Goal: Task Accomplishment & Management: Use online tool/utility

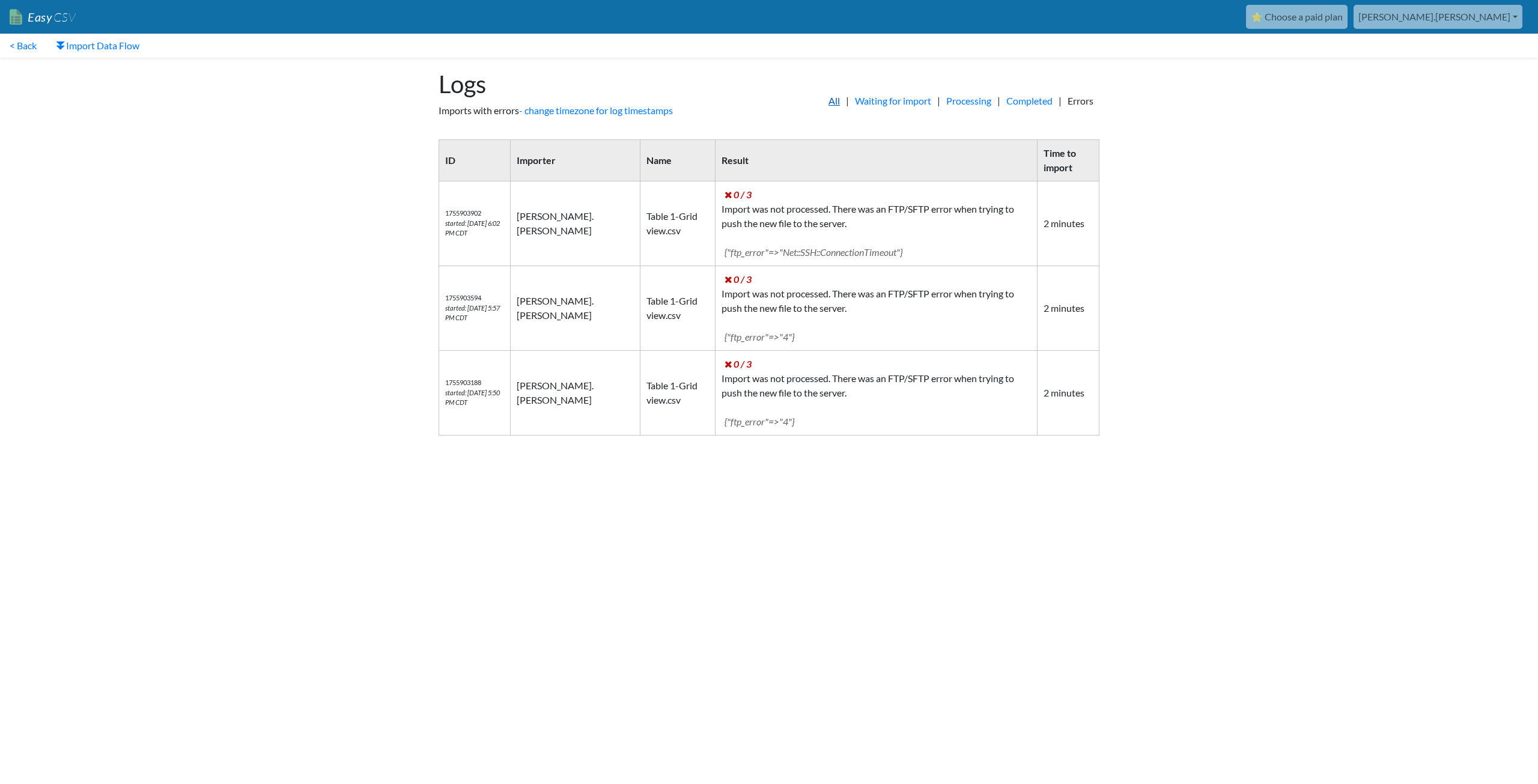
click at [822, 97] on link "All" at bounding box center [834, 101] width 24 height 15
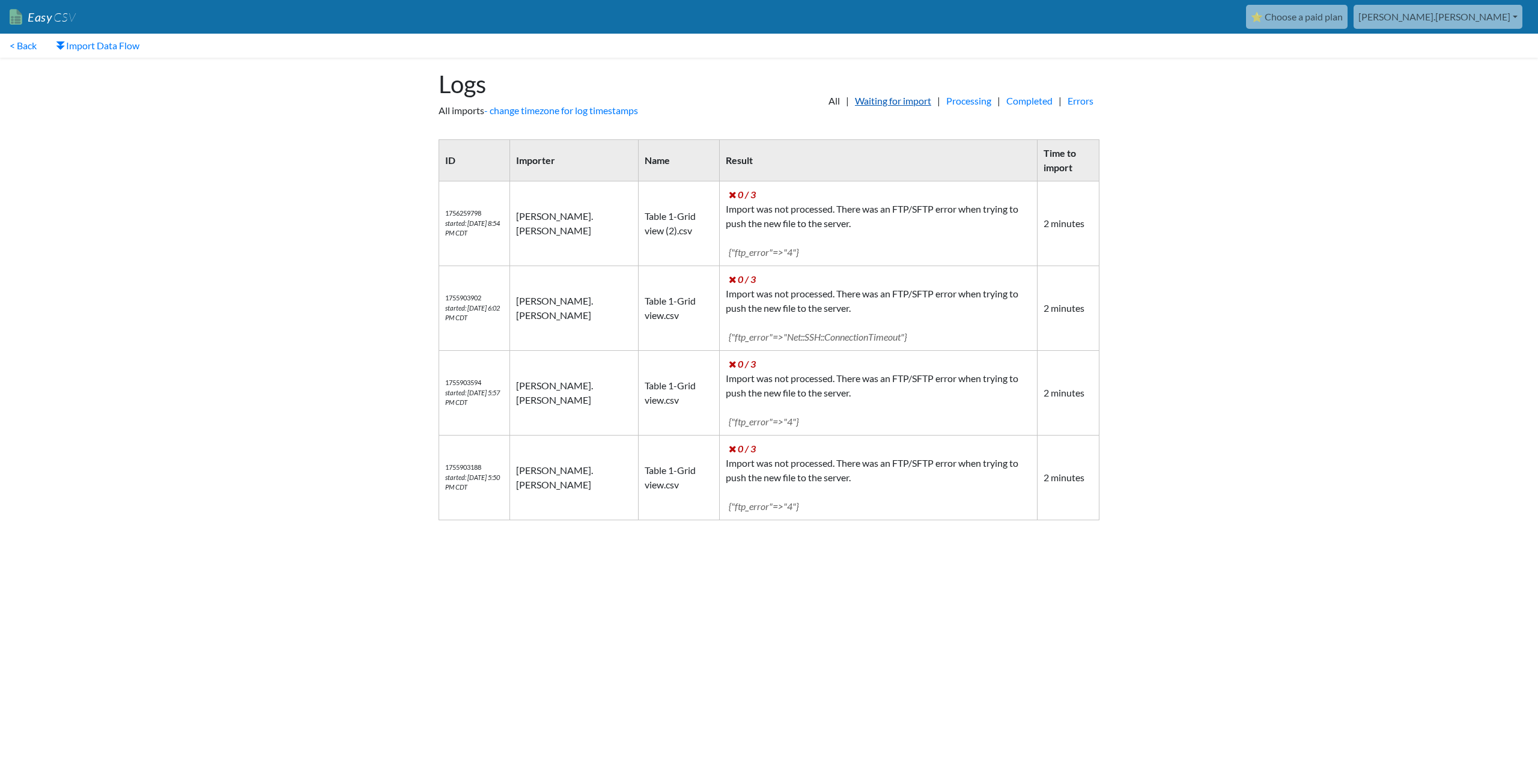
click at [873, 101] on link "Waiting for import" at bounding box center [893, 101] width 88 height 15
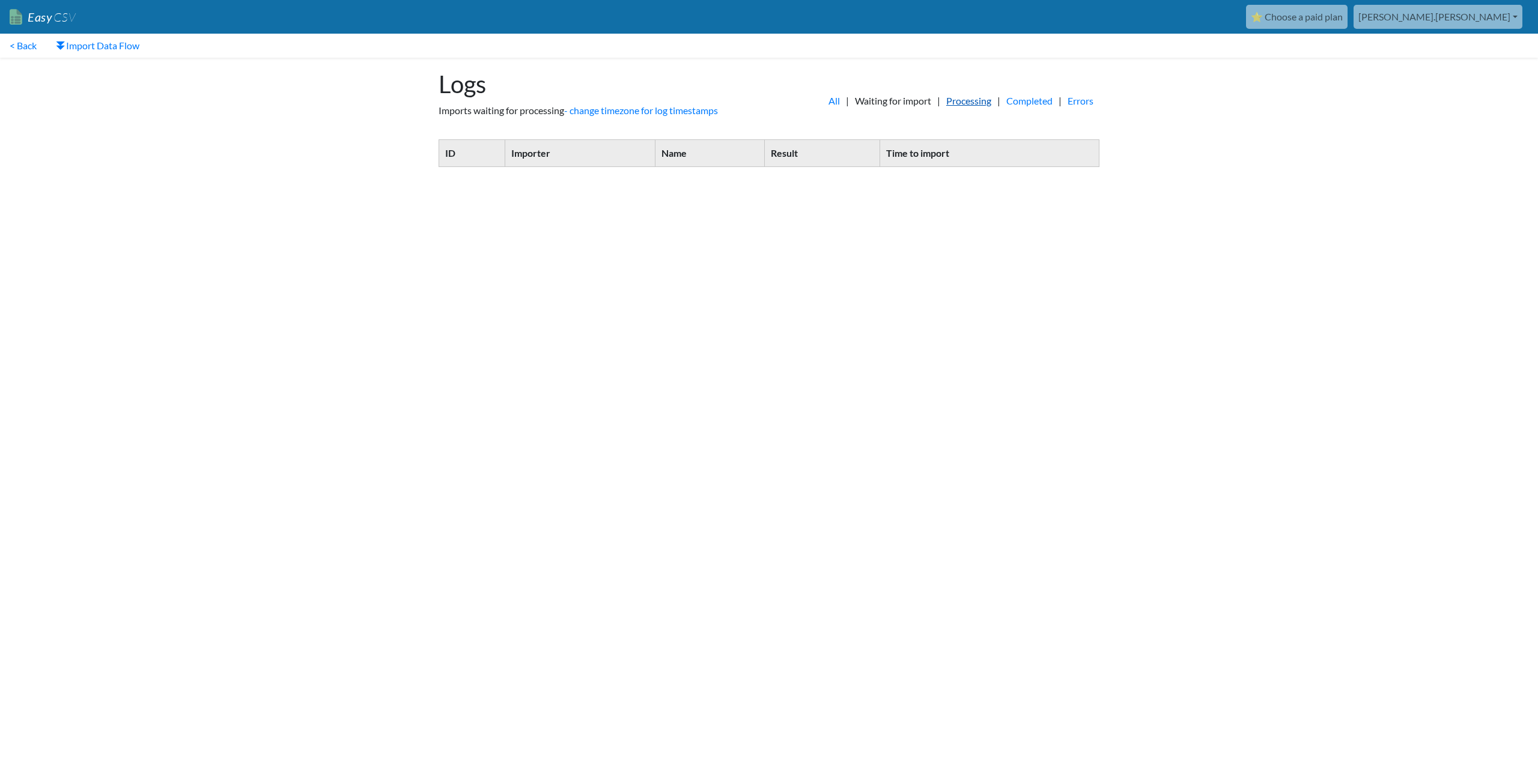
click at [950, 101] on link "Processing" at bounding box center [969, 101] width 57 height 15
click at [30, 45] on link "< Back" at bounding box center [23, 46] width 46 height 24
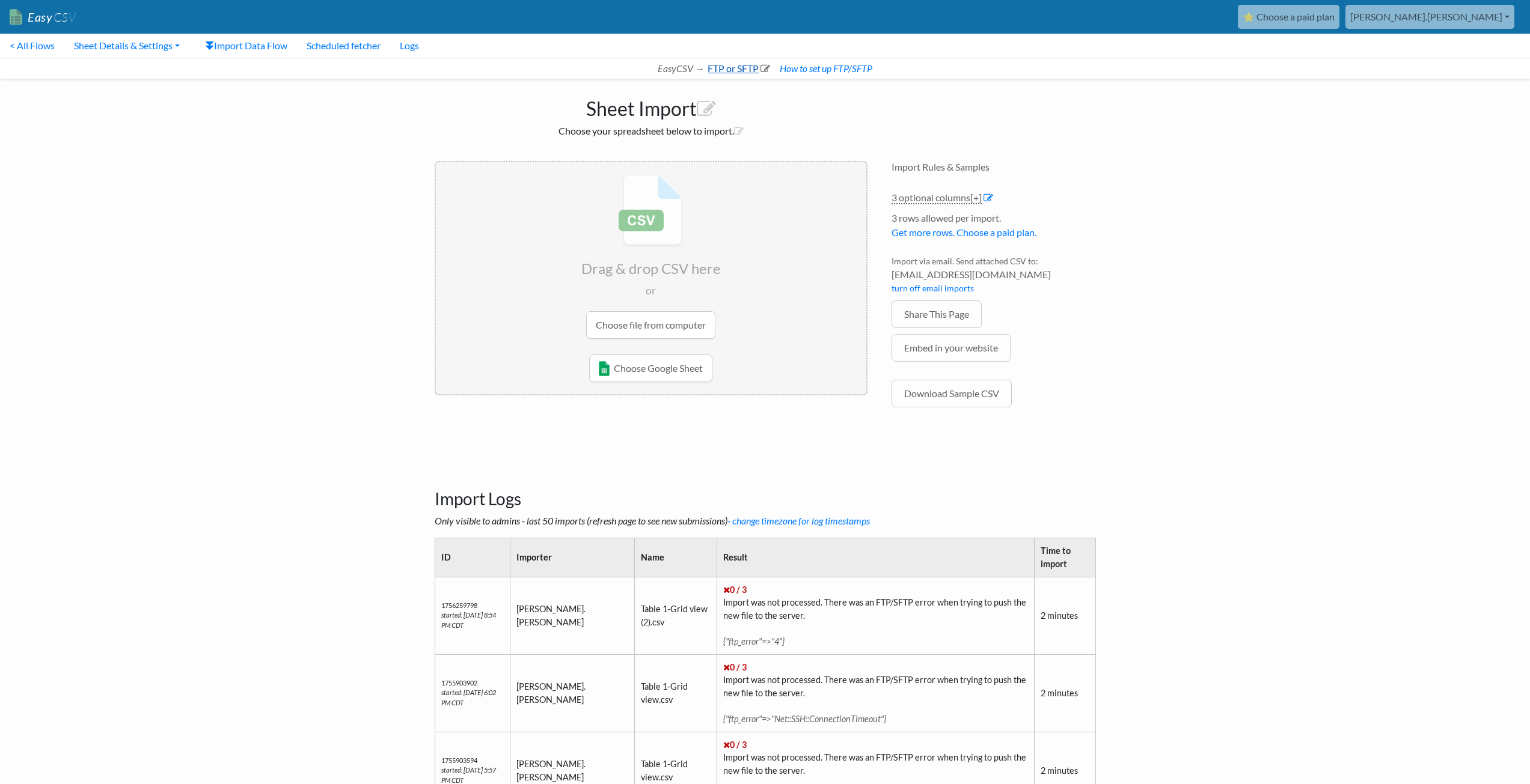
click at [739, 70] on link "FTP or SFTP" at bounding box center [738, 68] width 65 height 11
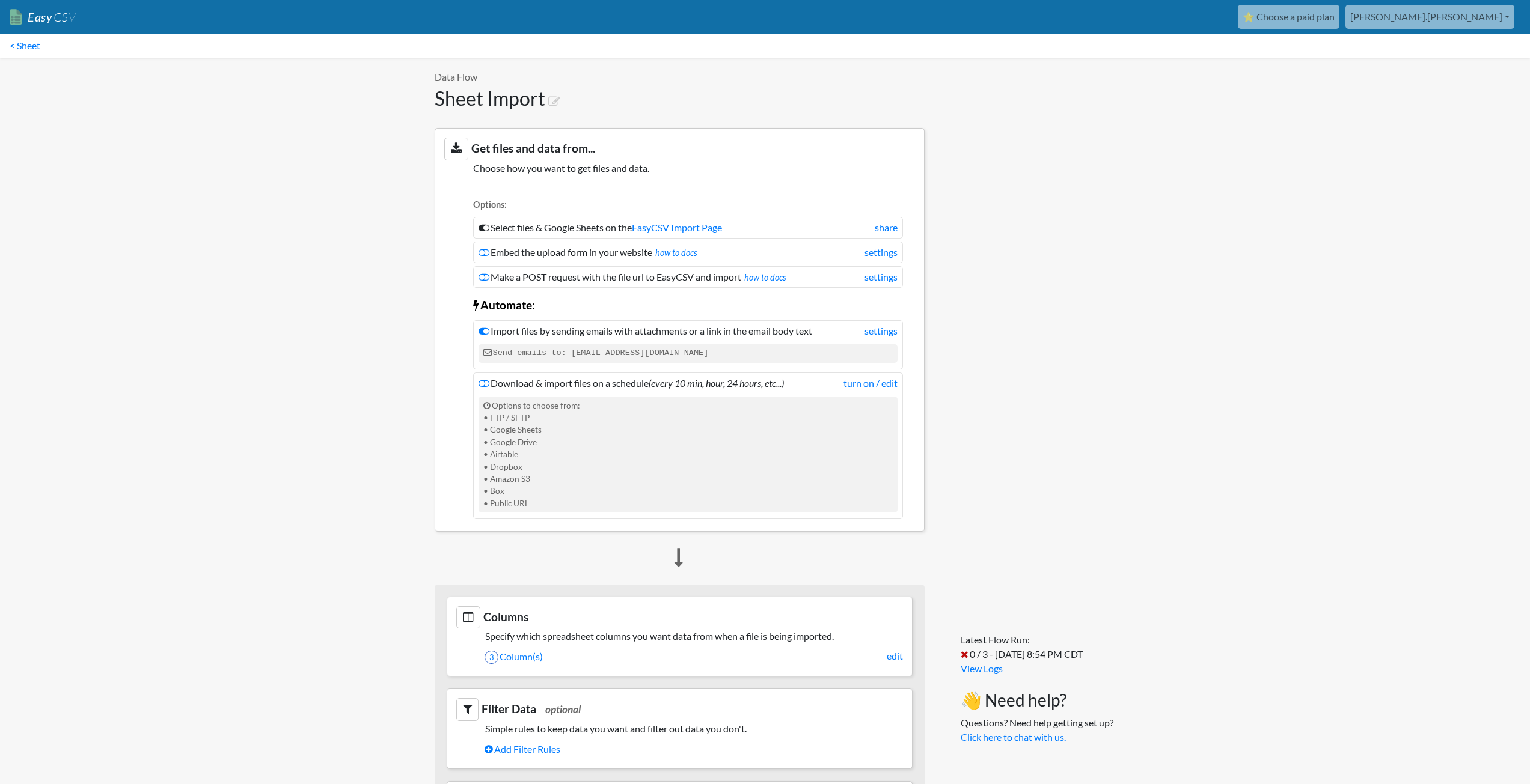
scroll to position [301, 0]
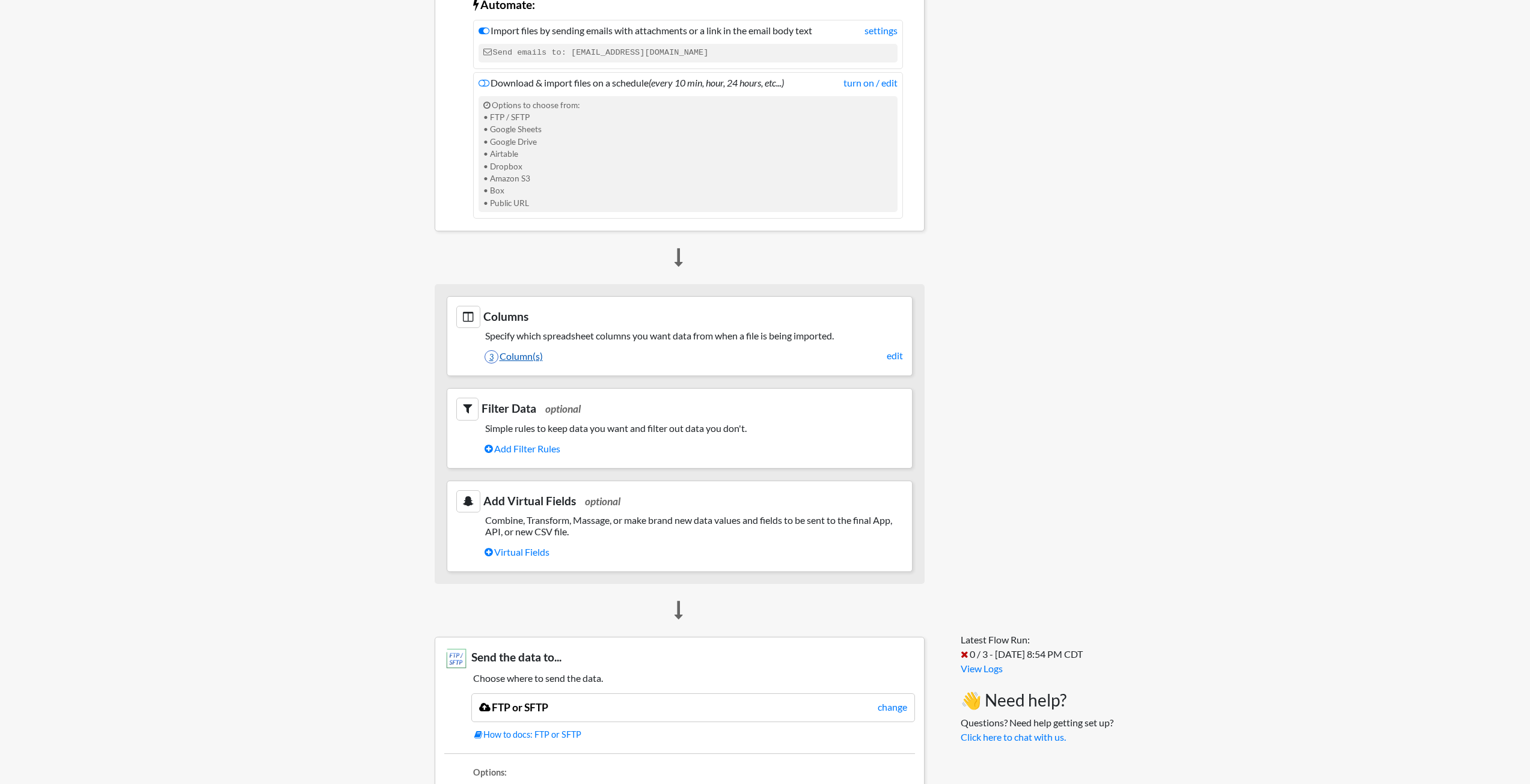
click at [855, 352] on link "3 Column(s)" at bounding box center [694, 356] width 418 height 20
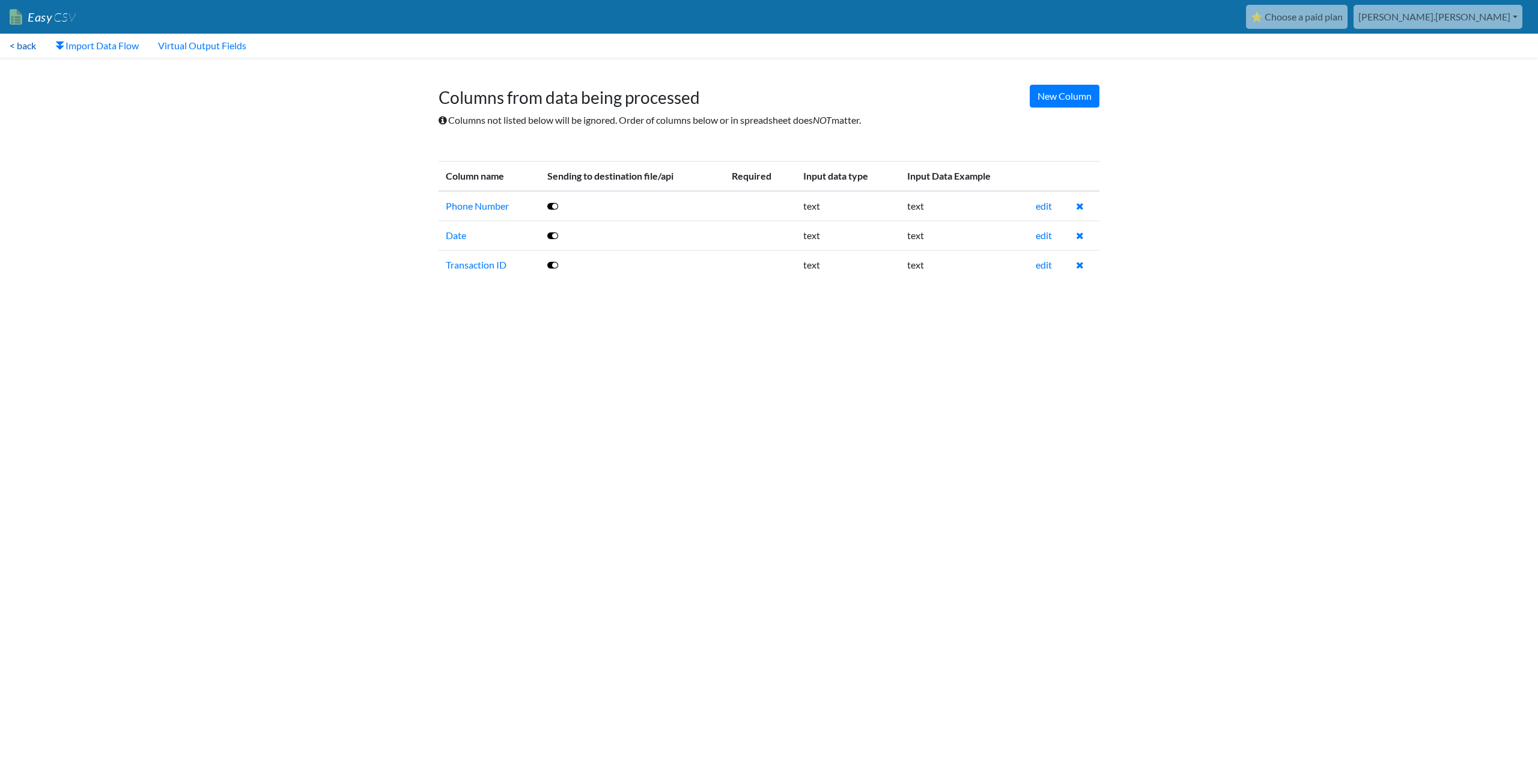
click at [26, 45] on link "< back" at bounding box center [23, 46] width 46 height 24
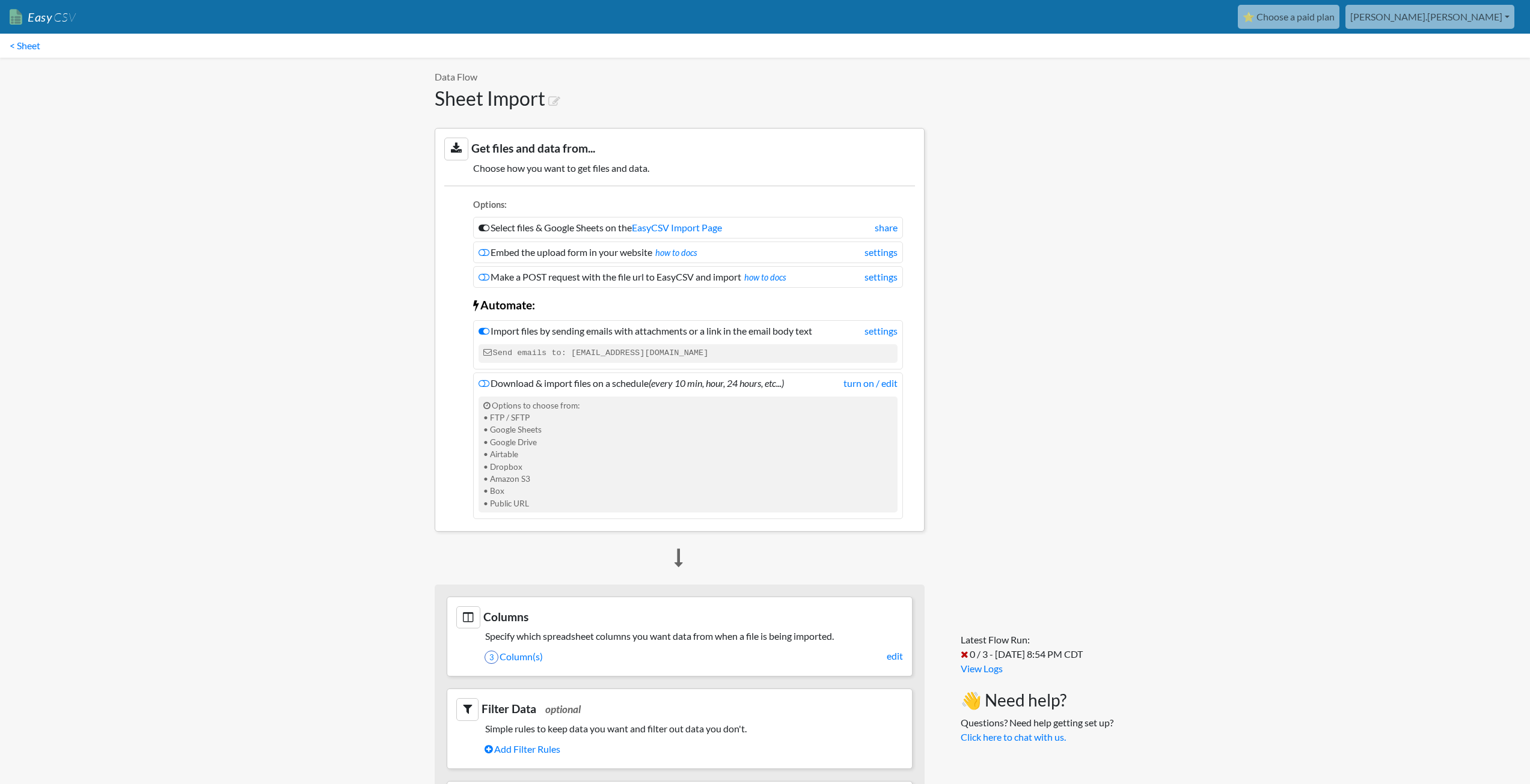
click at [26, 45] on link "< Sheet" at bounding box center [25, 46] width 50 height 24
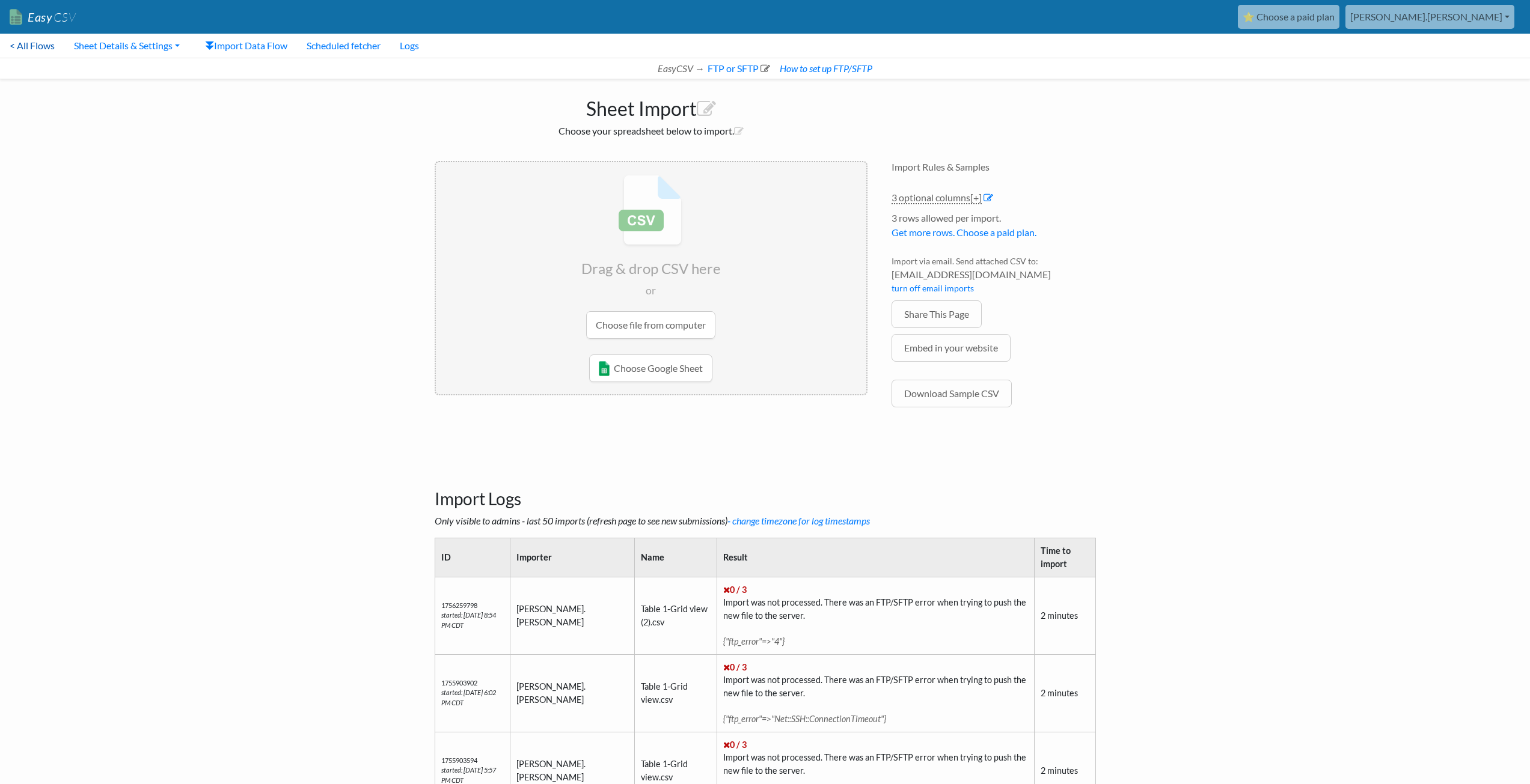
click at [22, 46] on link "< All Flows" at bounding box center [32, 46] width 65 height 24
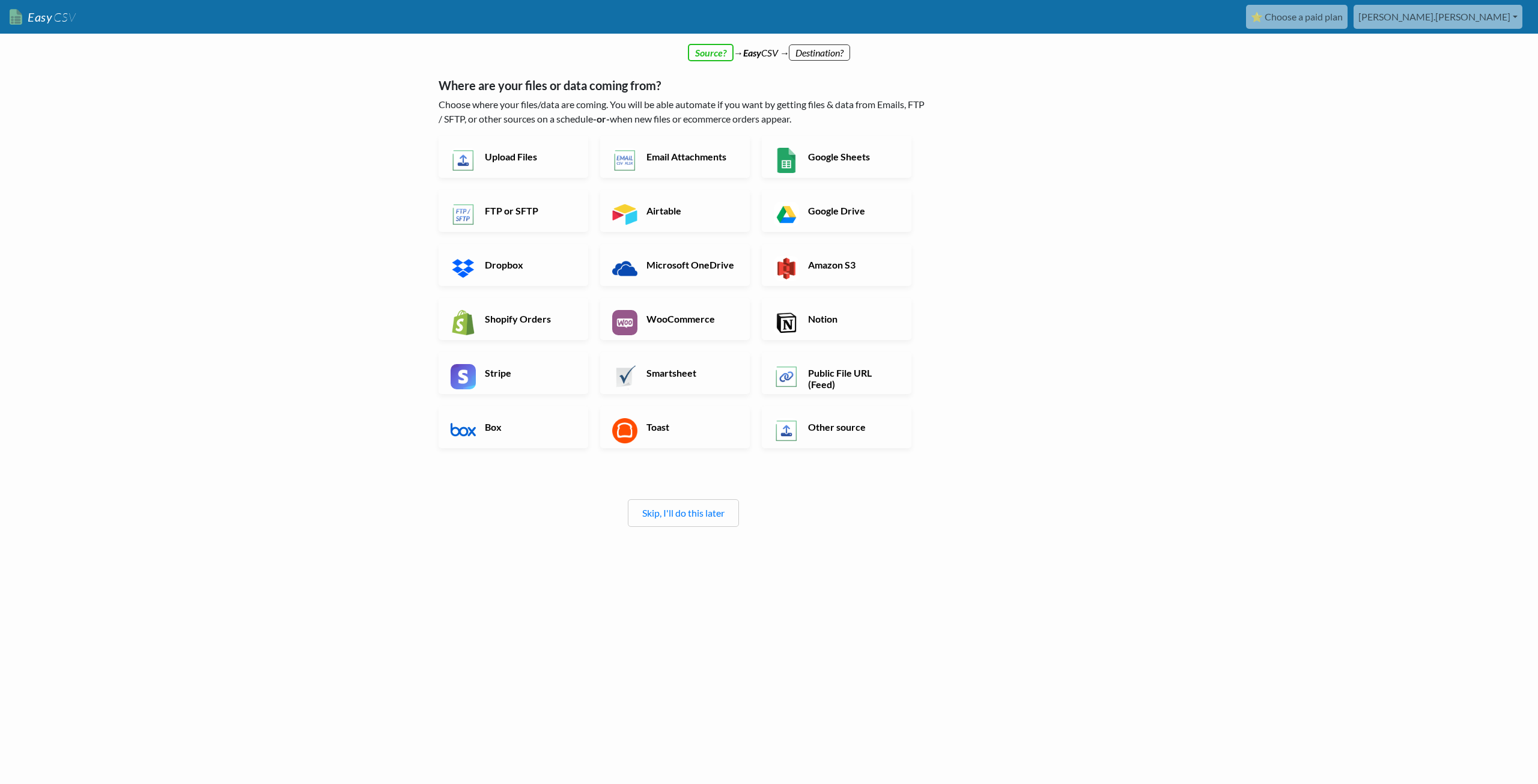
drag, startPoint x: 0, startPoint y: 0, endPoint x: 303, endPoint y: 239, distance: 385.9
click at [303, 239] on body "Easy CSV ⭐ Choose a paid plan [PERSON_NAME].[PERSON_NAME] Oag [US_STATE] Gov Al…" at bounding box center [769, 322] width 1538 height 644
click at [644, 222] on link "Airtable" at bounding box center [675, 211] width 149 height 42
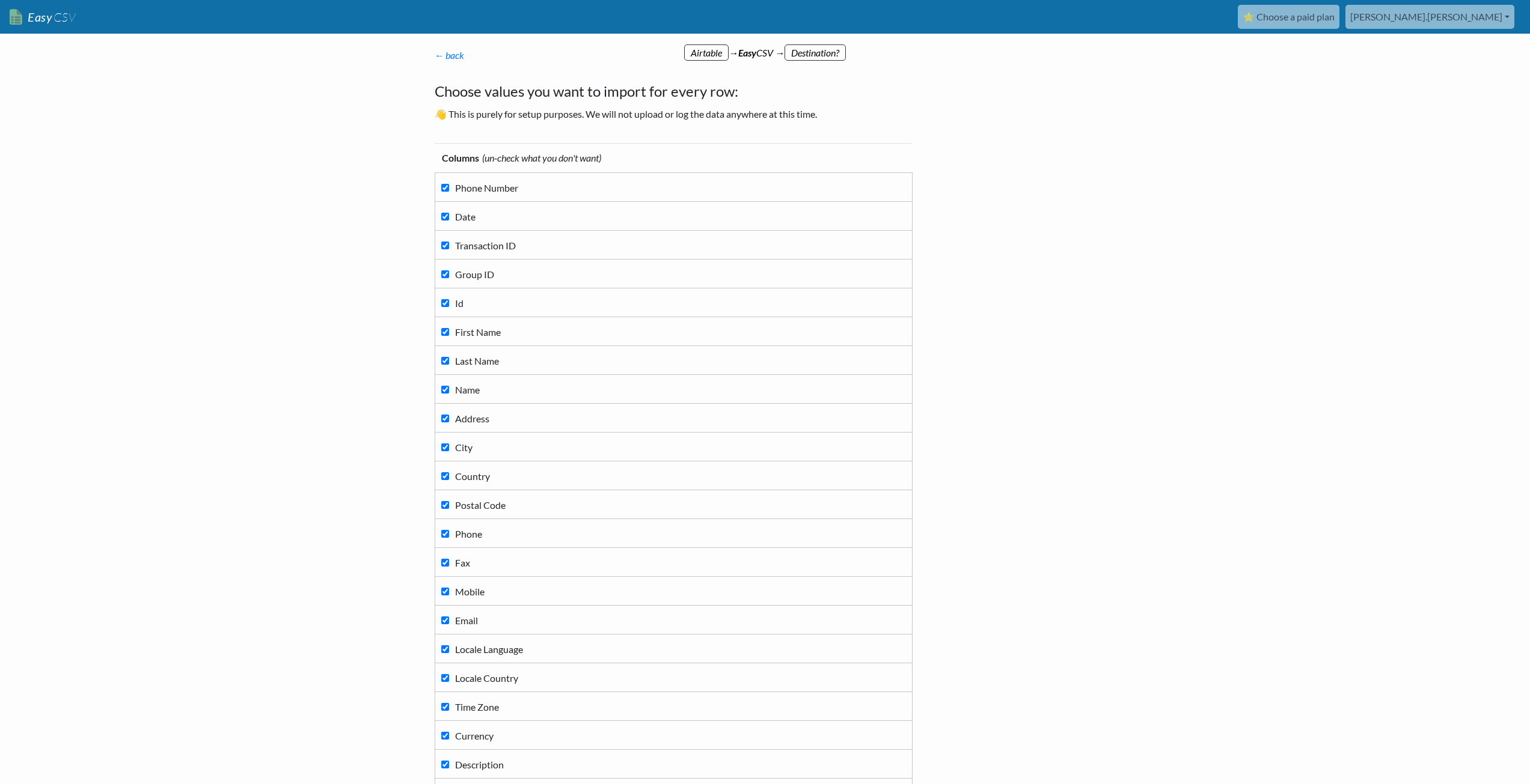
scroll to position [250, 0]
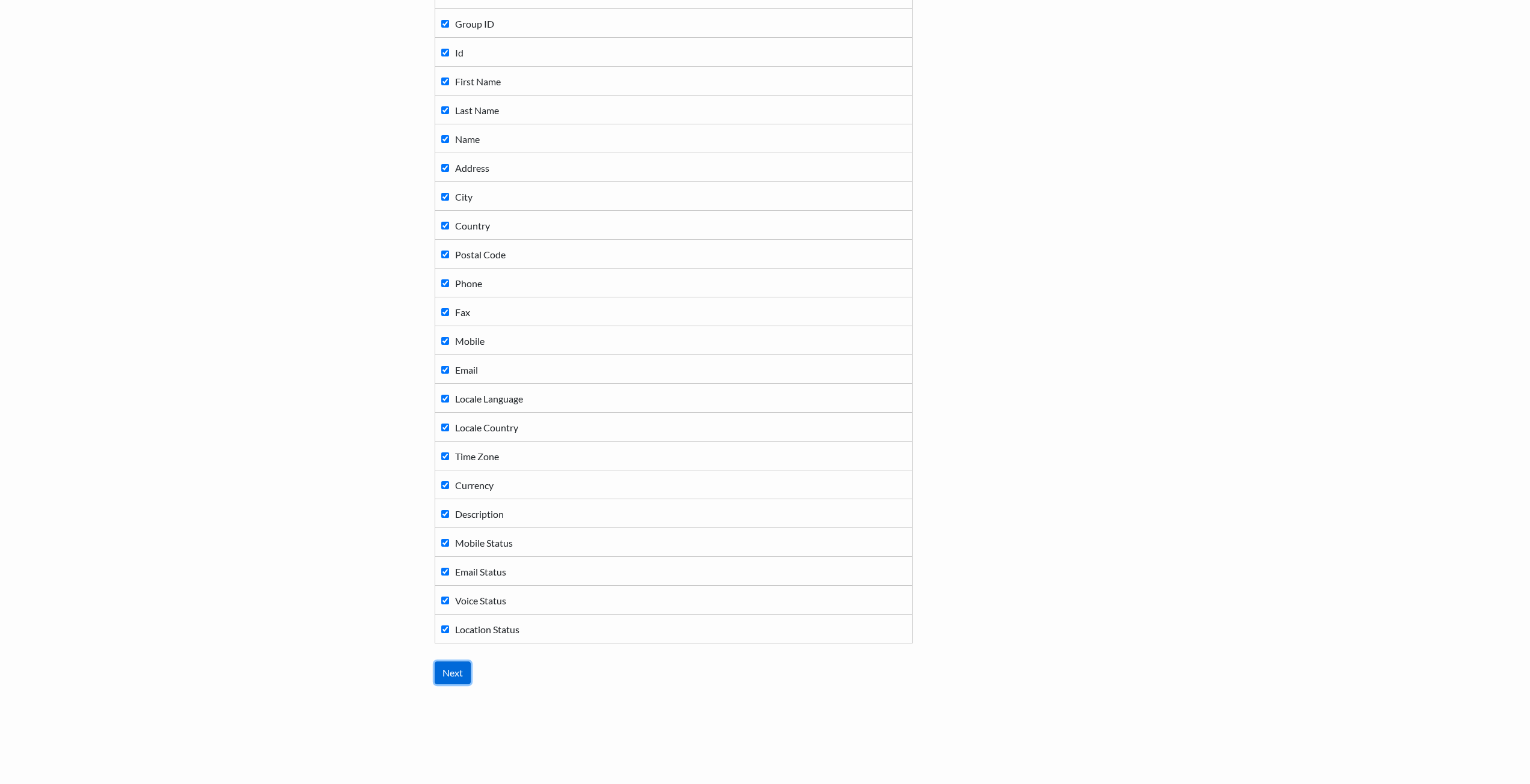
click at [448, 677] on input "Next" at bounding box center [452, 673] width 36 height 23
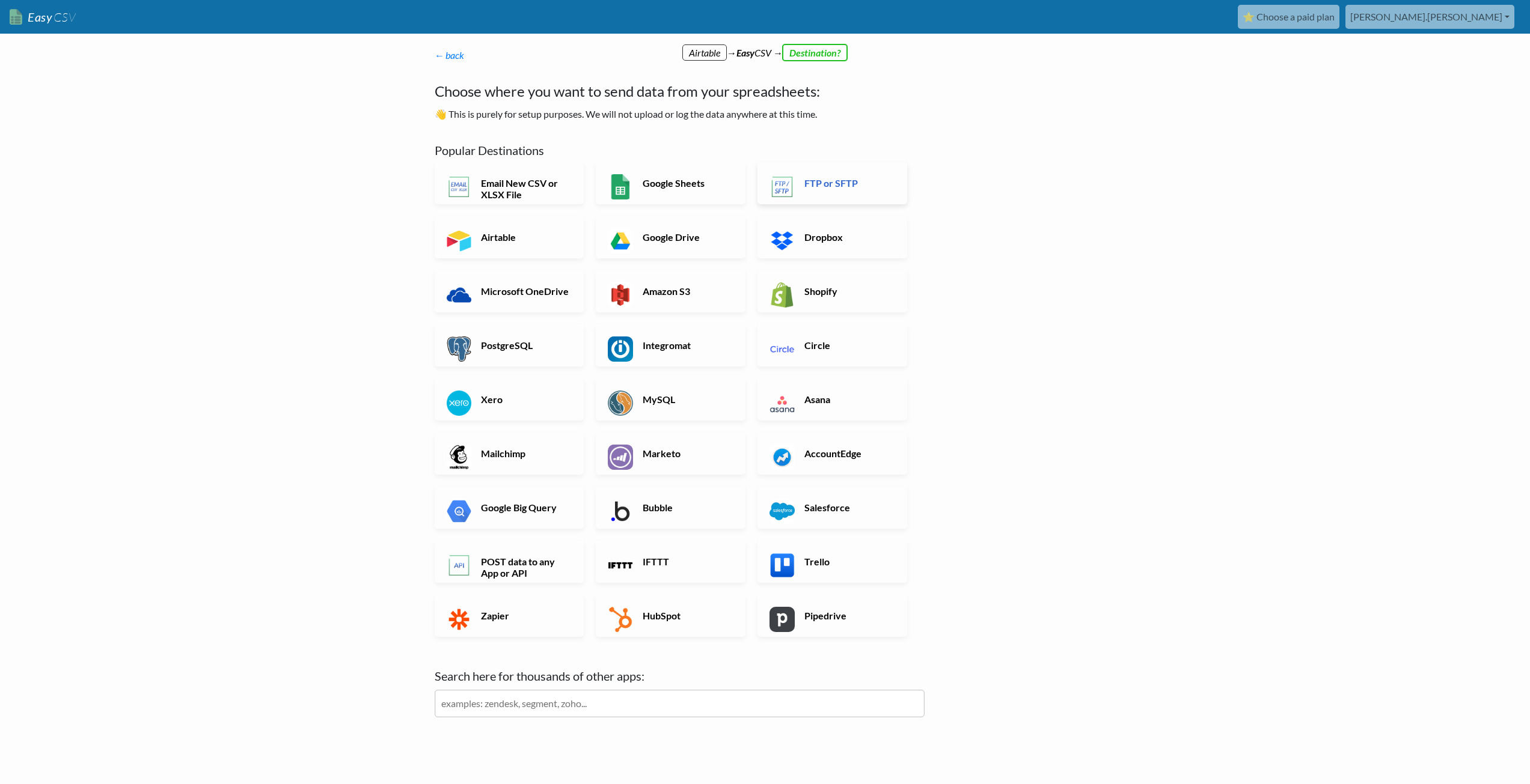
click at [793, 193] on img at bounding box center [783, 187] width 26 height 26
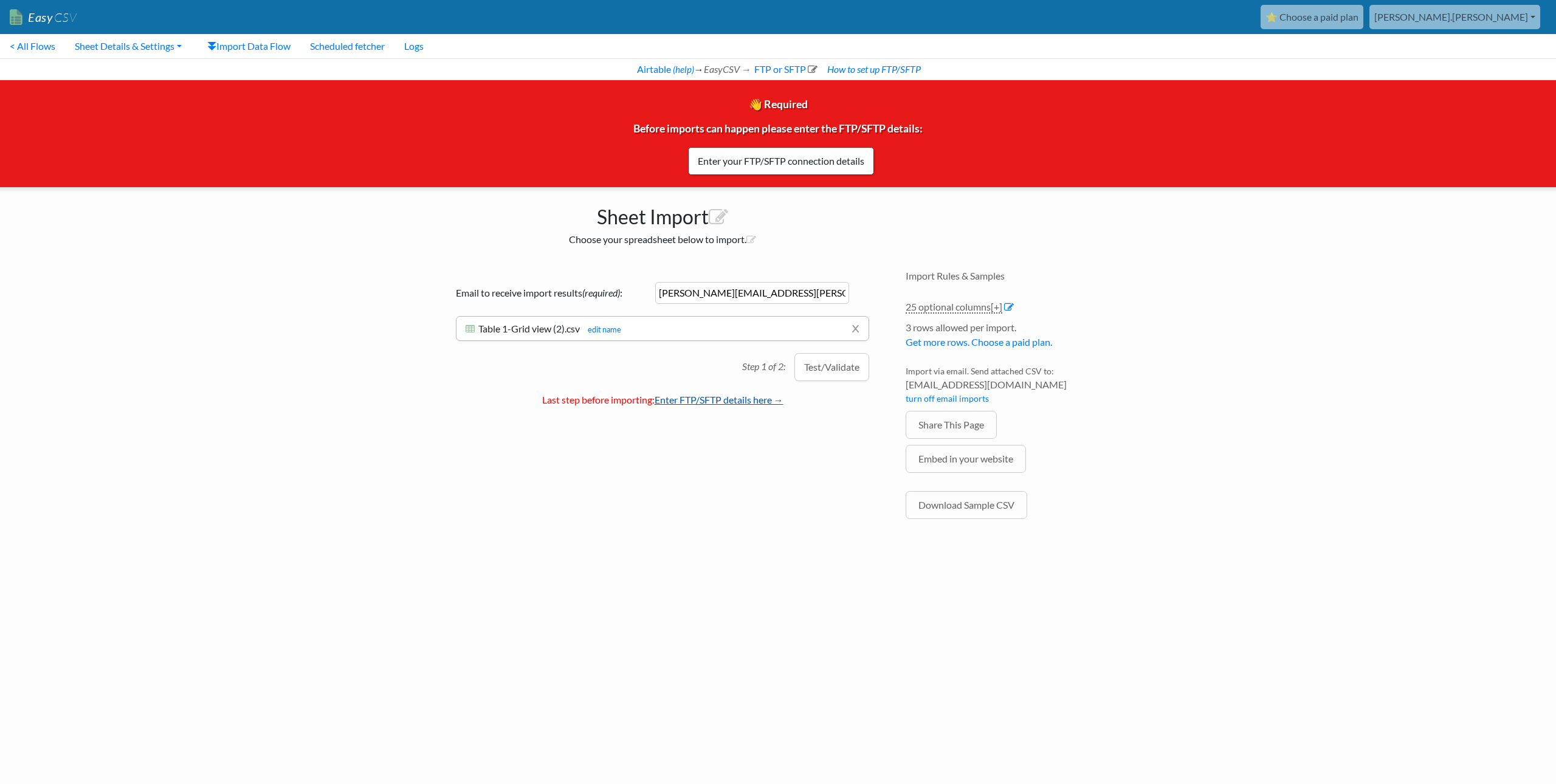
click at [727, 397] on link "Enter FTP/SFTP details here →" at bounding box center [720, 400] width 129 height 12
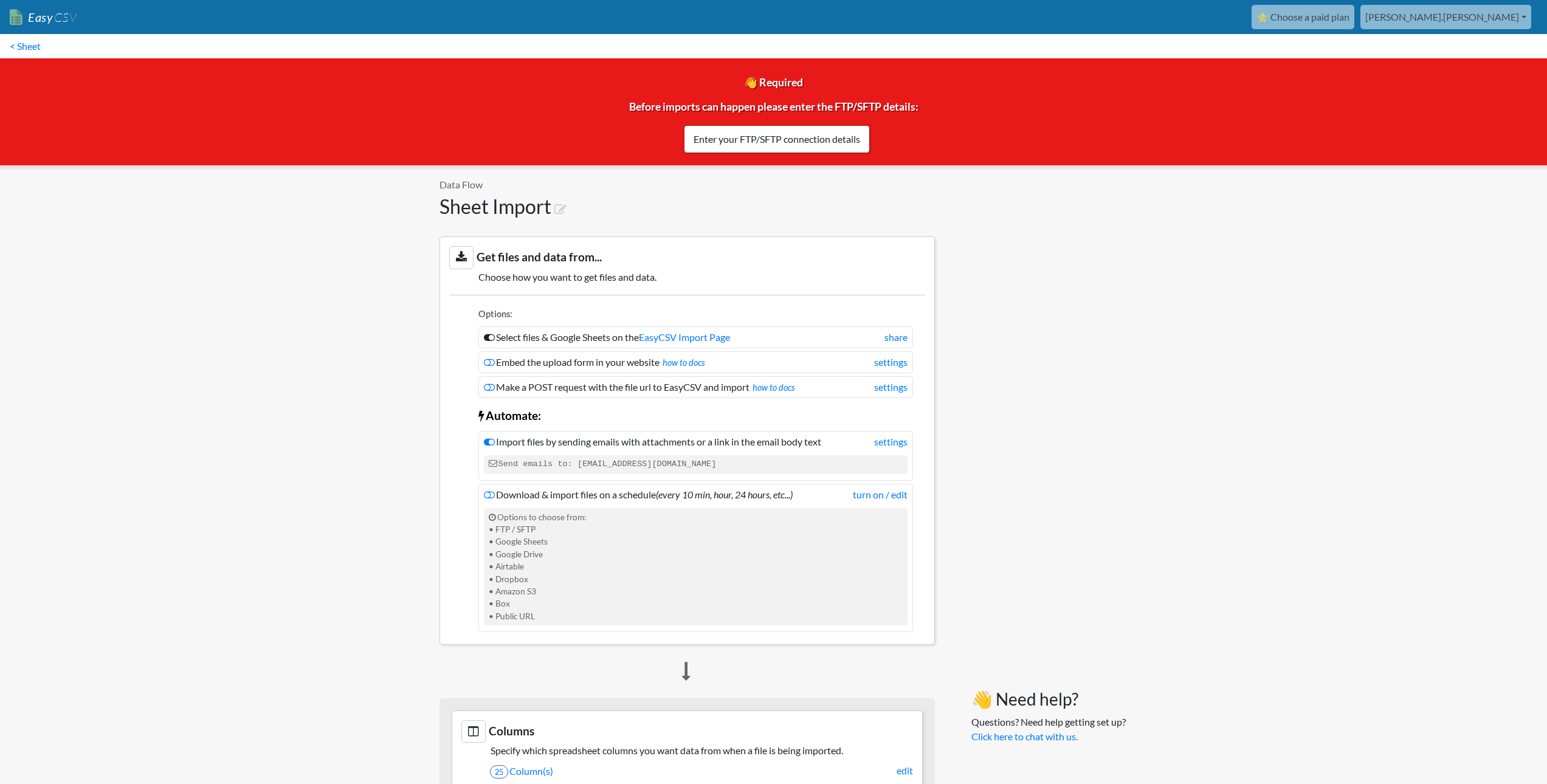
scroll to position [838, 0]
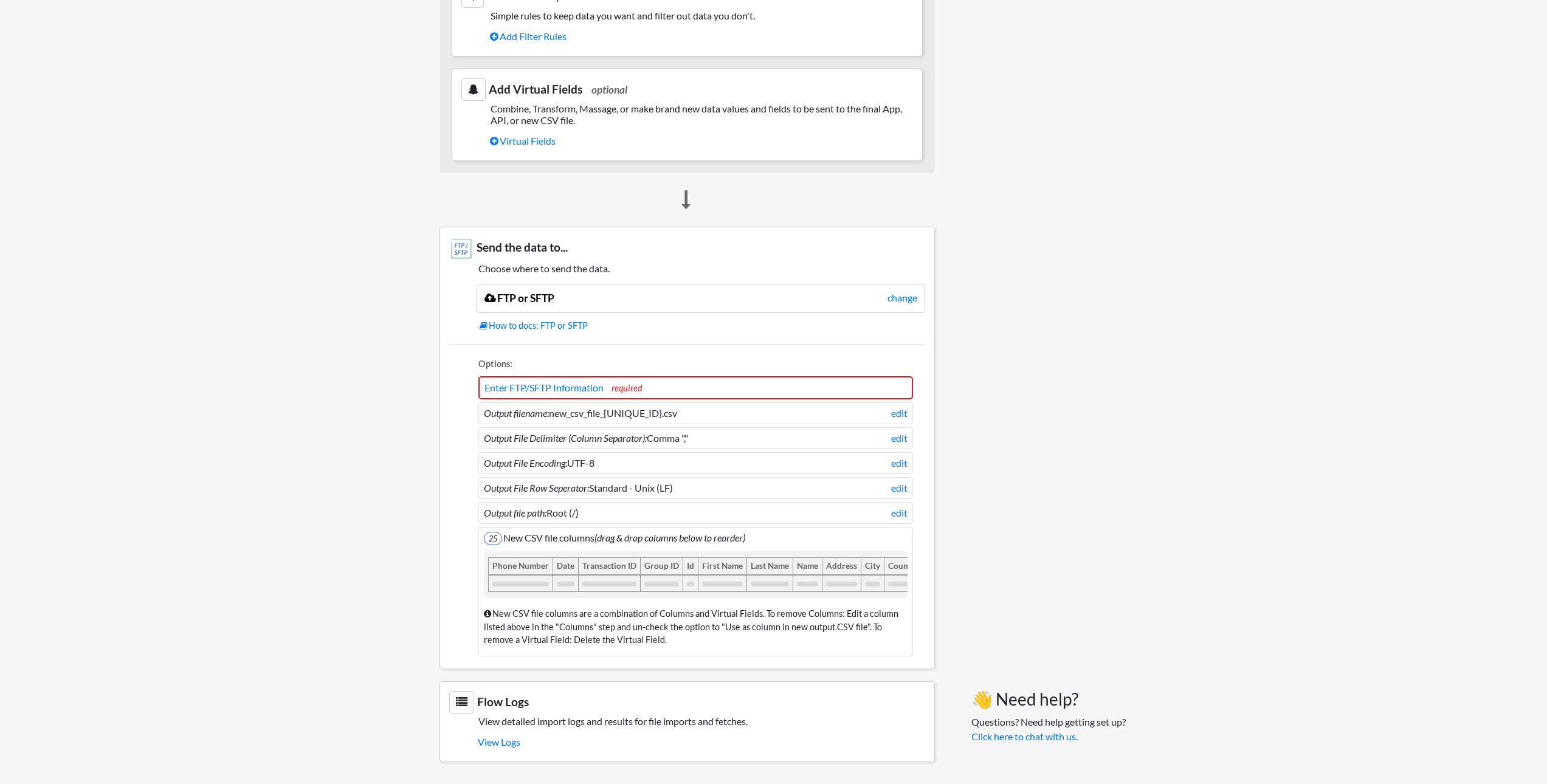
drag, startPoint x: 624, startPoint y: 375, endPoint x: 248, endPoint y: 398, distance: 376.7
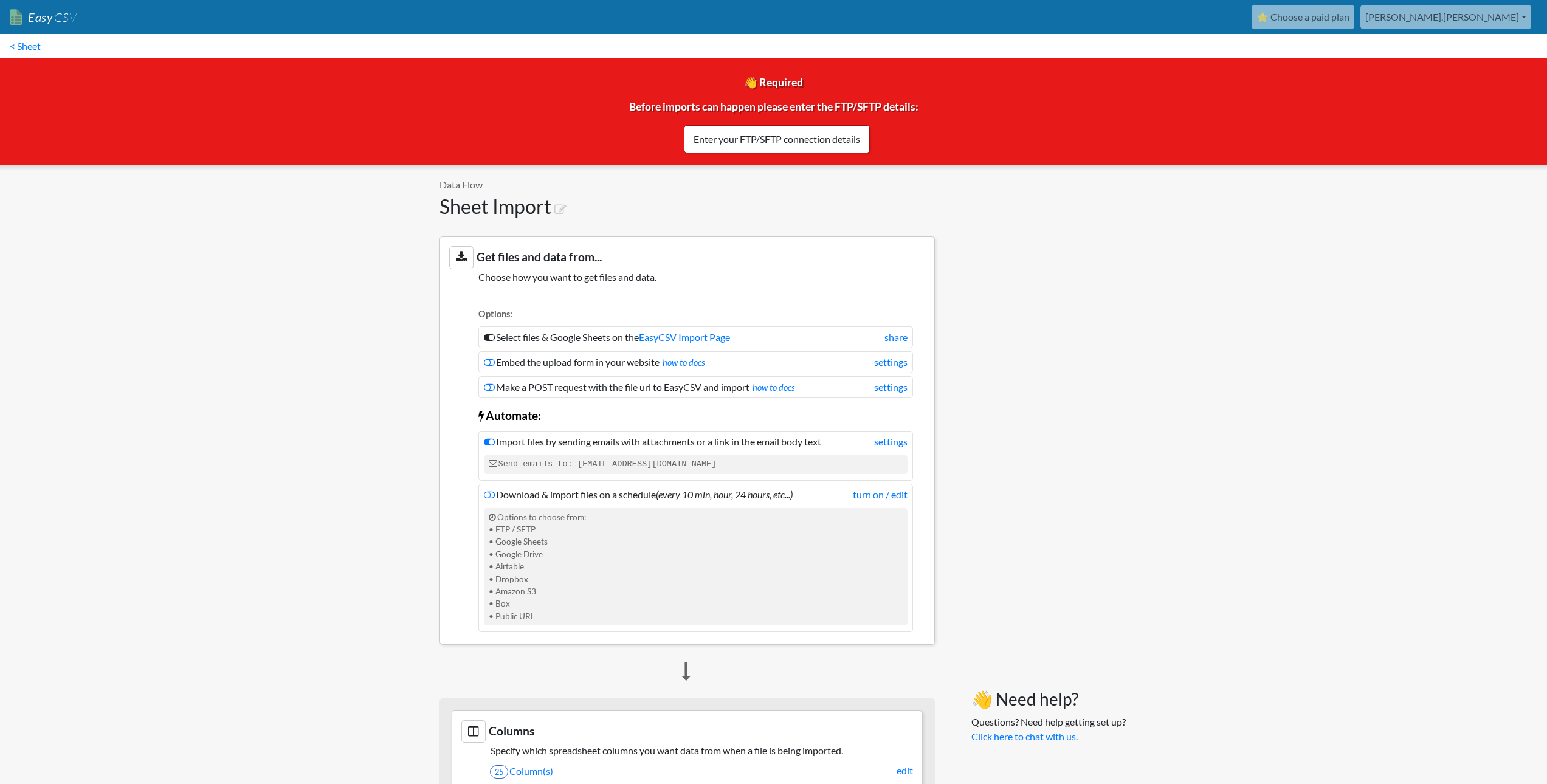
scroll to position [304, 0]
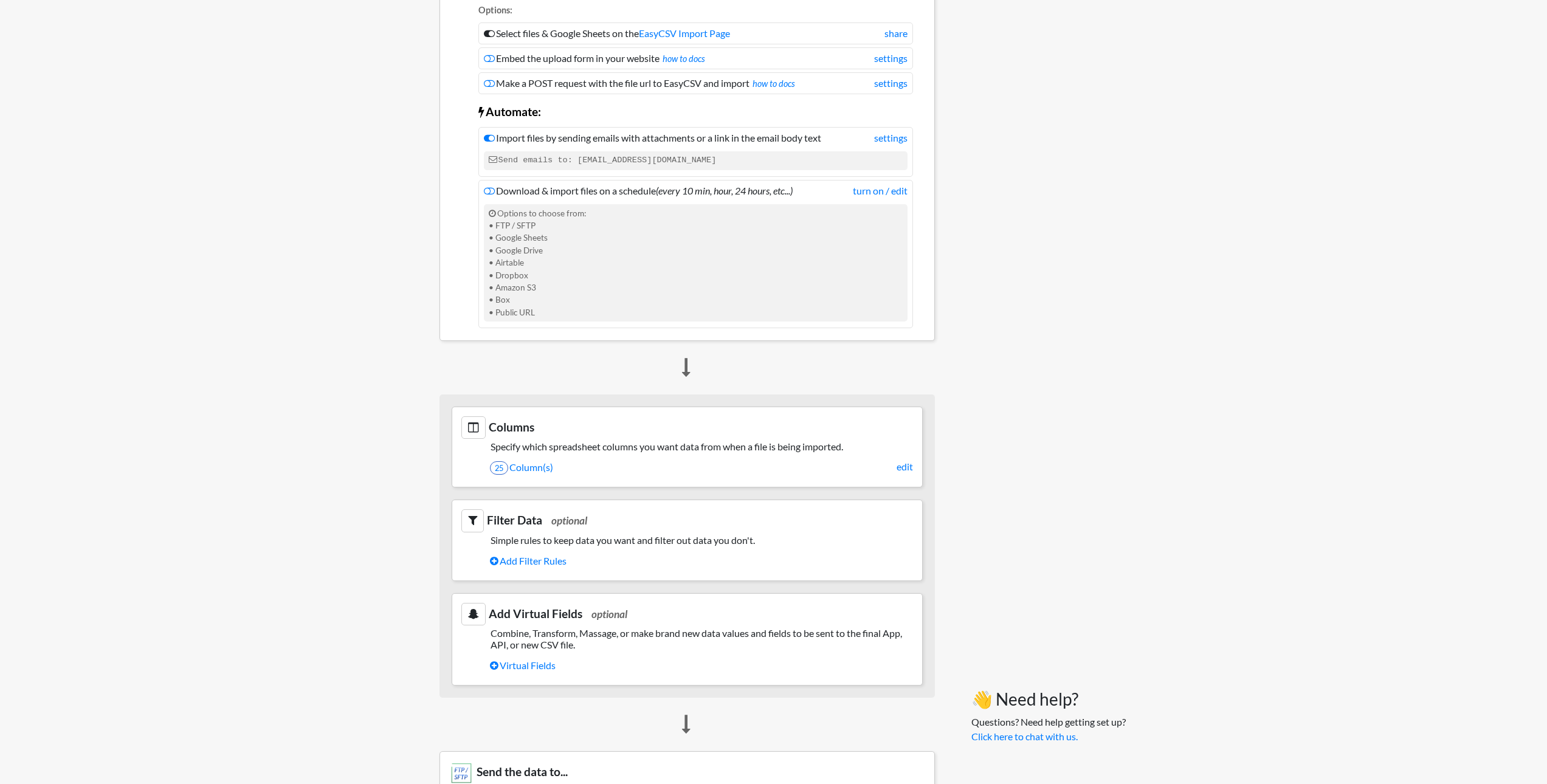
drag, startPoint x: 645, startPoint y: 365, endPoint x: 286, endPoint y: 362, distance: 359.0
click at [286, 362] on body "Easy CSV ⭐ Choose a paid plan [PERSON_NAME].[PERSON_NAME] Oag [US_STATE] Gov Al…" at bounding box center [773, 497] width 1547 height 1603
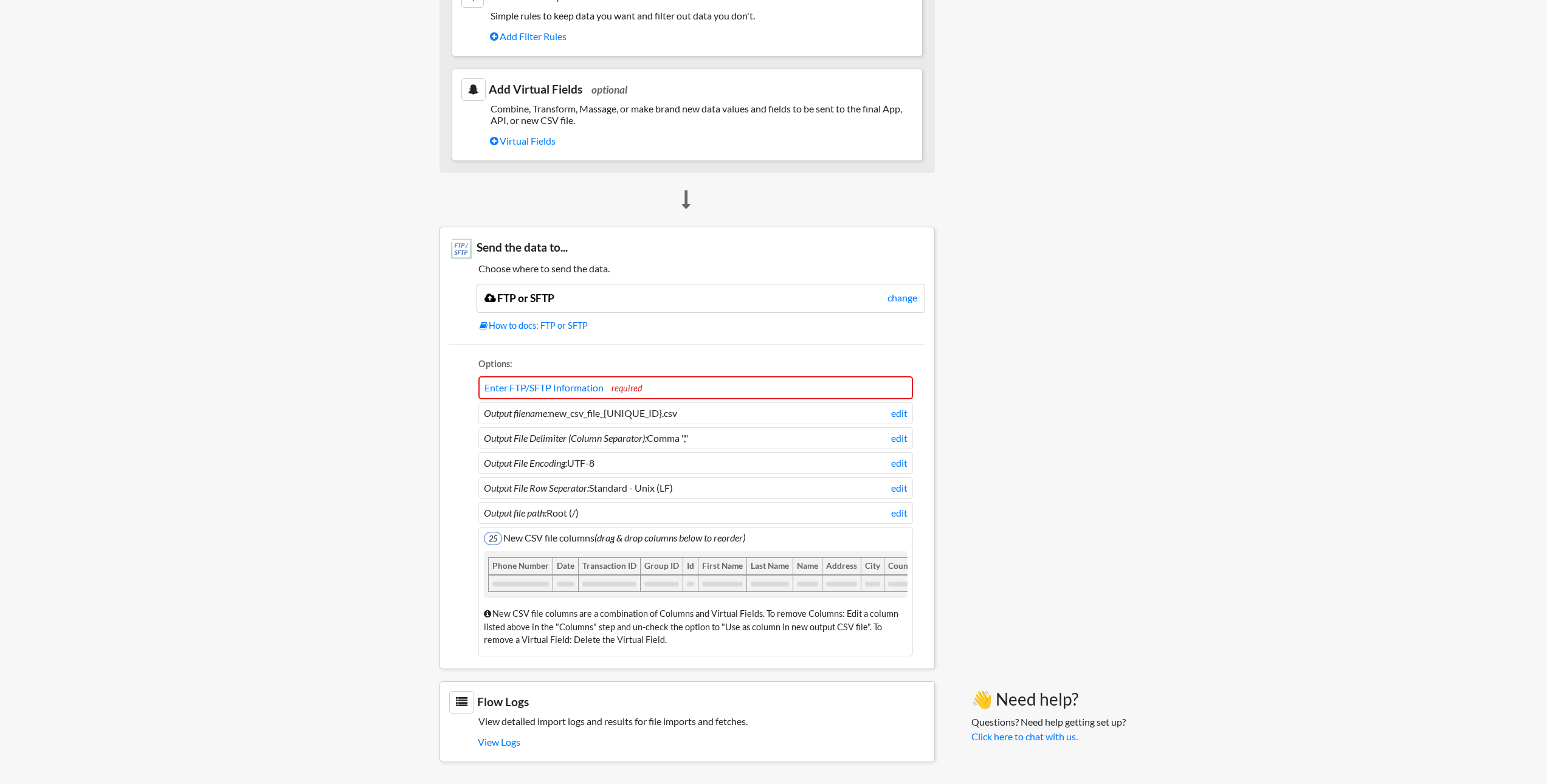
scroll to position [533, 0]
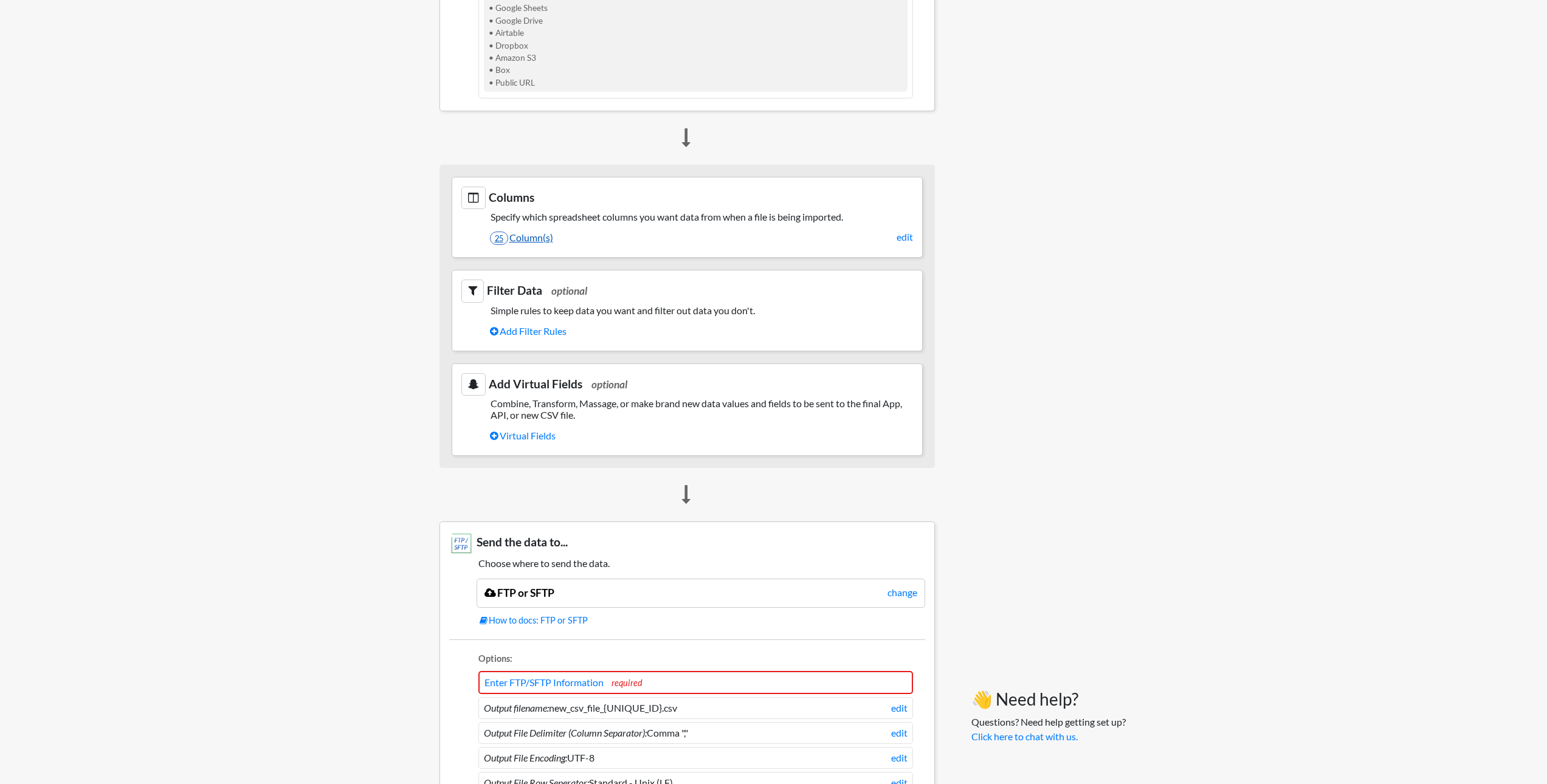
click at [649, 232] on link "25 Column(s)" at bounding box center [701, 238] width 423 height 21
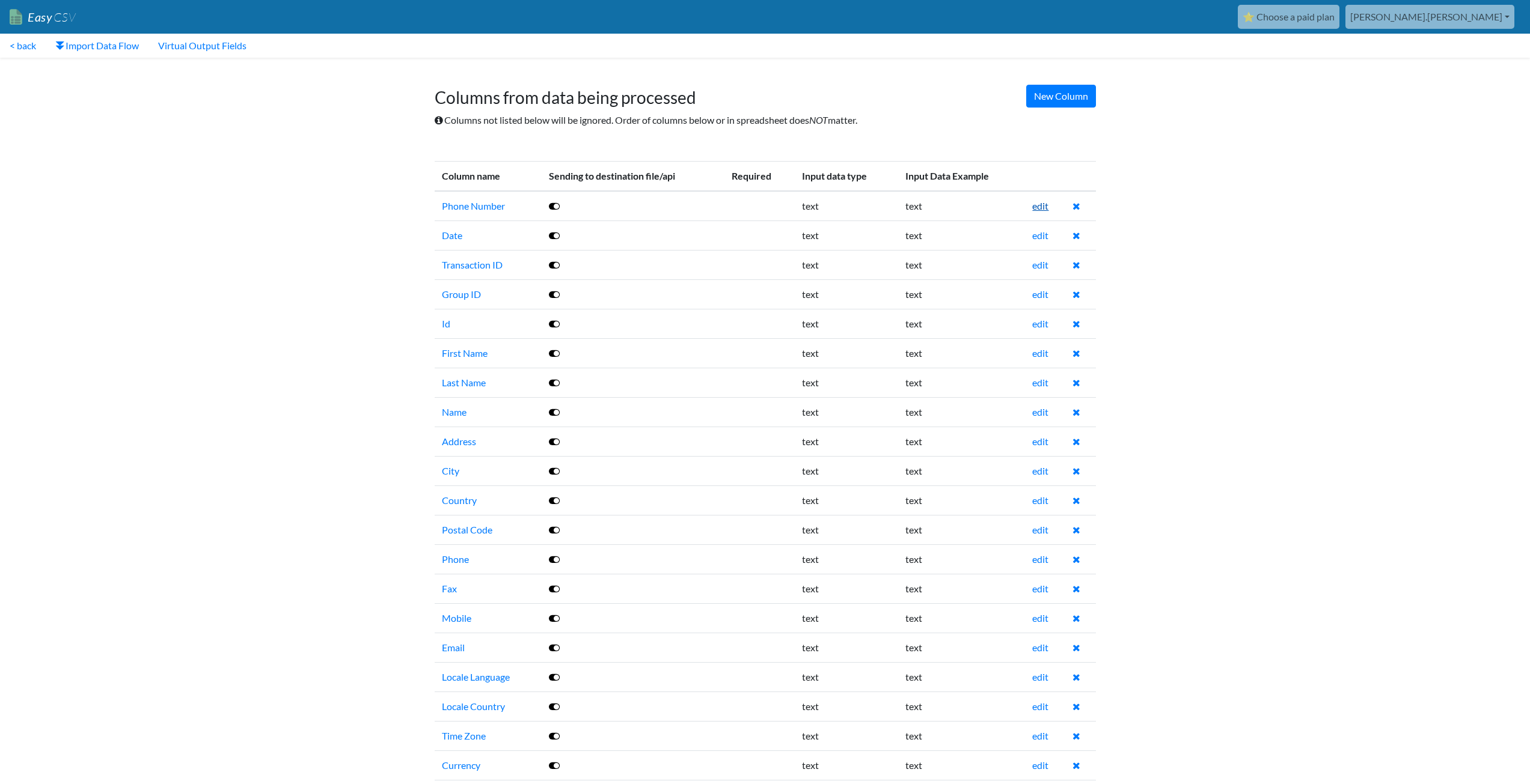
click at [1037, 207] on link "edit" at bounding box center [1040, 206] width 16 height 11
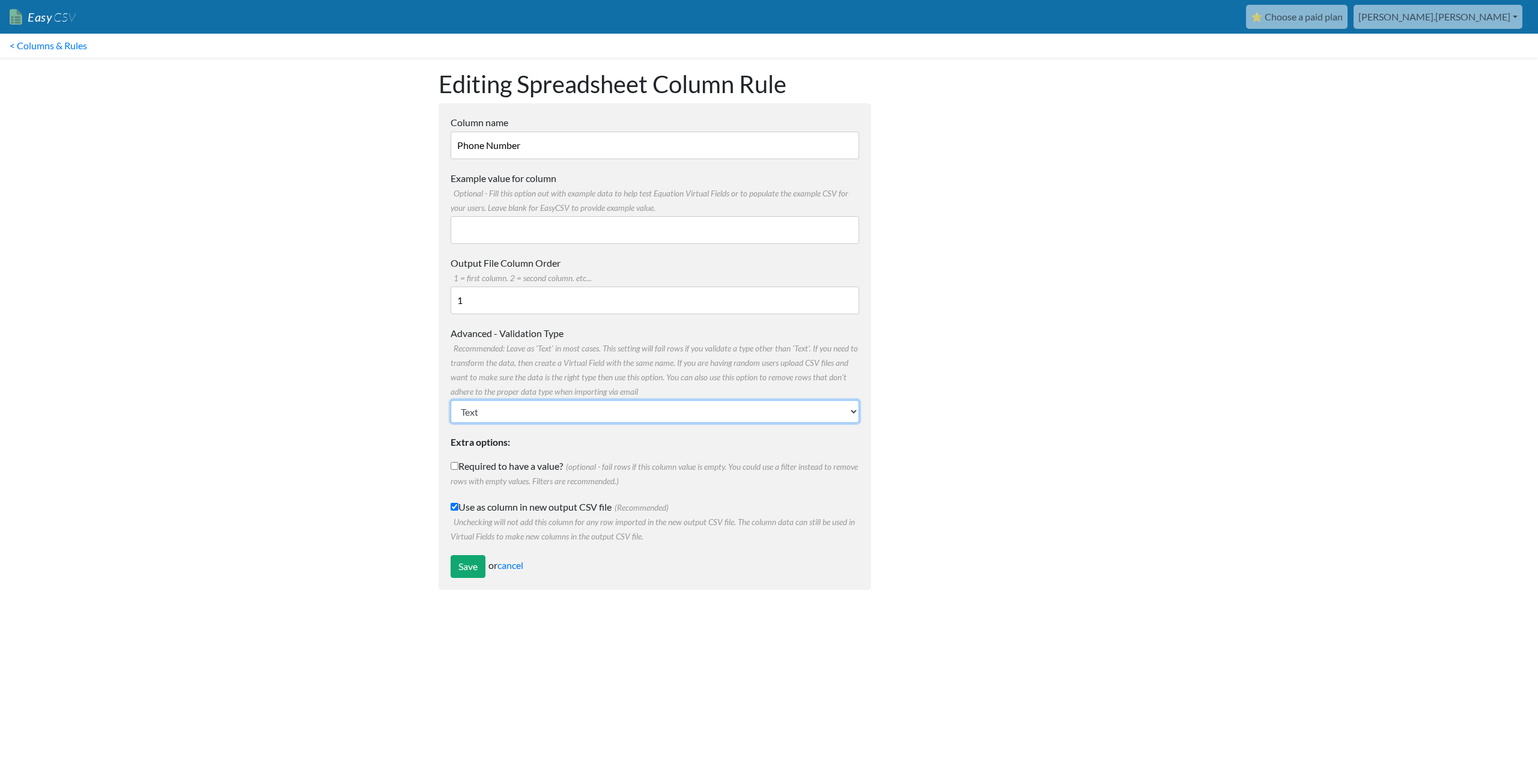
click at [490, 417] on select "Text Number (no decimals) Number (allow decimals) Date (mm/dd/yyyy) Date (dd/mm…" at bounding box center [655, 412] width 409 height 23
click at [357, 414] on body "Easy CSV ⭐ Choose a paid plan [PERSON_NAME].[PERSON_NAME] Oag [US_STATE] Gov Al…" at bounding box center [769, 301] width 1538 height 602
click at [518, 566] on link "cancel" at bounding box center [510, 565] width 26 height 11
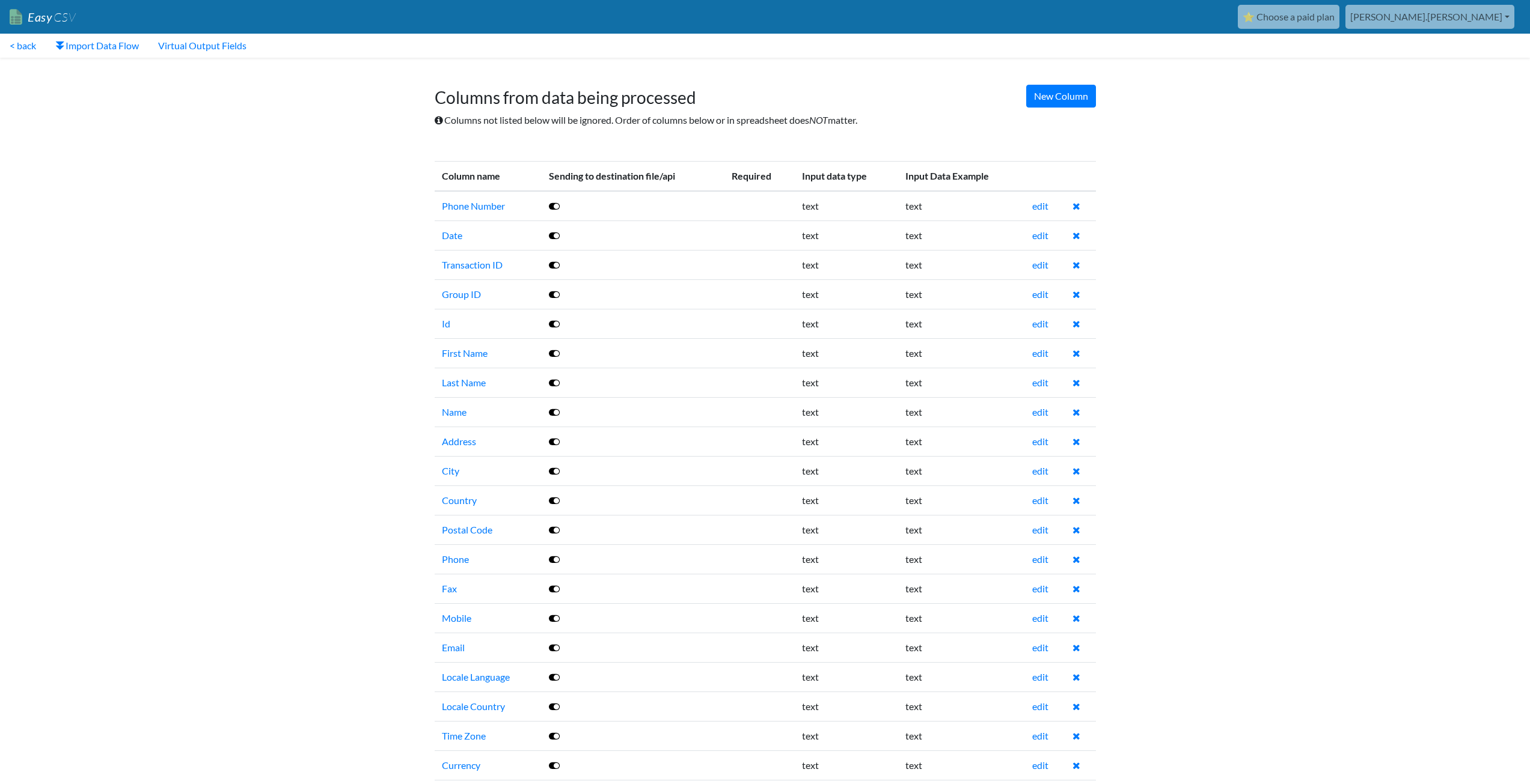
drag, startPoint x: 457, startPoint y: 94, endPoint x: 251, endPoint y: 120, distance: 207.6
click at [250, 120] on body "Easy CSV ⭐ Choose a paid plan aaron.tavis Oag Texas Gov All Flows All CSV Gener…" at bounding box center [765, 474] width 1530 height 949
click at [1043, 203] on link "edit" at bounding box center [1040, 206] width 16 height 11
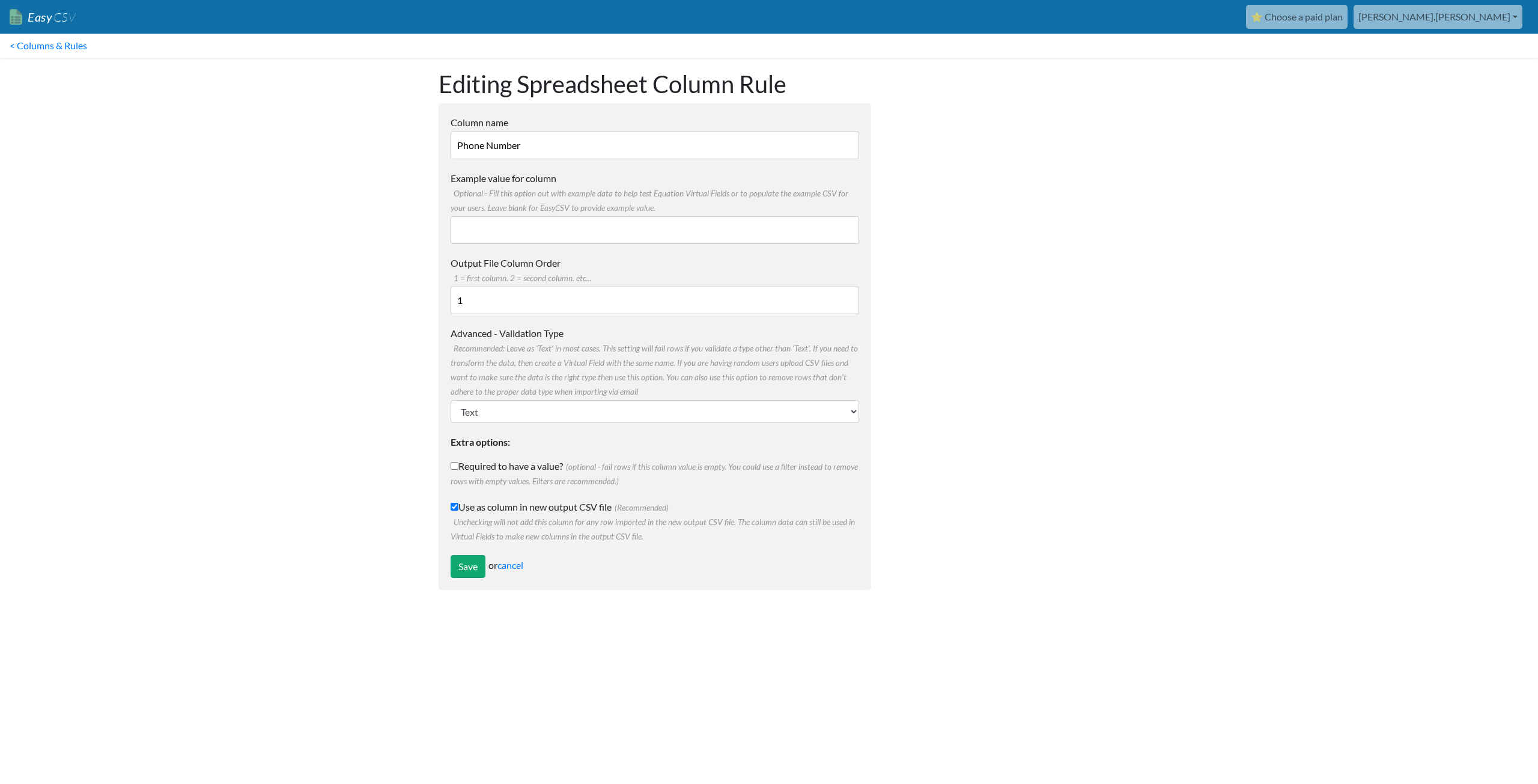
drag, startPoint x: 485, startPoint y: 229, endPoint x: 331, endPoint y: 238, distance: 154.3
click at [331, 238] on body "Easy CSV ⭐ Choose a paid plan aaron.tavis Oag Texas Gov All Flows All CSV Gener…" at bounding box center [769, 301] width 1538 height 602
click at [513, 564] on link "cancel" at bounding box center [510, 565] width 26 height 11
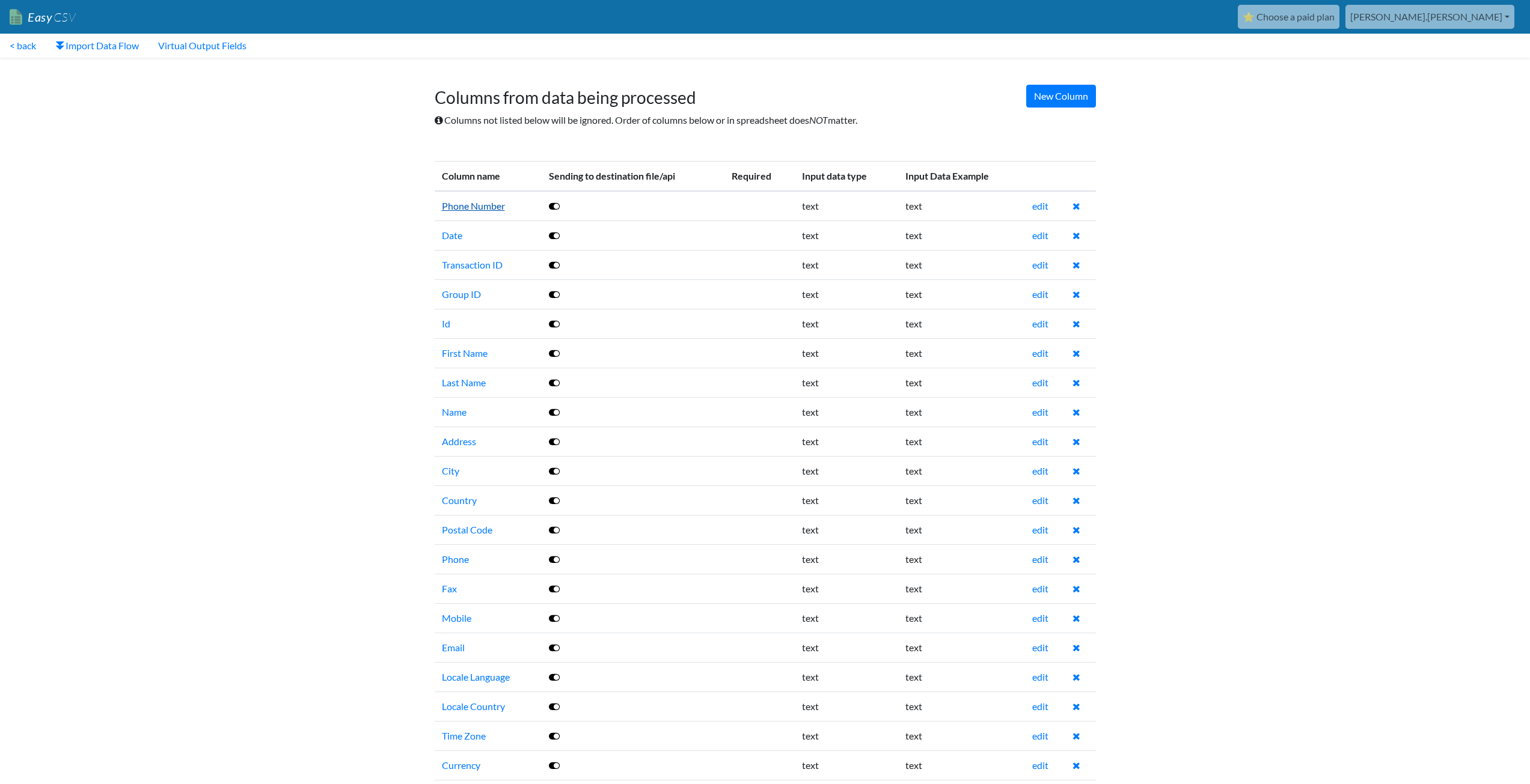
click at [458, 206] on link "Phone Number" at bounding box center [473, 206] width 63 height 11
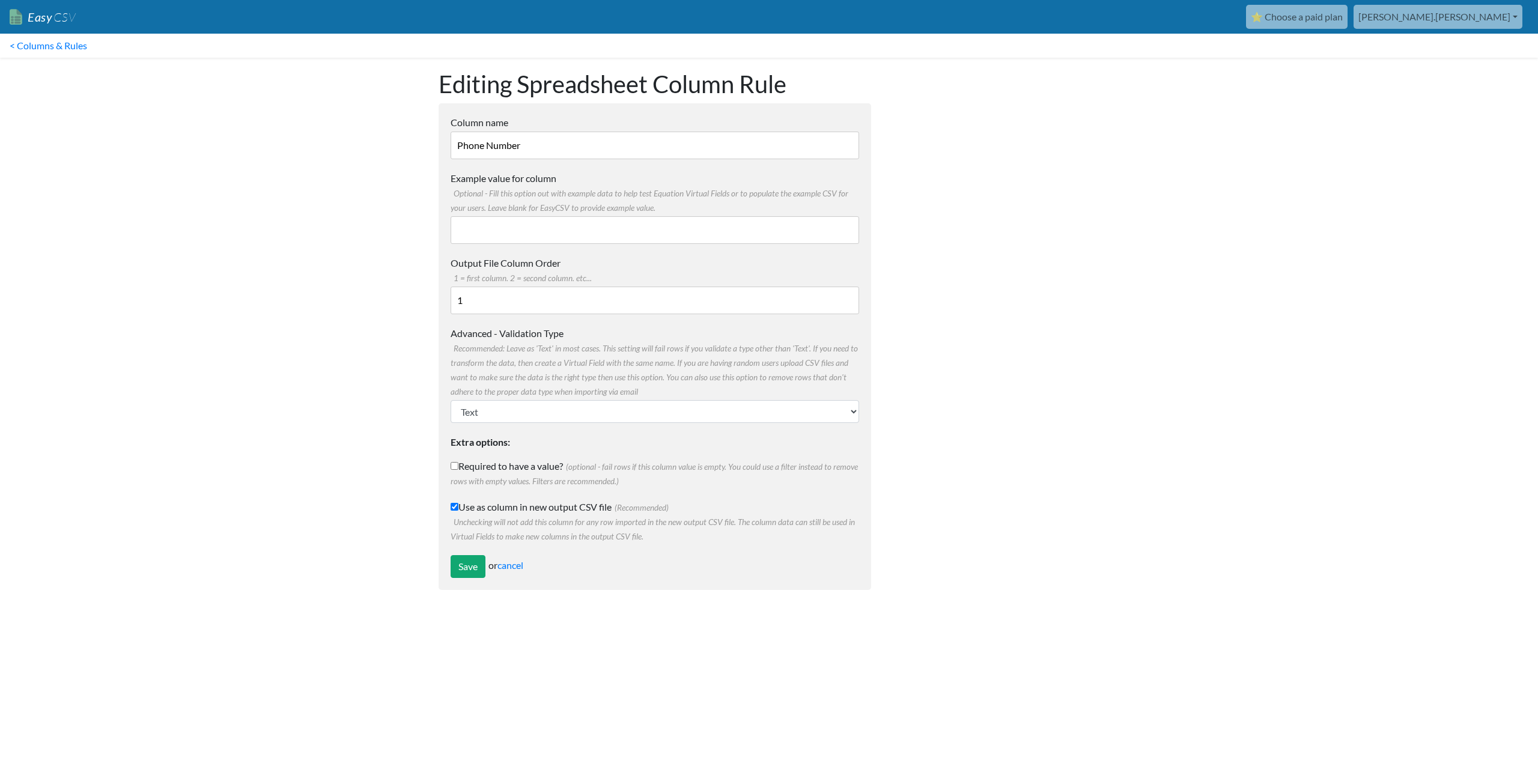
click at [530, 564] on div "Save or cancel" at bounding box center [655, 567] width 409 height 23
click at [524, 564] on link "cancel" at bounding box center [510, 565] width 26 height 11
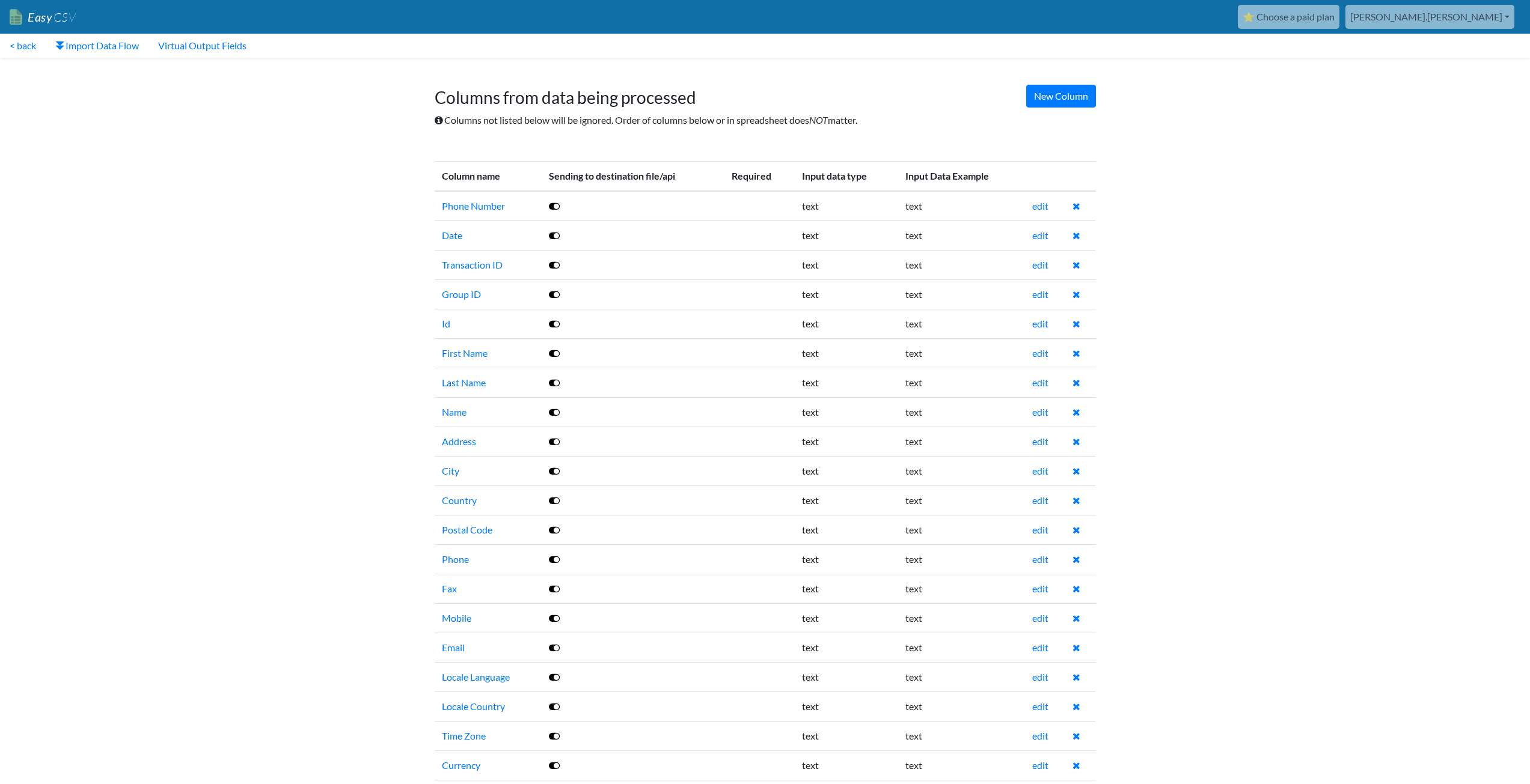
click at [557, 203] on icon at bounding box center [554, 206] width 11 height 10
click at [556, 233] on icon at bounding box center [554, 235] width 11 height 10
click at [551, 273] on td at bounding box center [633, 264] width 183 height 29
click at [555, 263] on icon at bounding box center [554, 264] width 11 height 10
click at [26, 50] on link "< back" at bounding box center [23, 46] width 46 height 24
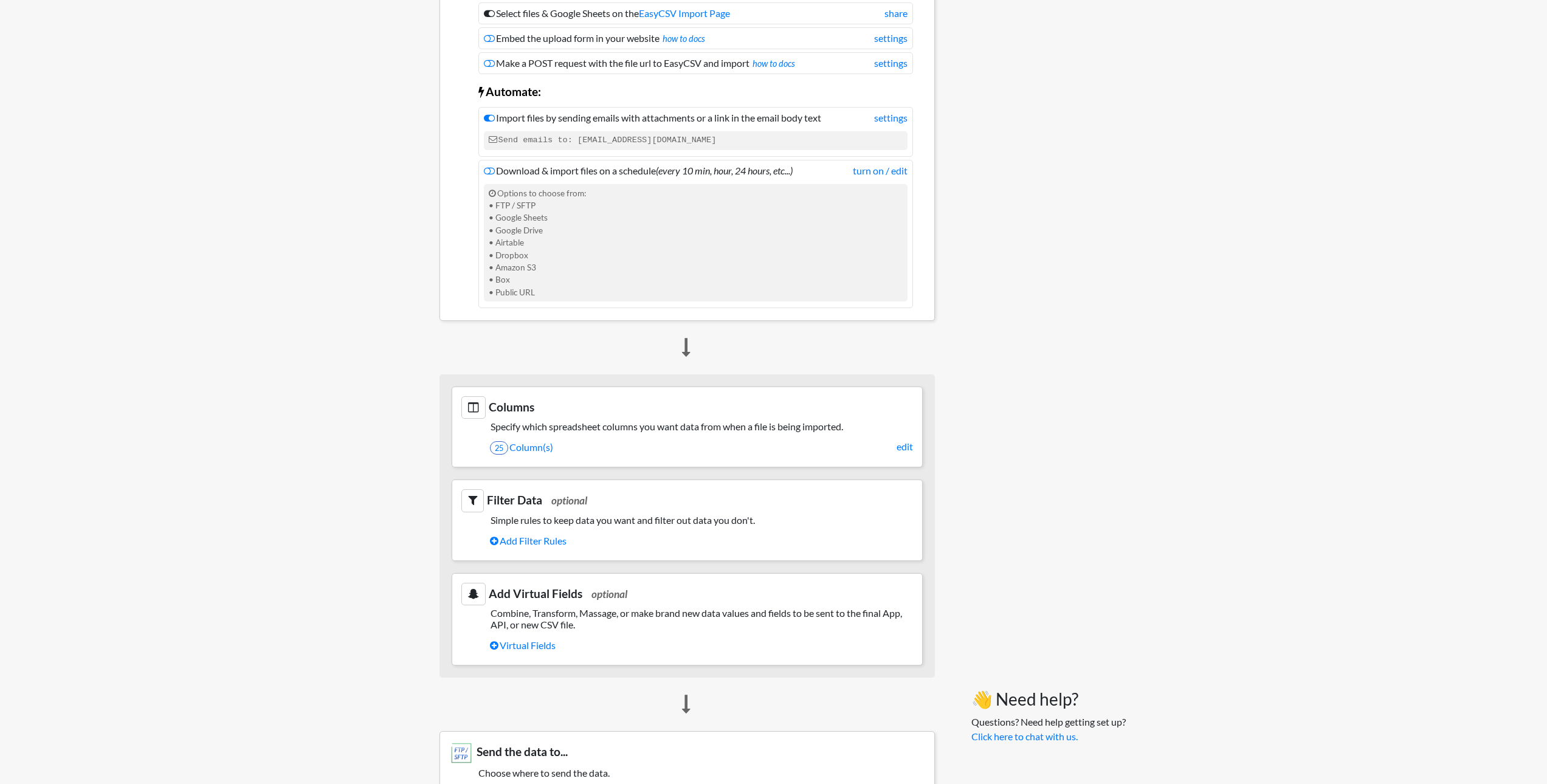
scroll to position [608, 0]
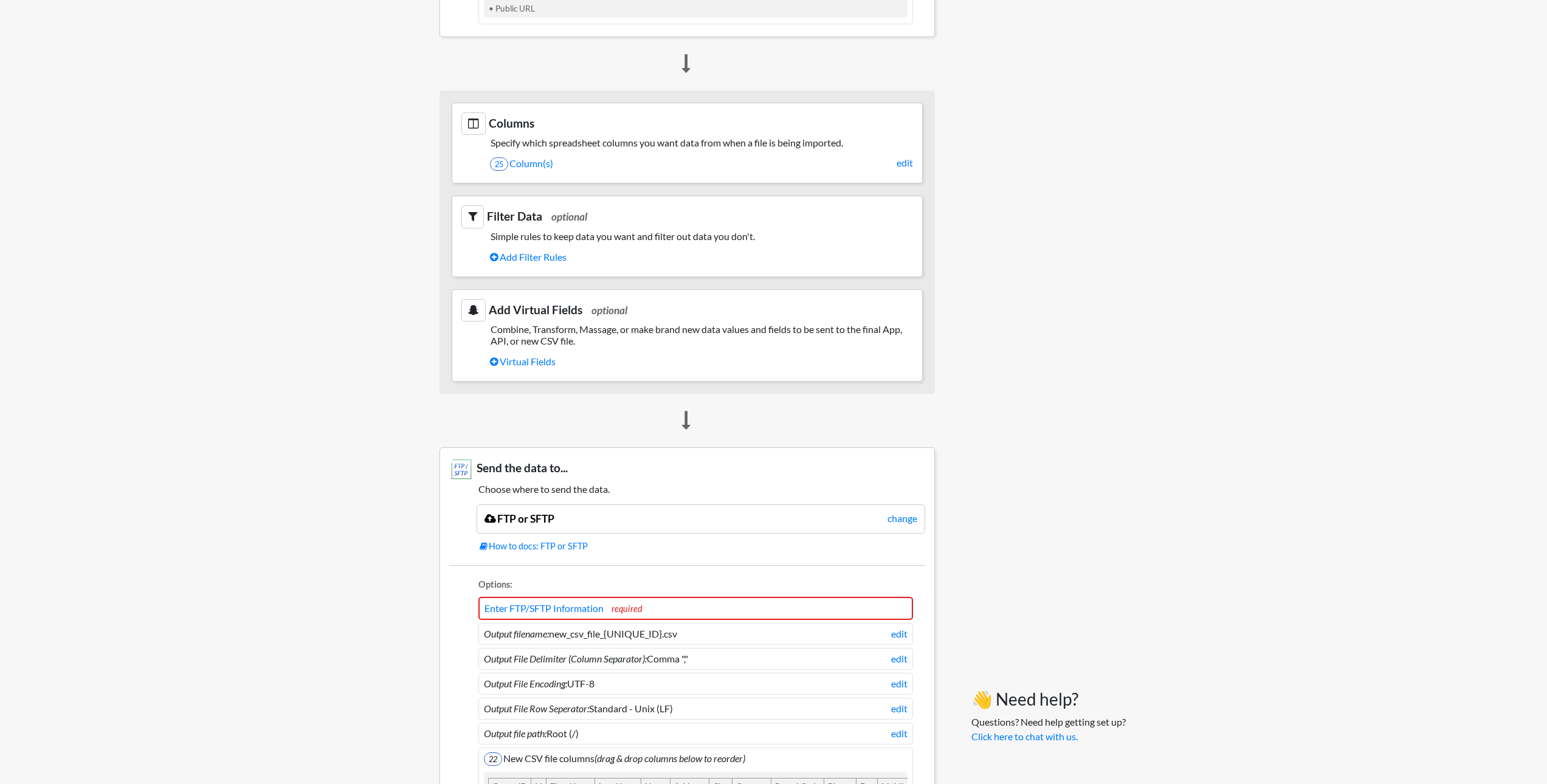
drag, startPoint x: 404, startPoint y: 483, endPoint x: 304, endPoint y: 325, distance: 187.0
click at [304, 325] on body "Easy CSV ⭐ Choose a paid plan aaron.tavis Oag Texas Gov All Flows All CSV Gener…" at bounding box center [773, 194] width 1547 height 1603
click at [561, 339] on h5 "Combine, Transform, Massage, or make brand new data values and fields to be sen…" at bounding box center [687, 335] width 452 height 23
click at [545, 362] on link "Virtual Fields" at bounding box center [701, 362] width 423 height 21
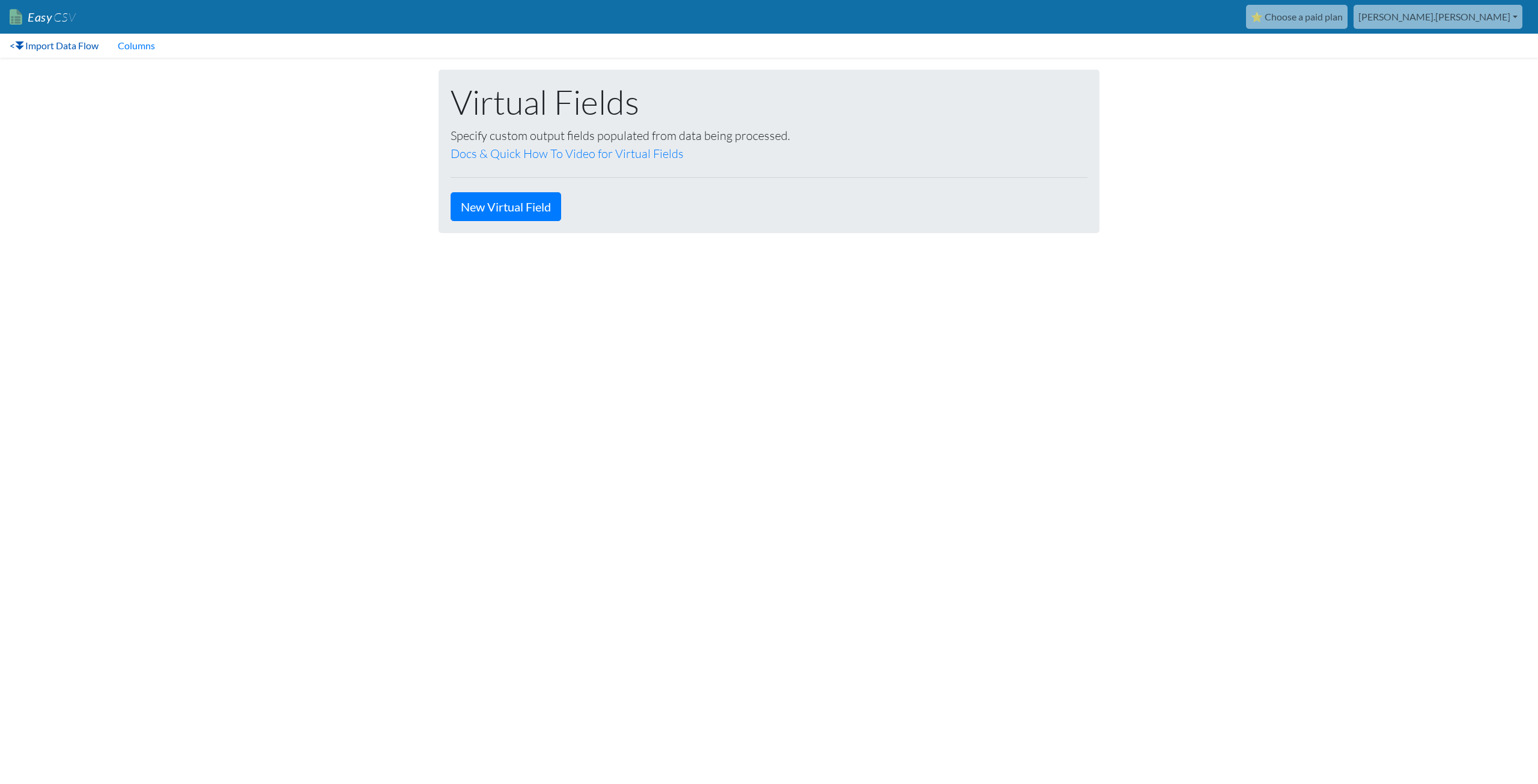
click at [49, 49] on link "< Import Data Flow" at bounding box center [54, 46] width 108 height 24
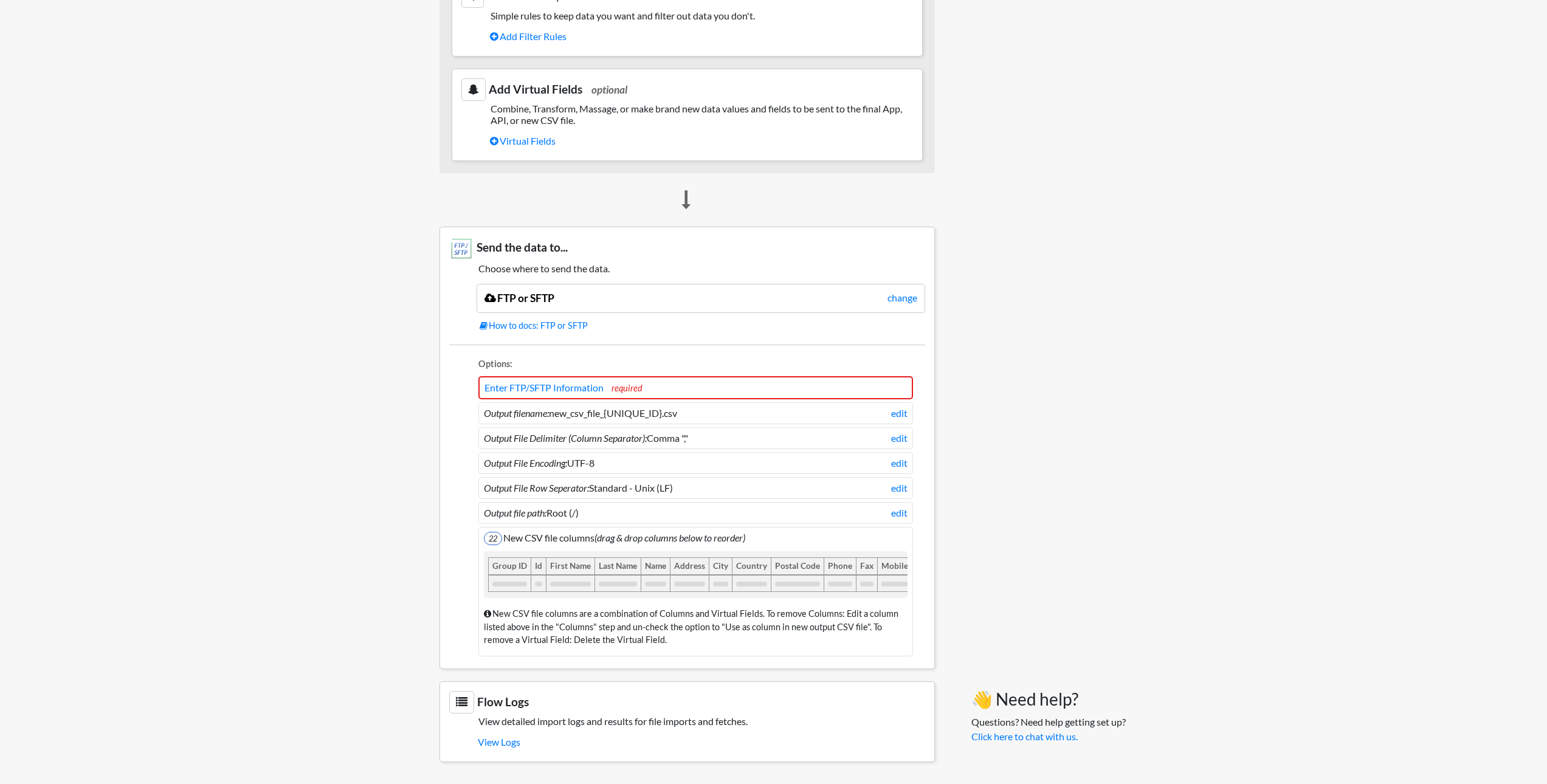
scroll to position [838, 0]
drag, startPoint x: 538, startPoint y: 531, endPoint x: 280, endPoint y: 559, distance: 259.5
drag, startPoint x: 597, startPoint y: 603, endPoint x: 291, endPoint y: 603, distance: 306.0
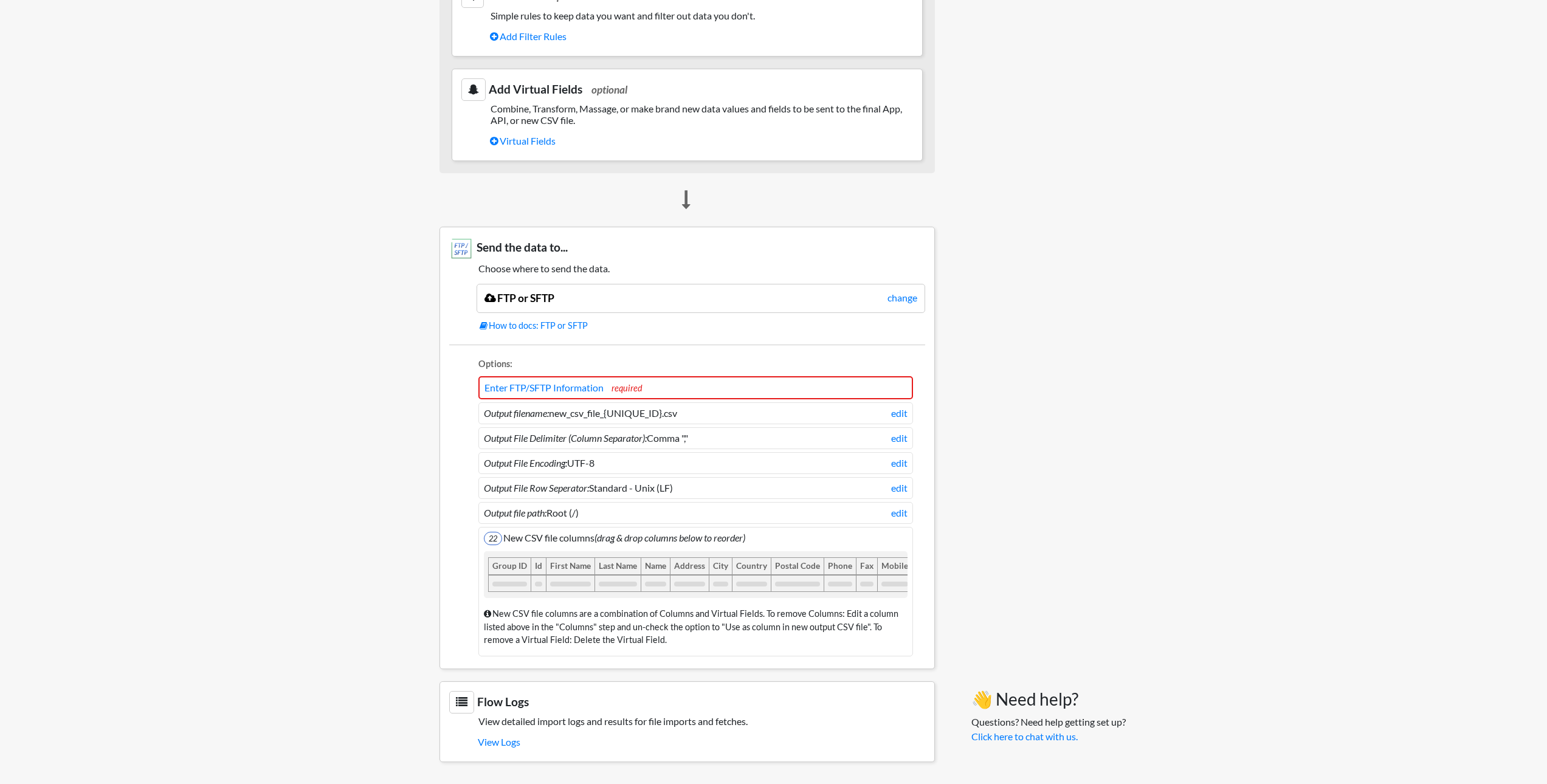
click at [570, 528] on li "22 New CSV file columns (drag & drop columns below to reorder) Group ID Id Firs…" at bounding box center [696, 592] width 435 height 129
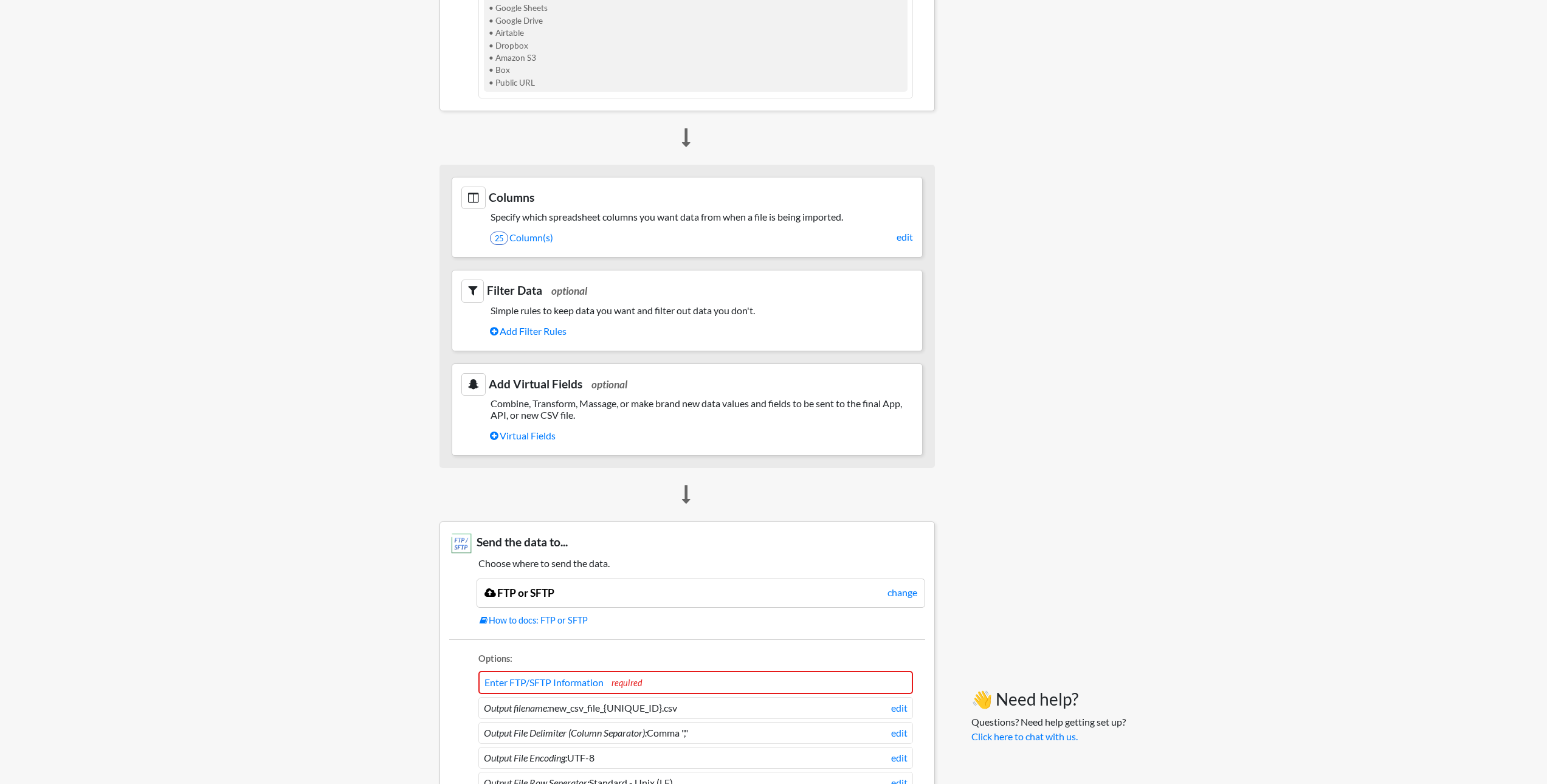
scroll to position [230, 0]
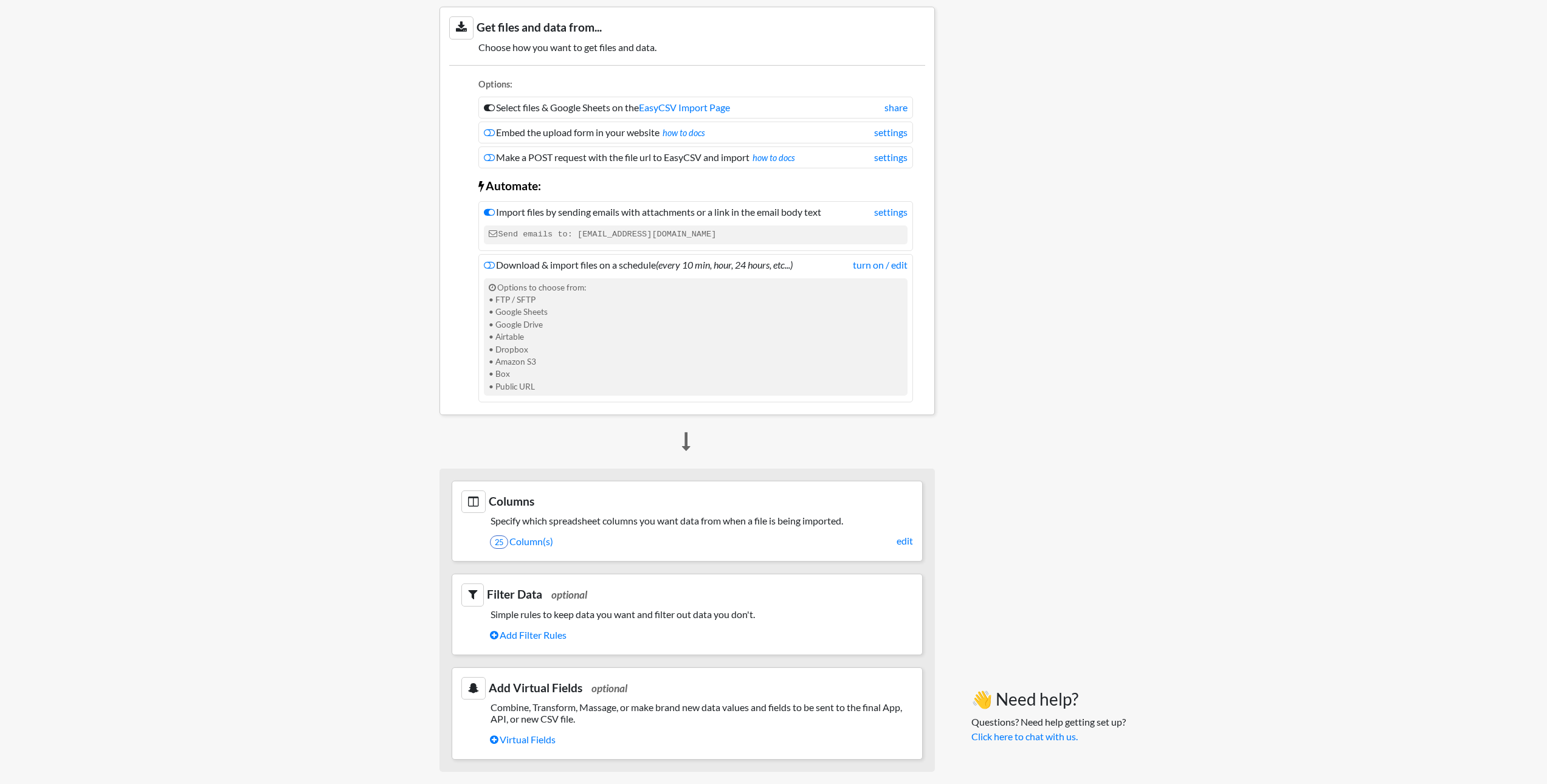
drag, startPoint x: 410, startPoint y: 566, endPoint x: 239, endPoint y: 363, distance: 265.4
click at [238, 362] on body "Easy CSV ⭐ Choose a paid plan aaron.tavis Oag Texas Gov All Flows All CSV Gener…" at bounding box center [773, 572] width 1547 height 1603
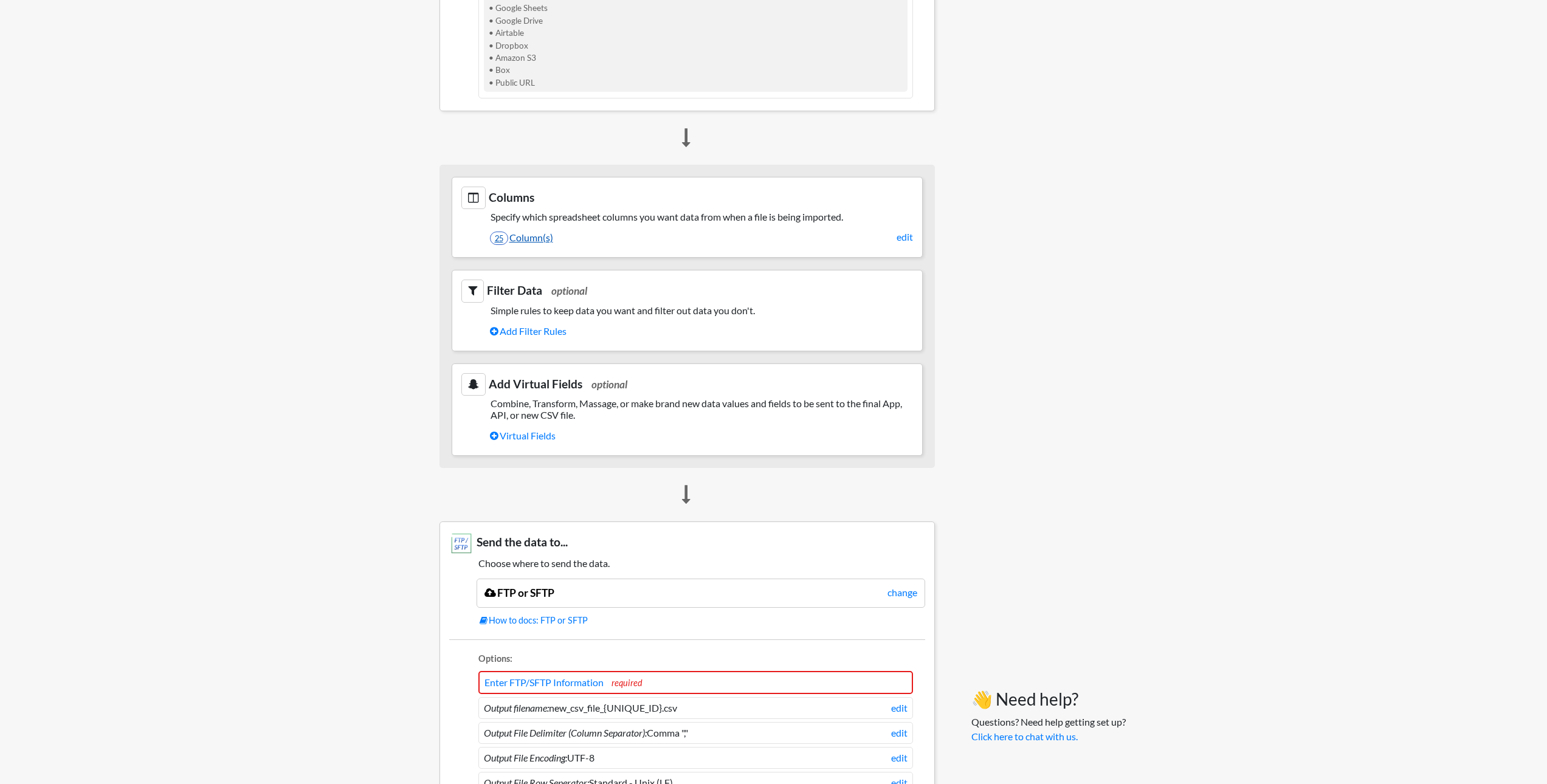
click at [641, 232] on link "25 Column(s)" at bounding box center [701, 238] width 423 height 21
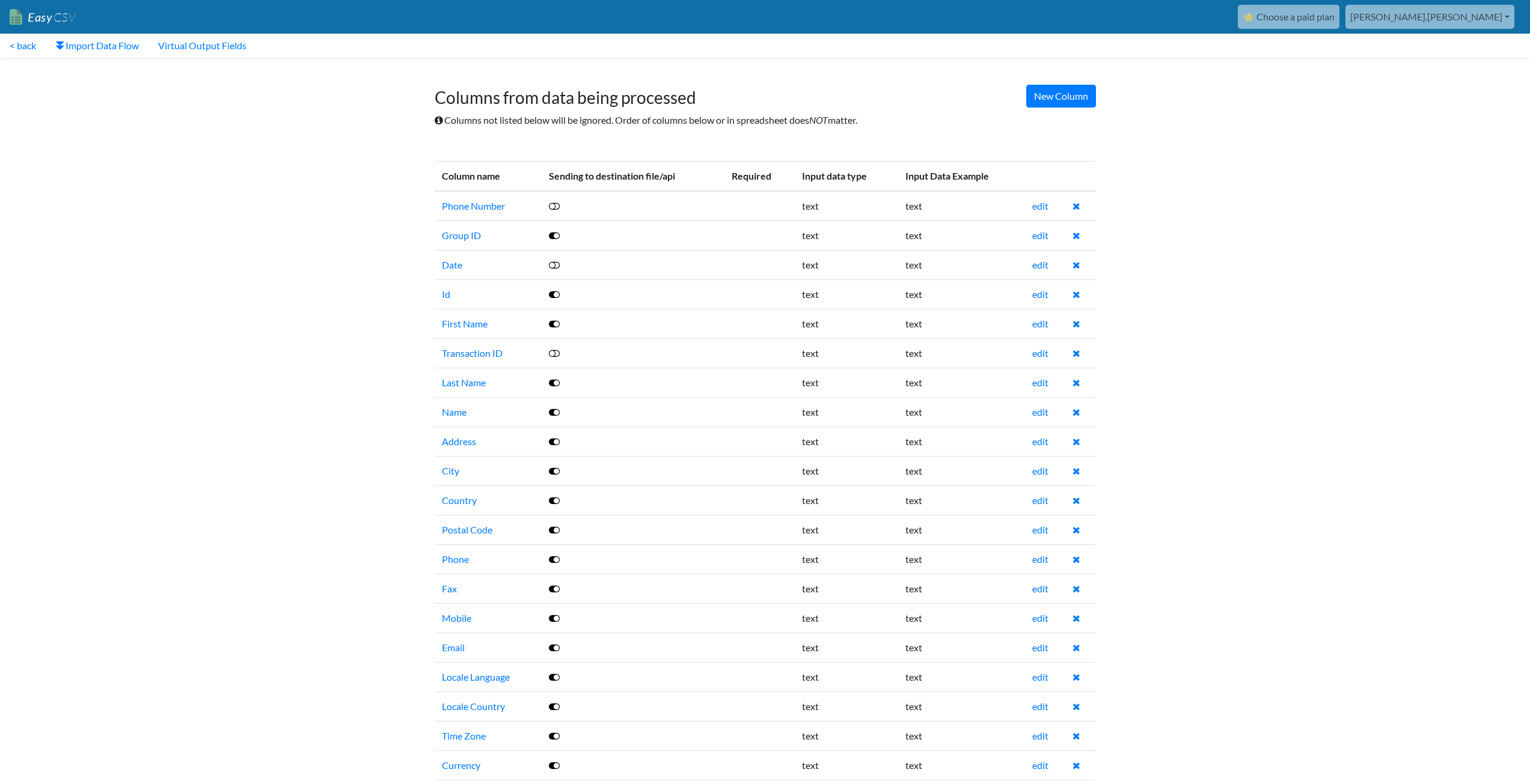
drag, startPoint x: 0, startPoint y: 0, endPoint x: 350, endPoint y: 272, distance: 443.3
click at [350, 272] on body "Easy CSV ⭐ Choose a paid plan aaron.tavis Oag Texas Gov All Flows All CSV Gener…" at bounding box center [765, 474] width 1530 height 949
click at [553, 204] on icon at bounding box center [554, 206] width 11 height 10
click at [554, 263] on icon at bounding box center [554, 264] width 11 height 10
click at [553, 354] on icon at bounding box center [554, 353] width 11 height 10
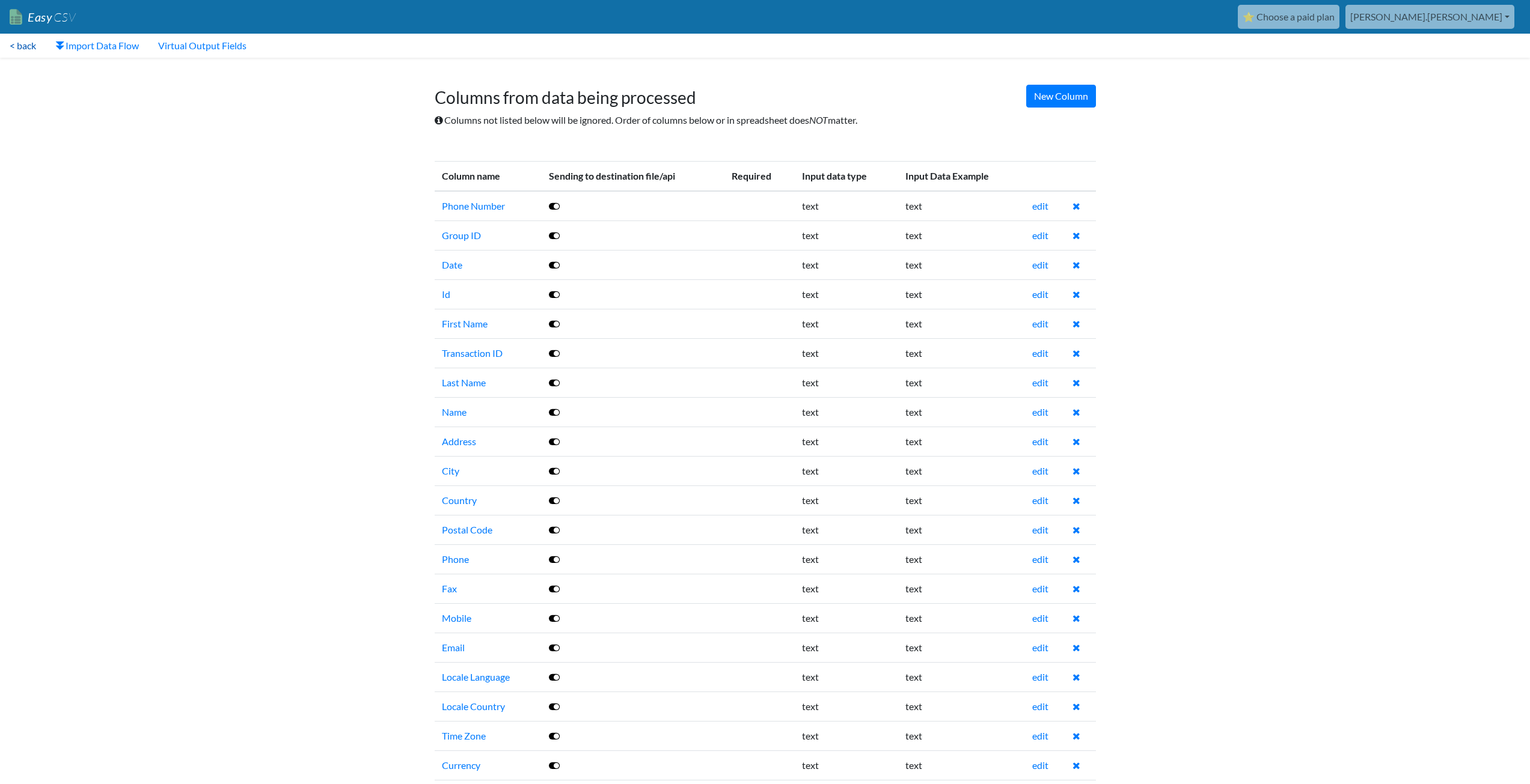
click at [29, 43] on link "< back" at bounding box center [23, 46] width 46 height 24
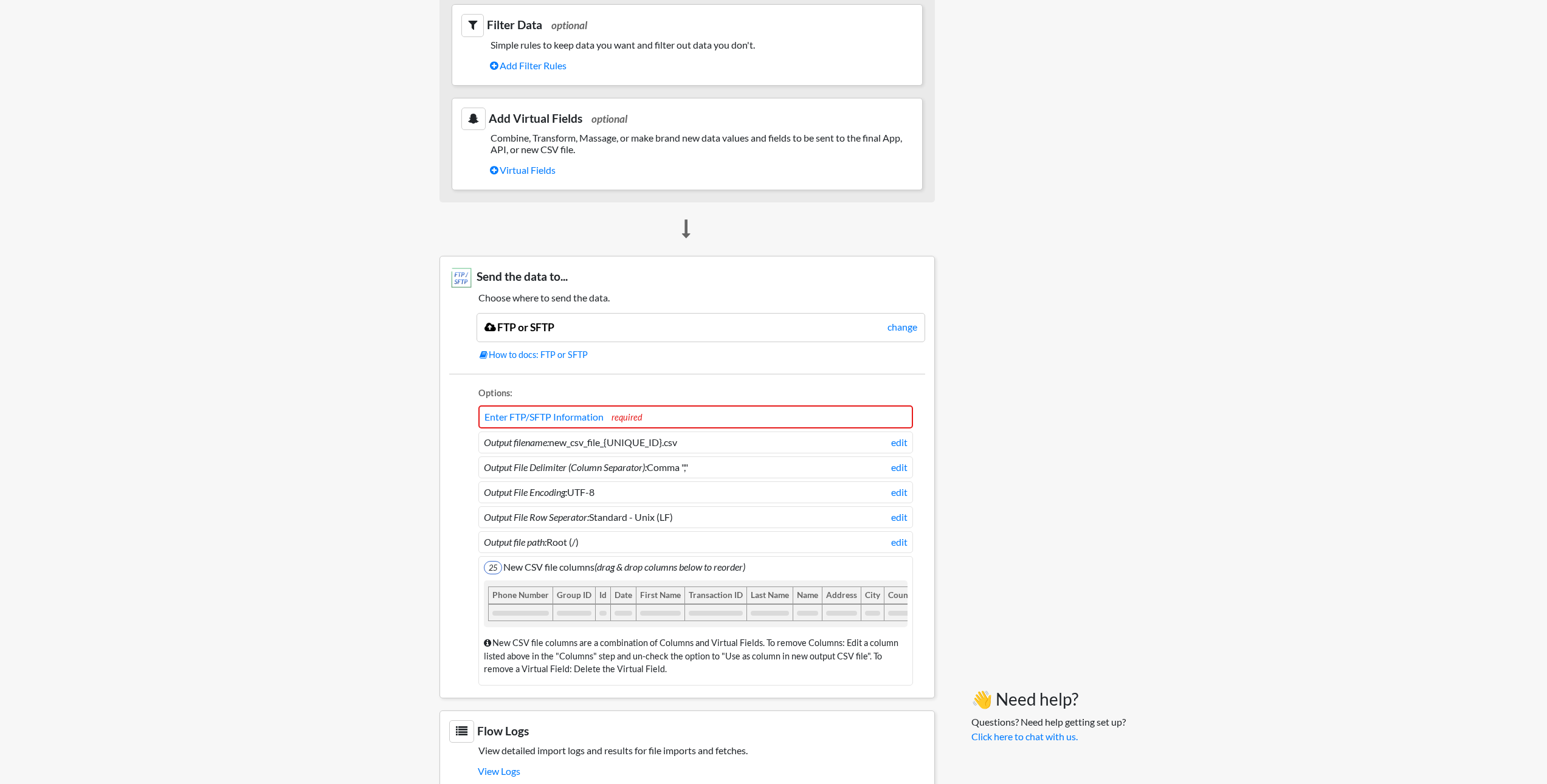
scroll to position [838, 0]
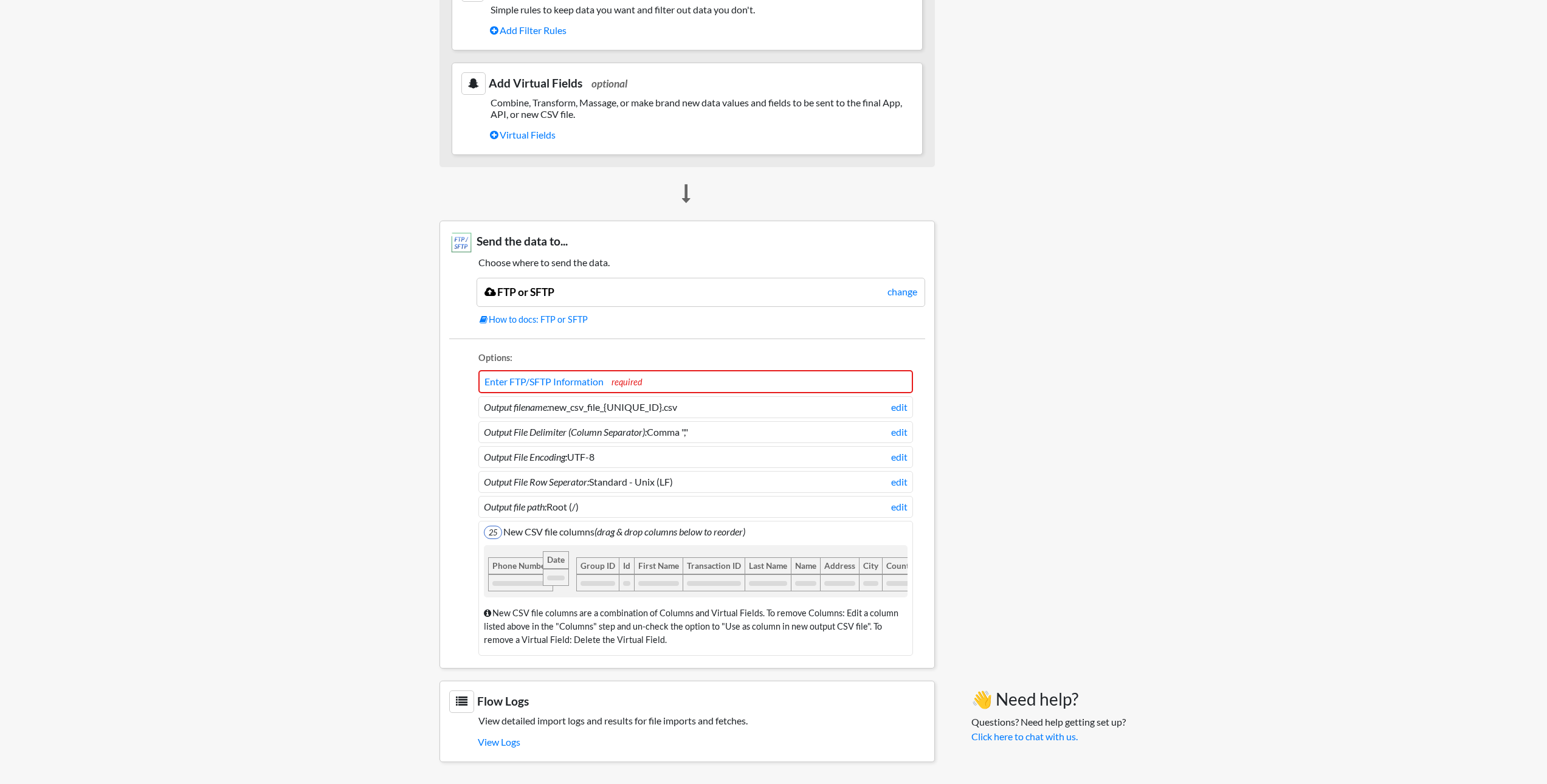
drag, startPoint x: 623, startPoint y: 556, endPoint x: 557, endPoint y: 567, distance: 66.9
drag, startPoint x: 709, startPoint y: 555, endPoint x: 599, endPoint y: 588, distance: 114.8
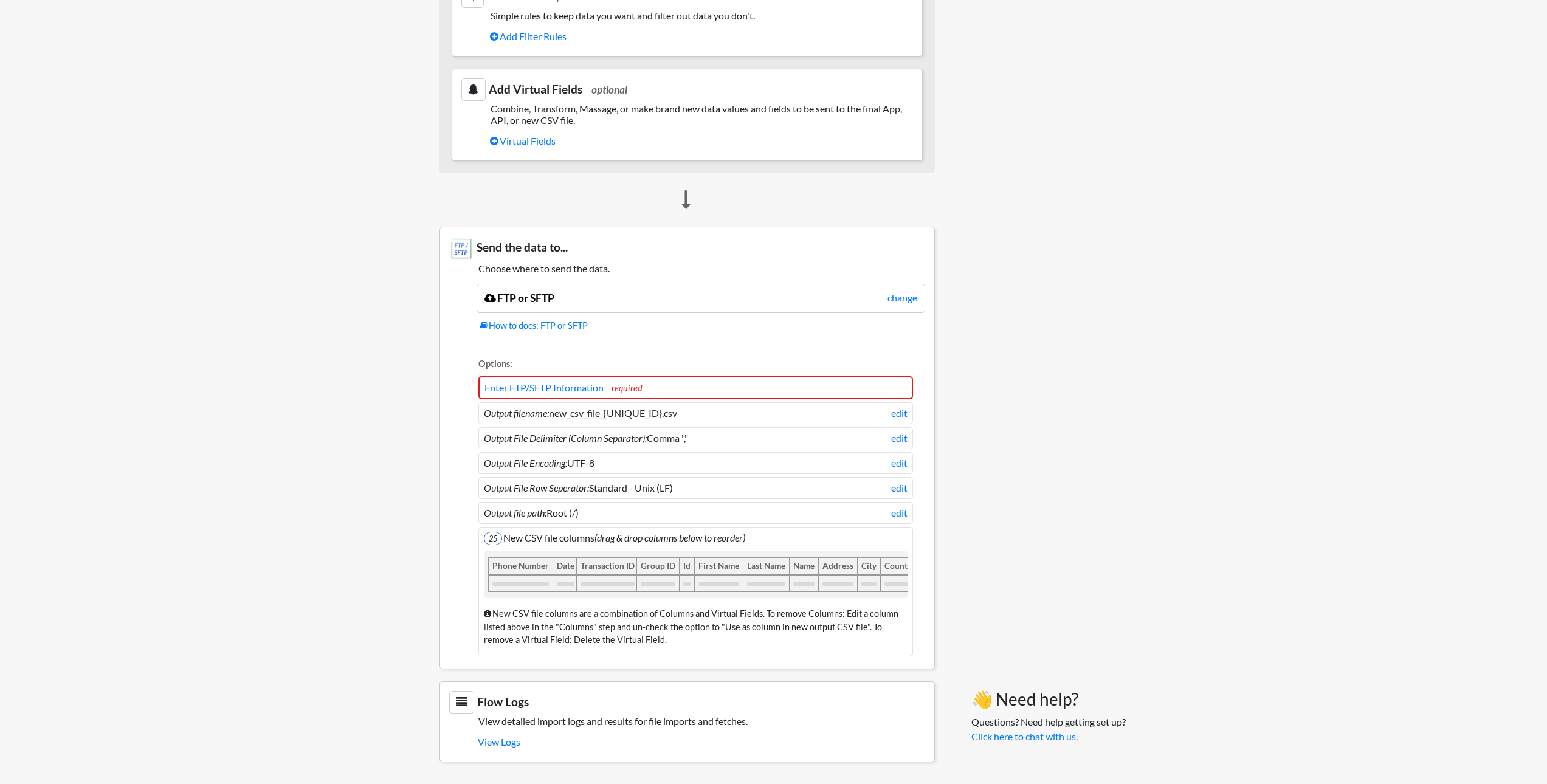
drag, startPoint x: 538, startPoint y: 598, endPoint x: 437, endPoint y: 590, distance: 101.3
click at [437, 590] on div "Data Flow Sheet Import Get files and data from... Choose how you want to get fi…" at bounding box center [687, 56] width 520 height 1438
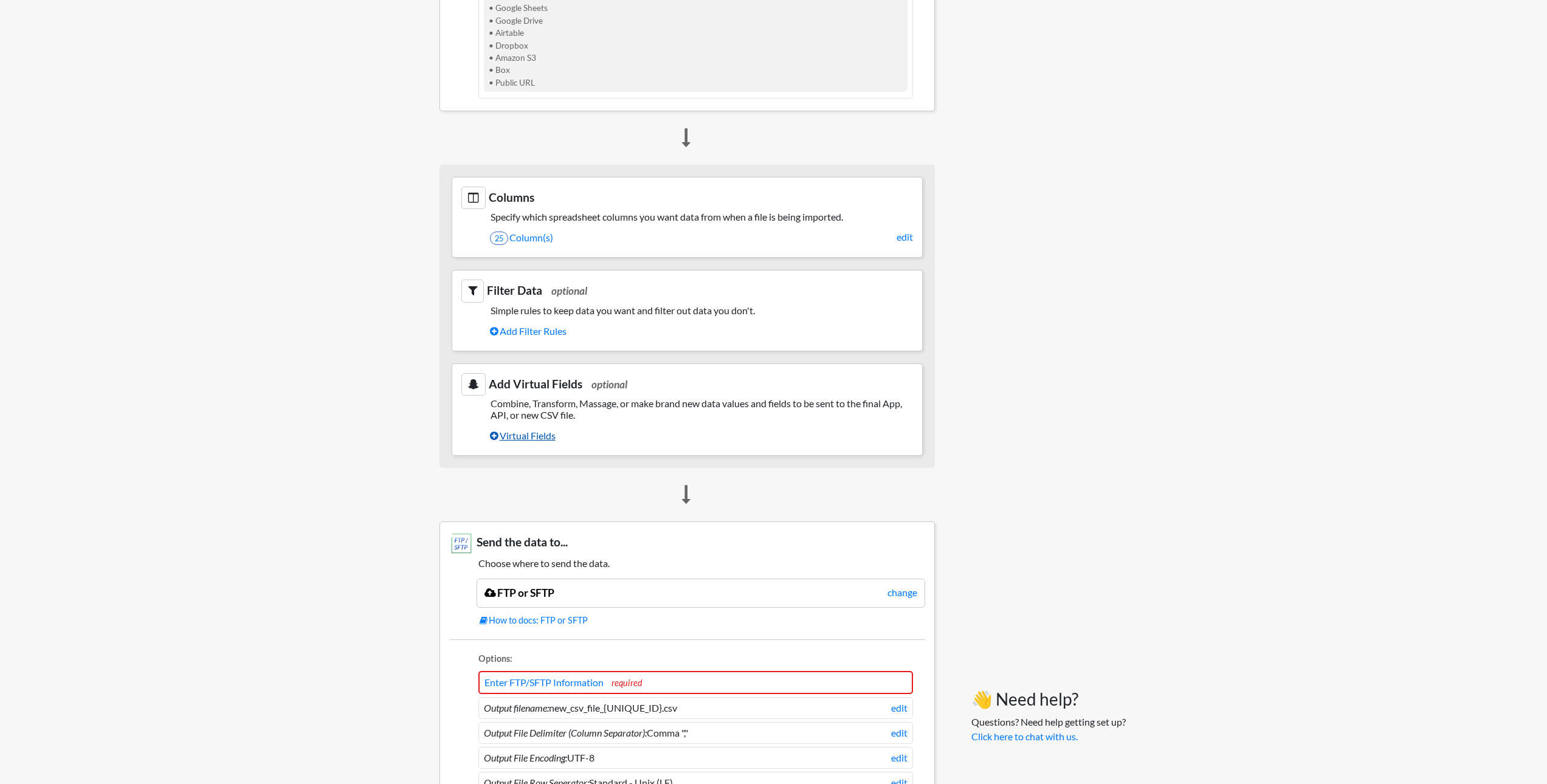
click at [521, 432] on link "Virtual Fields" at bounding box center [701, 436] width 423 height 21
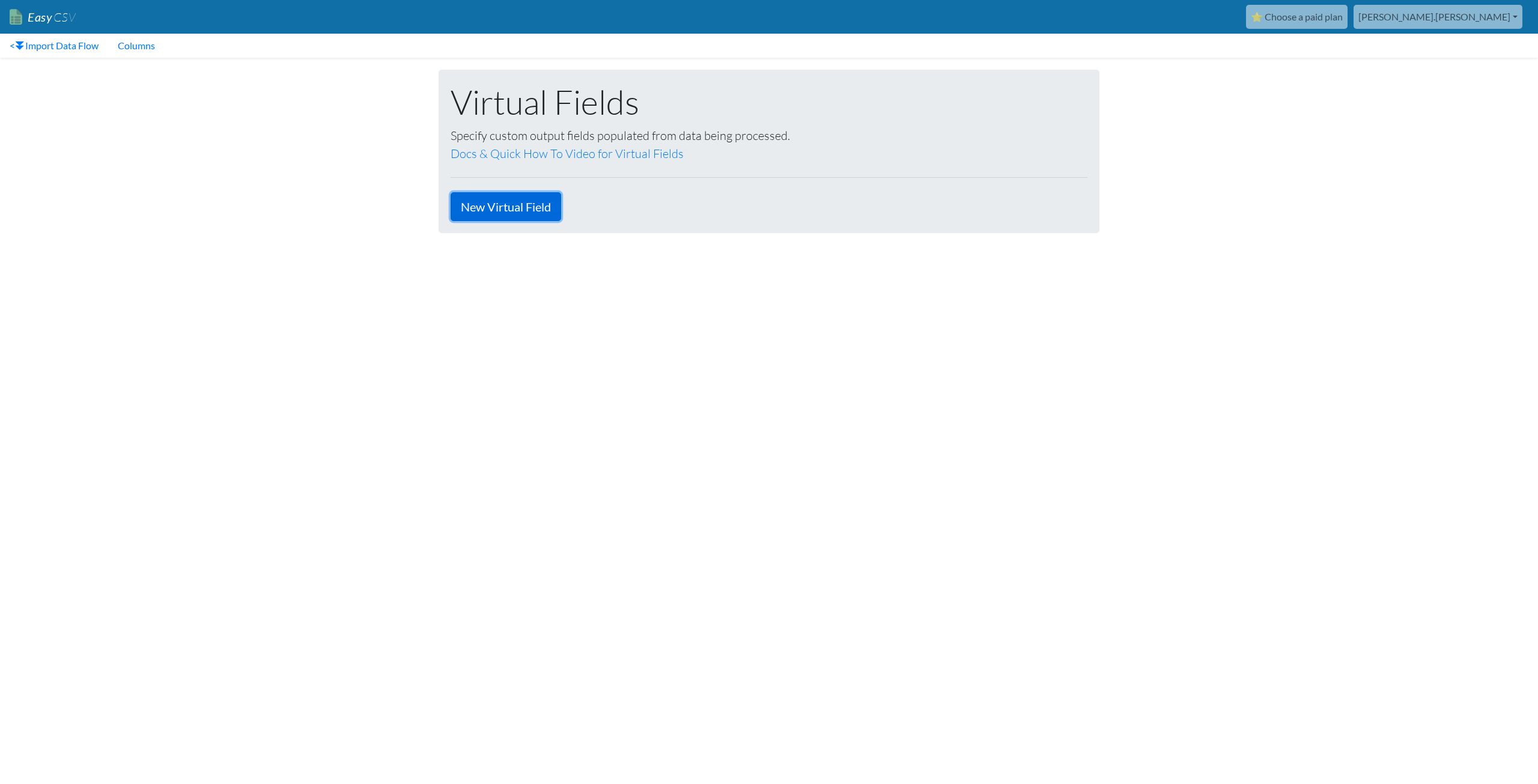
click at [503, 209] on link "New Virtual Field" at bounding box center [506, 206] width 110 height 29
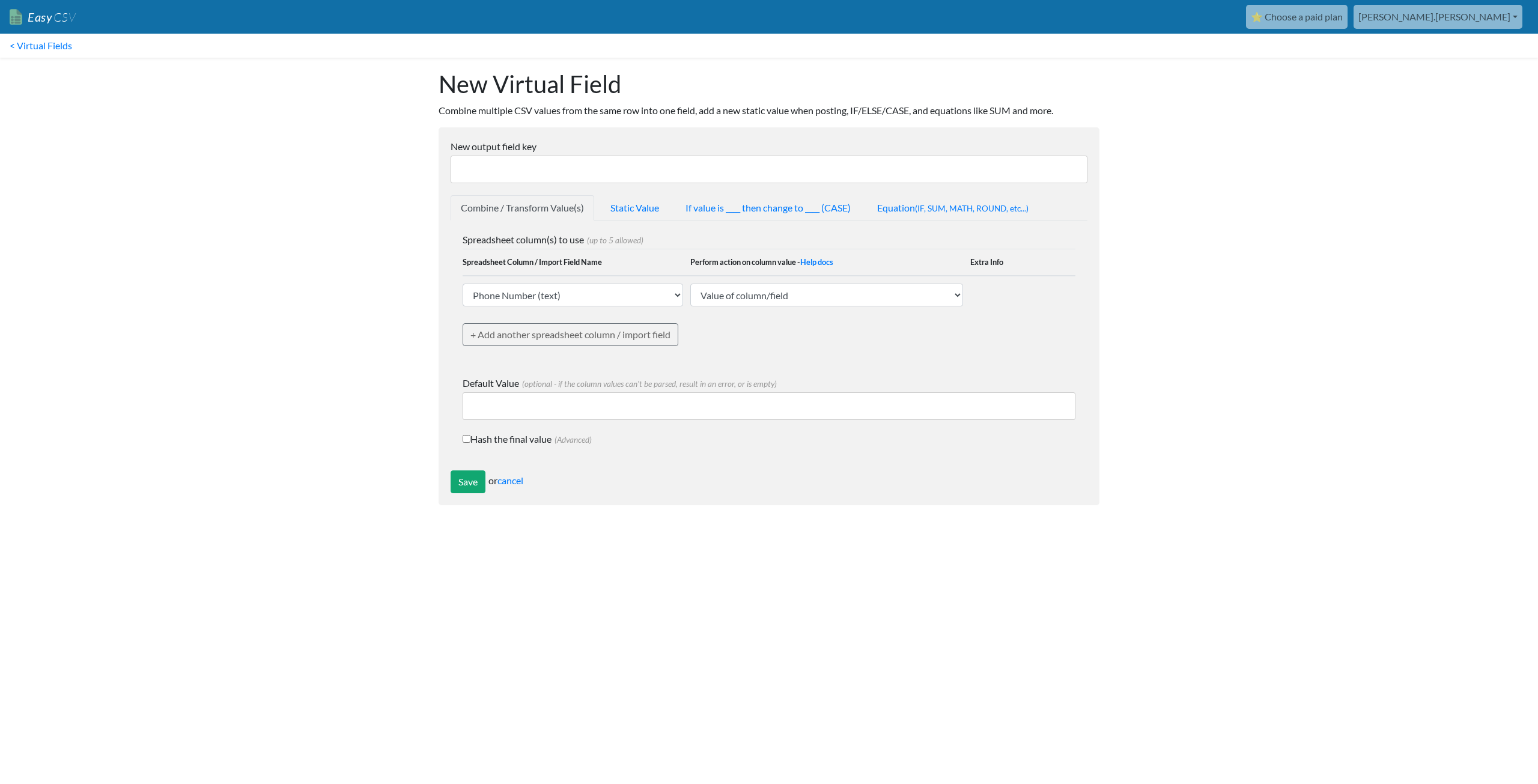
click at [527, 165] on input "New output field key" at bounding box center [769, 169] width 637 height 27
click at [635, 204] on link "Static Value" at bounding box center [635, 208] width 69 height 26
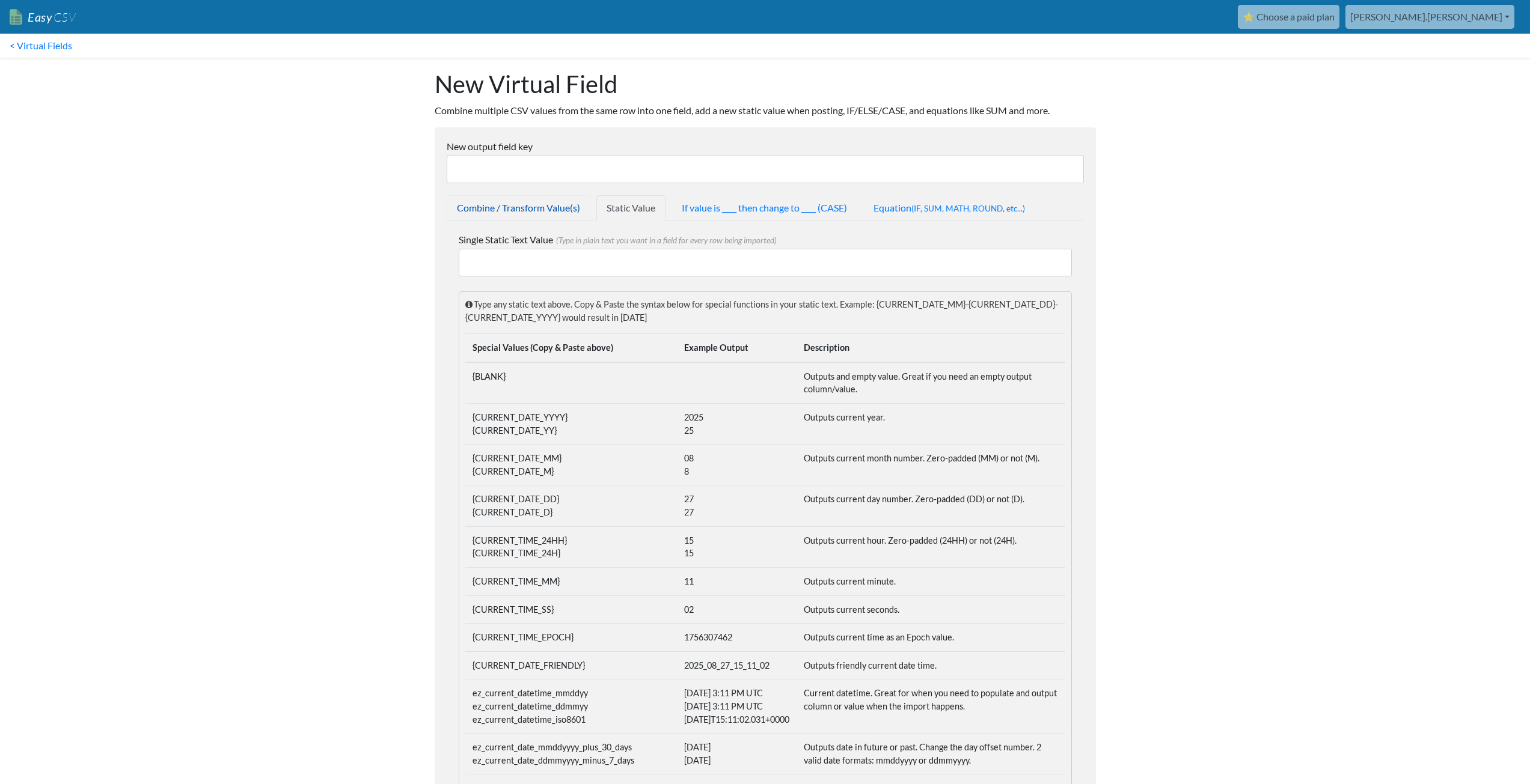
click at [547, 215] on link "Combine / Transform Value(s)" at bounding box center [518, 208] width 144 height 26
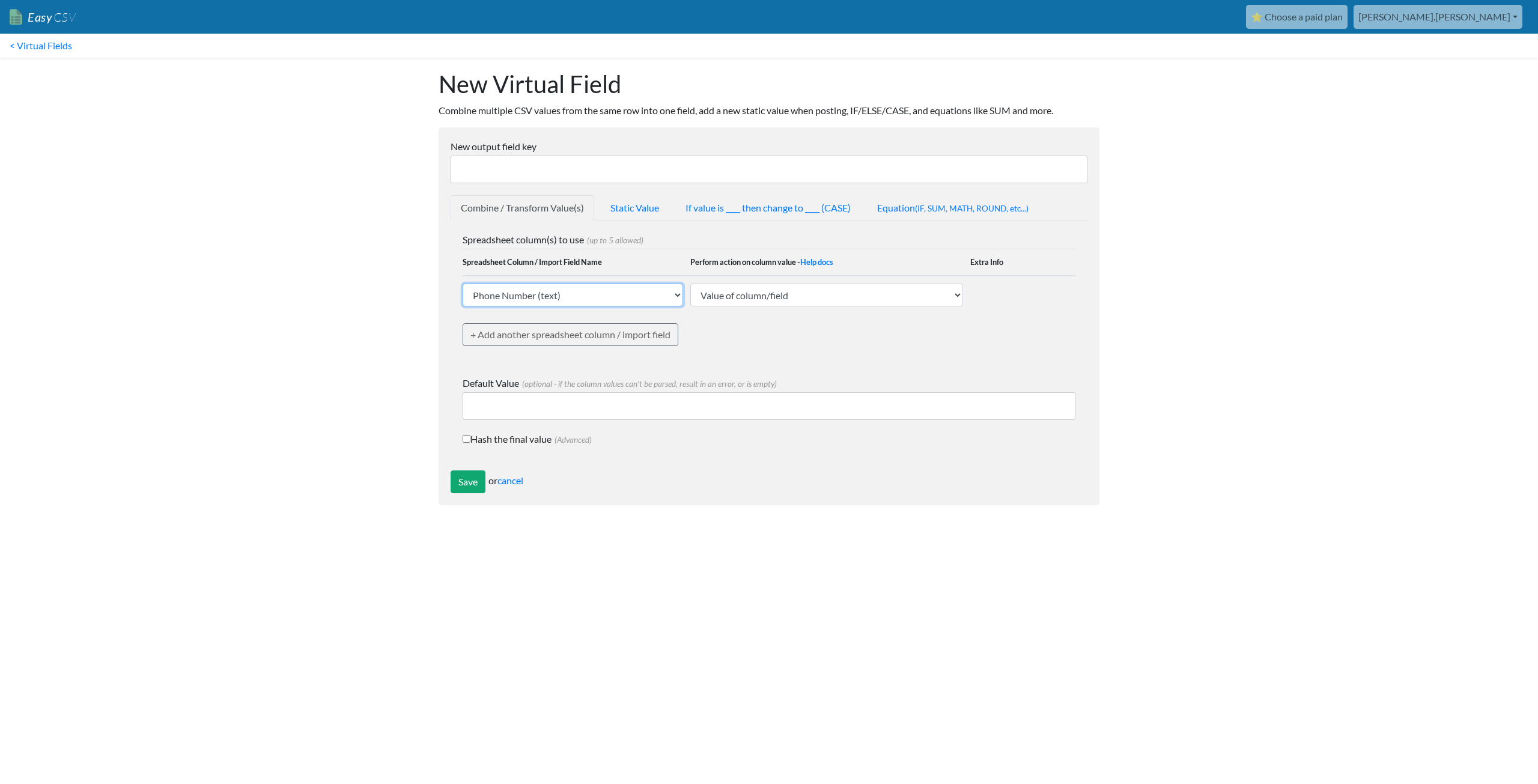
click at [608, 301] on select "Phone Number (text) Date (text) Transaction ID (text) Group ID (text) Id (text)…" at bounding box center [573, 295] width 220 height 23
drag, startPoint x: 607, startPoint y: 340, endPoint x: 294, endPoint y: 359, distance: 313.6
click at [294, 359] on body "Easy CSV ⭐ Choose a paid plan aaron.tavis Oag Texas Gov All Flows All CSV Gener…" at bounding box center [769, 259] width 1538 height 517
click at [725, 296] on select "Value of column/field Upcase Downcase Sentence case (first letter is capitalize…" at bounding box center [826, 295] width 273 height 23
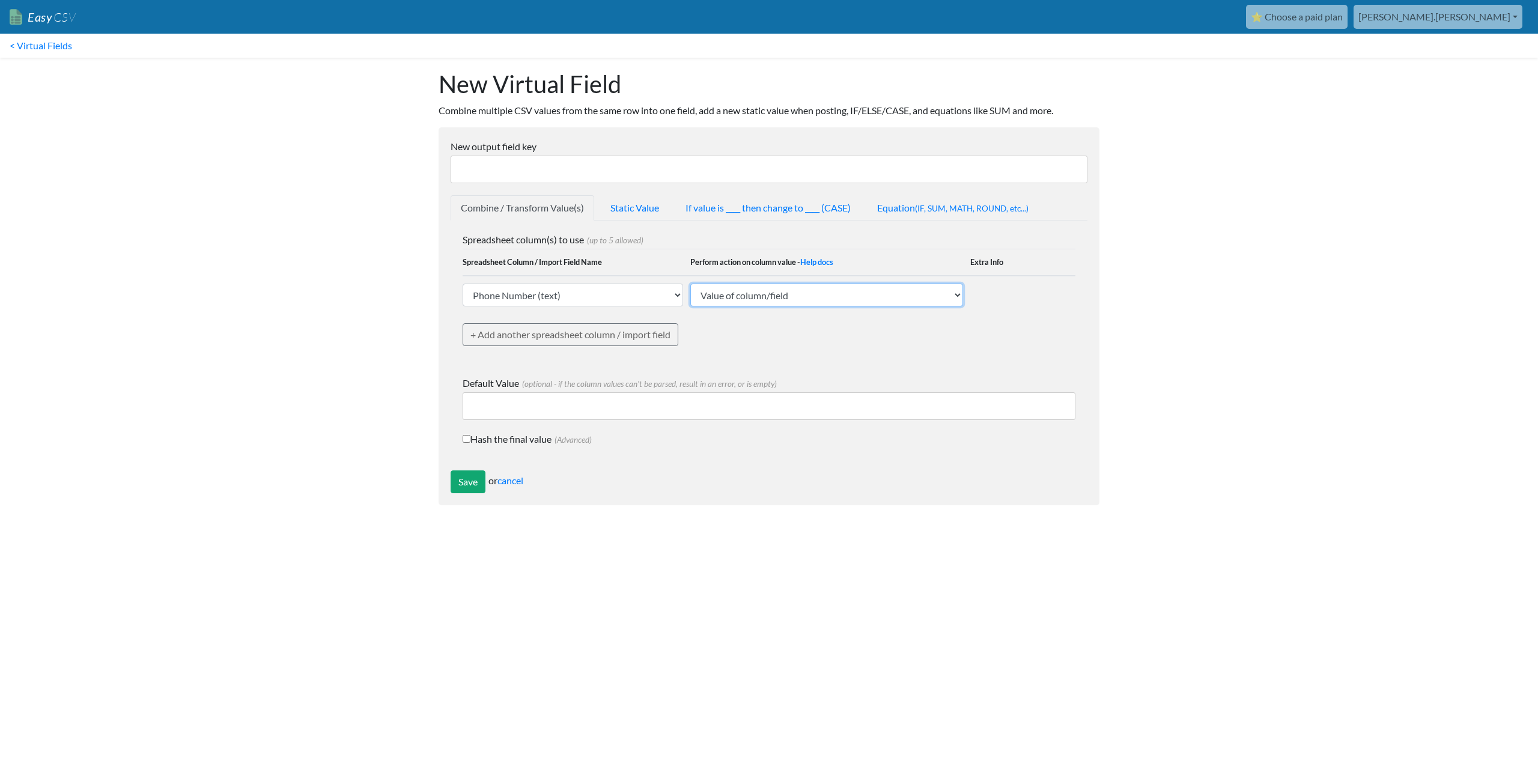
click at [725, 296] on select "Value of column/field Upcase Downcase Sentence case (first letter is capitalize…" at bounding box center [826, 295] width 273 height 23
click at [565, 344] on link "+ Add another spreadsheet column / import field" at bounding box center [571, 335] width 216 height 23
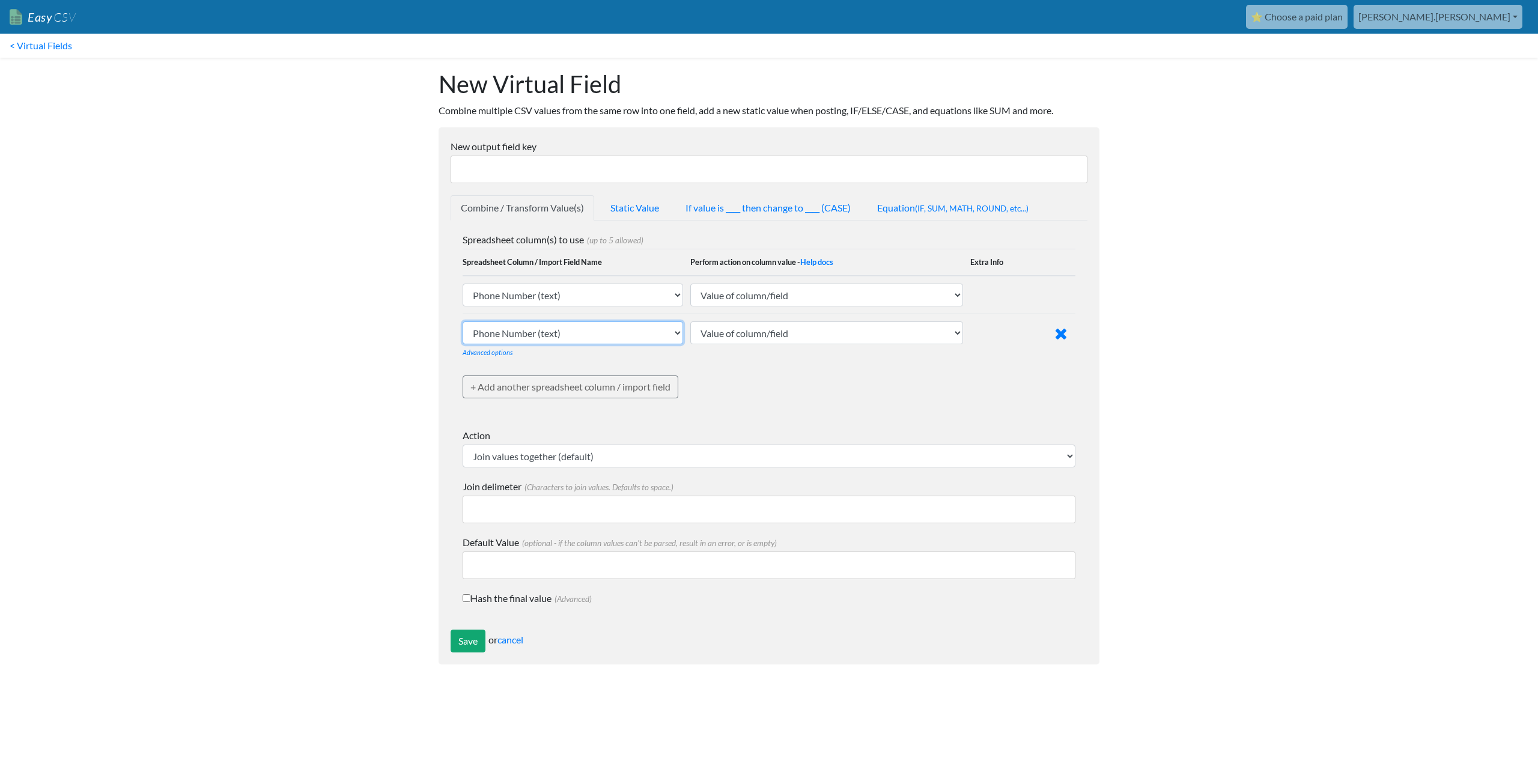
click at [573, 306] on select "Phone Number (text) Date (text) Transaction ID (text) Group ID (text) Id (text)…" at bounding box center [573, 295] width 220 height 23
drag, startPoint x: 567, startPoint y: 340, endPoint x: 544, endPoint y: 331, distance: 24.7
click at [544, 306] on select "Phone Number (text) Date (text) Transaction ID (text) Group ID (text) Id (text)…" at bounding box center [573, 295] width 220 height 23
click at [342, 326] on body "Easy CSV ⭐ Choose a paid plan aaron.tavis Oag Texas Gov All Flows All CSV Gener…" at bounding box center [769, 338] width 1538 height 677
drag, startPoint x: 546, startPoint y: 170, endPoint x: 491, endPoint y: 227, distance: 79.2
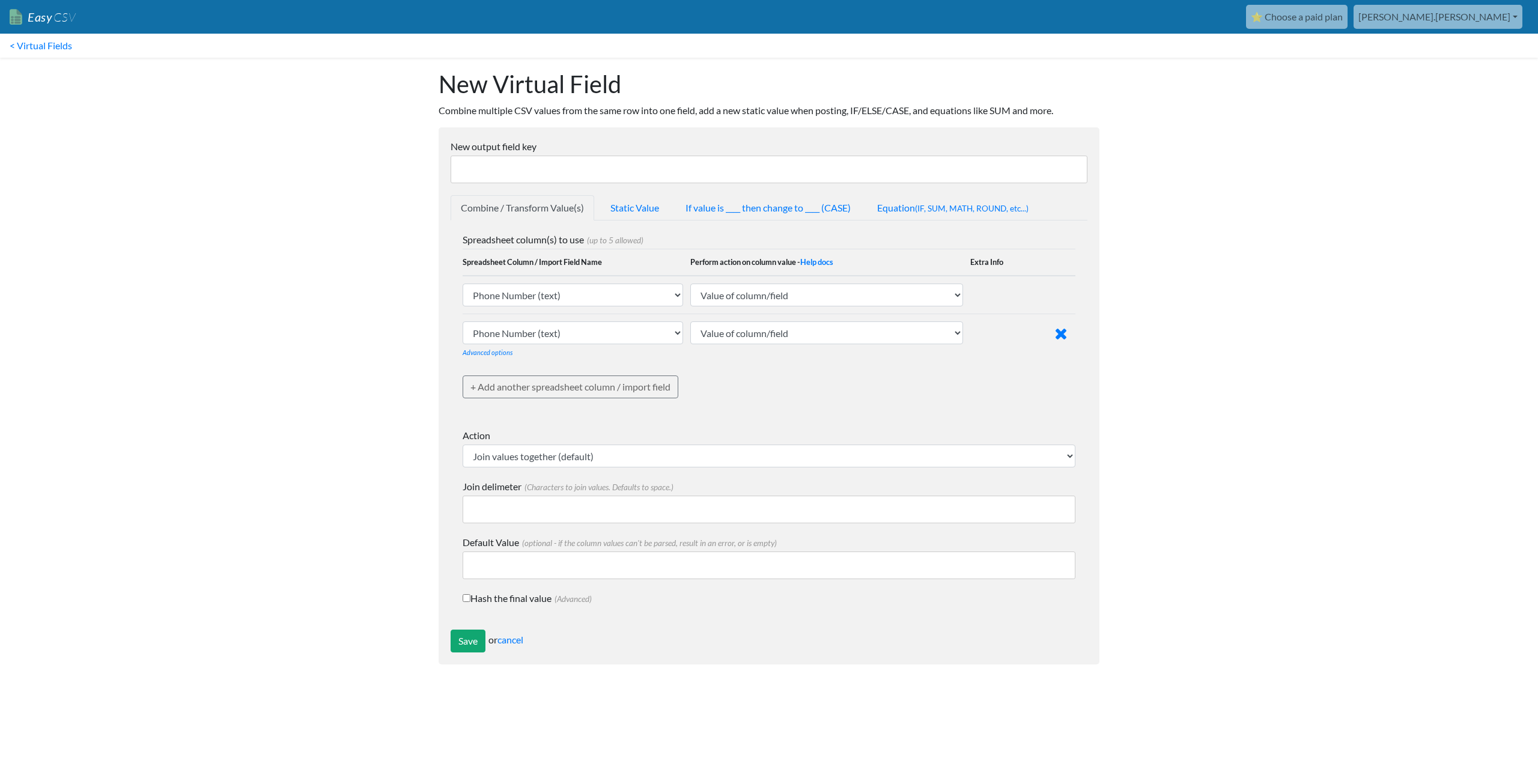
click at [491, 227] on div "Spreadsheet column(s) to use (up to 5 allowed) Spreadsheet Column / Import Fiel…" at bounding box center [769, 425] width 637 height 409
click at [923, 208] on span "(IF, SUM, MATH, ROUND, etc...)" at bounding box center [972, 208] width 114 height 10
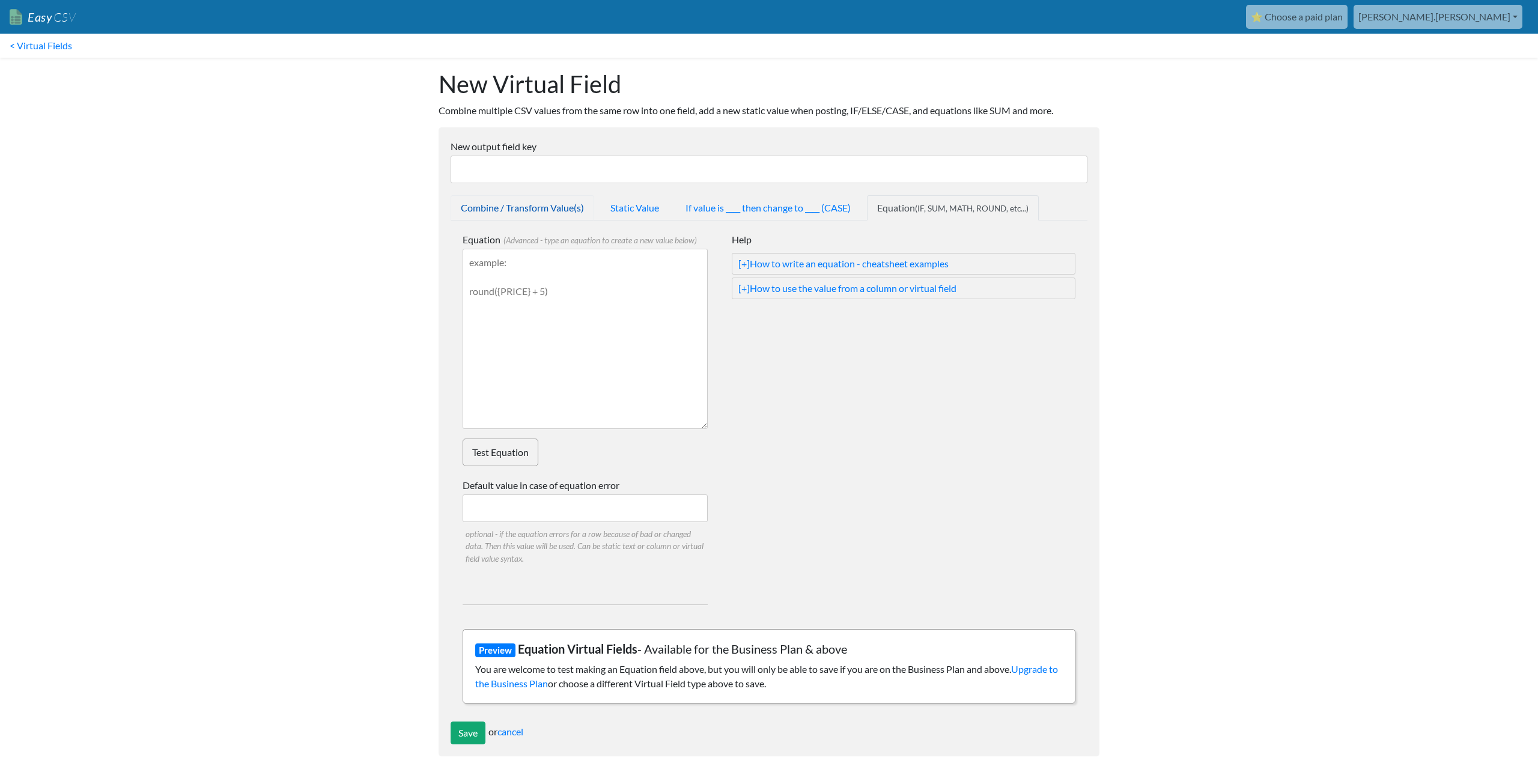
click at [489, 213] on link "Combine / Transform Value(s)" at bounding box center [522, 208] width 144 height 26
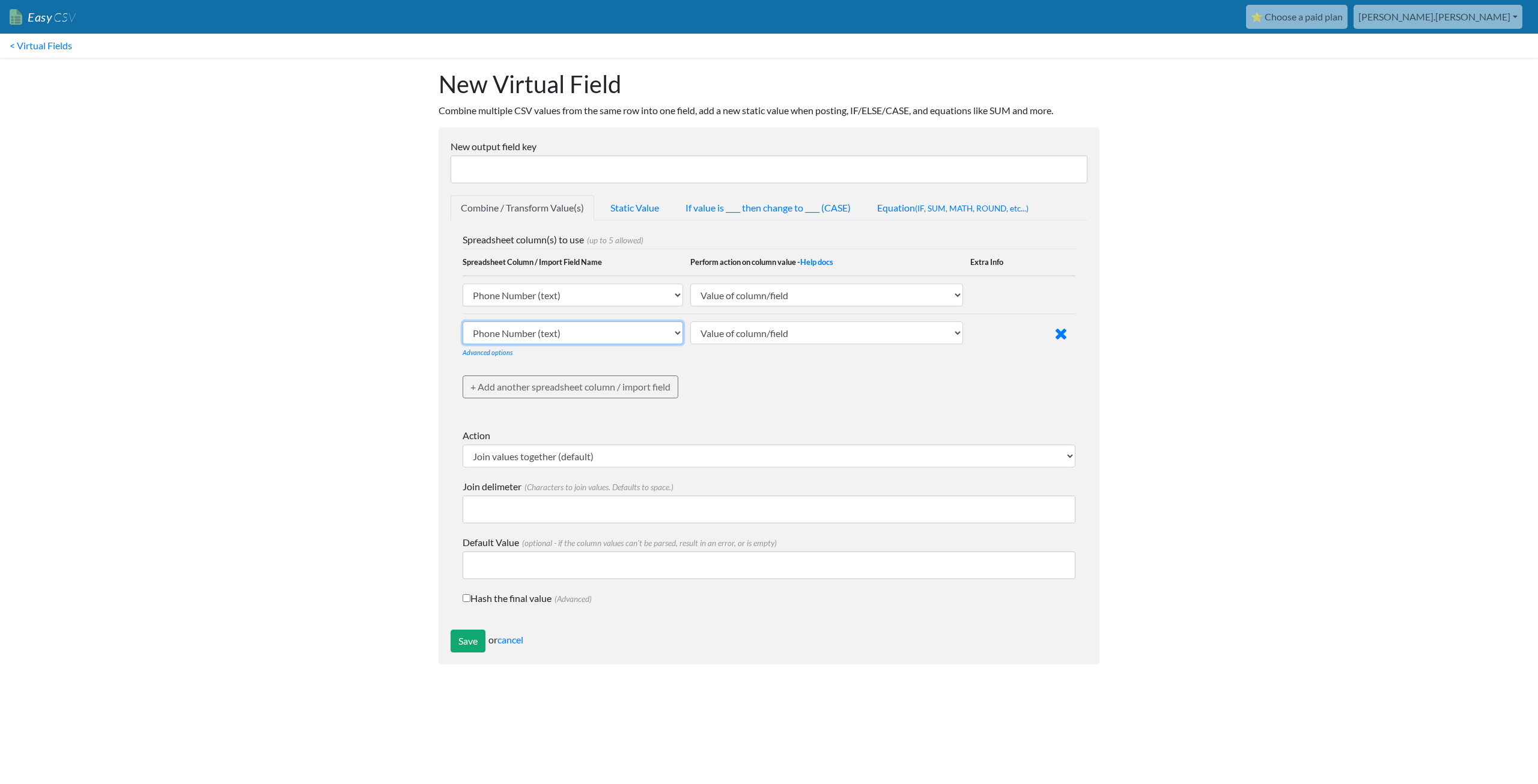
click at [556, 306] on select "Phone Number (text) Date (text) Transaction ID (text) Group ID (text) Id (text)…" at bounding box center [573, 295] width 220 height 23
click at [368, 335] on body "Easy CSV ⭐ Choose a paid plan [PERSON_NAME].[PERSON_NAME] Oag [US_STATE] Gov Al…" at bounding box center [769, 338] width 1538 height 677
click at [495, 352] on link "Advanced options" at bounding box center [488, 352] width 50 height 8
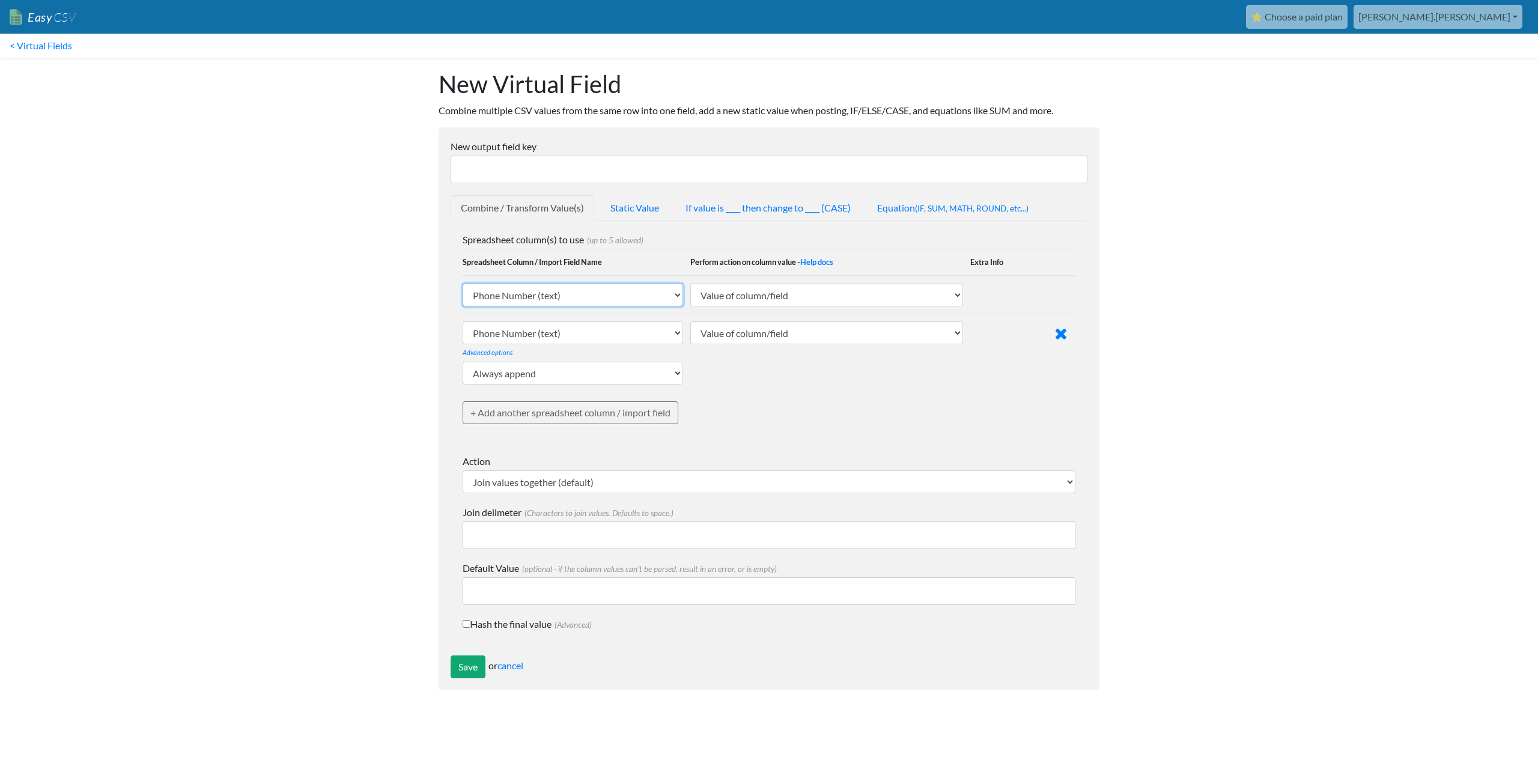
click at [528, 289] on select "Phone Number (text) Date (text) Transaction ID (text) Group ID (text) Id (text)…" at bounding box center [573, 295] width 220 height 23
click at [463, 283] on select "Phone Number (text) Date (text) Transaction ID (text) Group ID (text) Id (text)…" at bounding box center [573, 295] width 220 height 23
click at [730, 292] on select "Value of column/field Upcase Downcase Sentence case (first letter is capitalize…" at bounding box center [826, 295] width 273 height 23
click at [690, 283] on select "Value of column/field Upcase Downcase Sentence case (first letter is capitalize…" at bounding box center [826, 295] width 273 height 23
click at [582, 306] on select "Phone Number (text) Date (text) Transaction ID (text) Group ID (text) Id (text)…" at bounding box center [573, 295] width 220 height 23
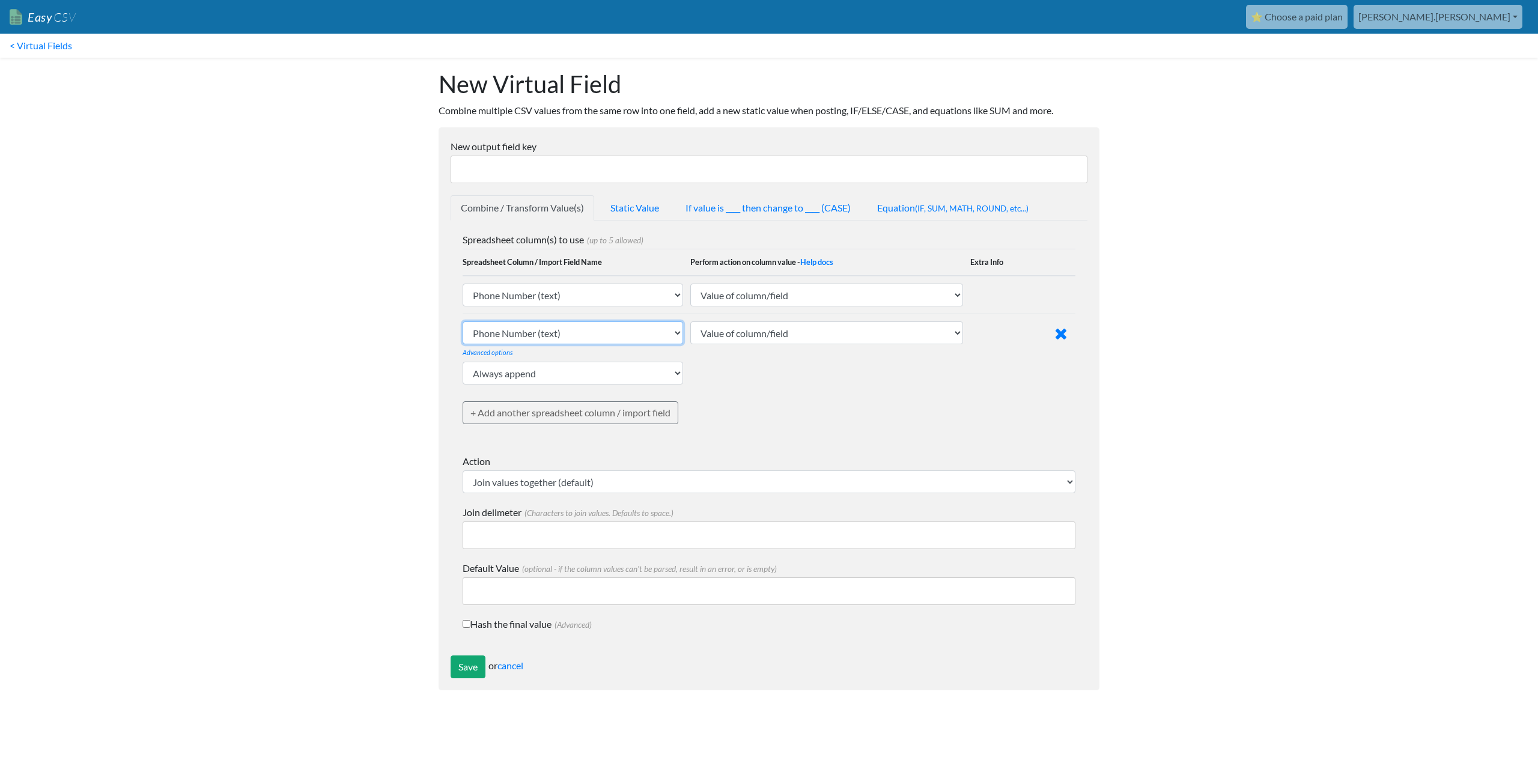
select select "748118"
click at [463, 306] on select "Phone Number (text) Date (text) Transaction ID (text) Group ID (text) Id (text)…" at bounding box center [573, 295] width 220 height 23
click at [756, 306] on select "Value of column/field Upcase Downcase Sentence case (first letter is capitalize…" at bounding box center [826, 295] width 273 height 23
click at [764, 301] on select "Value of column/field Upcase Downcase Sentence case (first letter is capitalize…" at bounding box center [826, 295] width 273 height 23
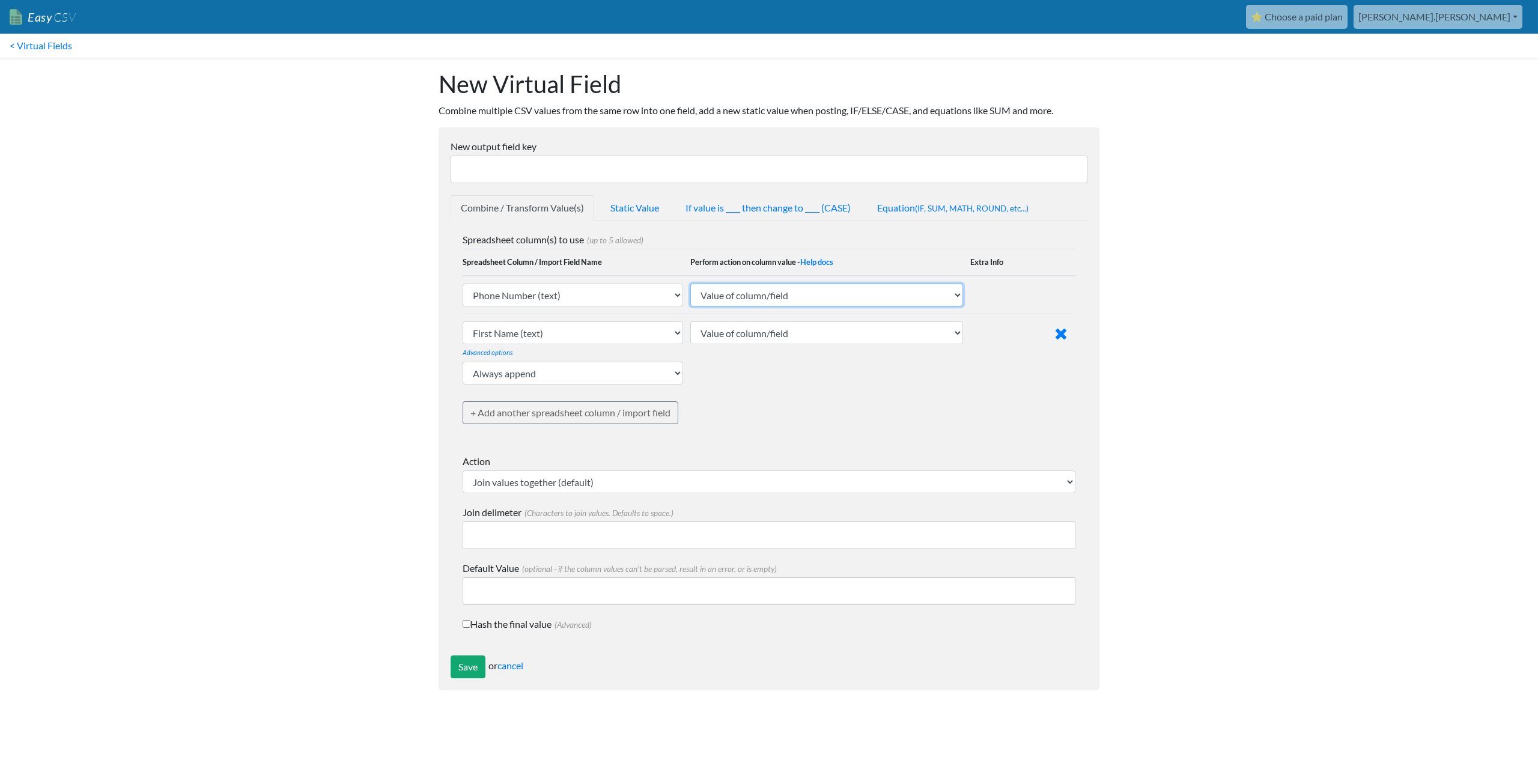
click at [764, 301] on select "Value of column/field Upcase Downcase Sentence case (first letter is capitalize…" at bounding box center [826, 295] width 273 height 23
click at [550, 478] on select "Join values together (default) Math - get lowest numerical value Math - get hig…" at bounding box center [769, 482] width 613 height 23
click at [546, 479] on select "Join values together (default) Math - get lowest numerical value Math - get hig…" at bounding box center [769, 482] width 613 height 23
click at [464, 668] on input "Save" at bounding box center [468, 667] width 35 height 23
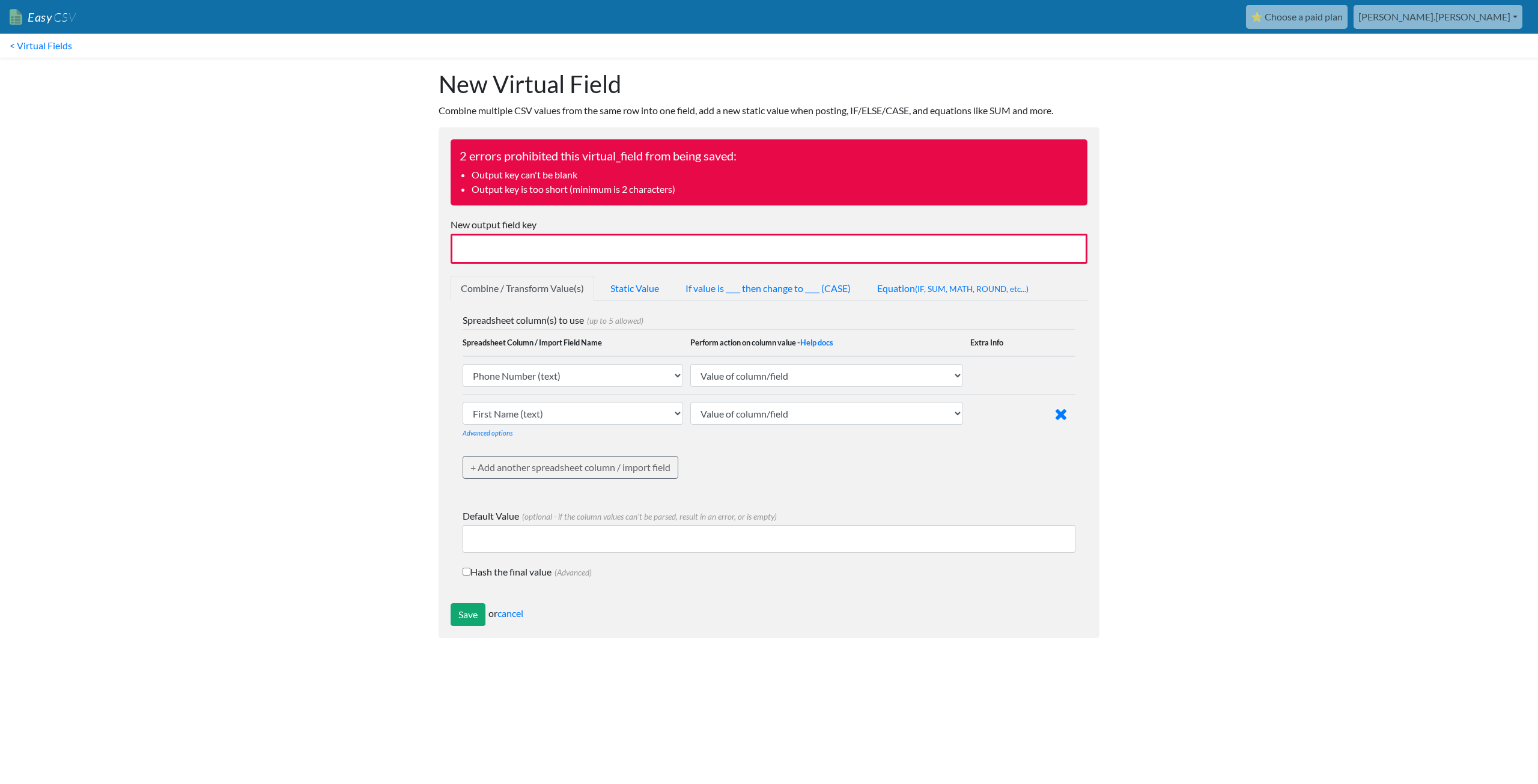
click at [511, 246] on input "New output field key" at bounding box center [769, 248] width 637 height 30
type input "Test_01"
click at [478, 617] on input "Save" at bounding box center [468, 615] width 35 height 23
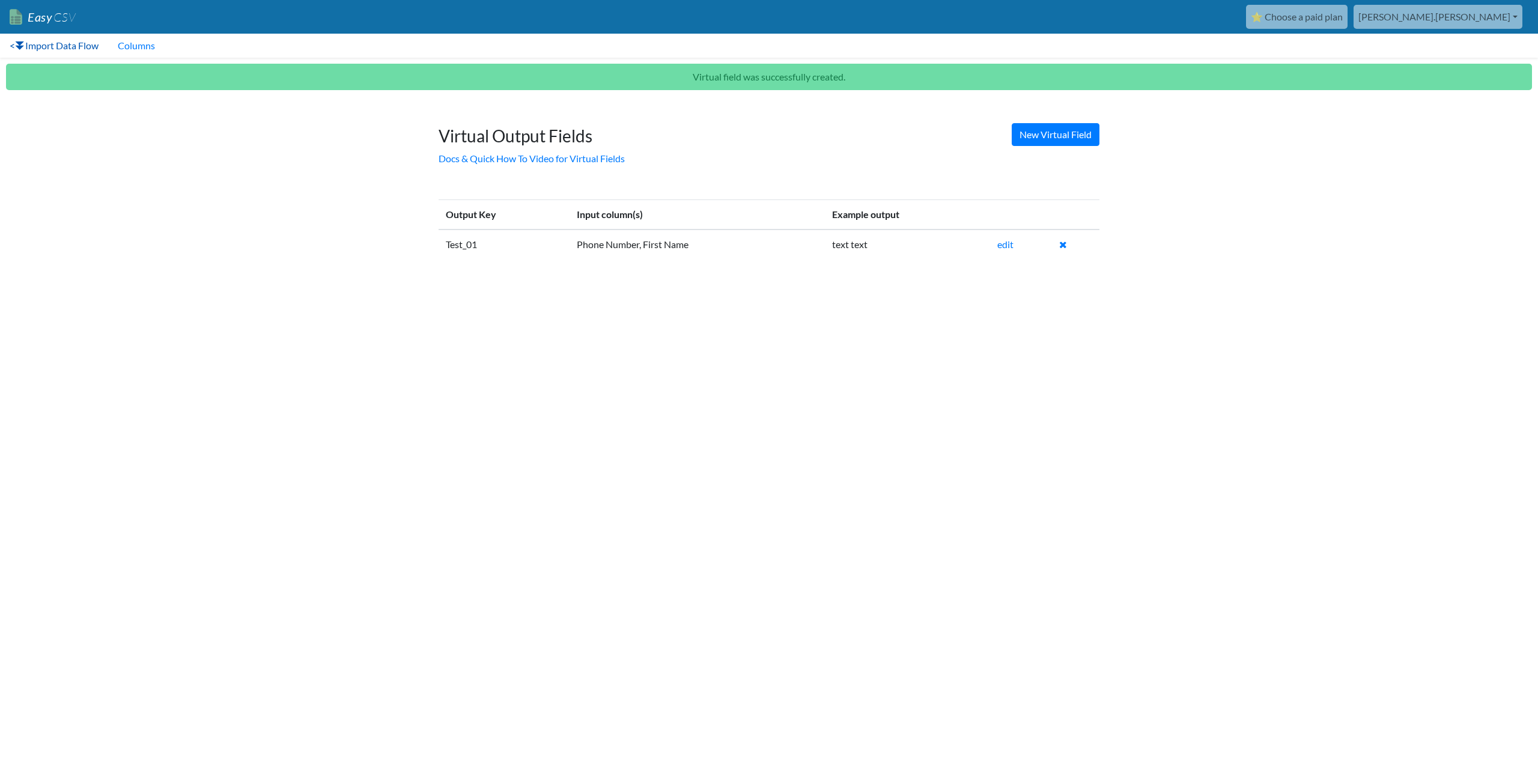
click at [52, 48] on link "< Import Data Flow" at bounding box center [54, 46] width 108 height 24
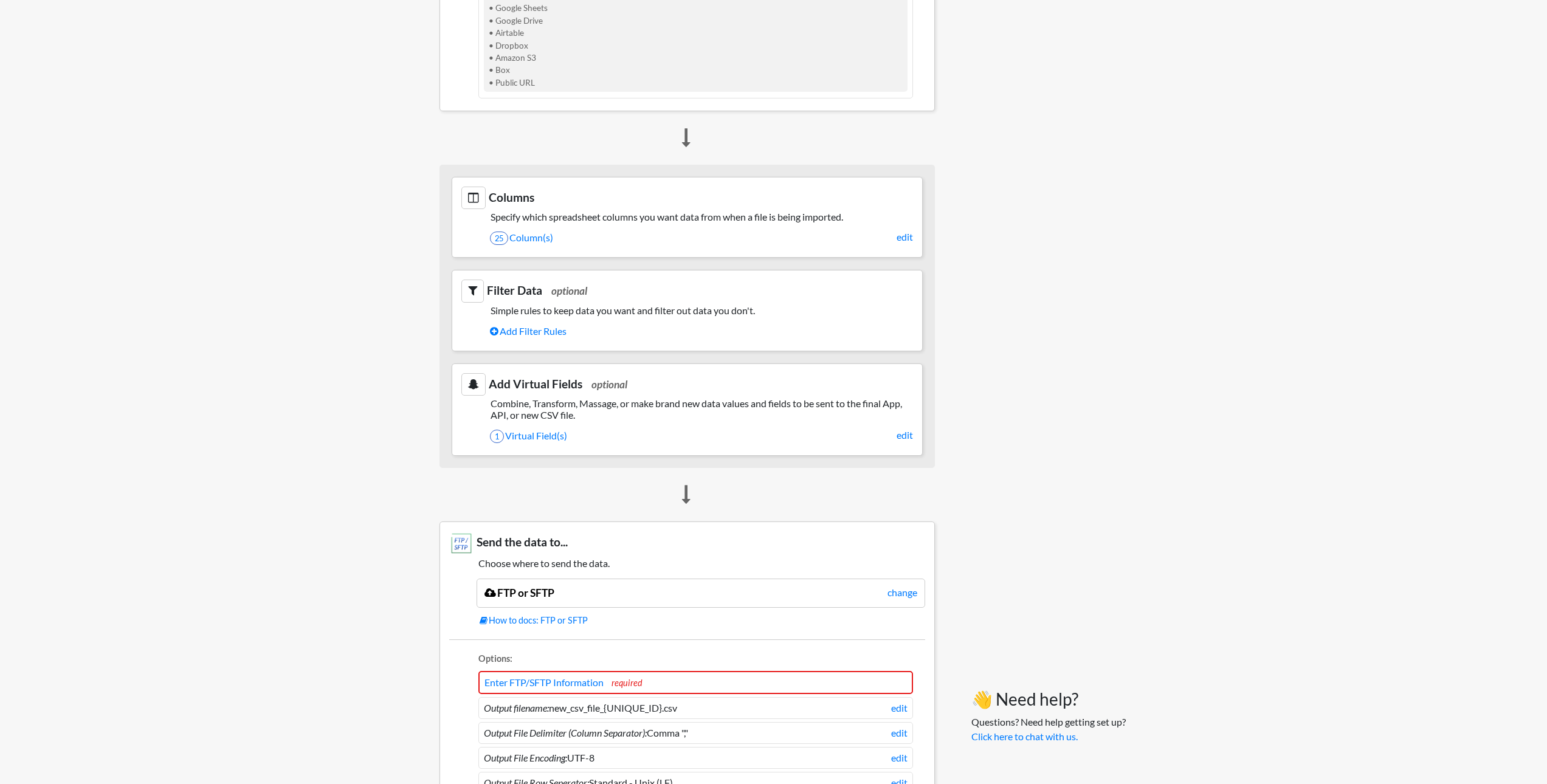
scroll to position [838, 0]
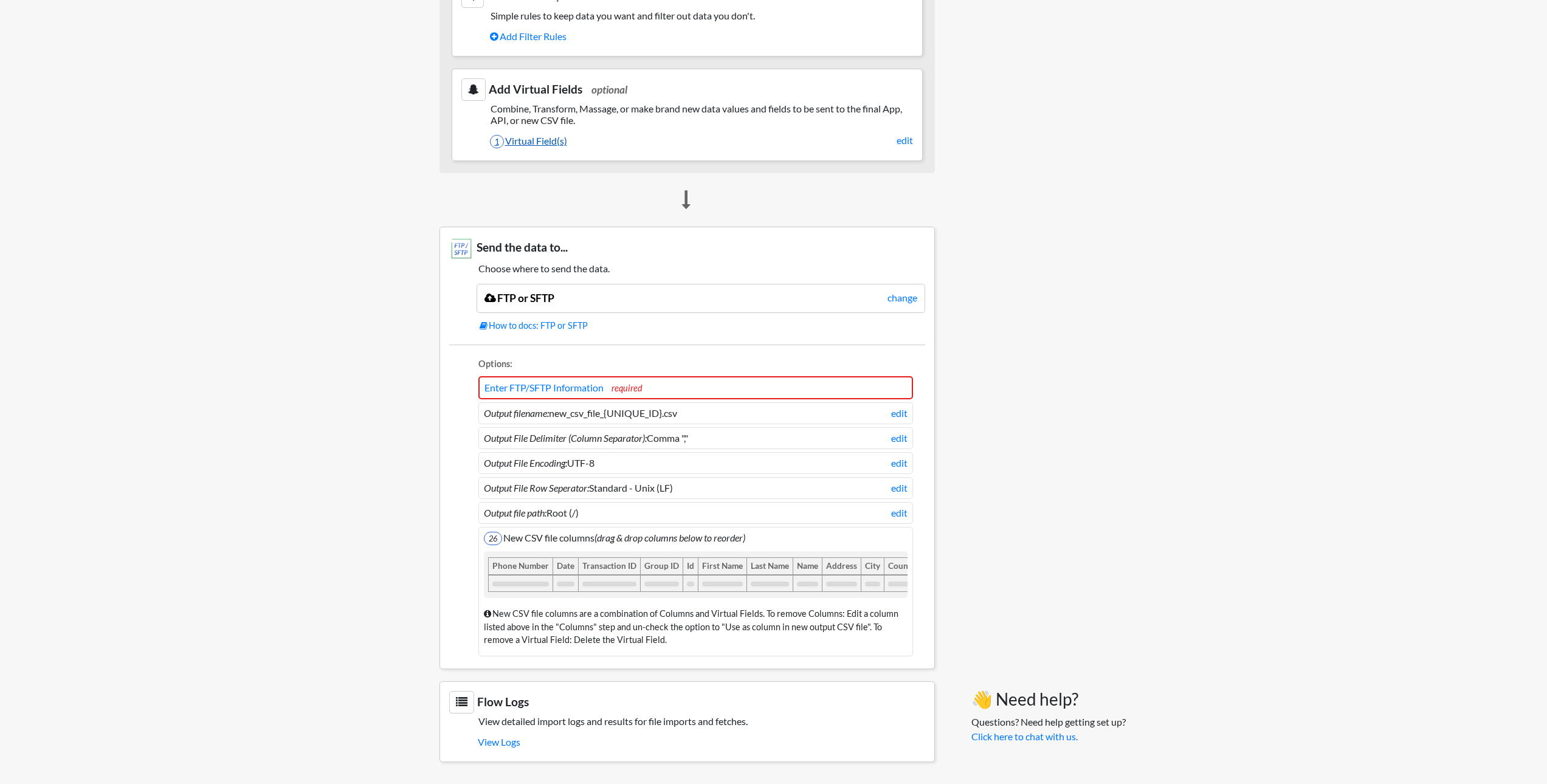
drag, startPoint x: 658, startPoint y: 103, endPoint x: 551, endPoint y: 133, distance: 111.1
click at [551, 133] on link "1 Virtual Field(s)" at bounding box center [701, 141] width 423 height 21
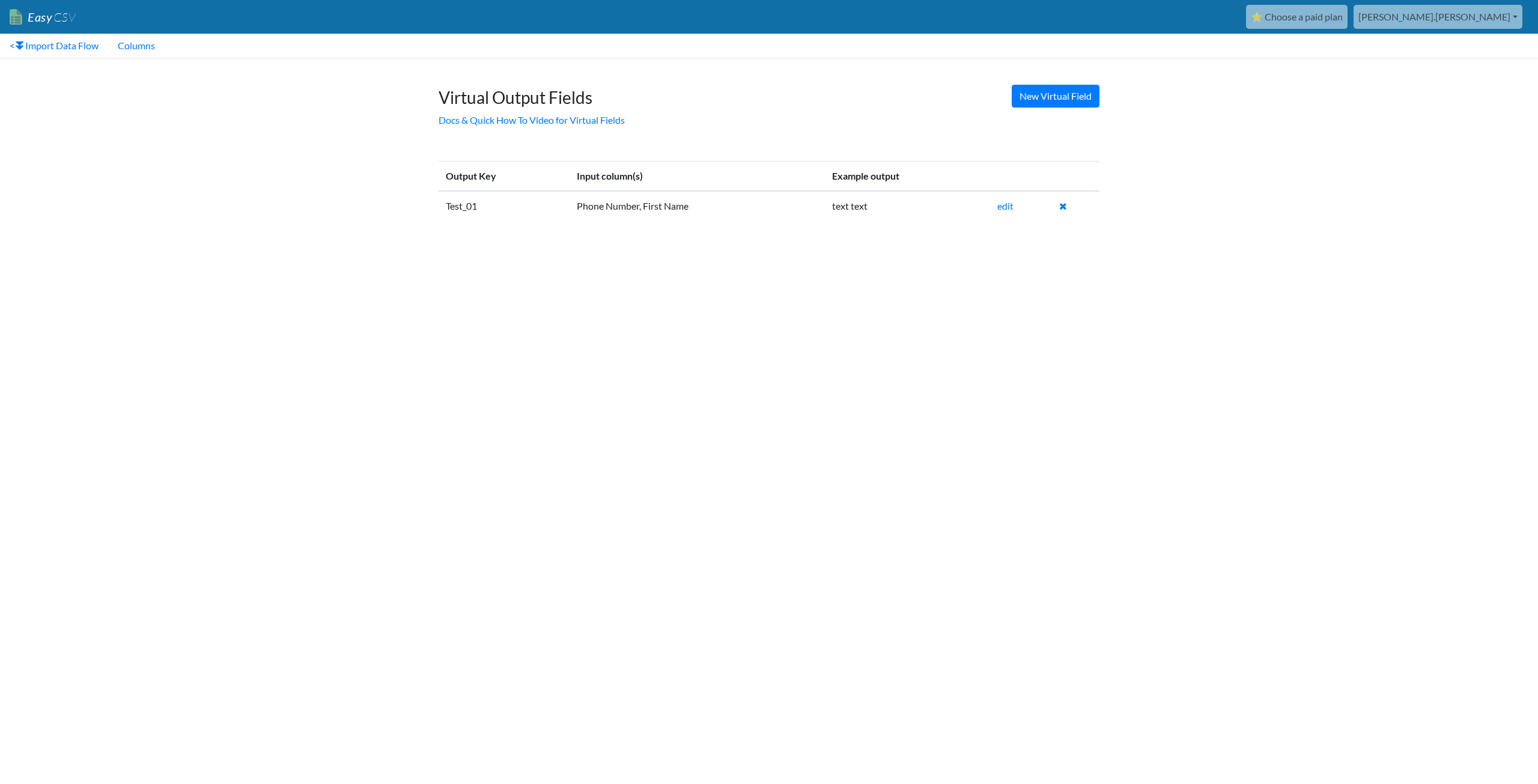
click at [465, 207] on td "Test_01" at bounding box center [504, 206] width 131 height 29
click at [1003, 209] on link "edit" at bounding box center [1005, 206] width 16 height 11
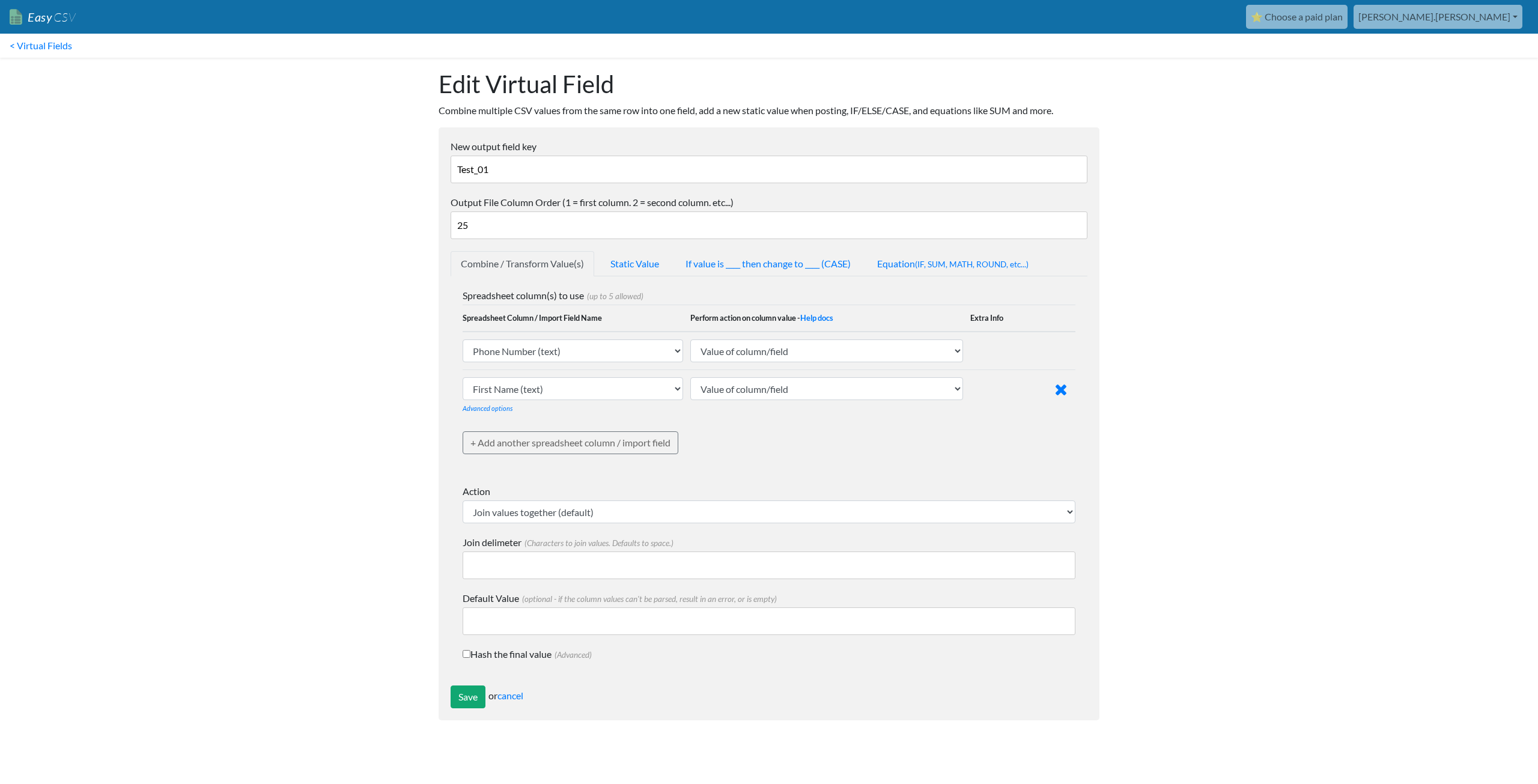
click at [508, 164] on input "Test_01" at bounding box center [769, 169] width 637 height 27
type input "T"
type input "First Name"
click at [469, 699] on input "Save" at bounding box center [468, 697] width 35 height 23
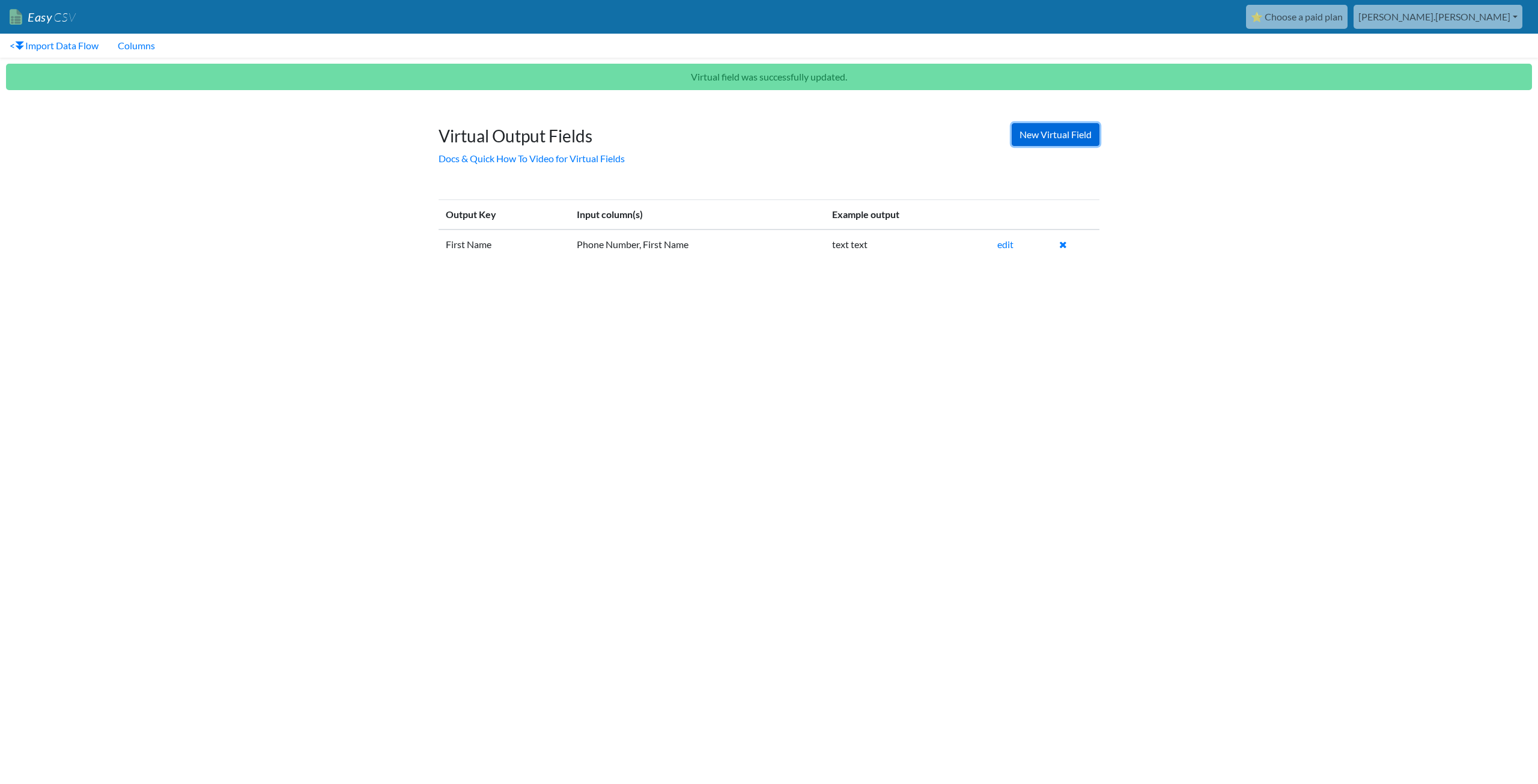
click at [1076, 132] on link "New Virtual Field" at bounding box center [1055, 135] width 87 height 23
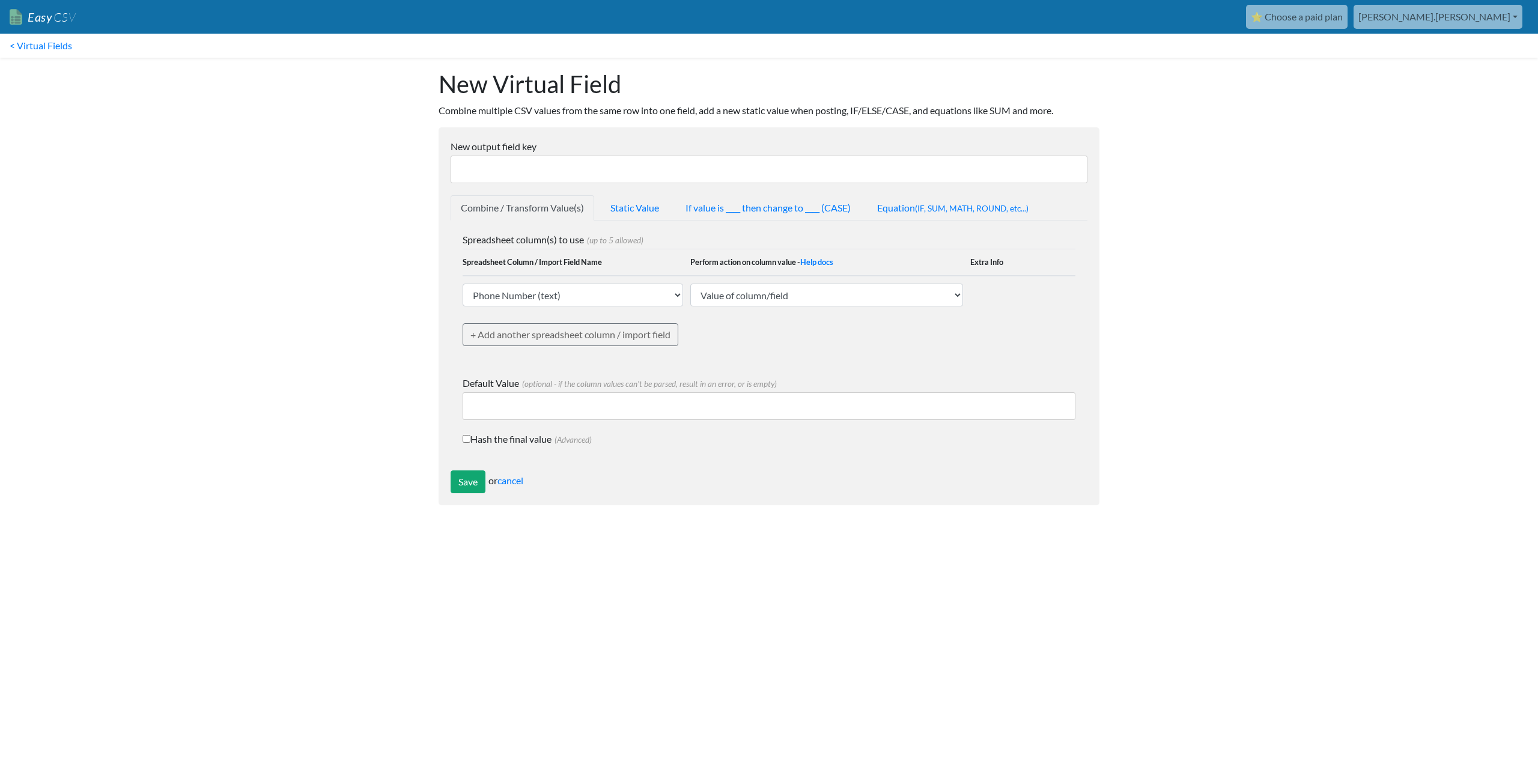
click at [540, 163] on input "New output field key" at bounding box center [769, 169] width 637 height 27
type input "Last Name"
click at [537, 294] on select "Phone Number (text) Date (text) Transaction ID (text) Group ID (text) Id (text)…" at bounding box center [573, 295] width 220 height 23
click at [707, 298] on select "Value of column/field Upcase Downcase Sentence case (first letter is capitalize…" at bounding box center [826, 295] width 273 height 23
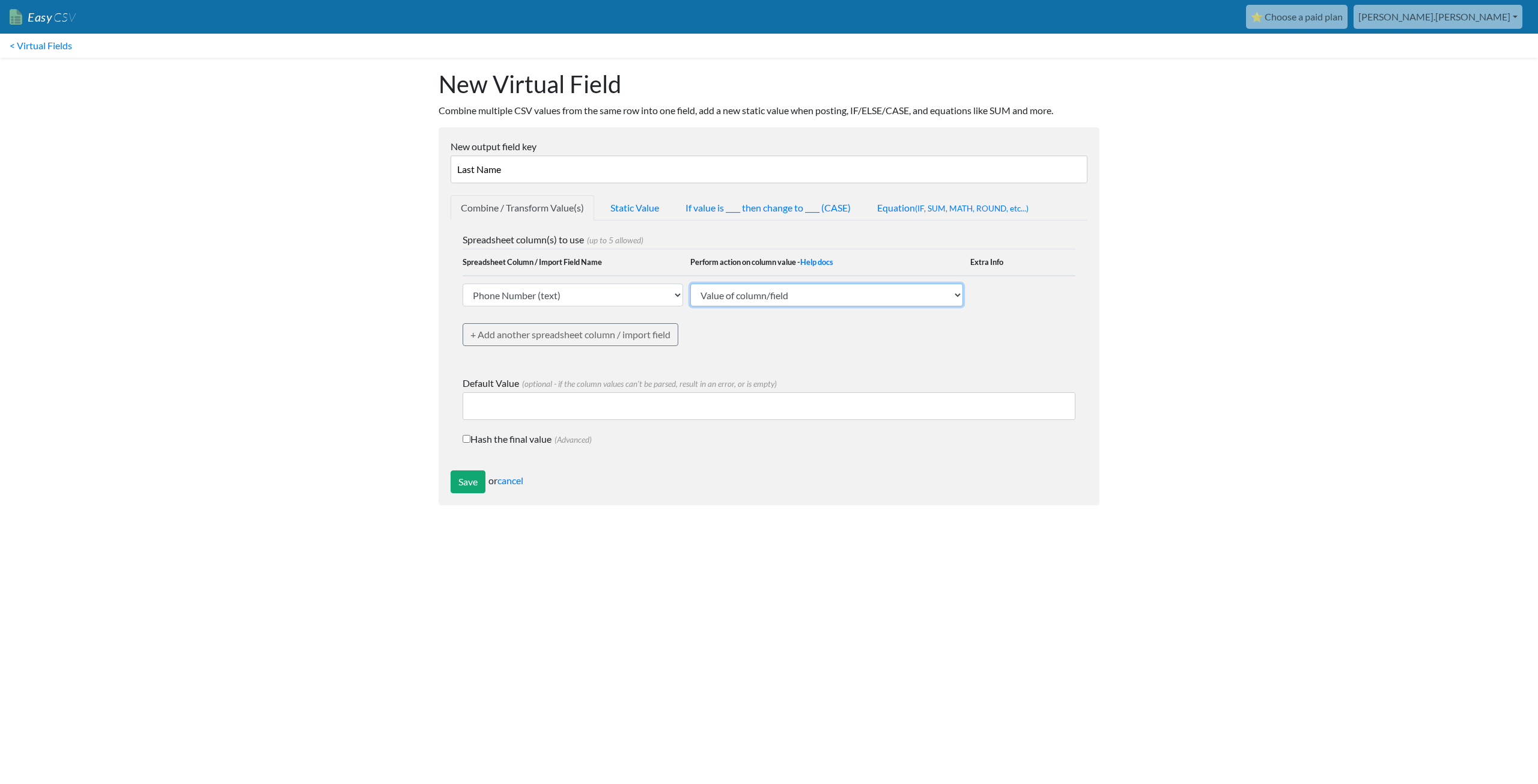
click at [707, 298] on select "Value of column/field Upcase Downcase Sentence case (first letter is capitalize…" at bounding box center [826, 295] width 273 height 23
click at [544, 340] on link "+ Add another spreadsheet column / import field" at bounding box center [571, 335] width 216 height 23
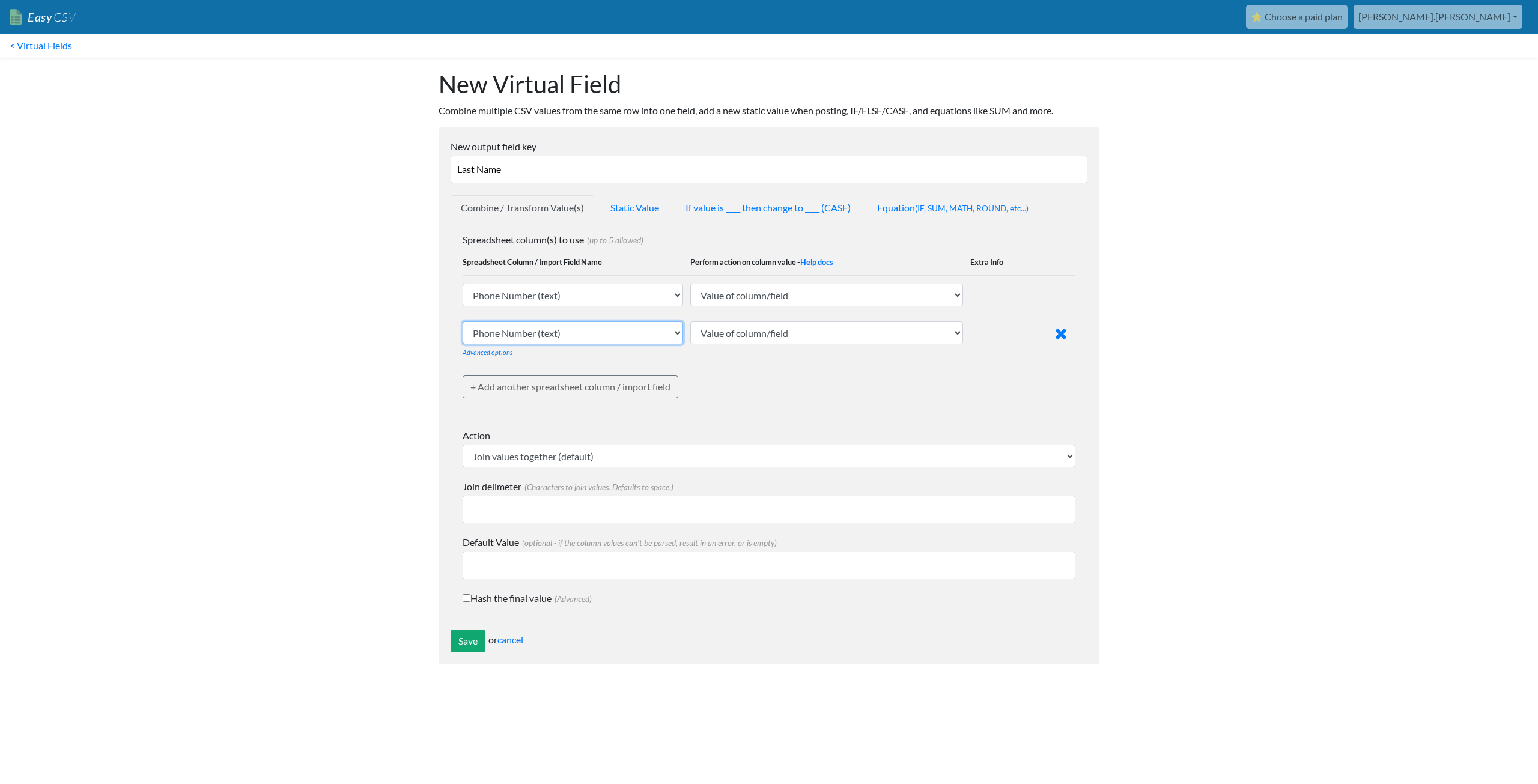
click at [516, 306] on select "Phone Number (text) Date (text) Transaction ID (text) Group ID (text) Id (text)…" at bounding box center [573, 295] width 220 height 23
select select "748119"
click at [463, 306] on select "Phone Number (text) Date (text) Transaction ID (text) Group ID (text) Id (text)…" at bounding box center [573, 295] width 220 height 23
click at [750, 306] on select "Value of column/field Upcase Downcase Sentence case (first letter is capitalize…" at bounding box center [826, 295] width 273 height 23
click at [690, 306] on select "Value of column/field Upcase Downcase Sentence case (first letter is capitalize…" at bounding box center [826, 295] width 273 height 23
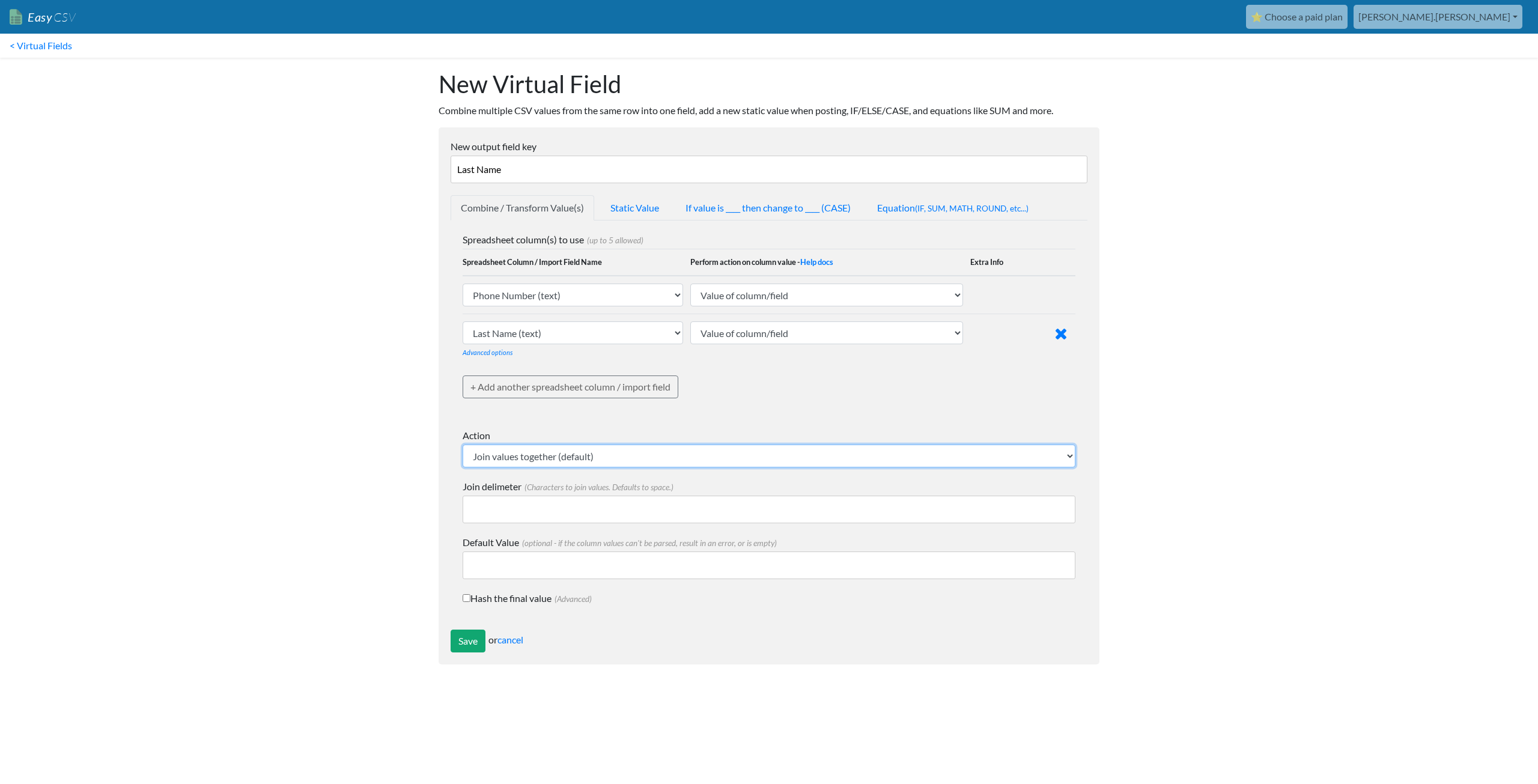
click at [561, 449] on select "Join values together (default) Math - get lowest numerical value Math - get hig…" at bounding box center [769, 456] width 613 height 23
click at [513, 455] on select "Join values together (default) Math - get lowest numerical value Math - get hig…" at bounding box center [769, 456] width 613 height 23
click at [505, 455] on select "Join values together (default) Math - get lowest numerical value Math - get hig…" at bounding box center [769, 456] width 613 height 23
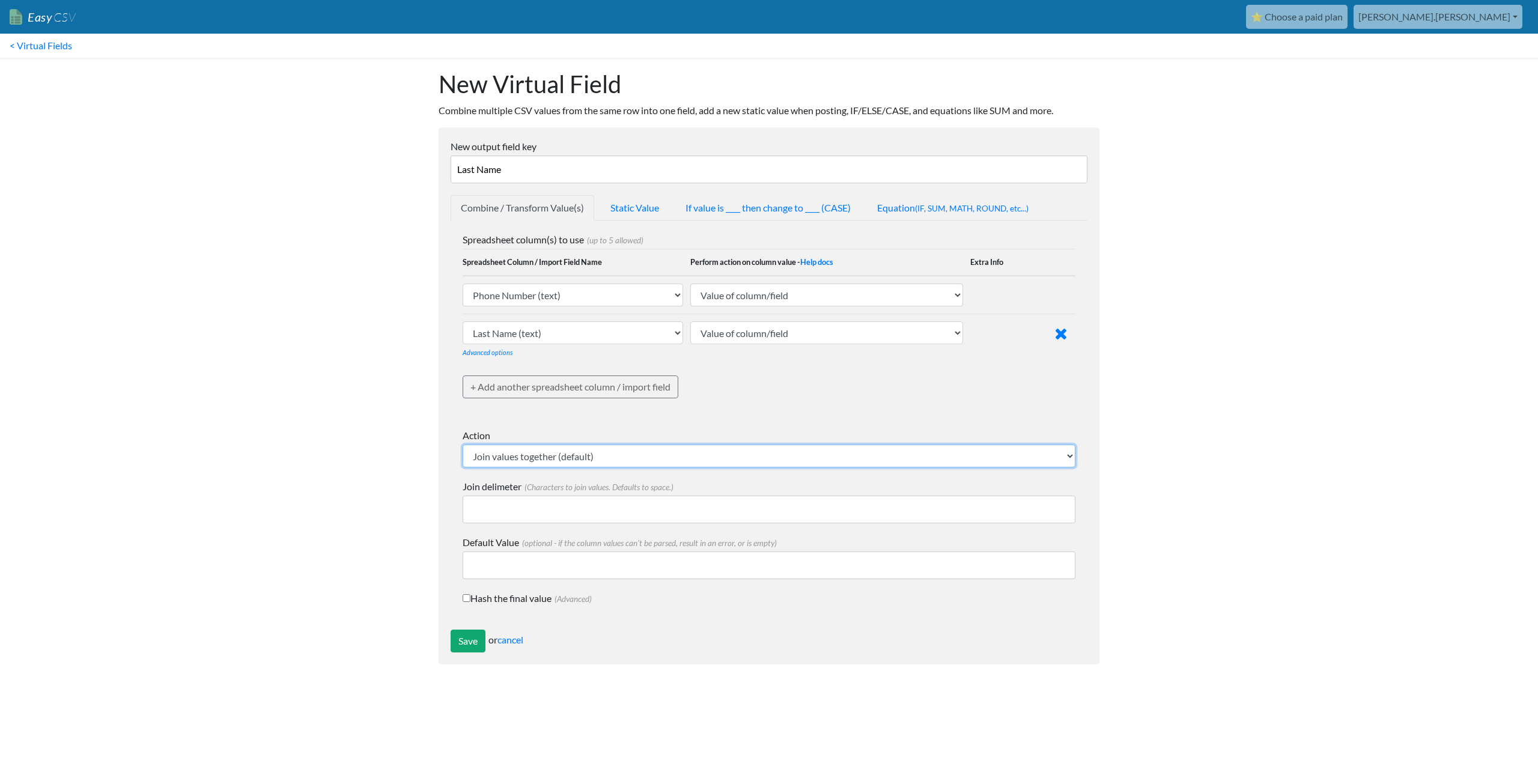
click at [505, 455] on select "Join values together (default) Math - get lowest numerical value Math - get hig…" at bounding box center [769, 456] width 613 height 23
click at [464, 642] on input "Save" at bounding box center [468, 641] width 35 height 23
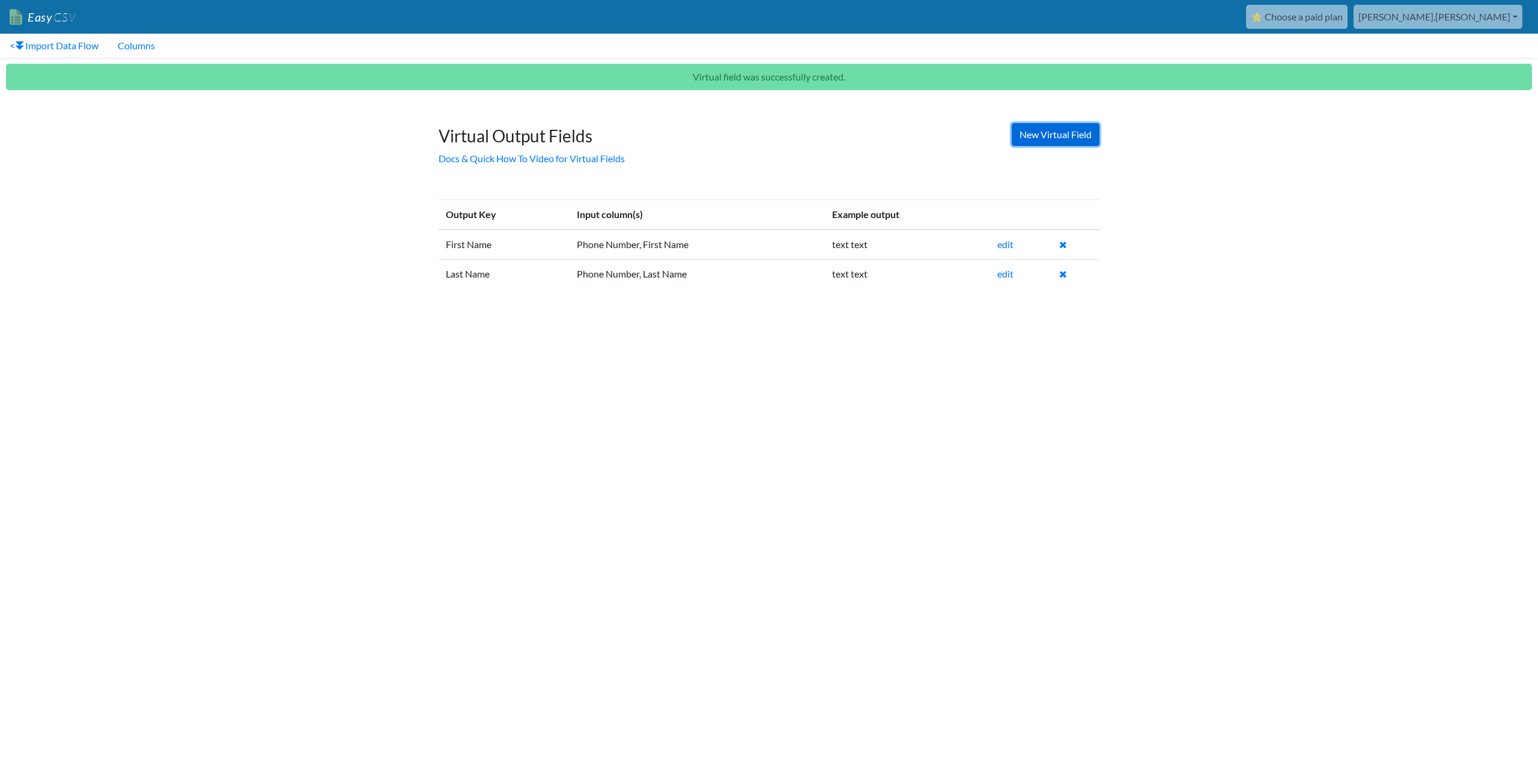
click at [1040, 132] on link "New Virtual Field" at bounding box center [1055, 135] width 87 height 23
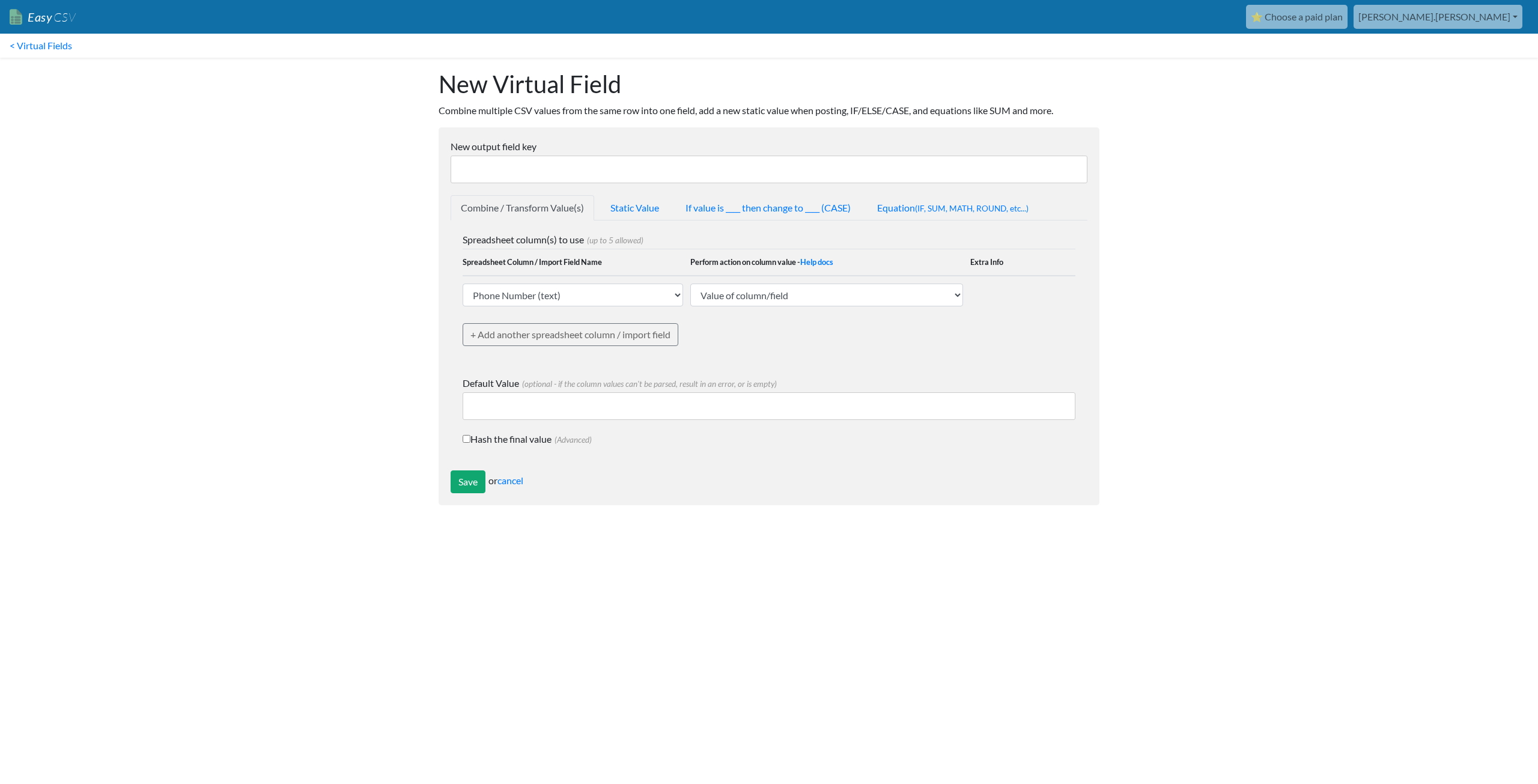
click at [552, 167] on input "New output field key" at bounding box center [769, 169] width 637 height 27
type input "Mobile"
click at [746, 294] on select "Value of column/field Upcase Downcase Sentence case (first letter is capitalize…" at bounding box center [826, 295] width 273 height 23
drag, startPoint x: 746, startPoint y: 294, endPoint x: 582, endPoint y: 324, distance: 166.7
click at [582, 324] on link "+ Add another spreadsheet column / import field" at bounding box center [571, 335] width 216 height 23
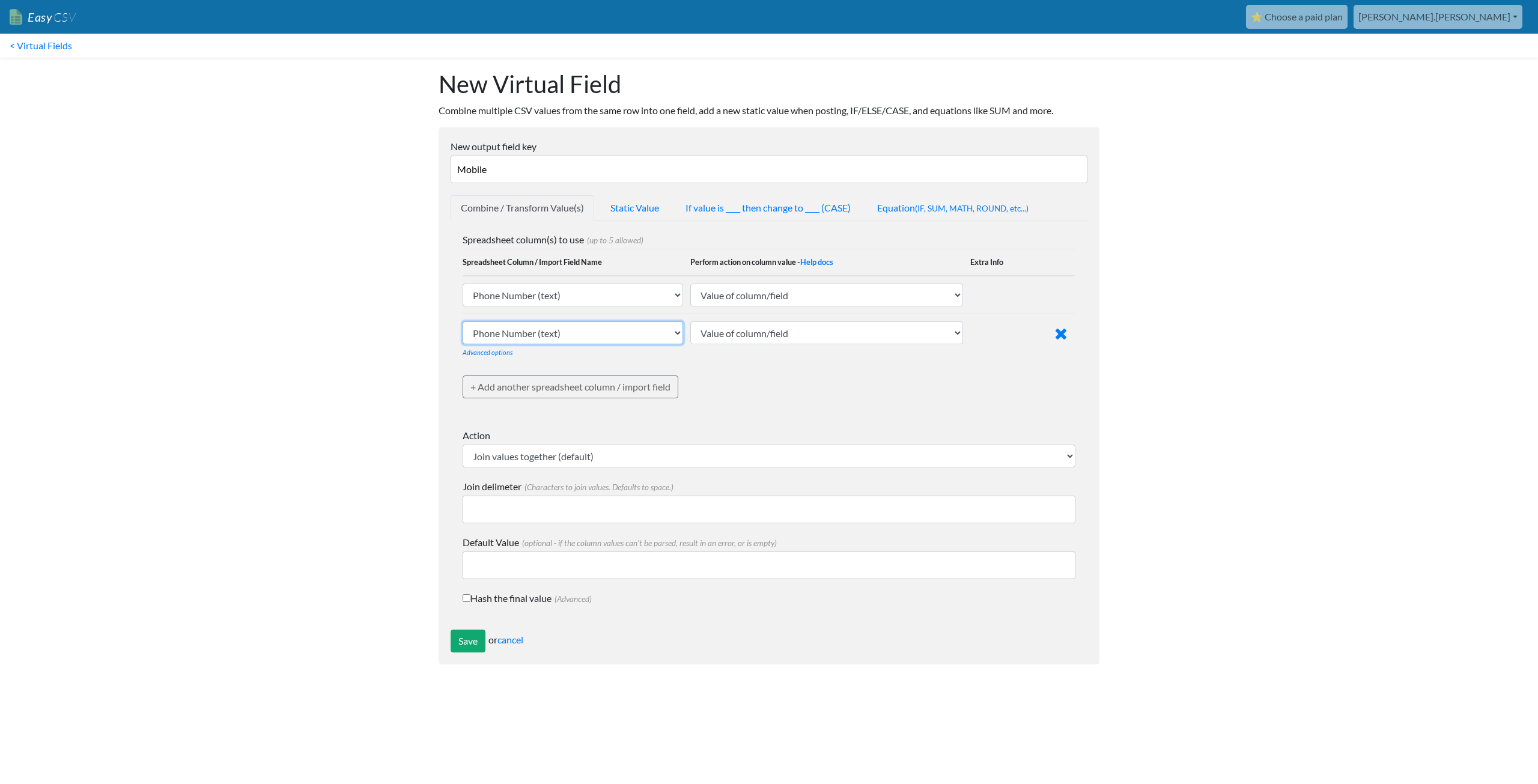
click at [561, 306] on select "Phone Number (text) Date (text) Transaction ID (text) Group ID (text) Id (text)…" at bounding box center [573, 295] width 220 height 23
select select "748127"
click at [463, 306] on select "Phone Number (text) Date (text) Transaction ID (text) Group ID (text) Id (text)…" at bounding box center [573, 295] width 220 height 23
click at [460, 639] on input "Save" at bounding box center [468, 641] width 35 height 23
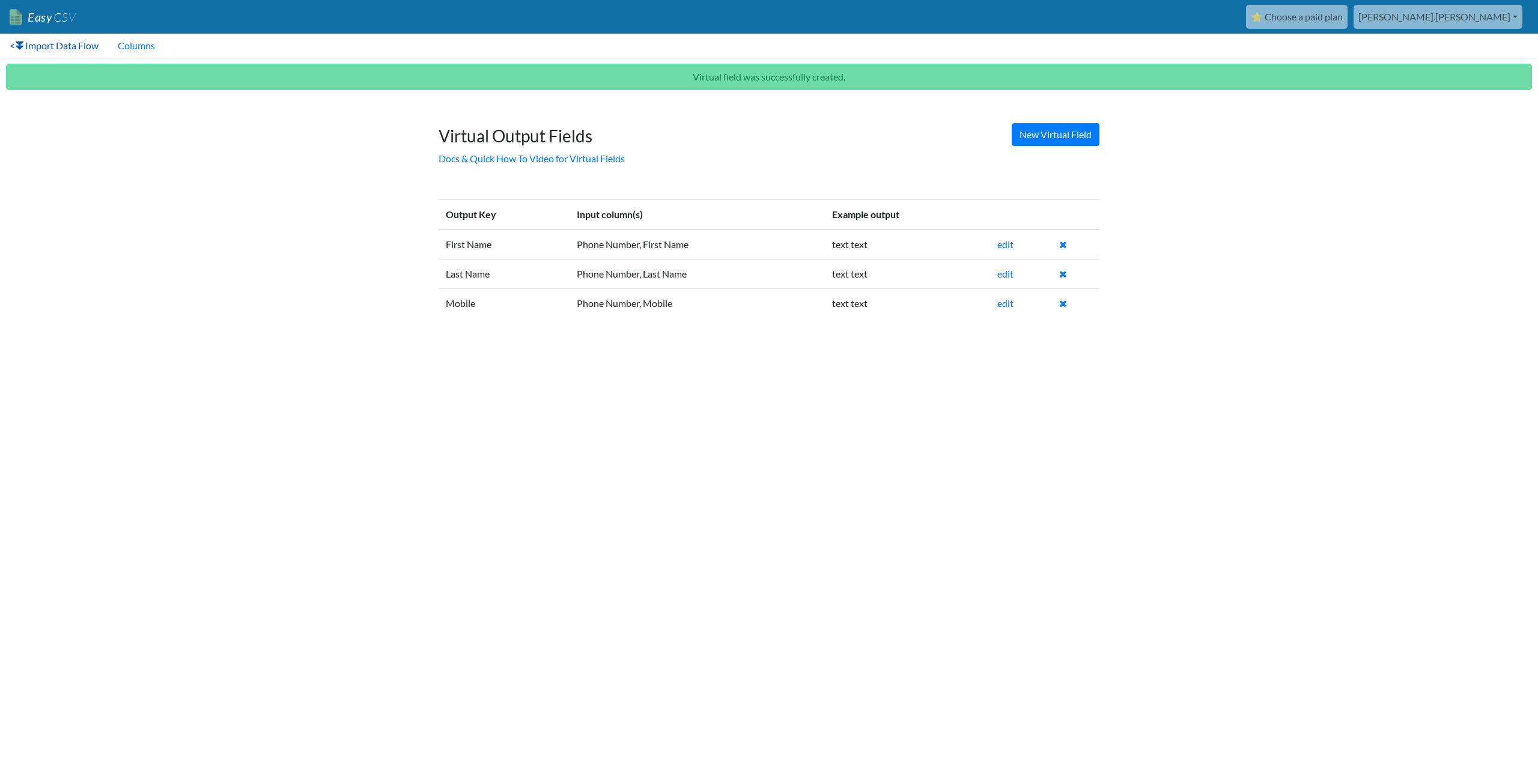
click at [49, 46] on link "< Import Data Flow" at bounding box center [54, 46] width 108 height 24
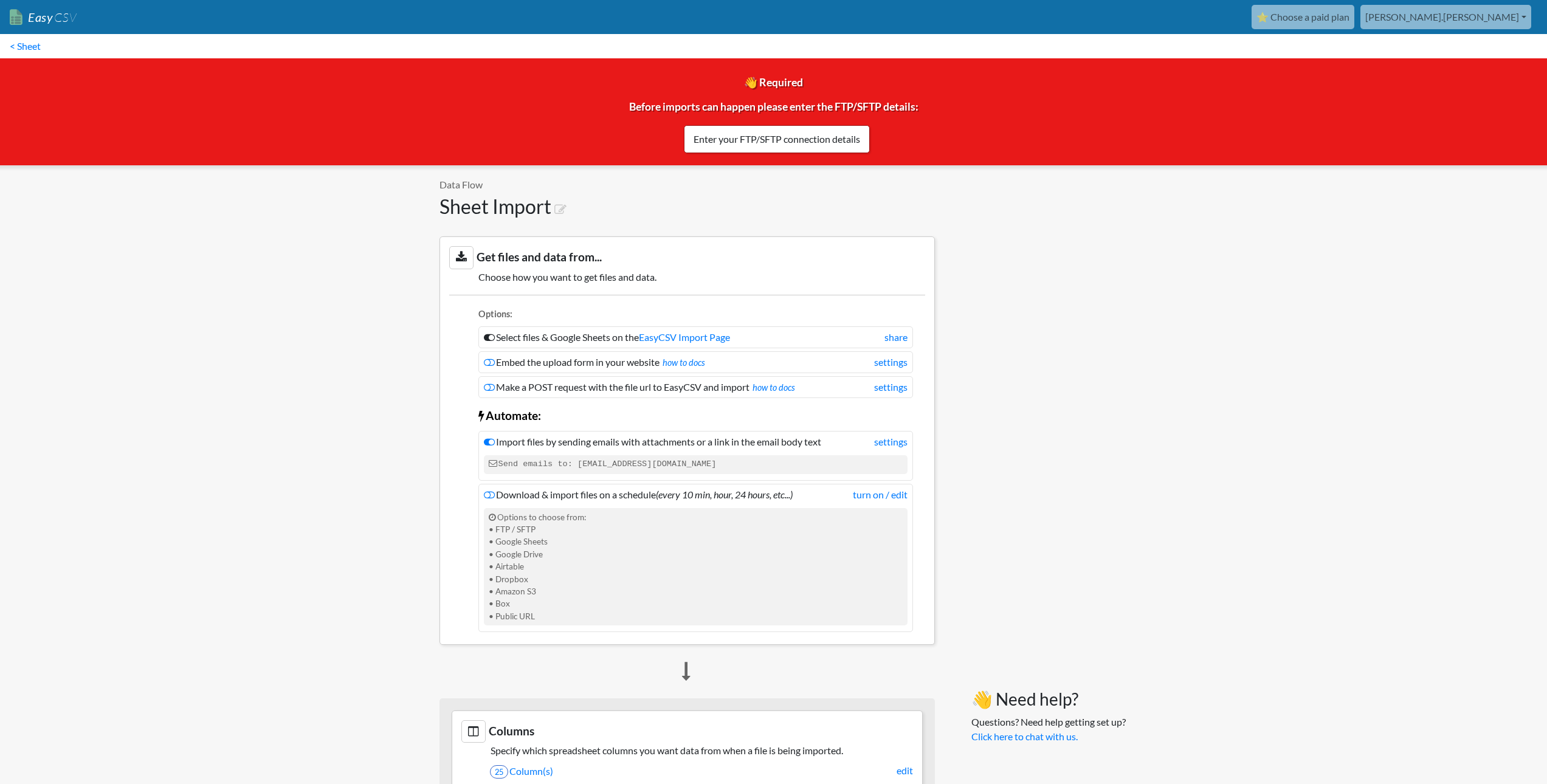
scroll to position [304, 0]
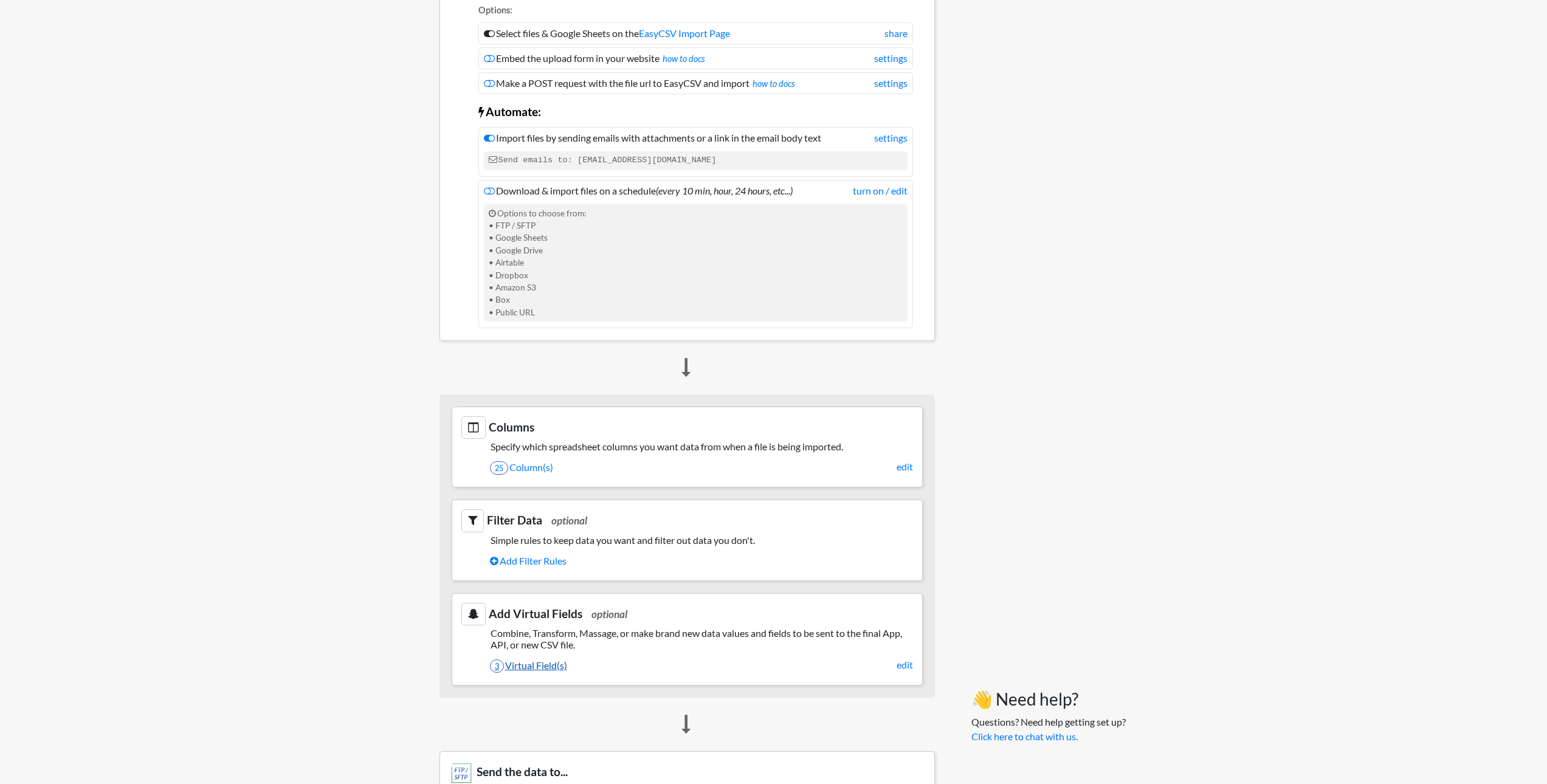
click at [548, 666] on link "3 Virtual Field(s)" at bounding box center [701, 665] width 423 height 21
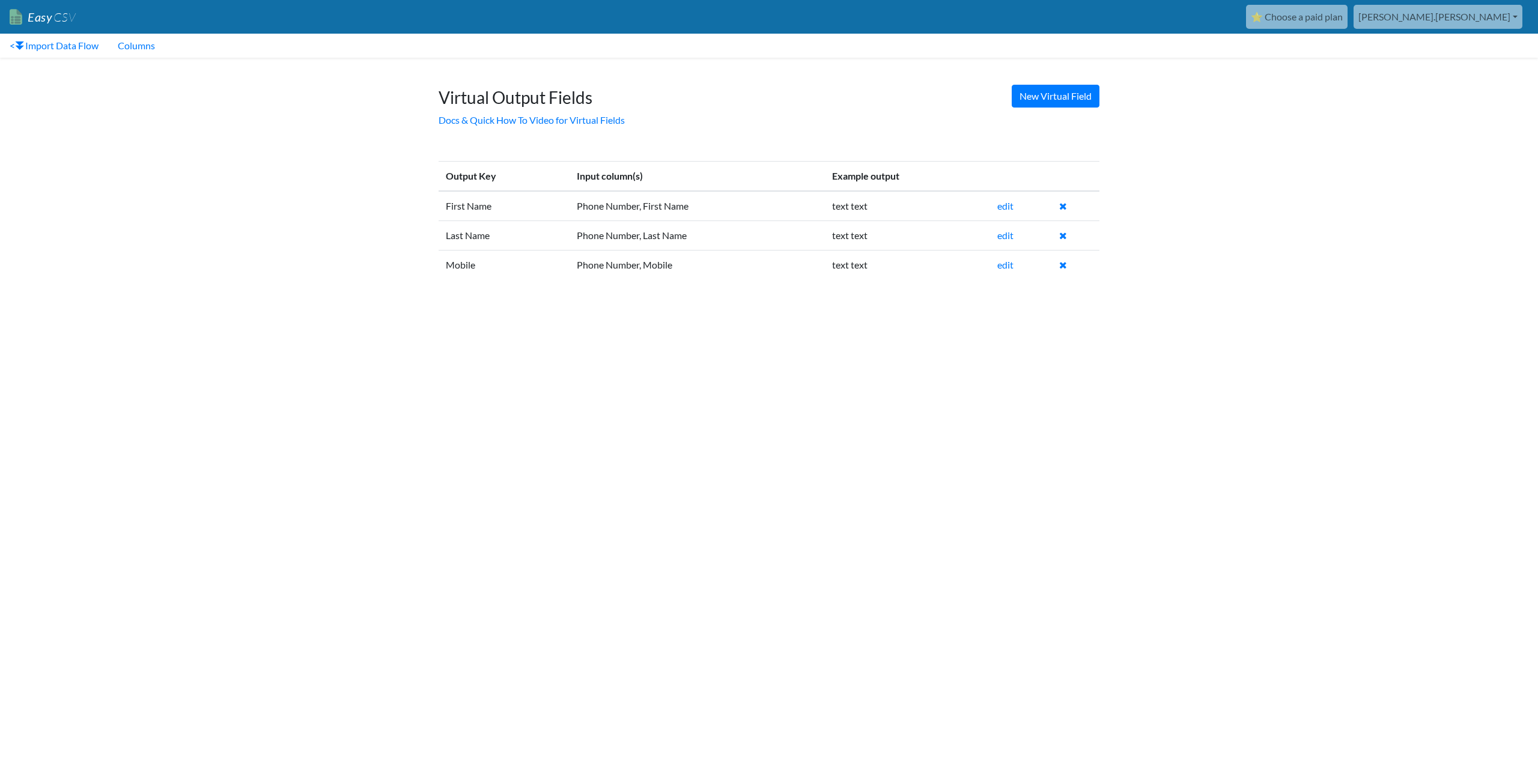
click at [620, 301] on html "Easy CSV ⭐ Choose a paid plan [PERSON_NAME].[PERSON_NAME] Oag [US_STATE] Gov Al…" at bounding box center [769, 150] width 1538 height 301
click at [1025, 97] on link "New Virtual Field" at bounding box center [1055, 96] width 87 height 23
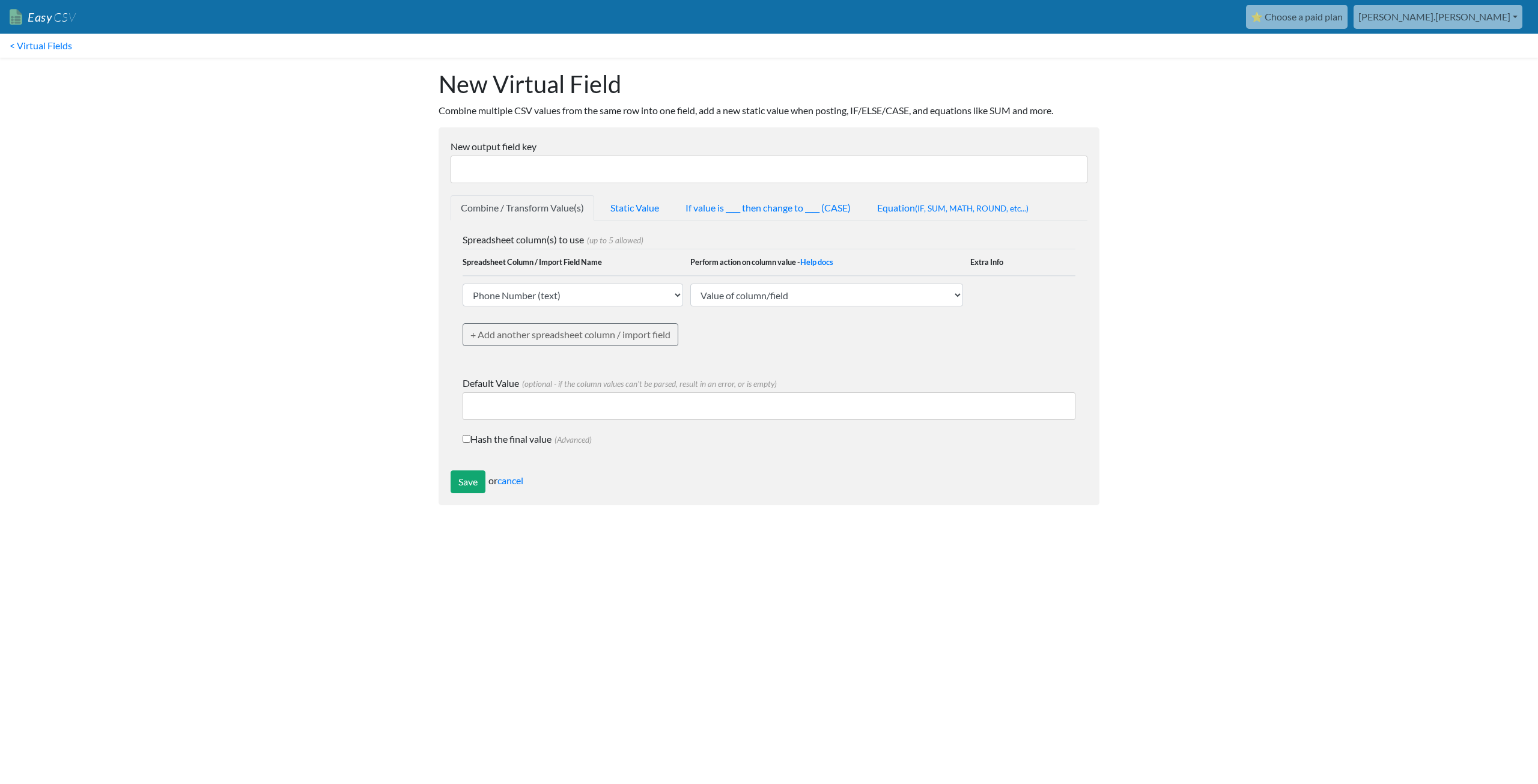
click at [511, 173] on input "New output field key" at bounding box center [769, 169] width 637 height 27
type input "Description"
click at [539, 290] on select "Phone Number (text) Date (text) Transaction ID (text) Group ID (text) Id (text)…" at bounding box center [573, 295] width 220 height 23
select select "748115"
click at [463, 283] on select "Phone Number (text) Date (text) Transaction ID (text) Group ID (text) Id (text)…" at bounding box center [573, 295] width 220 height 23
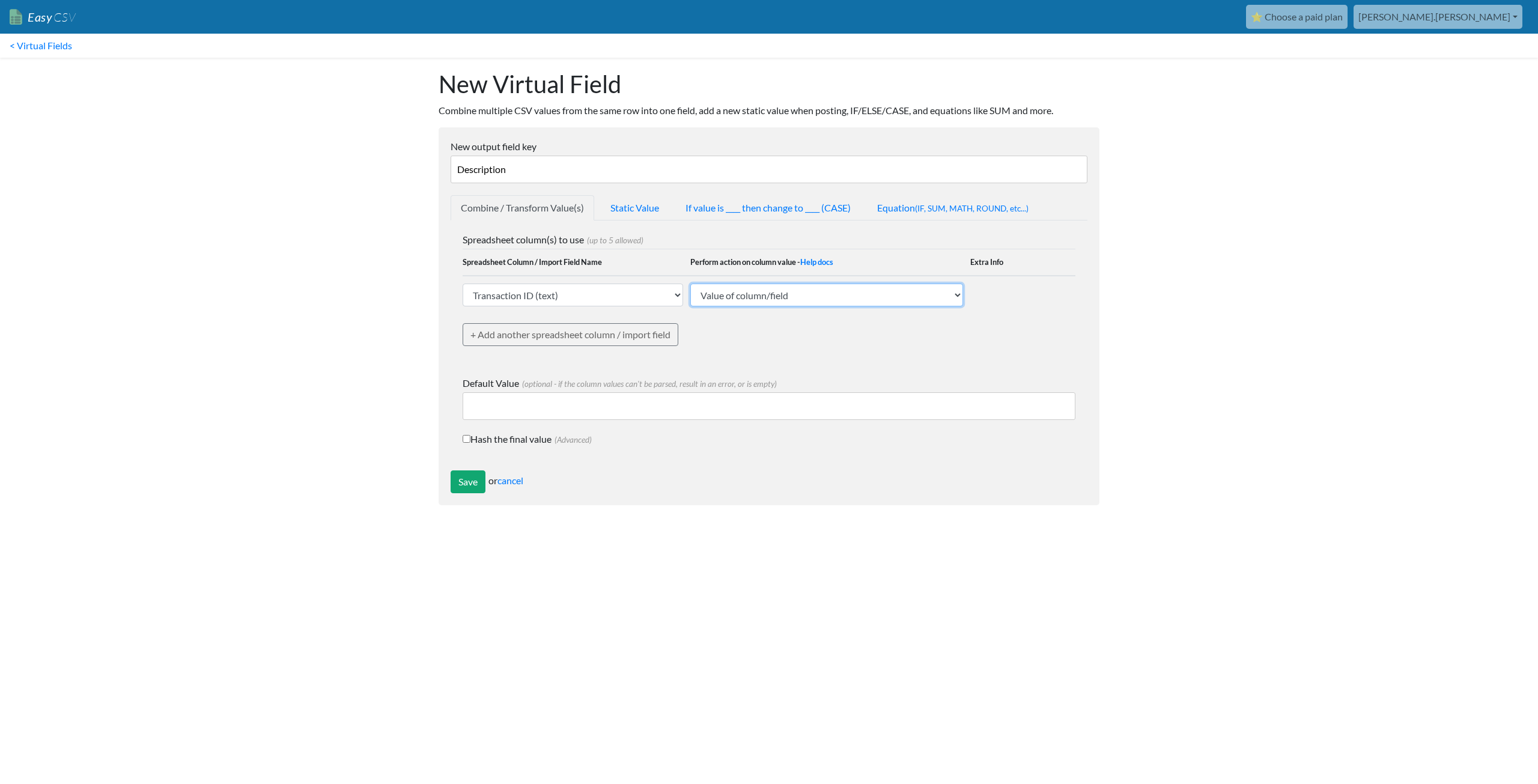
click at [713, 298] on select "Value of column/field Upcase Downcase Sentence case (first letter is capitalize…" at bounding box center [826, 295] width 273 height 23
click at [690, 283] on select "Value of column/field Upcase Downcase Sentence case (first letter is capitalize…" at bounding box center [826, 295] width 273 height 23
click at [591, 335] on link "+ Add another spreadsheet column / import field" at bounding box center [571, 335] width 216 height 23
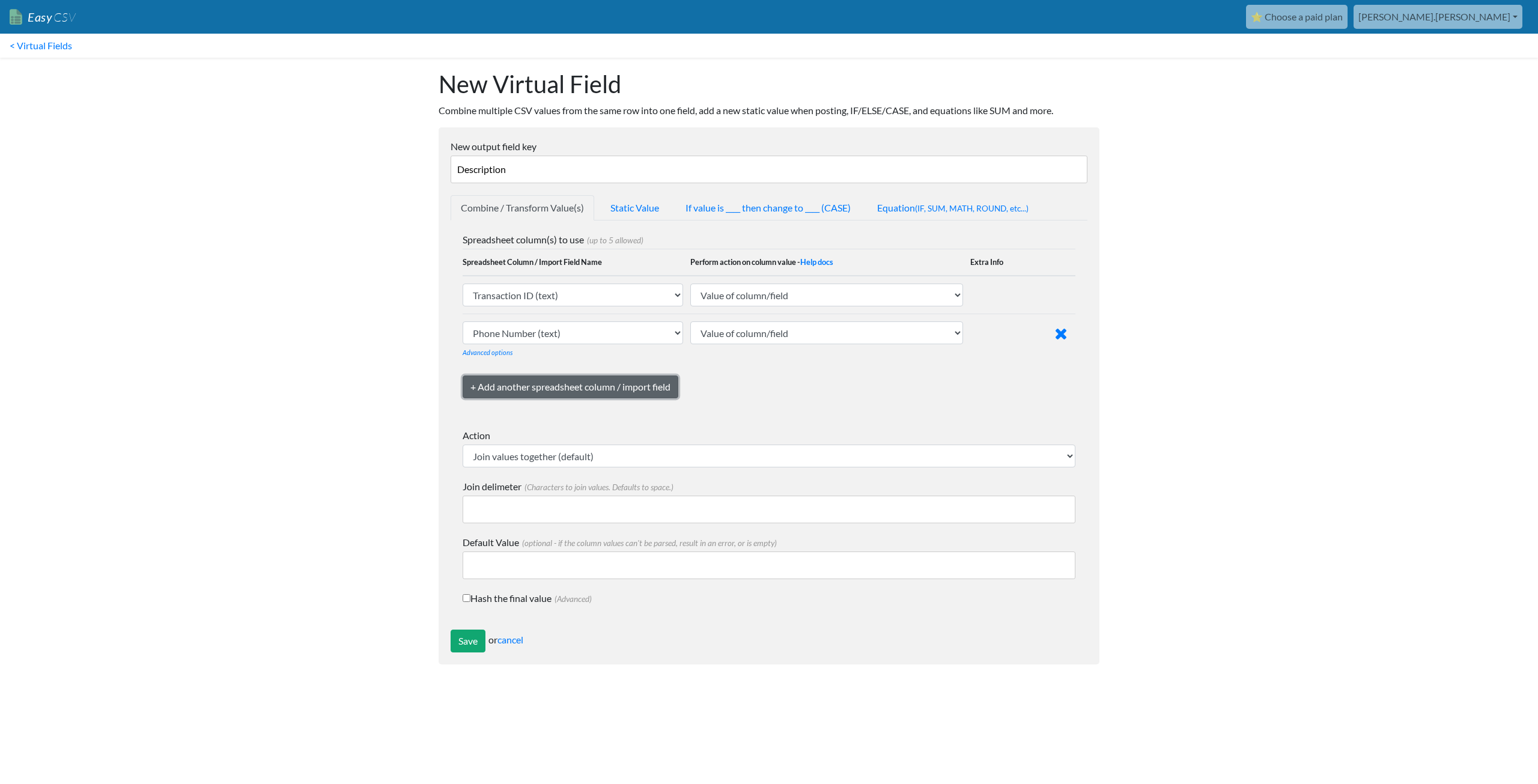
click at [516, 382] on link "+ Add another spreadsheet column / import field" at bounding box center [571, 387] width 216 height 23
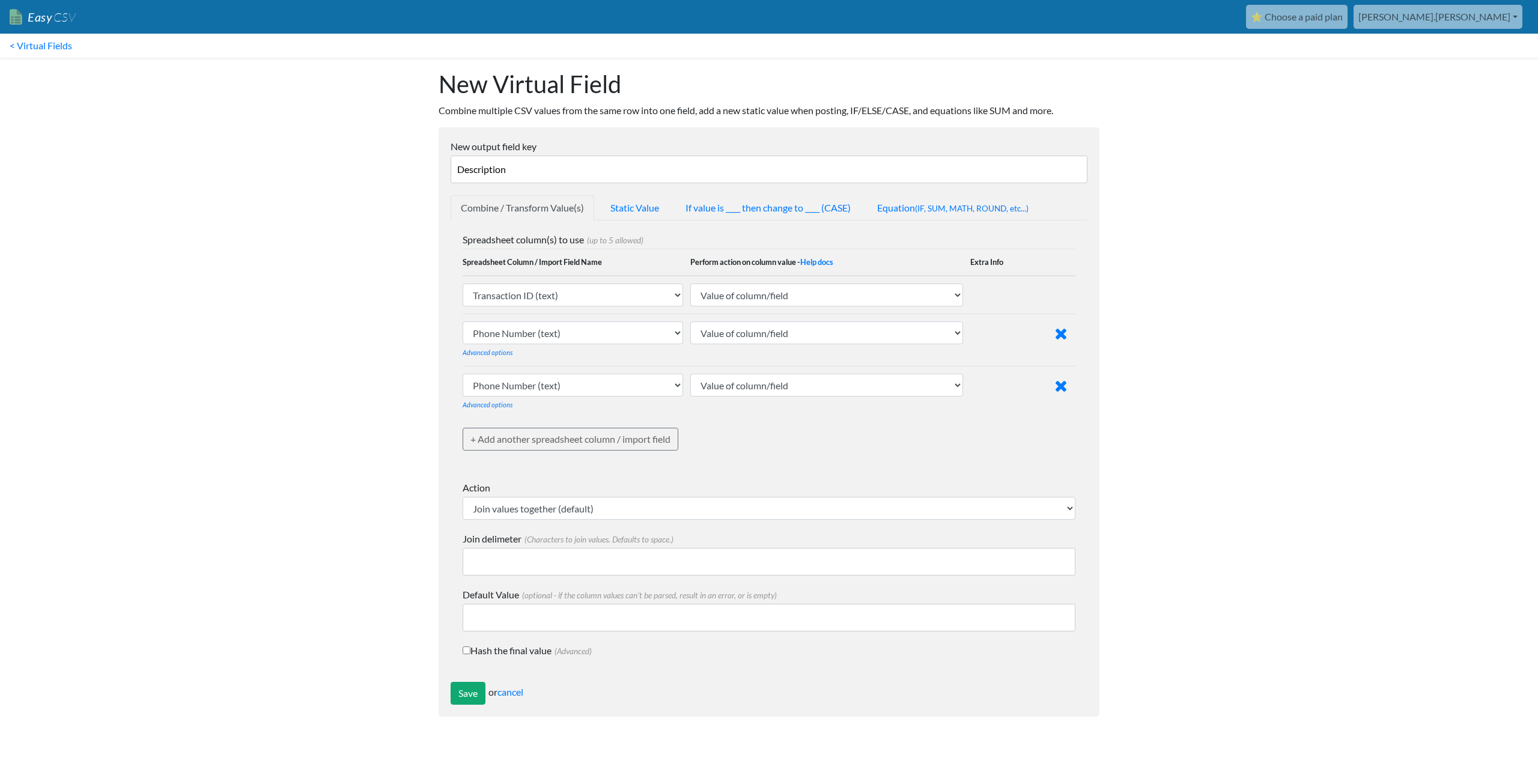
click at [1053, 384] on td at bounding box center [1036, 393] width 78 height 52
click at [1065, 386] on icon at bounding box center [1061, 386] width 13 height 16
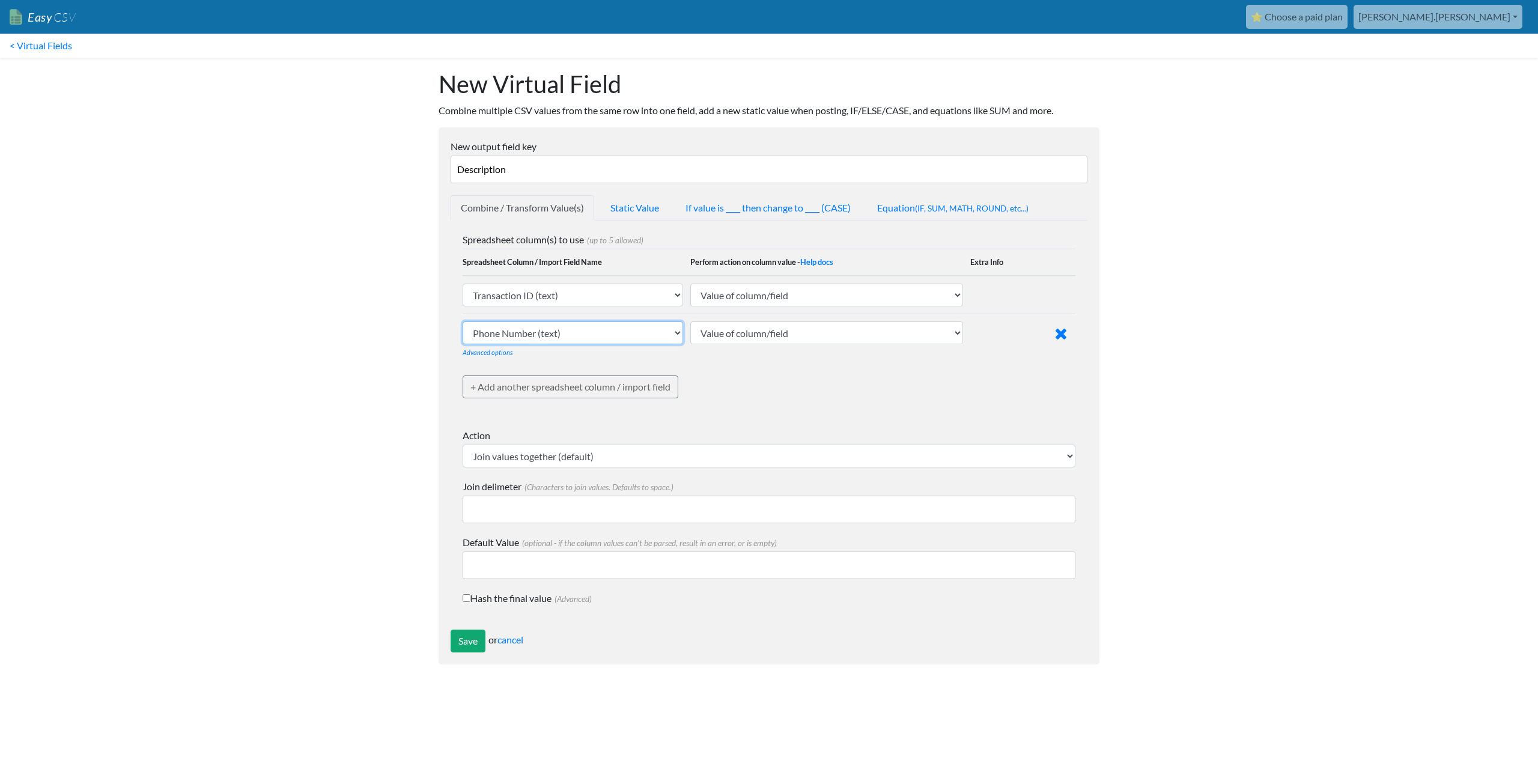
click at [652, 306] on select "Phone Number (text) Date (text) Transaction ID (text) Group ID (text) Id (text)…" at bounding box center [573, 295] width 220 height 23
select select "748133"
click at [463, 306] on select "Phone Number (text) Date (text) Transaction ID (text) Group ID (text) Id (text)…" at bounding box center [573, 295] width 220 height 23
click at [464, 648] on input "Save" at bounding box center [468, 641] width 35 height 23
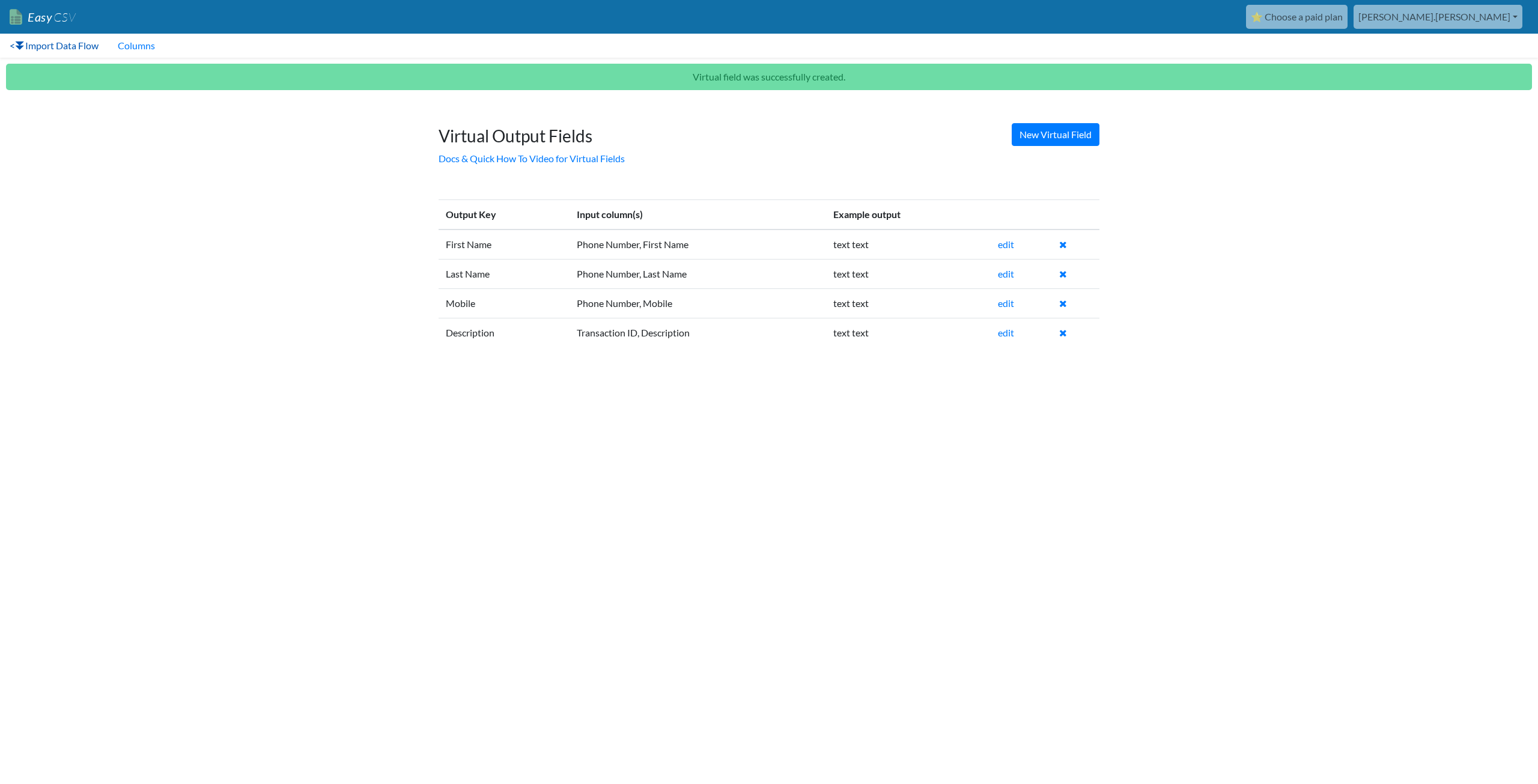
click at [49, 46] on link "< Import Data Flow" at bounding box center [54, 46] width 108 height 24
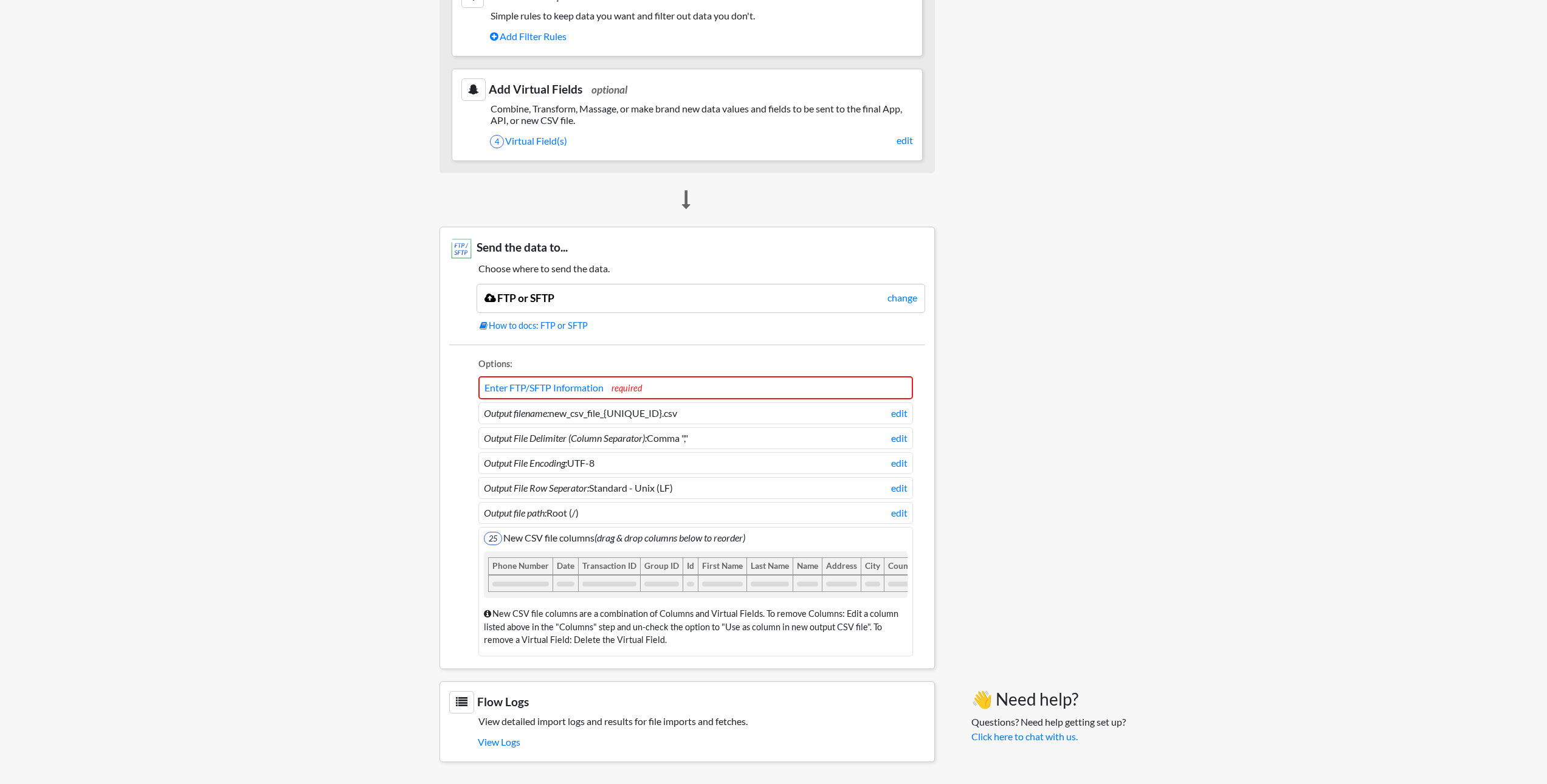
scroll to position [533, 0]
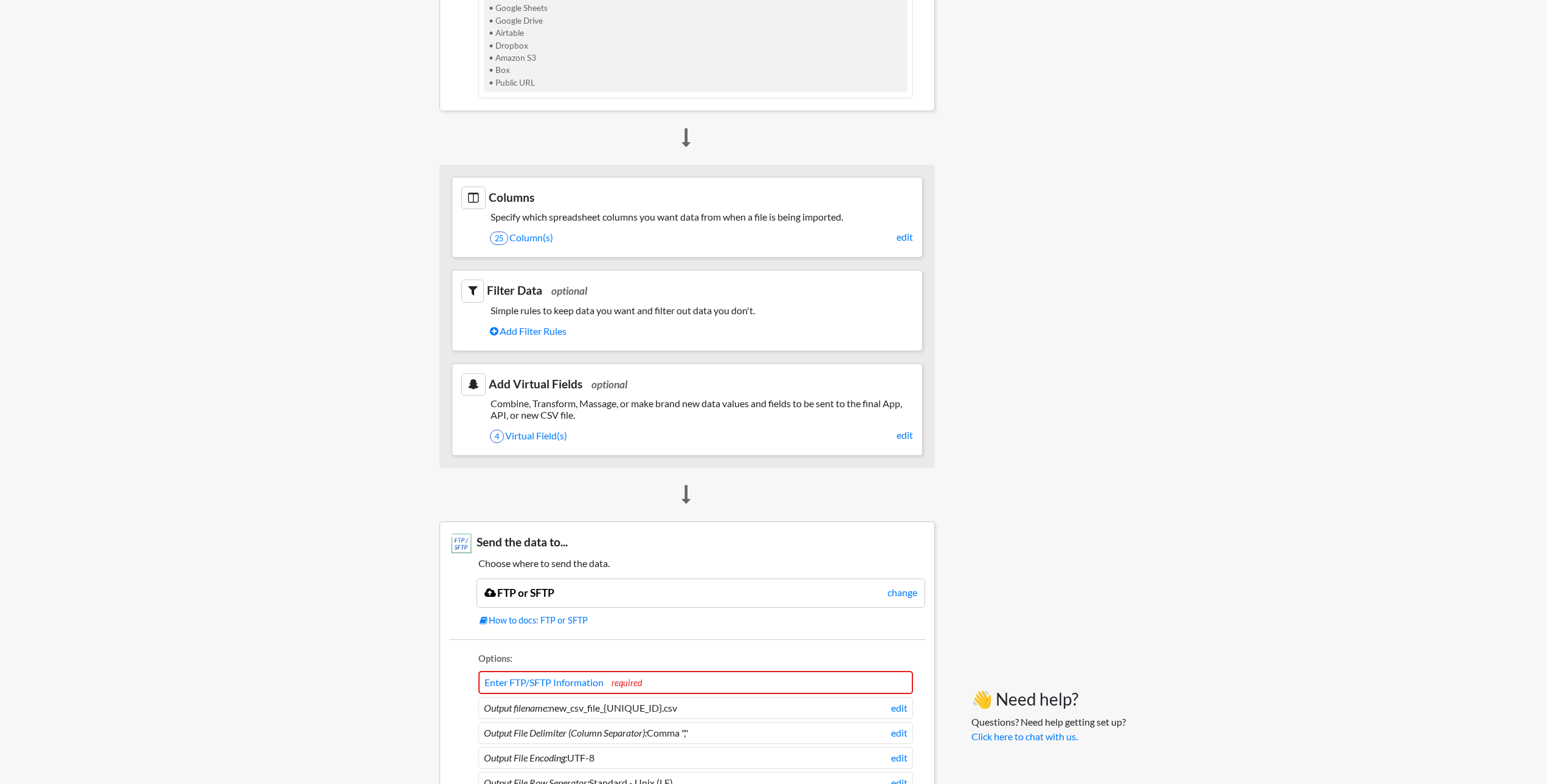
click at [673, 212] on h5 "Specify which spreadsheet columns you want data from when a file is being impor…" at bounding box center [687, 217] width 452 height 12
click at [898, 234] on link "edit" at bounding box center [904, 237] width 16 height 15
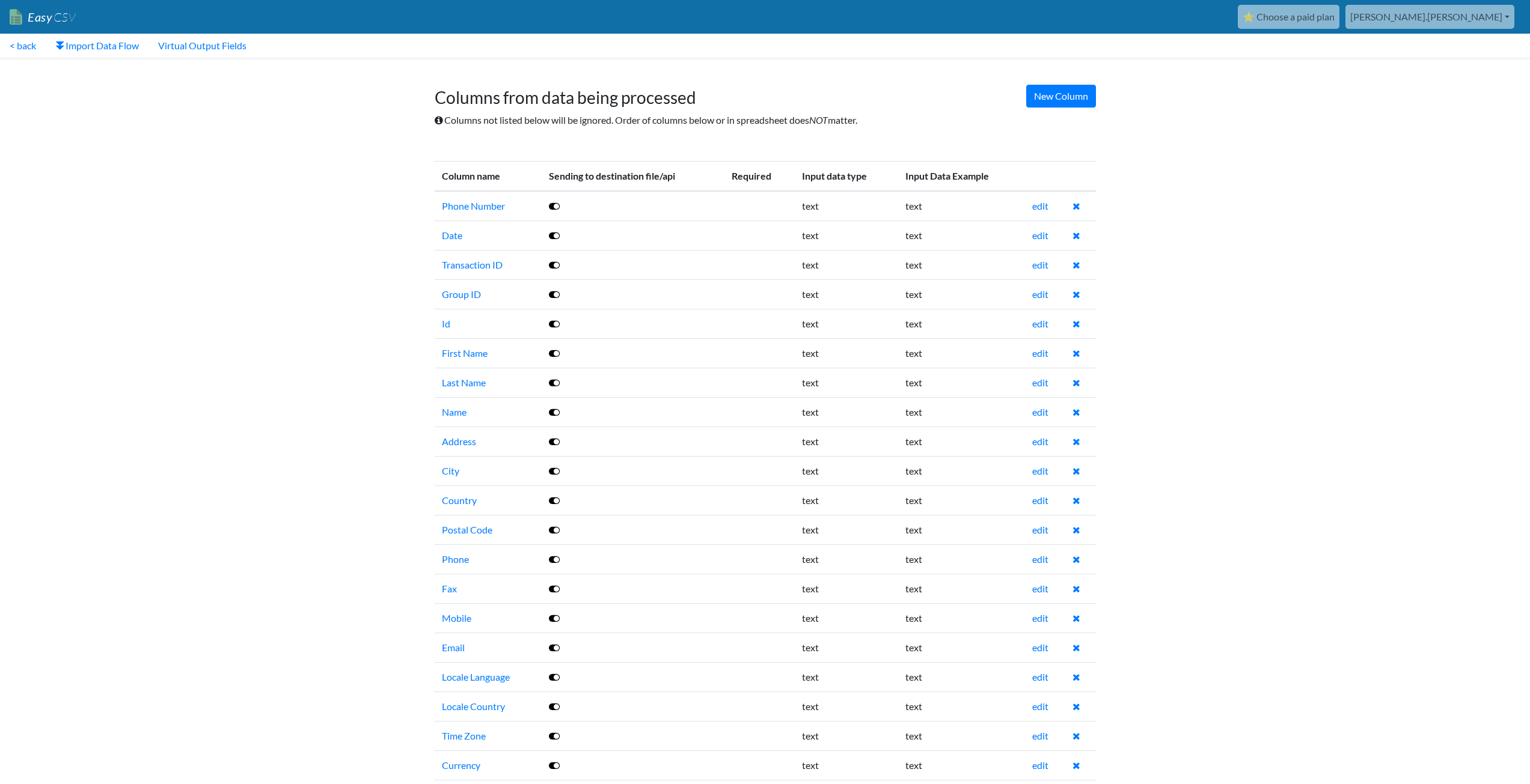
click at [558, 206] on icon at bounding box center [554, 206] width 11 height 10
click at [554, 232] on icon at bounding box center [554, 235] width 11 height 10
click at [553, 260] on icon at bounding box center [554, 264] width 11 height 10
click at [556, 203] on icon at bounding box center [554, 206] width 11 height 10
click at [554, 239] on icon at bounding box center [554, 235] width 11 height 10
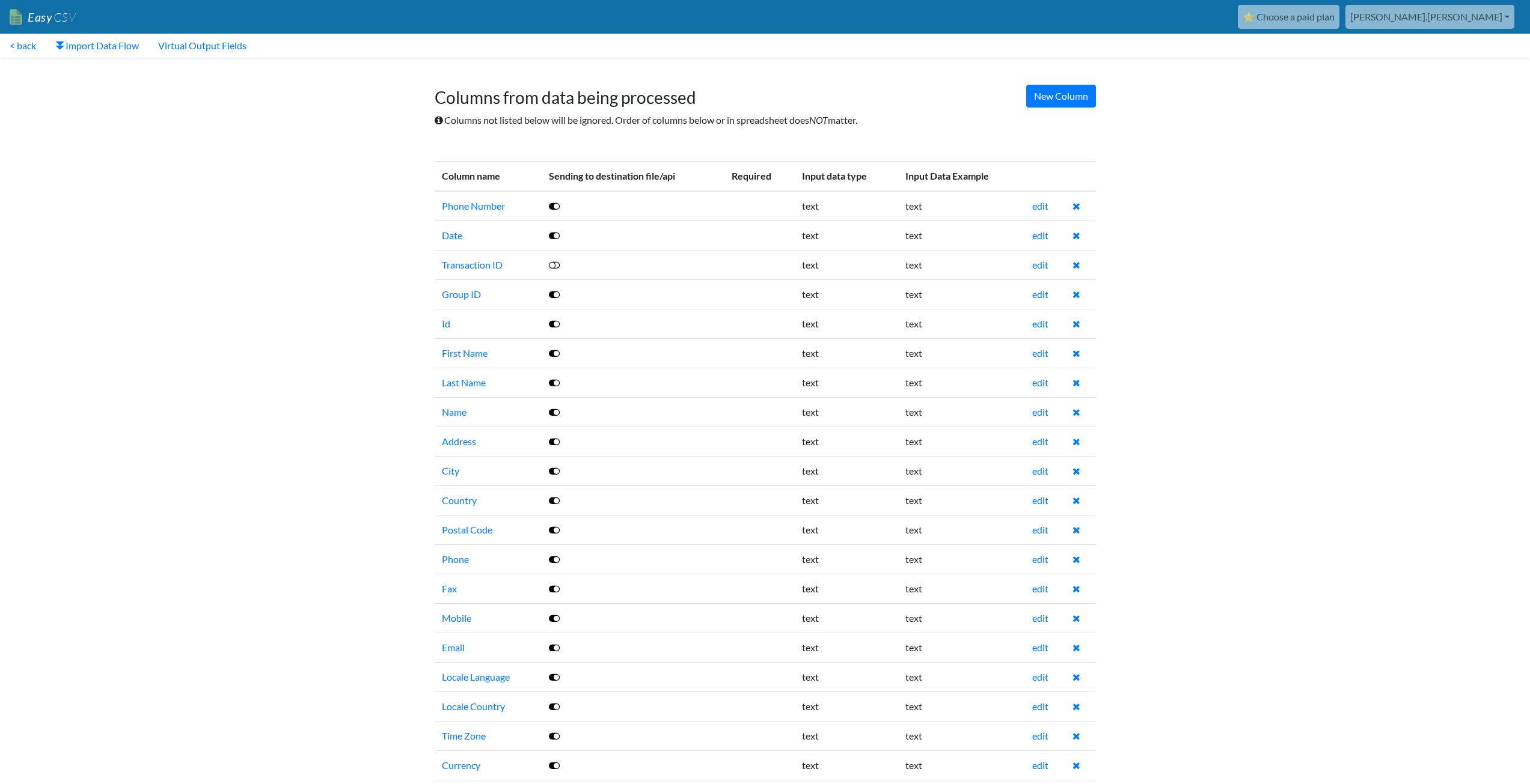
click at [558, 262] on icon at bounding box center [554, 264] width 11 height 10
click at [284, 174] on body "Easy CSV ⭐ Choose a paid plan aaron.tavis Oag Texas Gov All Flows All CSV Gener…" at bounding box center [765, 474] width 1530 height 949
click at [33, 42] on link "< back" at bounding box center [23, 46] width 46 height 24
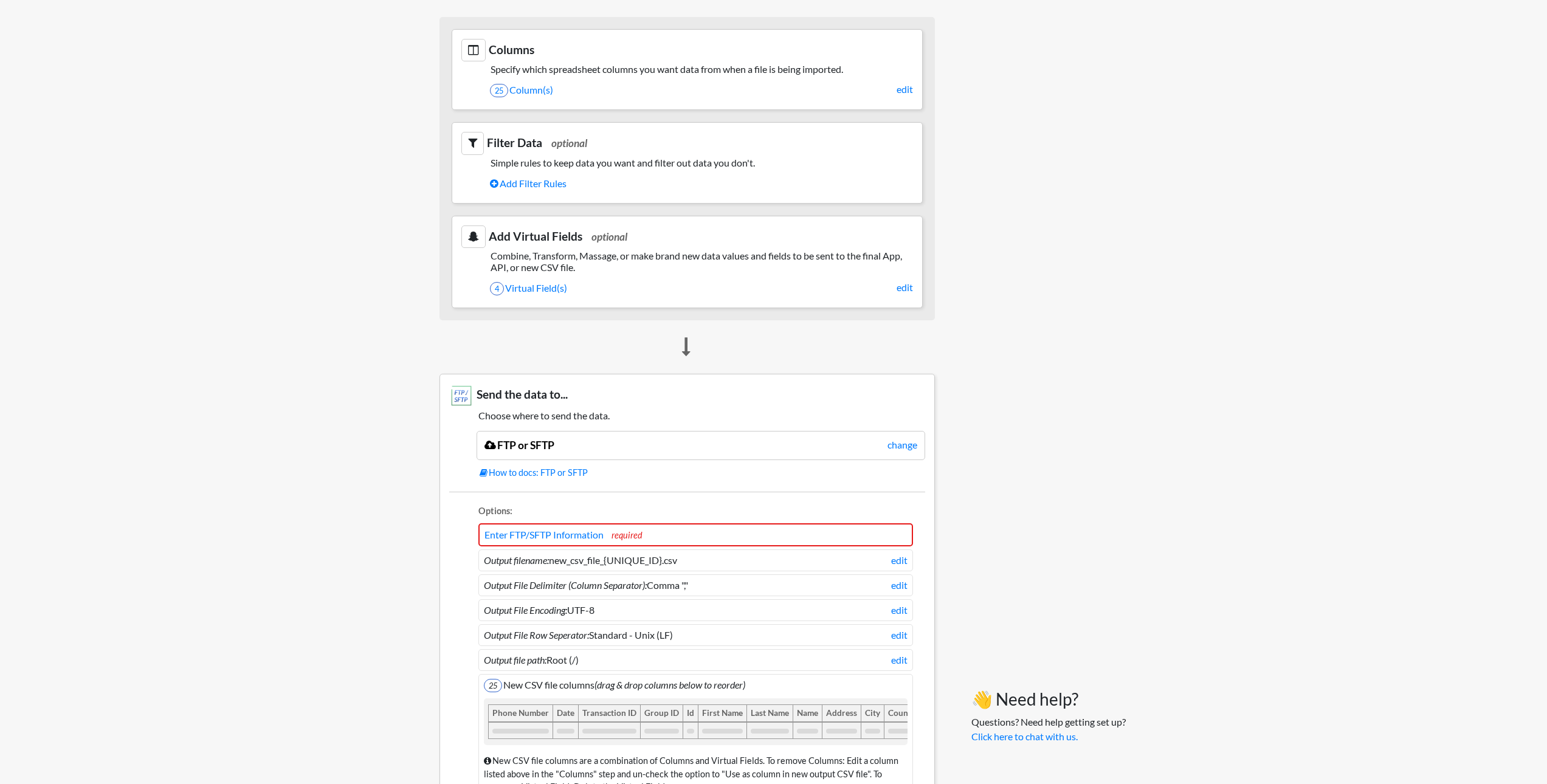
scroll to position [838, 0]
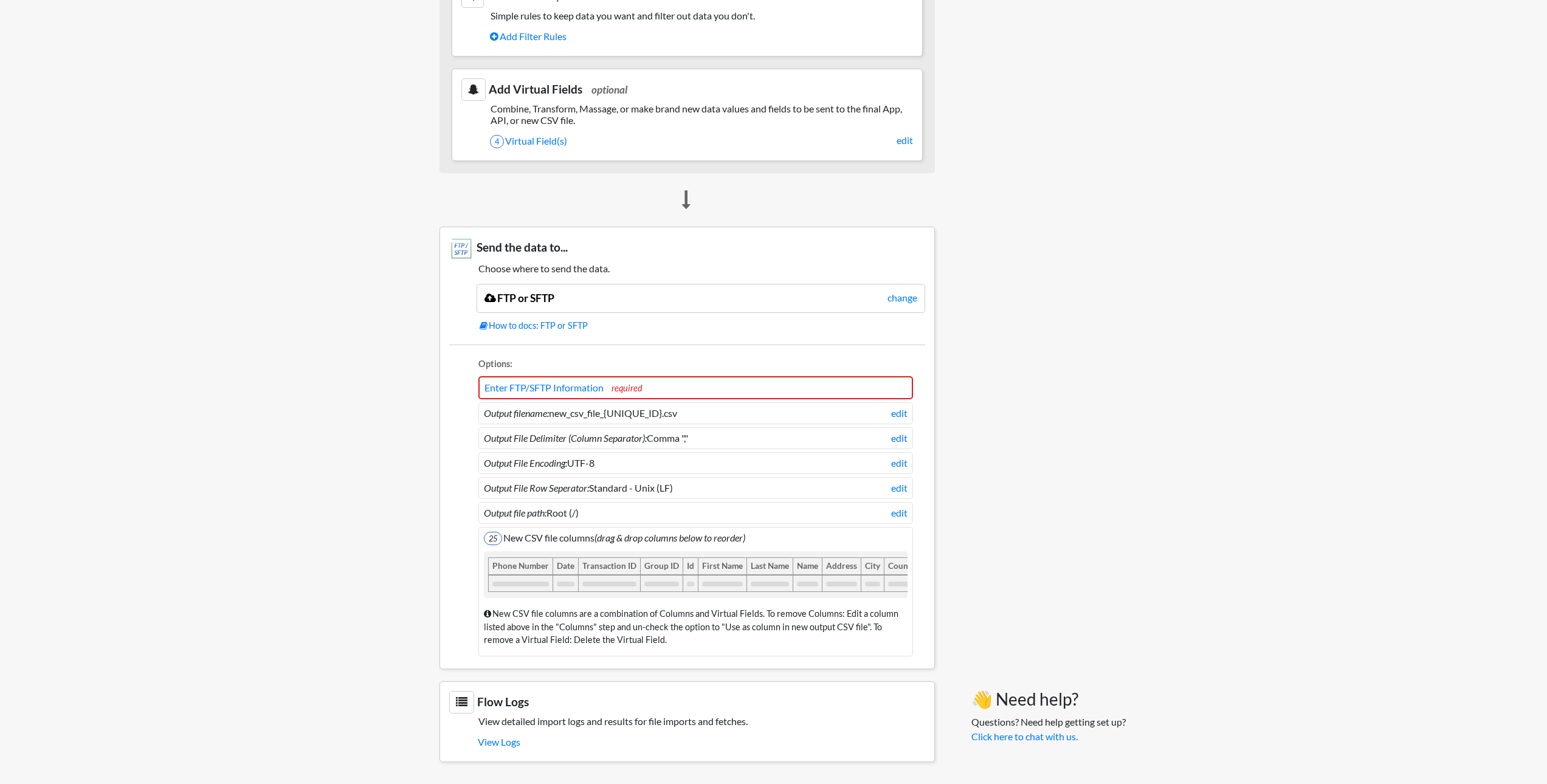
click at [592, 112] on h5 "Combine, Transform, Massage, or make brand new data values and fields to be sen…" at bounding box center [687, 114] width 452 height 23
click at [542, 108] on h5 "Combine, Transform, Massage, or make brand new data values and fields to be sen…" at bounding box center [687, 114] width 452 height 23
click at [905, 137] on link "edit" at bounding box center [904, 140] width 16 height 15
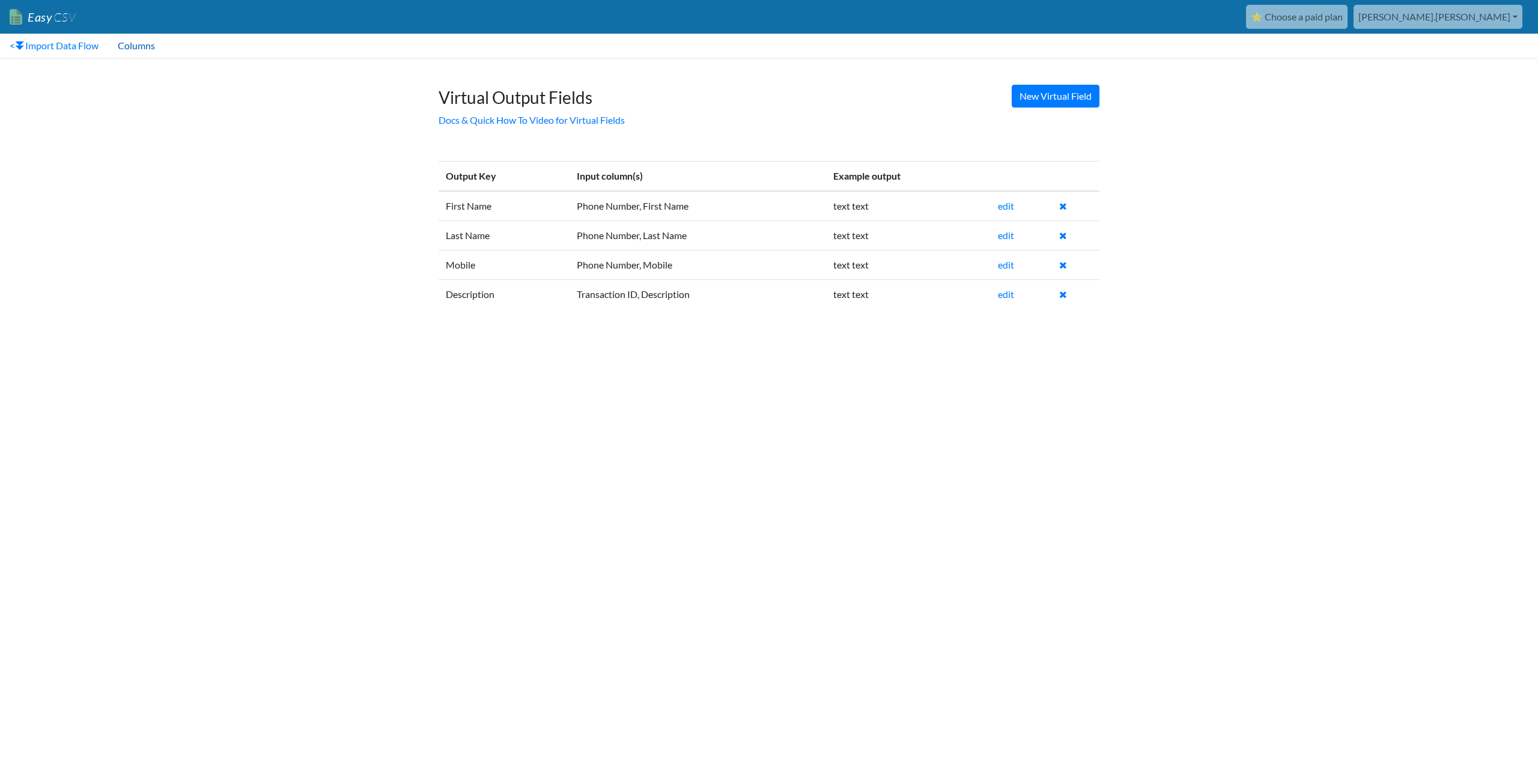
click at [137, 49] on link "Columns" at bounding box center [136, 46] width 56 height 24
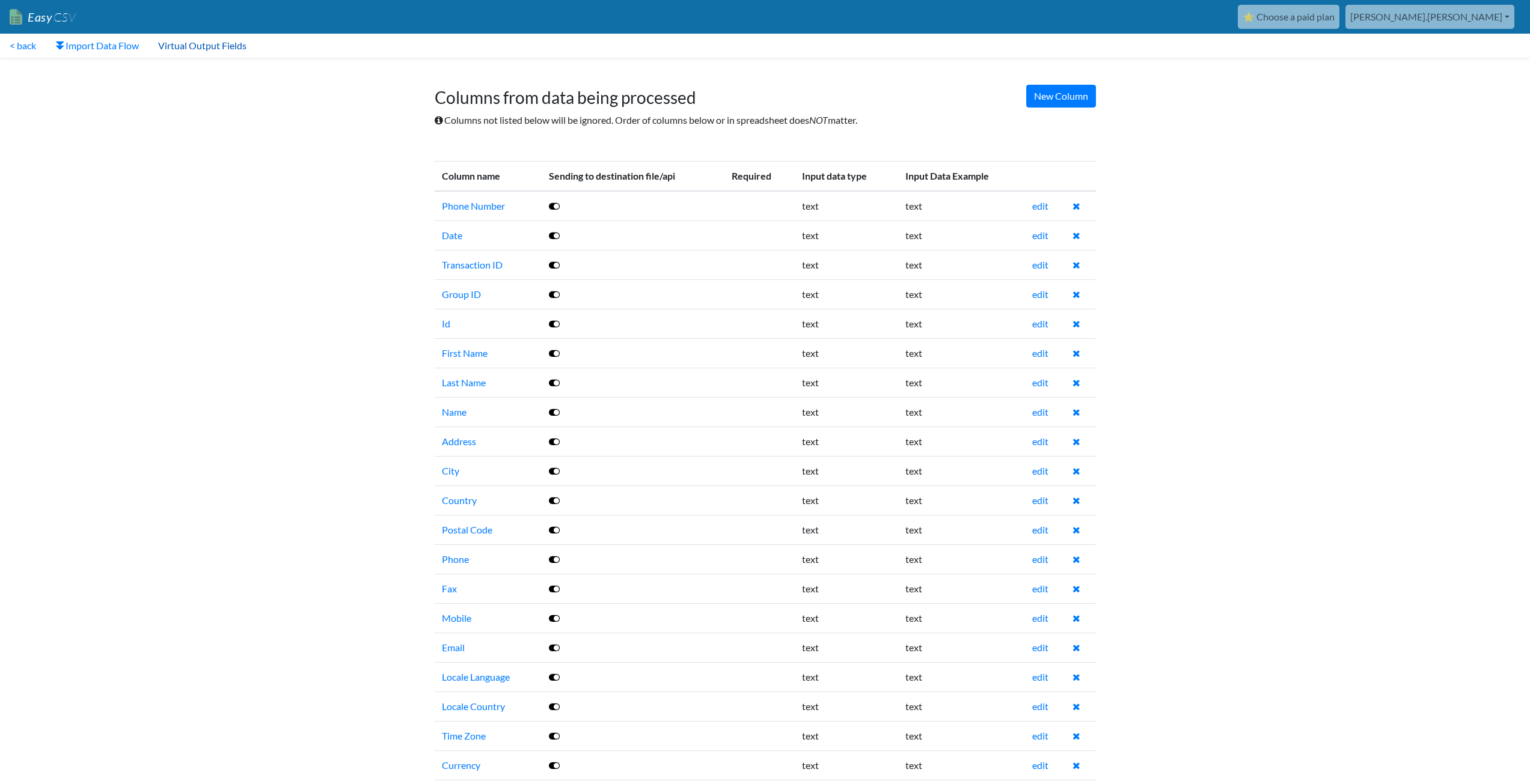
click at [182, 49] on link "Virtual Output Fields" at bounding box center [202, 46] width 107 height 24
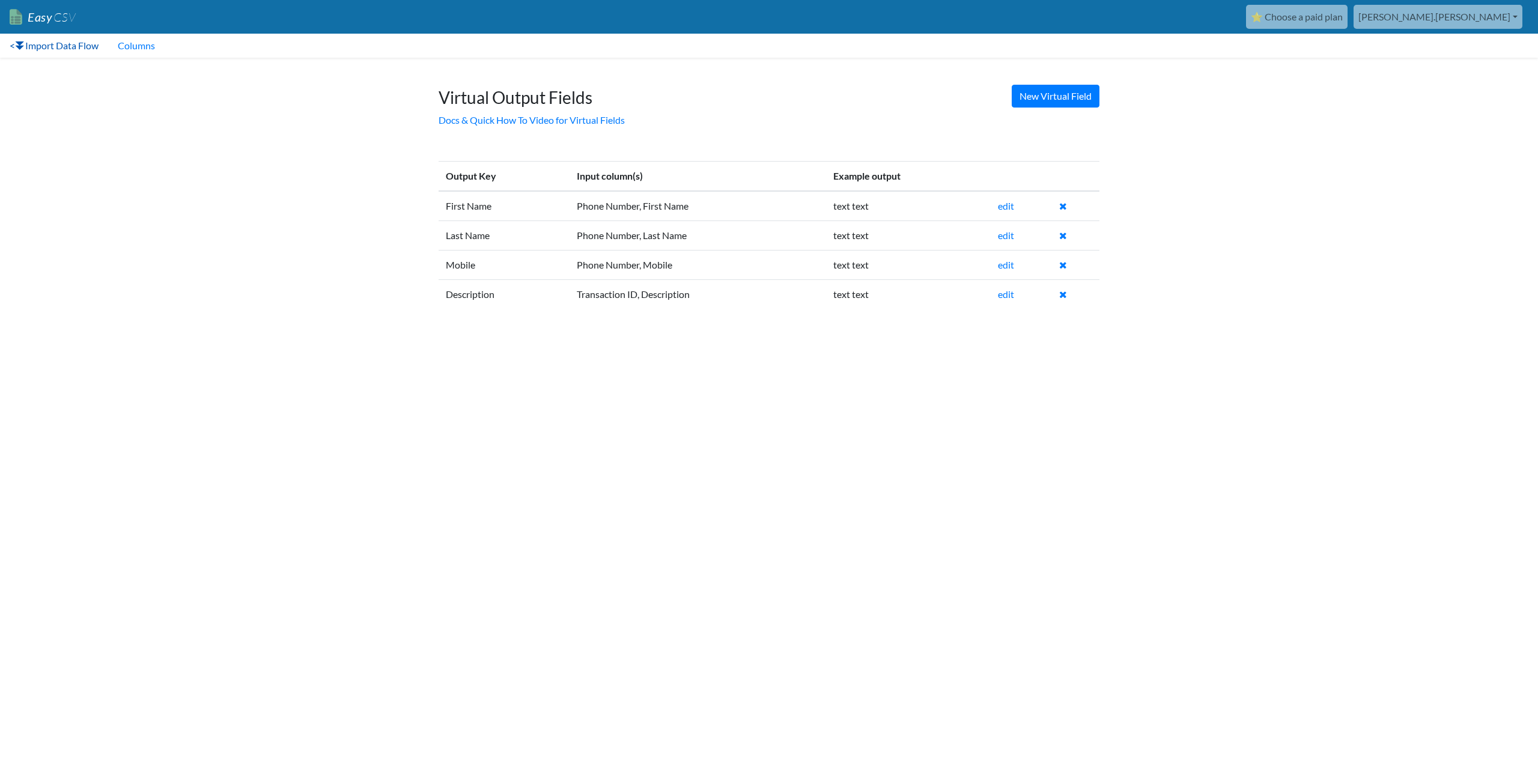
click at [43, 49] on link "< Import Data Flow" at bounding box center [54, 46] width 108 height 24
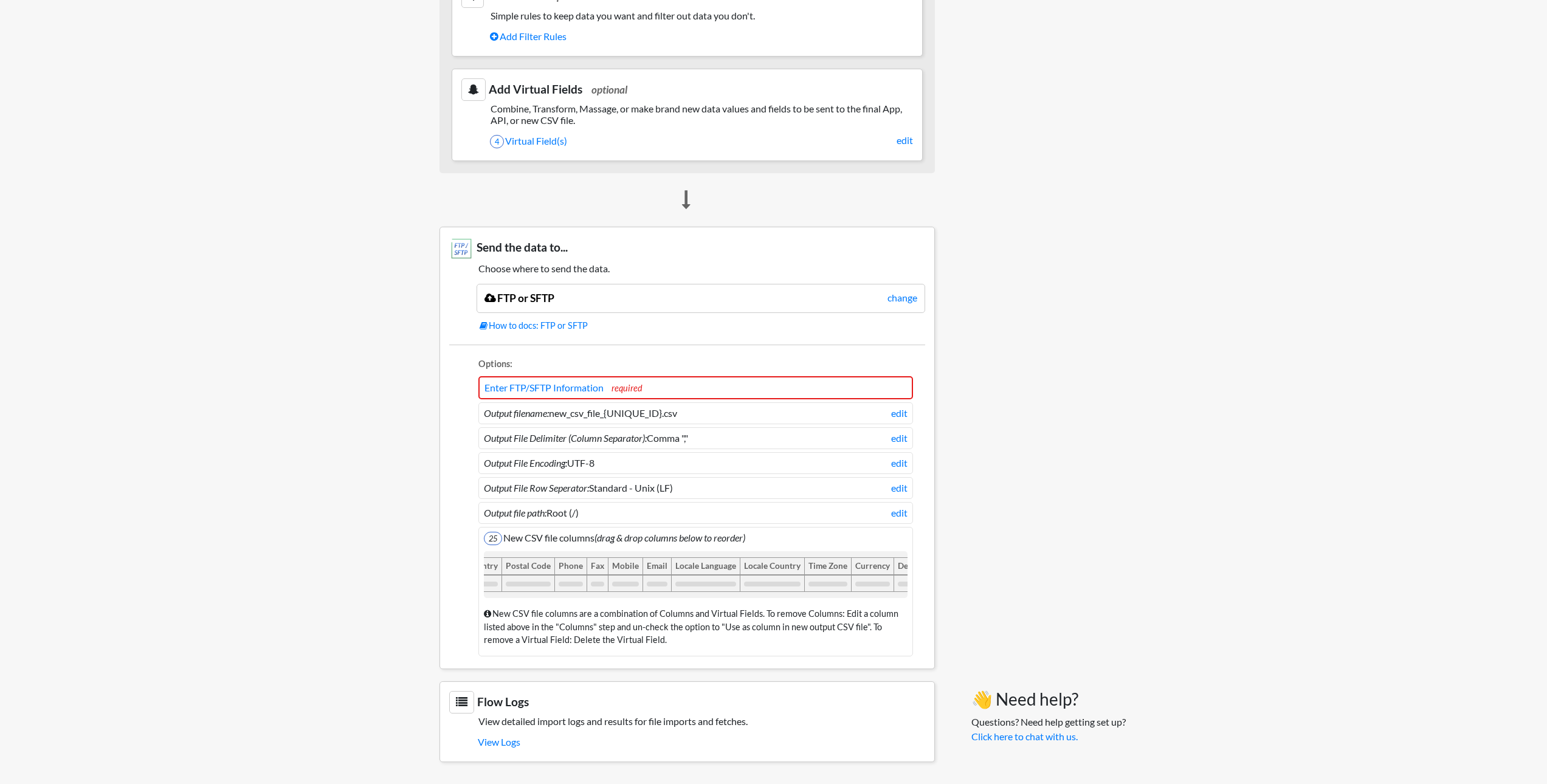
scroll to position [0, 686]
click at [493, 531] on span "25" at bounding box center [493, 538] width 18 height 14
click at [517, 527] on li "25 New CSV file columns (drag & drop columns below to reorder) Phone Number Dat…" at bounding box center [696, 592] width 435 height 129
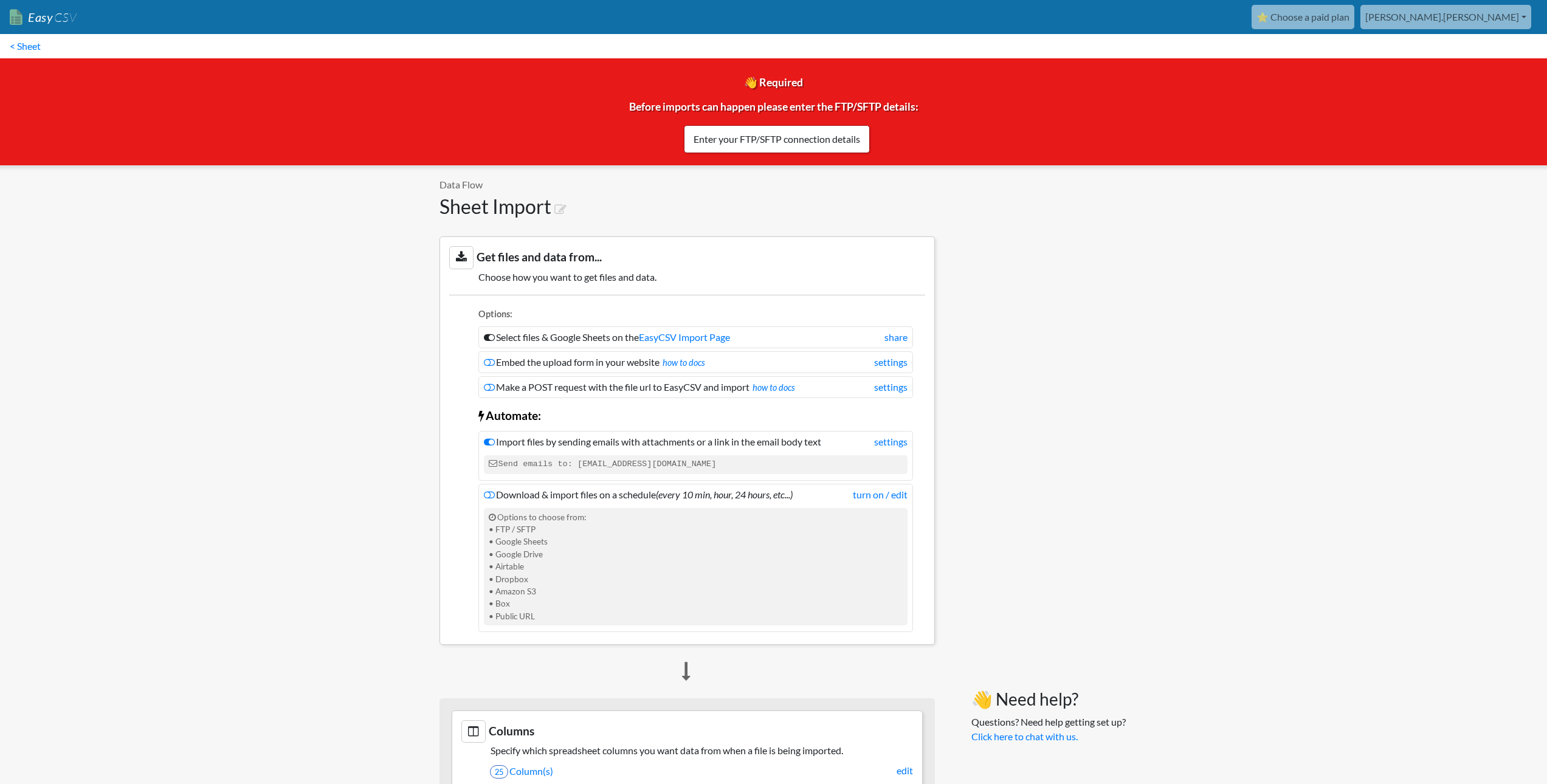
scroll to position [304, 0]
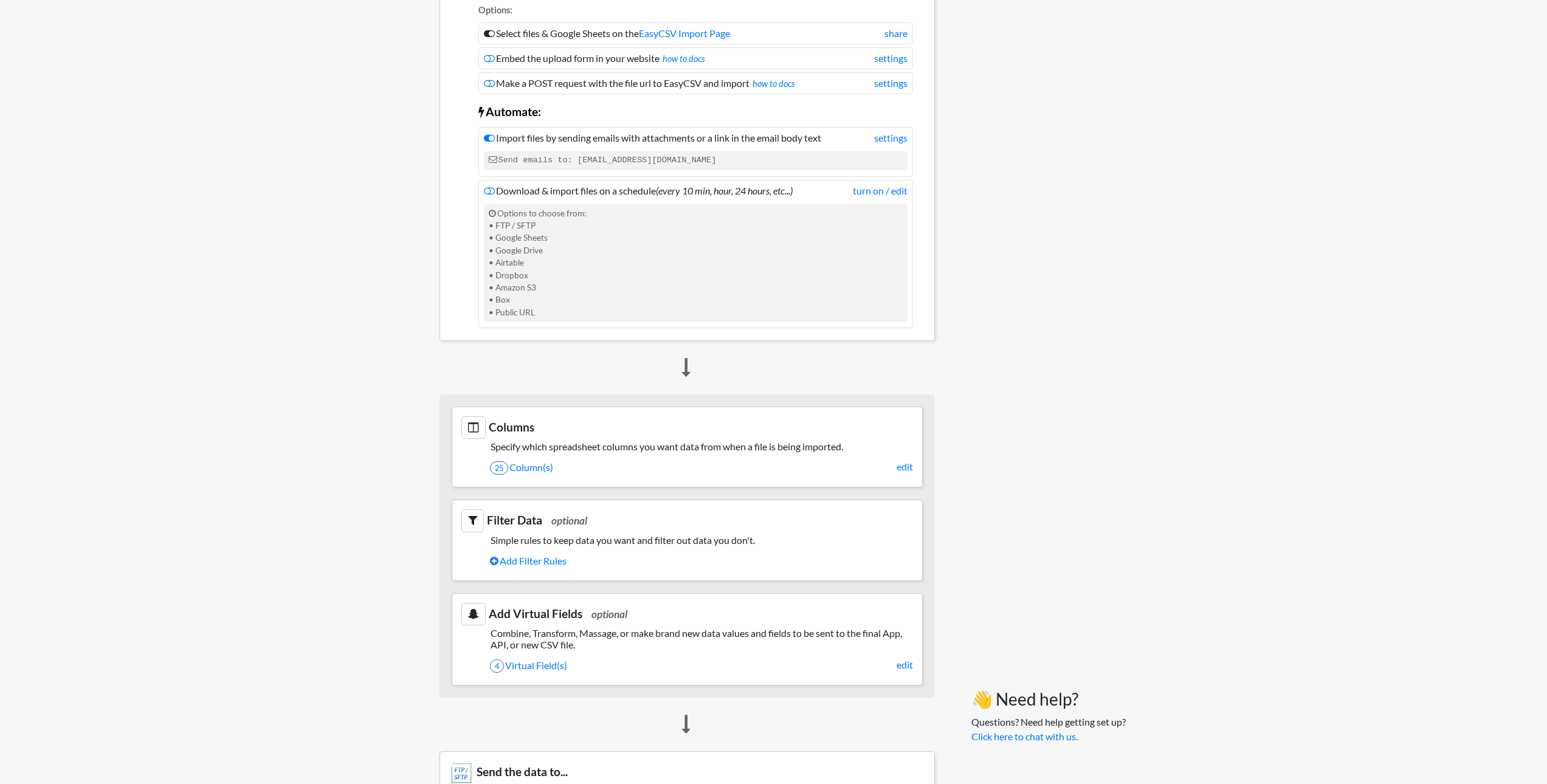
click at [581, 538] on h5 "Simple rules to keep data you want and filter out data you don't." at bounding box center [687, 540] width 452 height 12
click at [554, 561] on link "Add Filter Rules" at bounding box center [701, 561] width 423 height 21
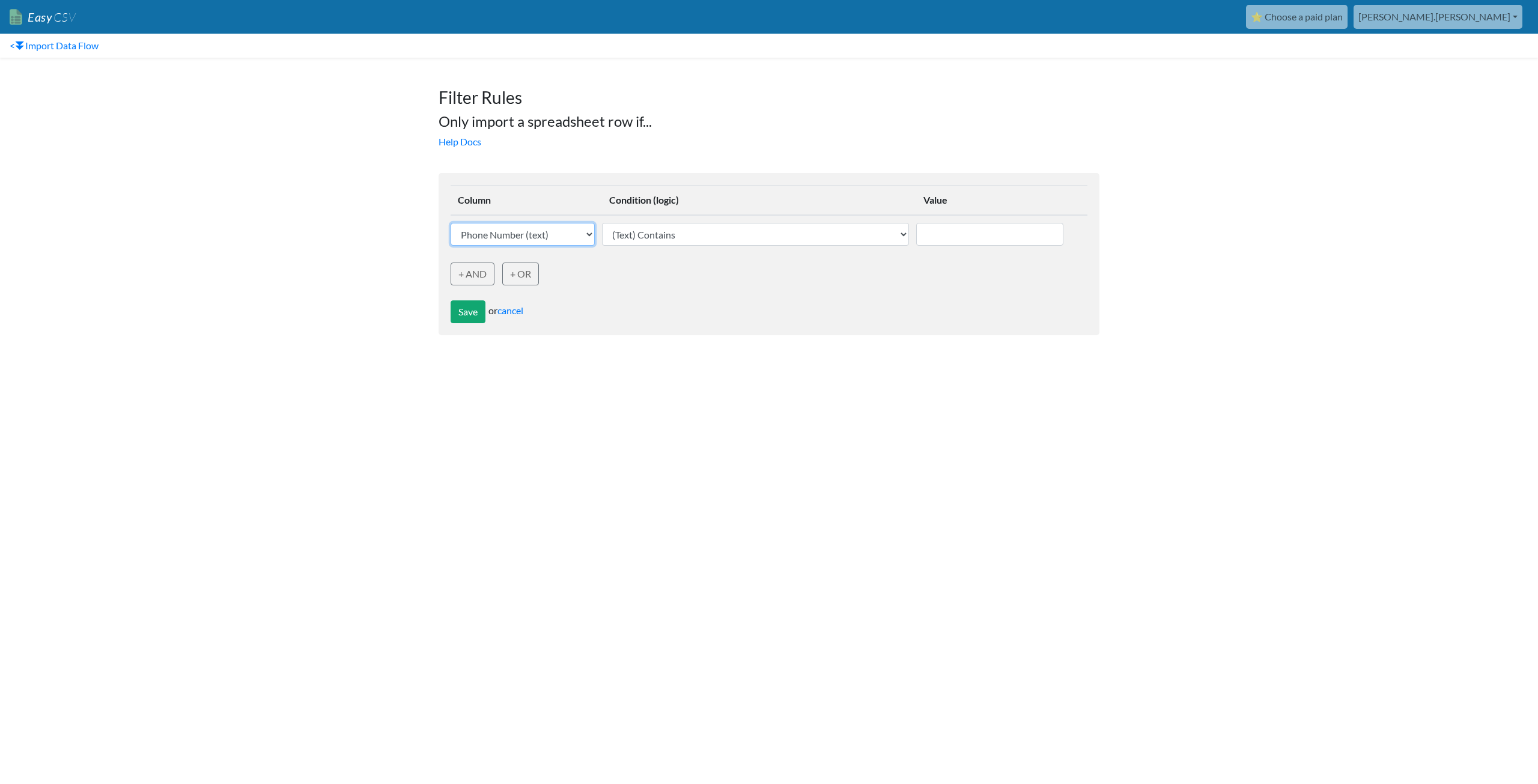
click at [586, 234] on select "Phone Number (text) Date (text) Transaction ID (text) Group ID (text) Id (text)…" at bounding box center [523, 234] width 144 height 23
click at [586, 233] on select "Phone Number (text) Date (text) Transaction ID (text) Group ID (text) Id (text)…" at bounding box center [523, 234] width 144 height 23
click at [658, 232] on select "(Text) Contains (Text) Does not contain (Text) Exactly matches (Text) Does not …" at bounding box center [755, 234] width 307 height 23
click at [509, 309] on link "cancel" at bounding box center [510, 310] width 26 height 11
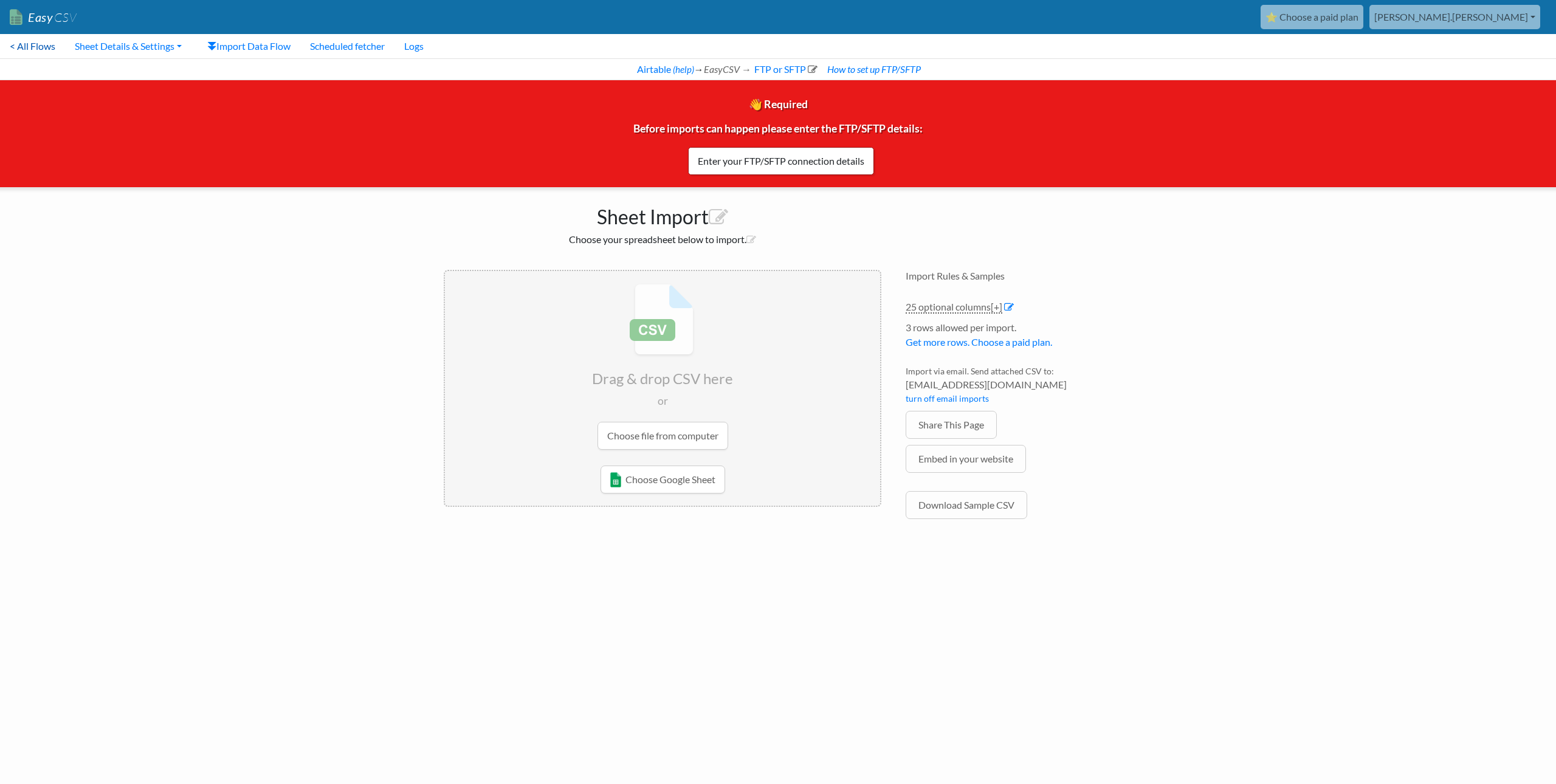
click at [28, 45] on link "< All Flows" at bounding box center [32, 46] width 65 height 25
click at [762, 67] on link "FTP or SFTP" at bounding box center [785, 69] width 65 height 12
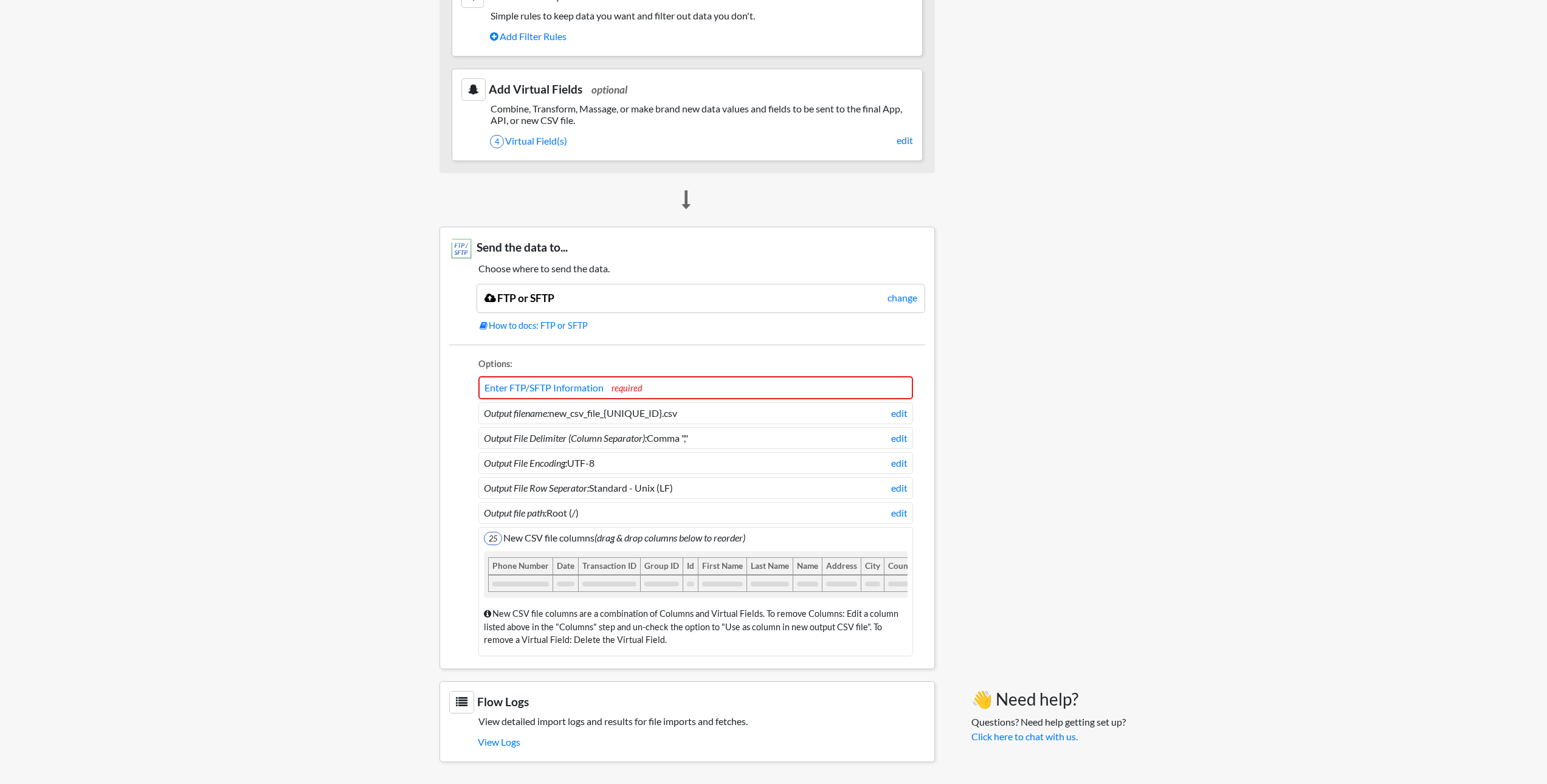
scroll to position [838, 0]
click at [896, 406] on link "edit" at bounding box center [899, 413] width 16 height 15
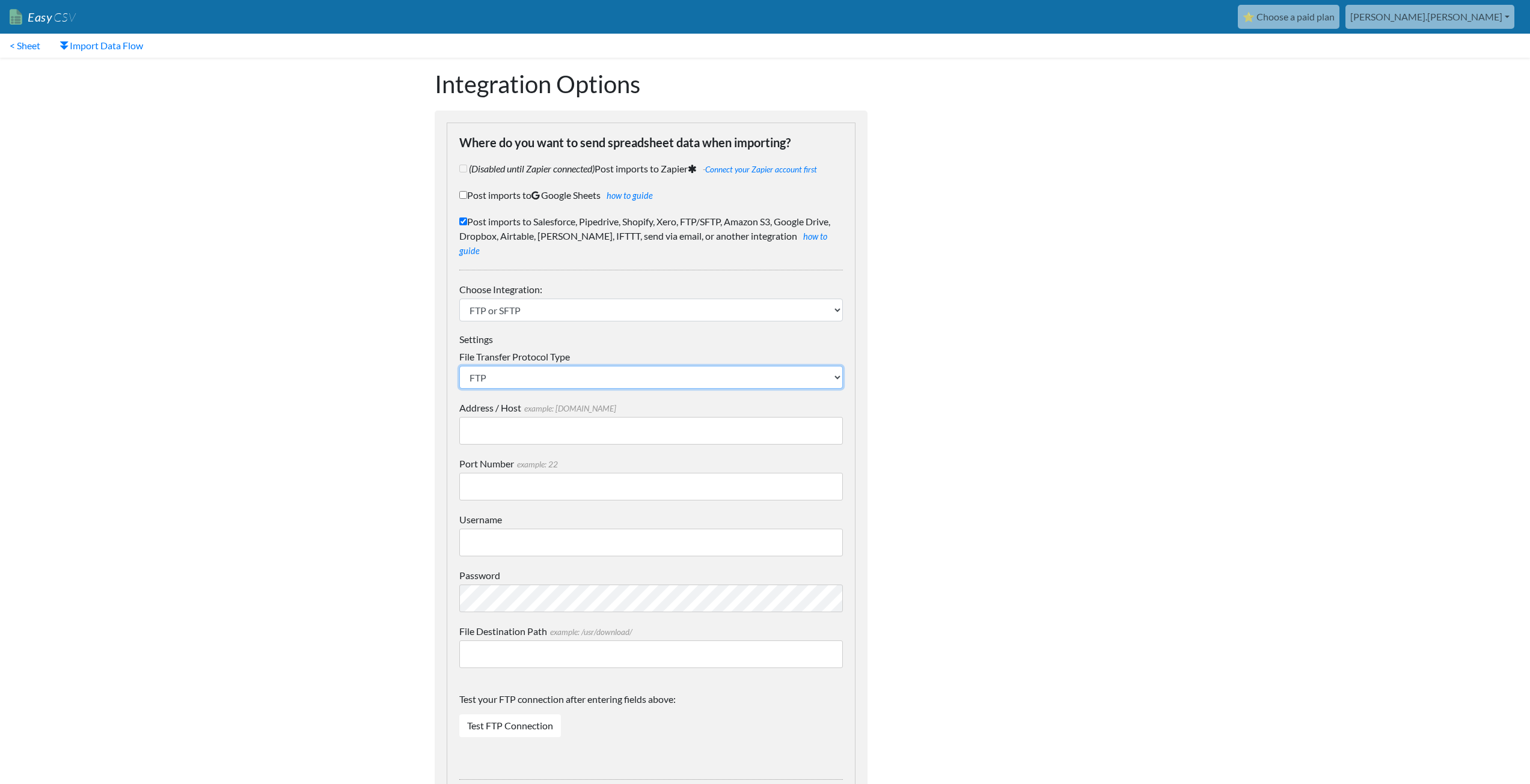
click at [588, 366] on select "SFTP FTP FTPS" at bounding box center [651, 377] width 383 height 23
select select "SFTP"
click at [459, 366] on select "SFTP FTP FTPS" at bounding box center [651, 377] width 383 height 23
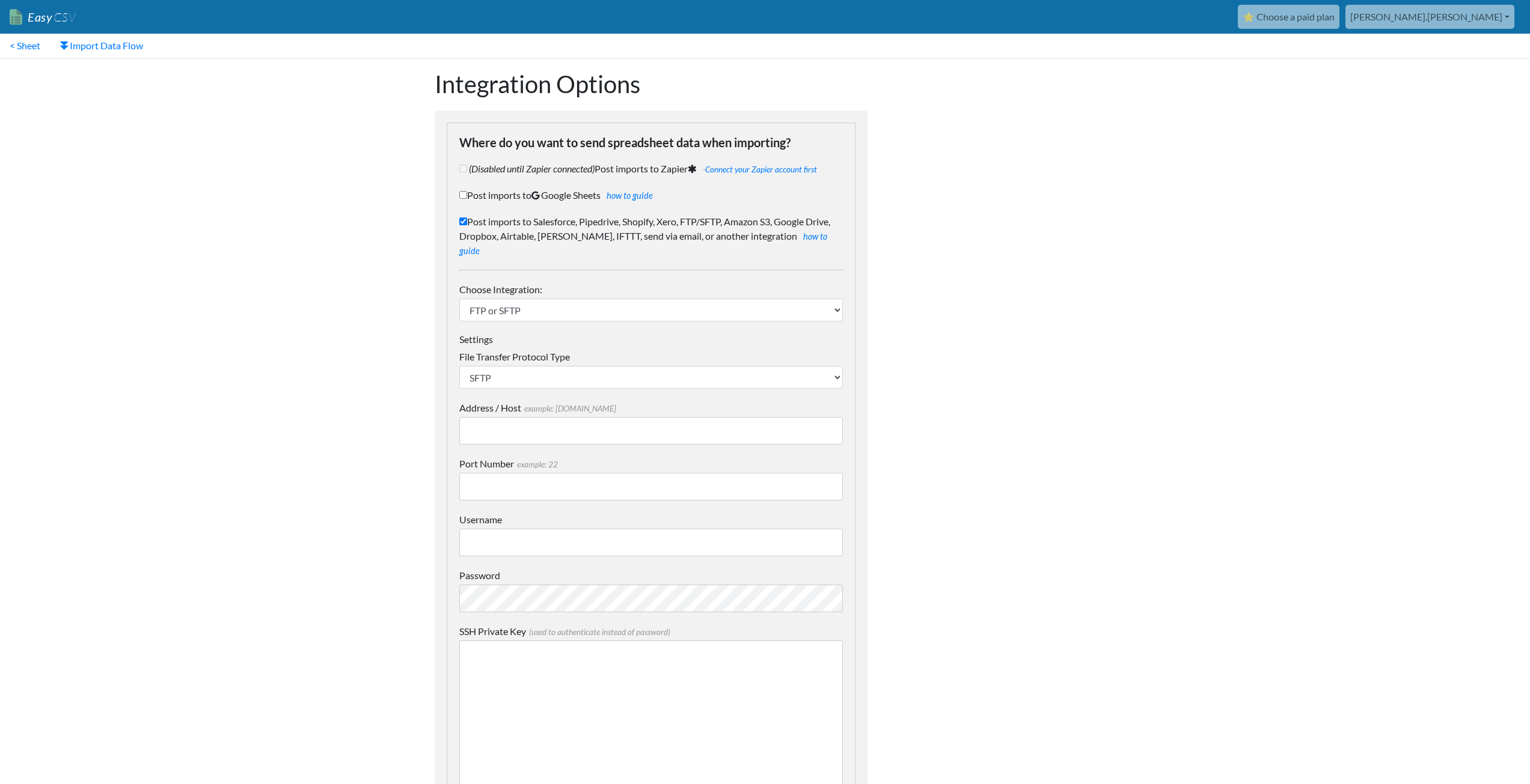
click at [571, 417] on input "Address / Host example: mydomain.com" at bounding box center [651, 430] width 383 height 27
type input "."
type input "0.0.0.0"
click at [568, 474] on input "Port Number example: 22" at bounding box center [651, 486] width 383 height 27
type input "22"
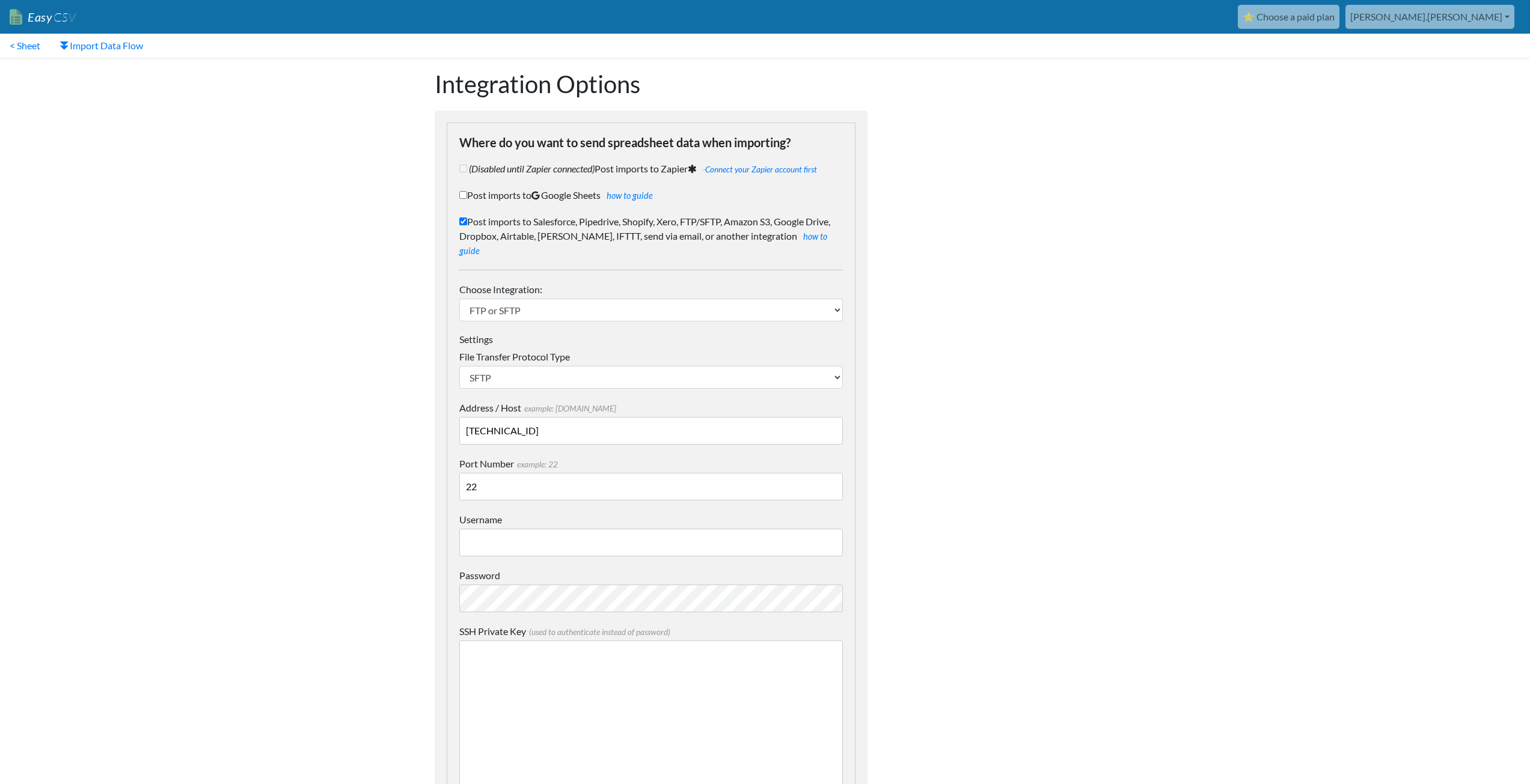
click at [546, 529] on input "Username" at bounding box center [651, 542] width 383 height 27
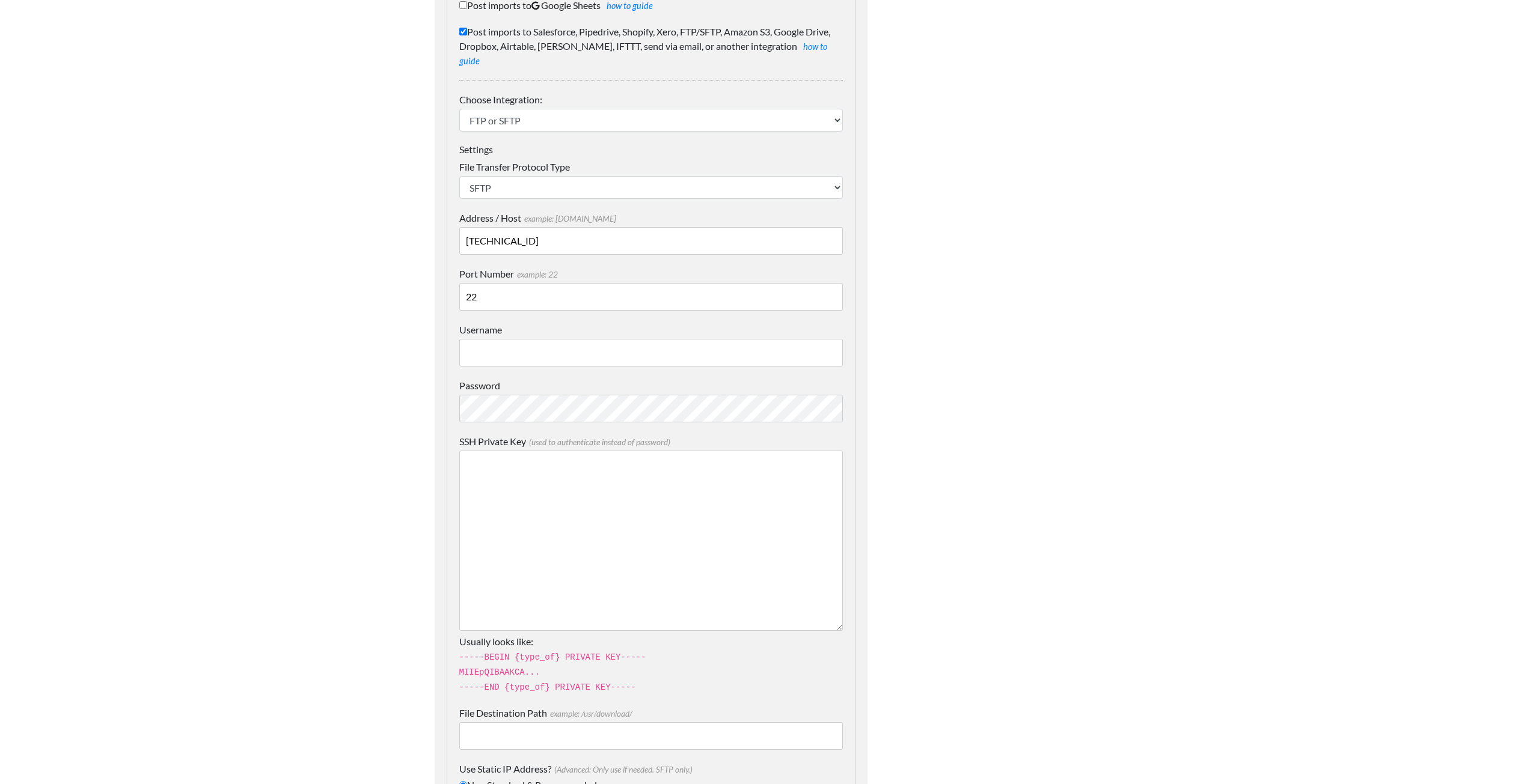
scroll to position [490, 0]
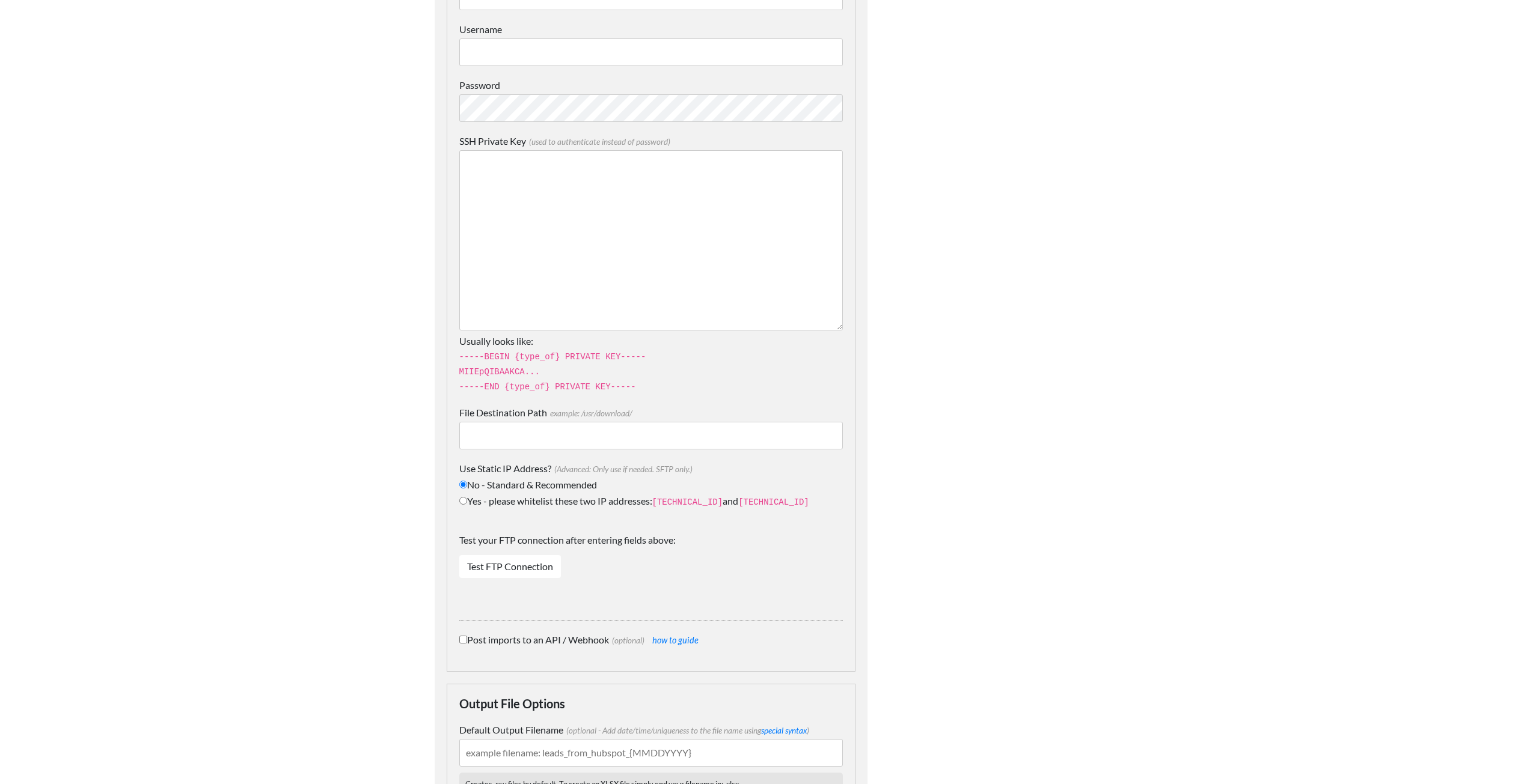
click at [505, 422] on input "File Destination Path example: /usr/download/" at bounding box center [651, 435] width 383 height 27
type input "/"
click at [404, 522] on body "Easy CSV ⭐ Choose a paid plan [PERSON_NAME].[PERSON_NAME] Oag [US_STATE] Gov Al…" at bounding box center [765, 301] width 1530 height 1582
click at [464, 497] on input "Yes - please whitelist these two IP addresses: 34.238.108.61 and 34.239.17.55" at bounding box center [463, 501] width 8 height 8
radio input "true"
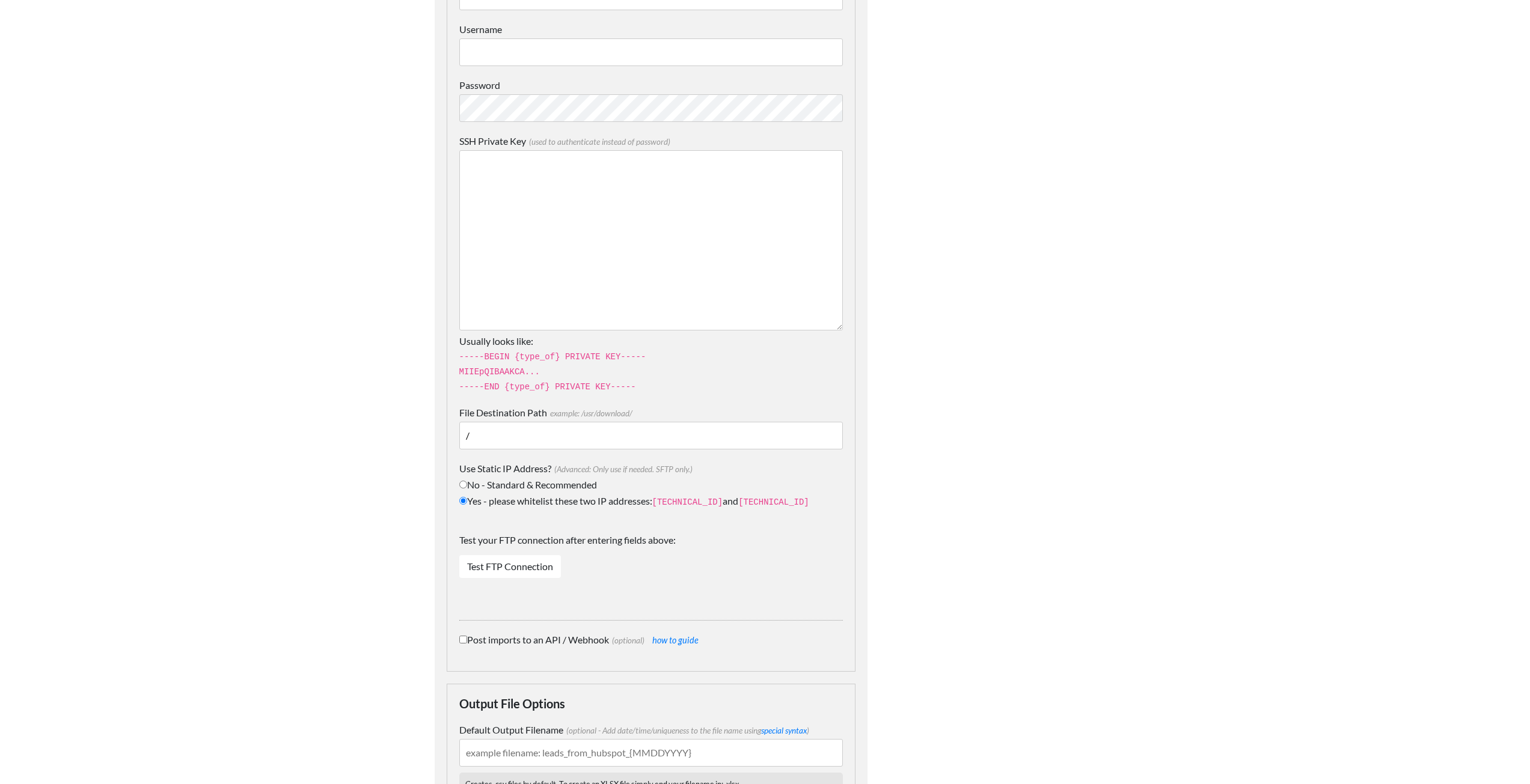
click at [388, 535] on body "Easy CSV ⭐ Choose a paid plan [PERSON_NAME].[PERSON_NAME] Oag [US_STATE] Gov Al…" at bounding box center [765, 301] width 1530 height 1582
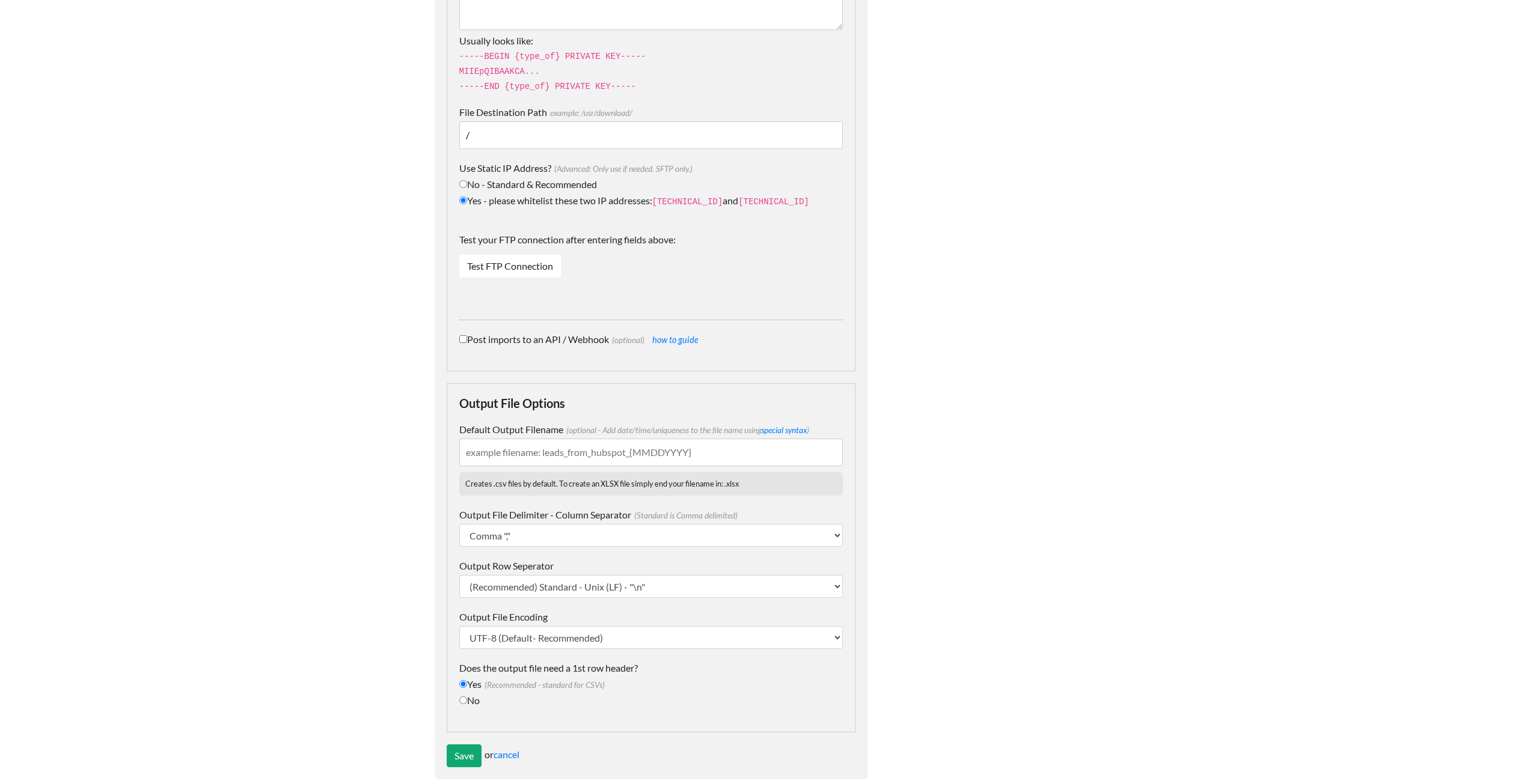
click at [474, 439] on input "Default Output Filename (optional - Add date/time/uniqueness to the file name u…" at bounding box center [651, 452] width 383 height 27
drag, startPoint x: 615, startPoint y: 434, endPoint x: 535, endPoint y: 437, distance: 80.1
click at [535, 439] on input "Default Output Filename (optional - Add date/time/uniqueness to the file name u…" at bounding box center [651, 452] width 383 height 27
type input "Opt-Outs_{MMDDYYYY}"
click at [465, 744] on input "Save" at bounding box center [464, 756] width 35 height 23
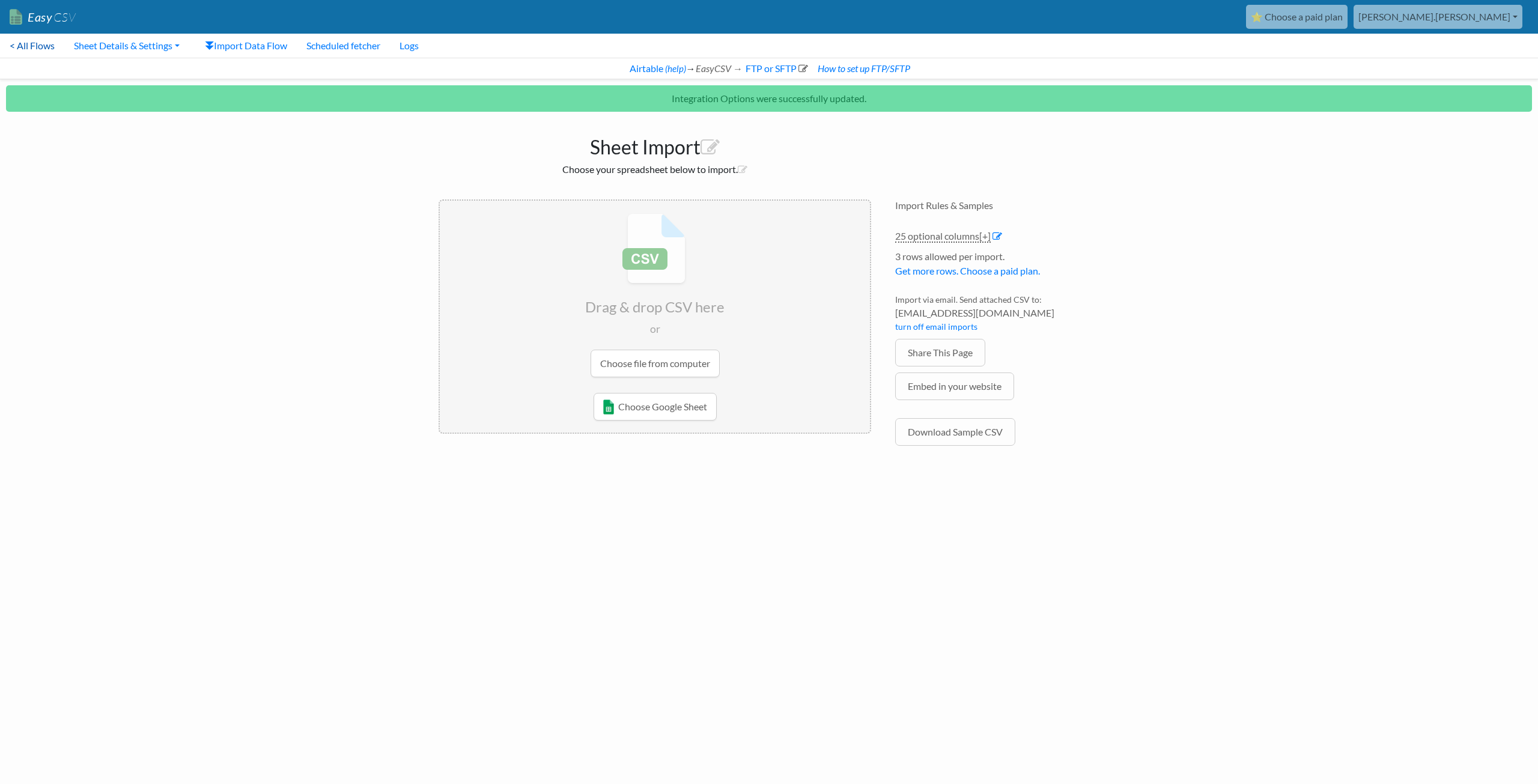
click at [33, 48] on link "< All Flows" at bounding box center [32, 46] width 64 height 24
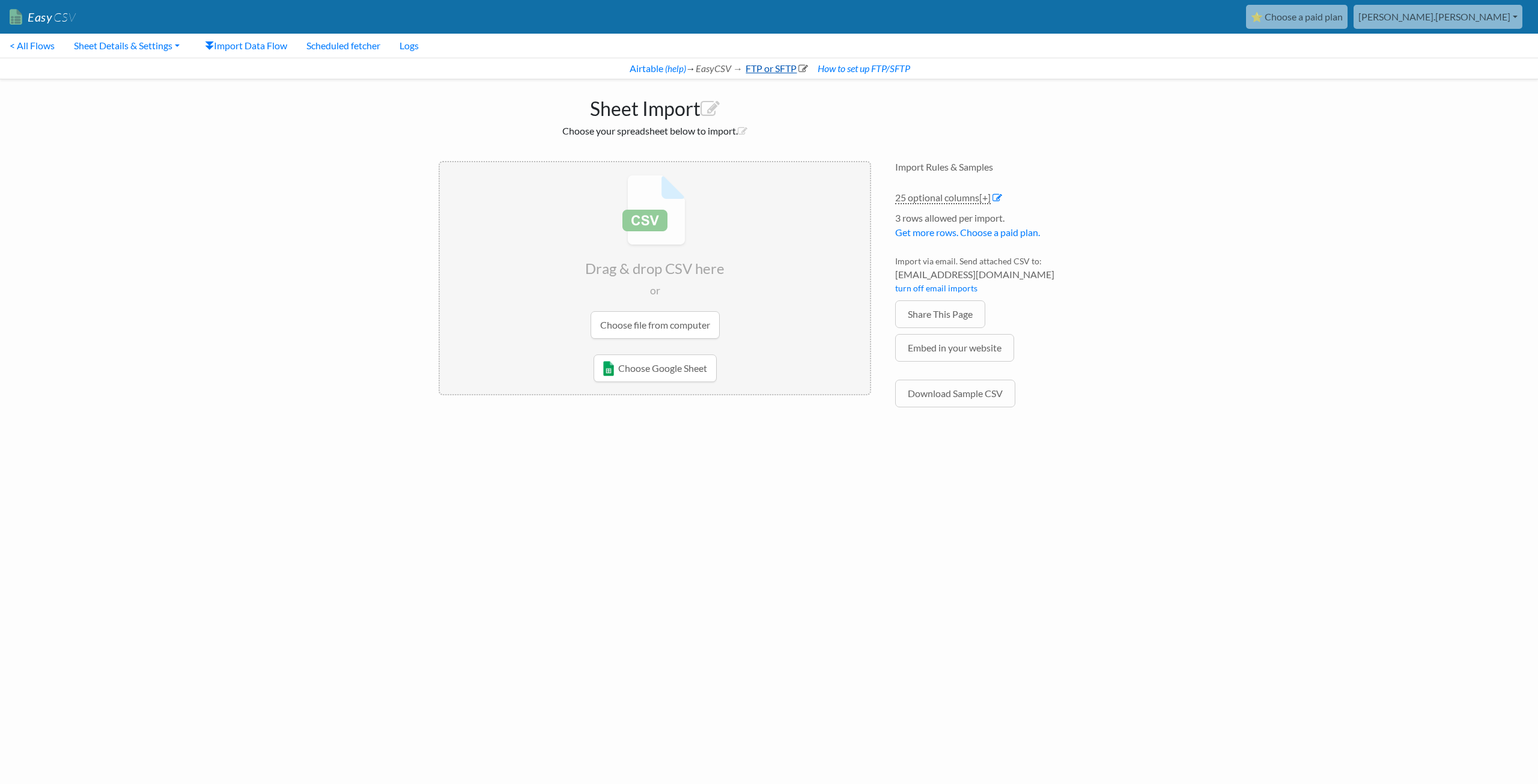
click at [753, 64] on link "FTP or SFTP" at bounding box center [776, 68] width 64 height 11
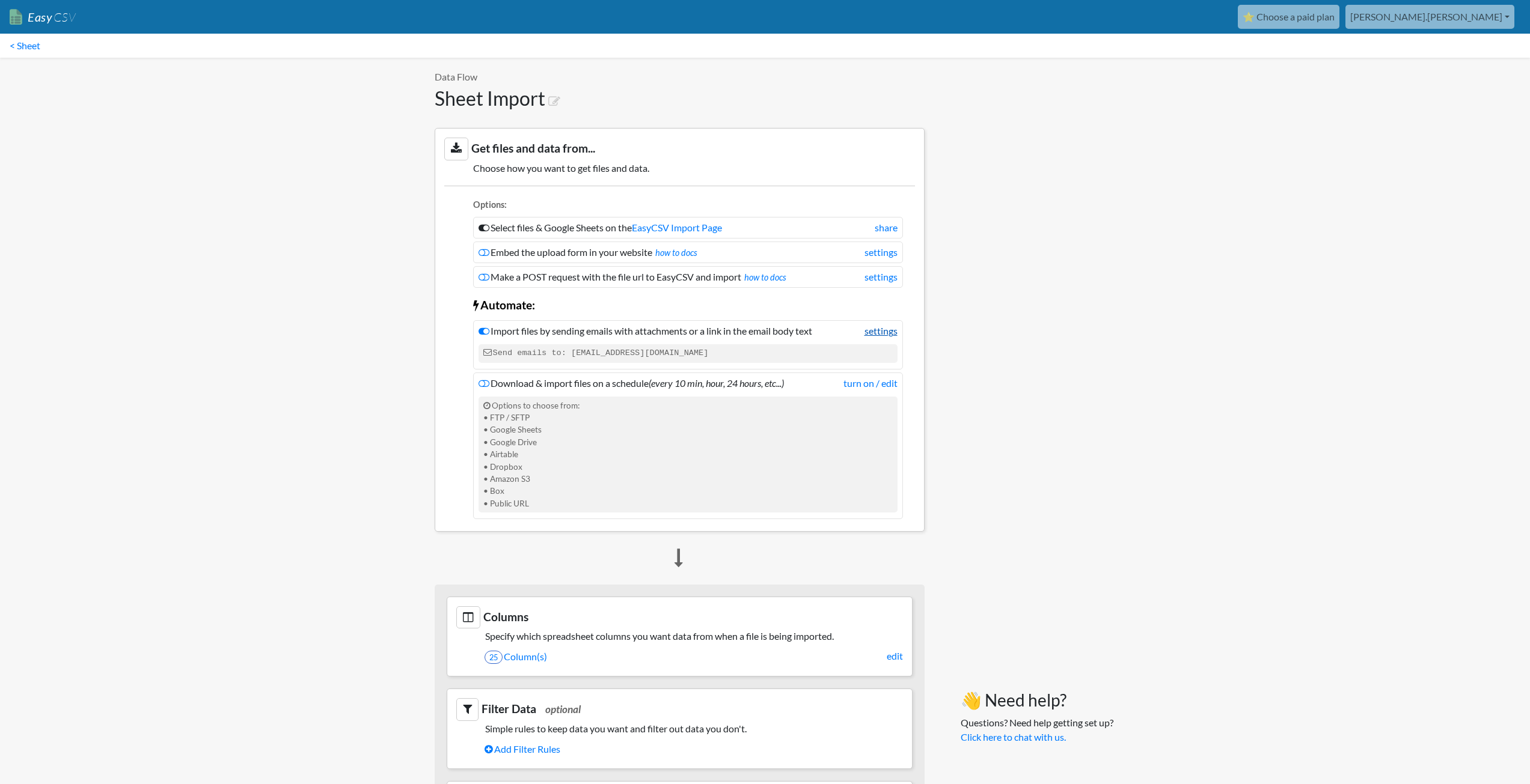
click at [877, 331] on link "settings" at bounding box center [881, 331] width 33 height 15
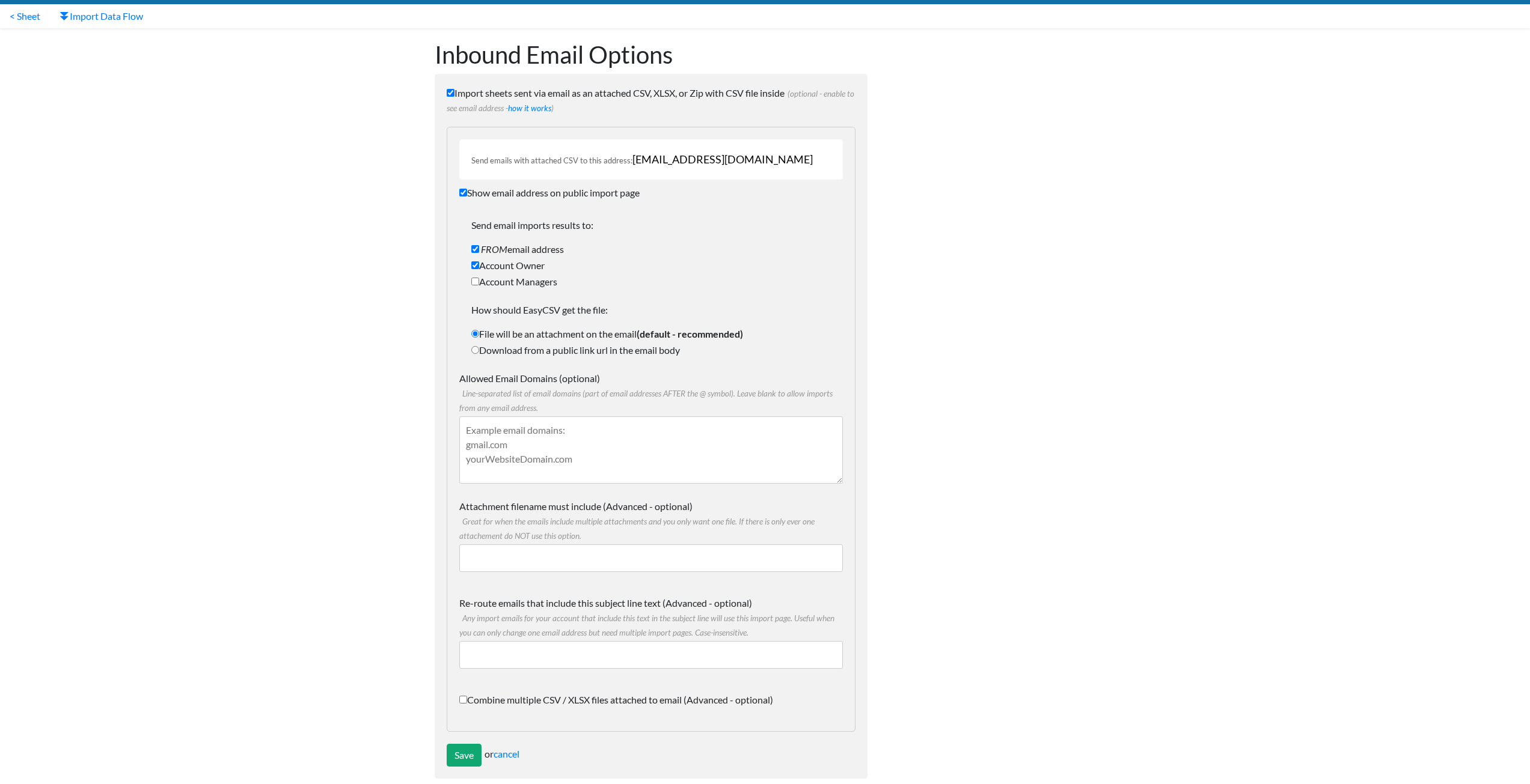
scroll to position [46, 0]
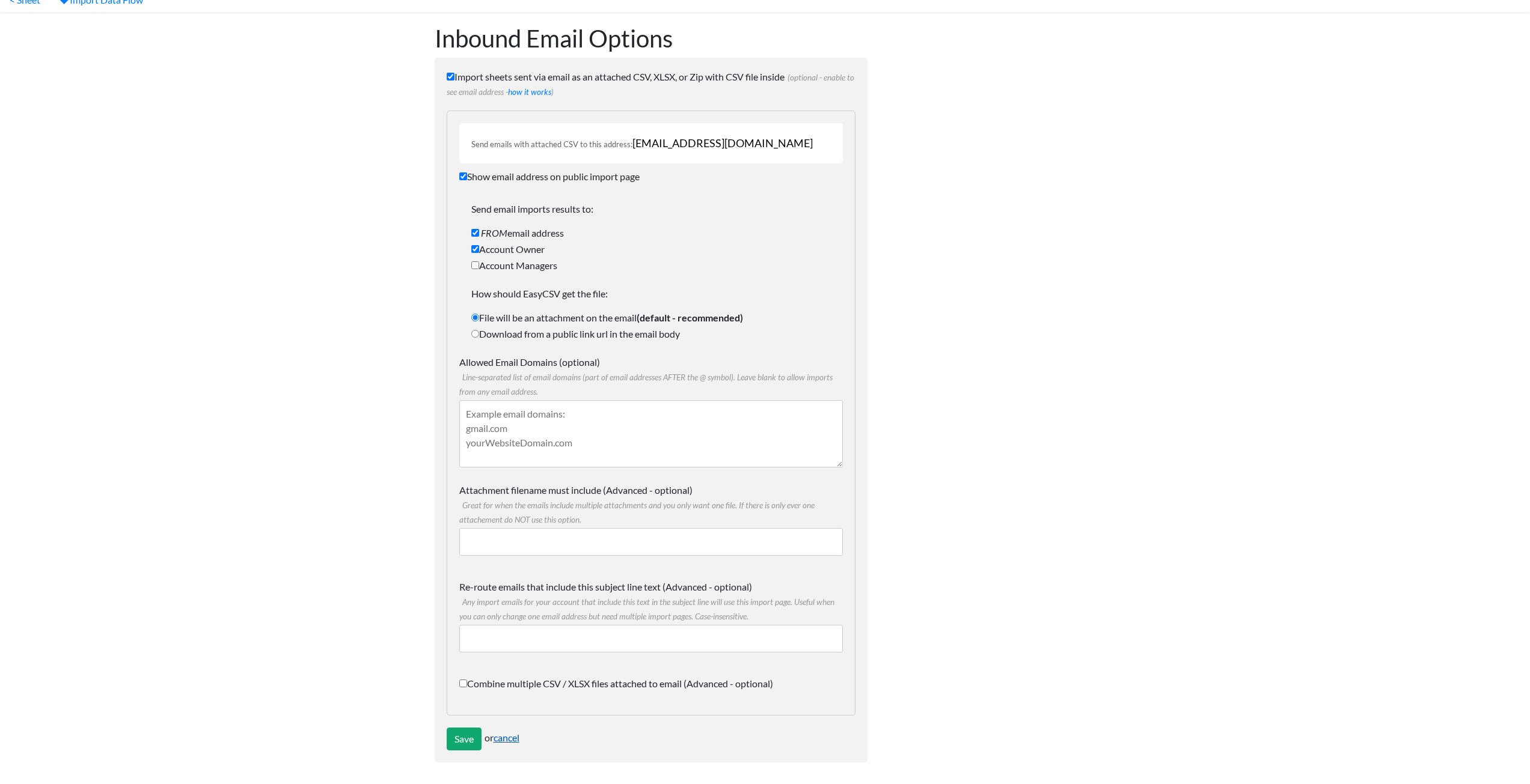
click at [509, 737] on link "cancel" at bounding box center [507, 737] width 26 height 11
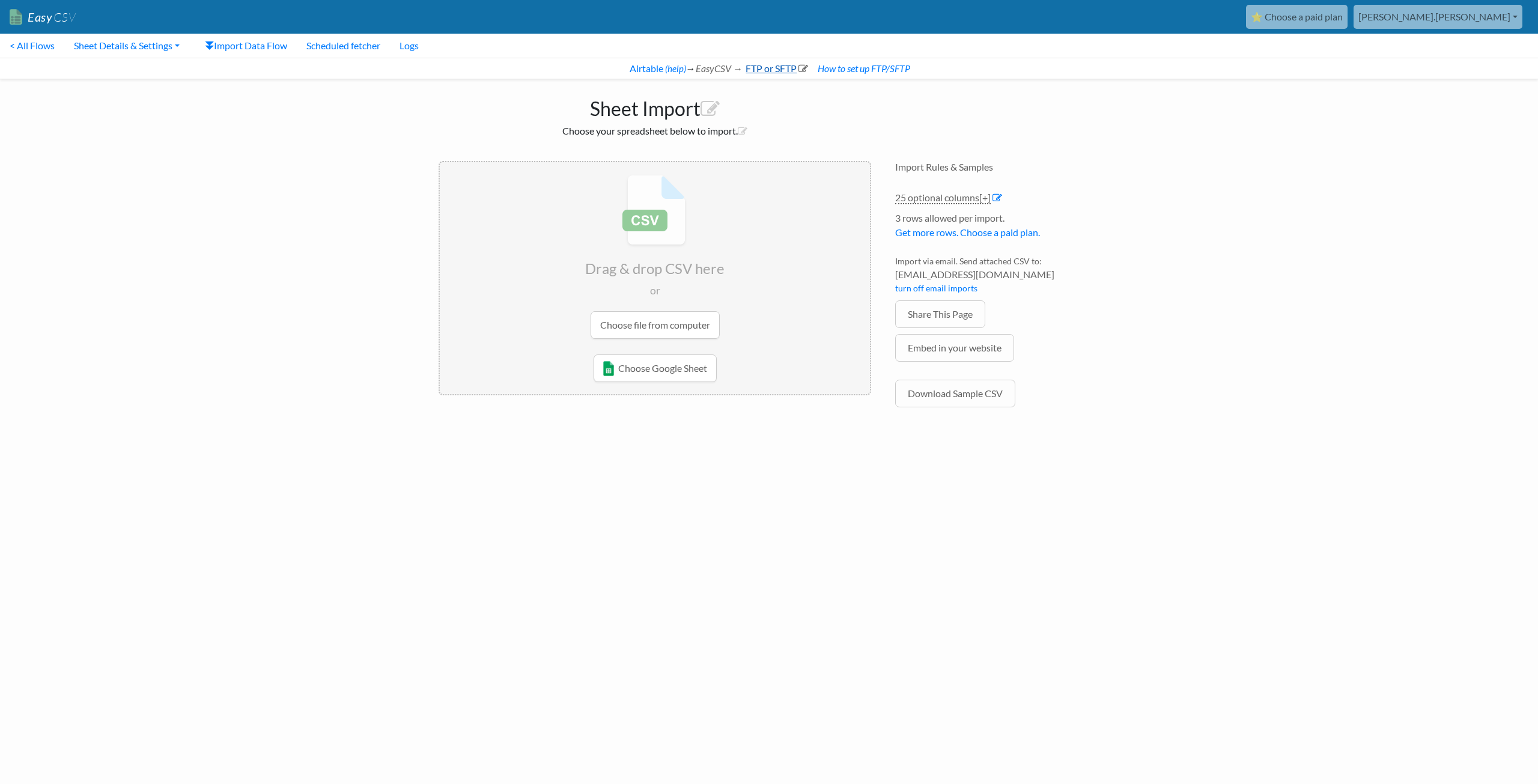
click at [771, 70] on link "FTP or SFTP" at bounding box center [776, 68] width 64 height 11
click at [967, 197] on link "25 optional columns [+]" at bounding box center [943, 198] width 96 height 13
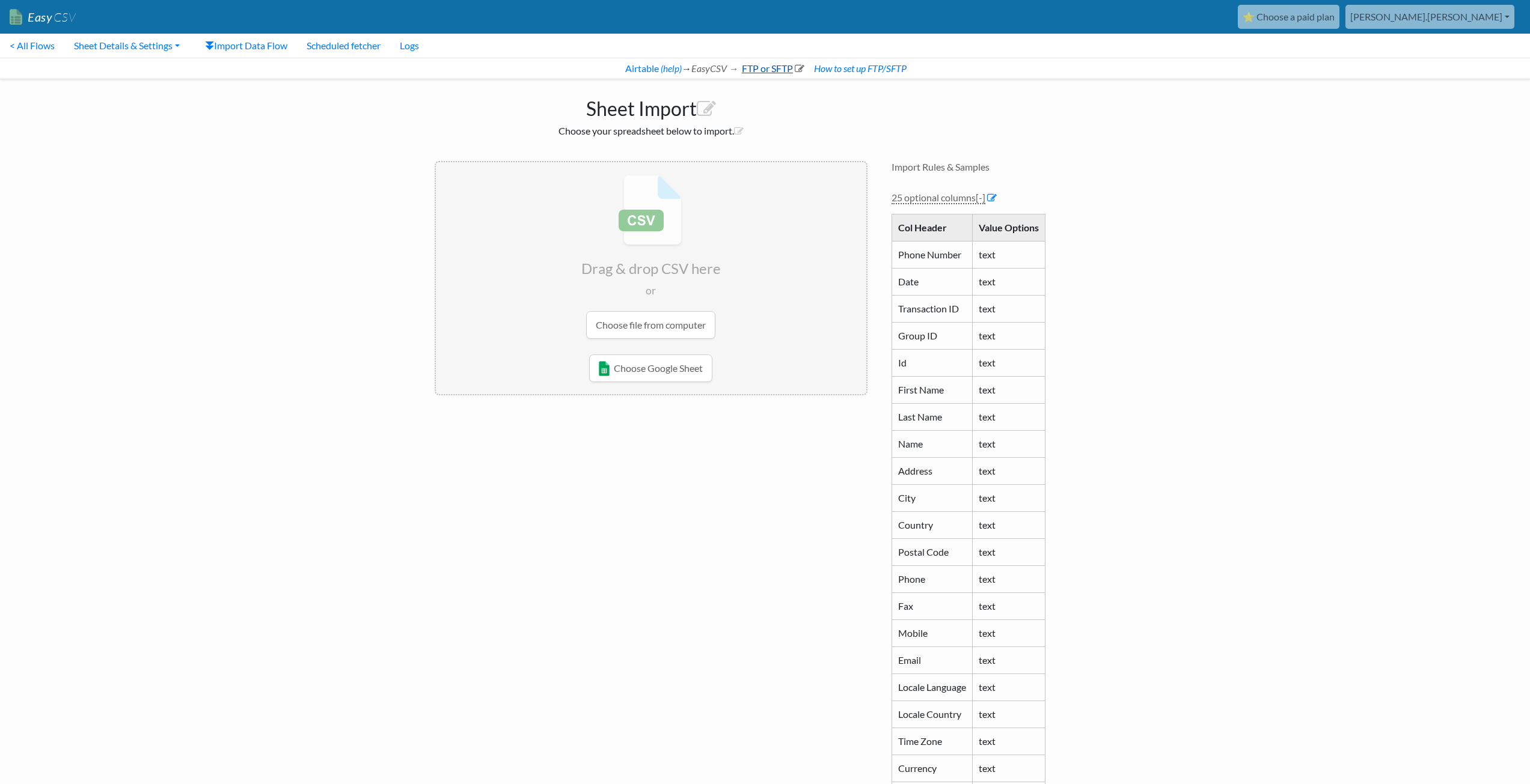
click at [758, 69] on link "FTP or SFTP" at bounding box center [772, 68] width 65 height 11
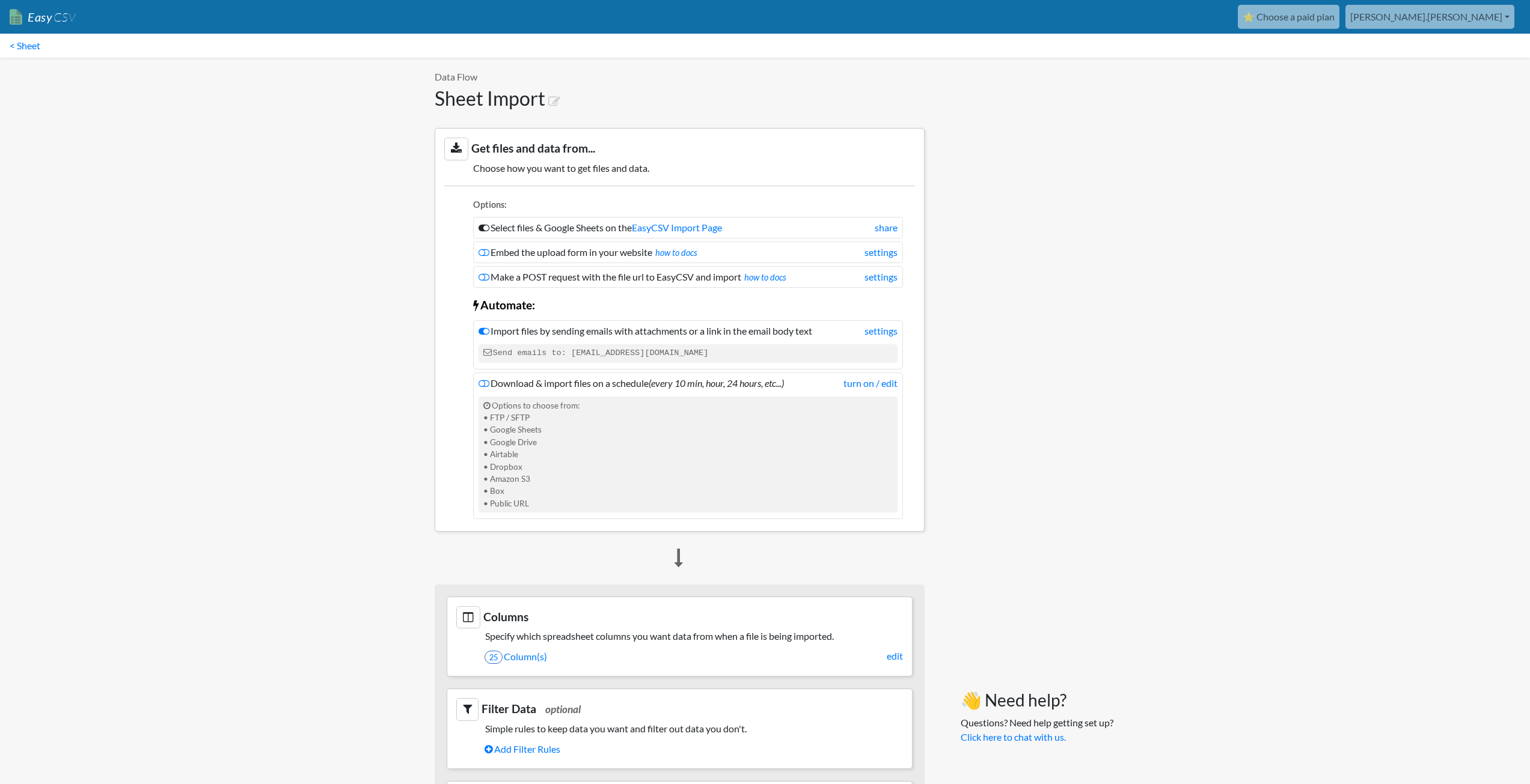
scroll to position [301, 0]
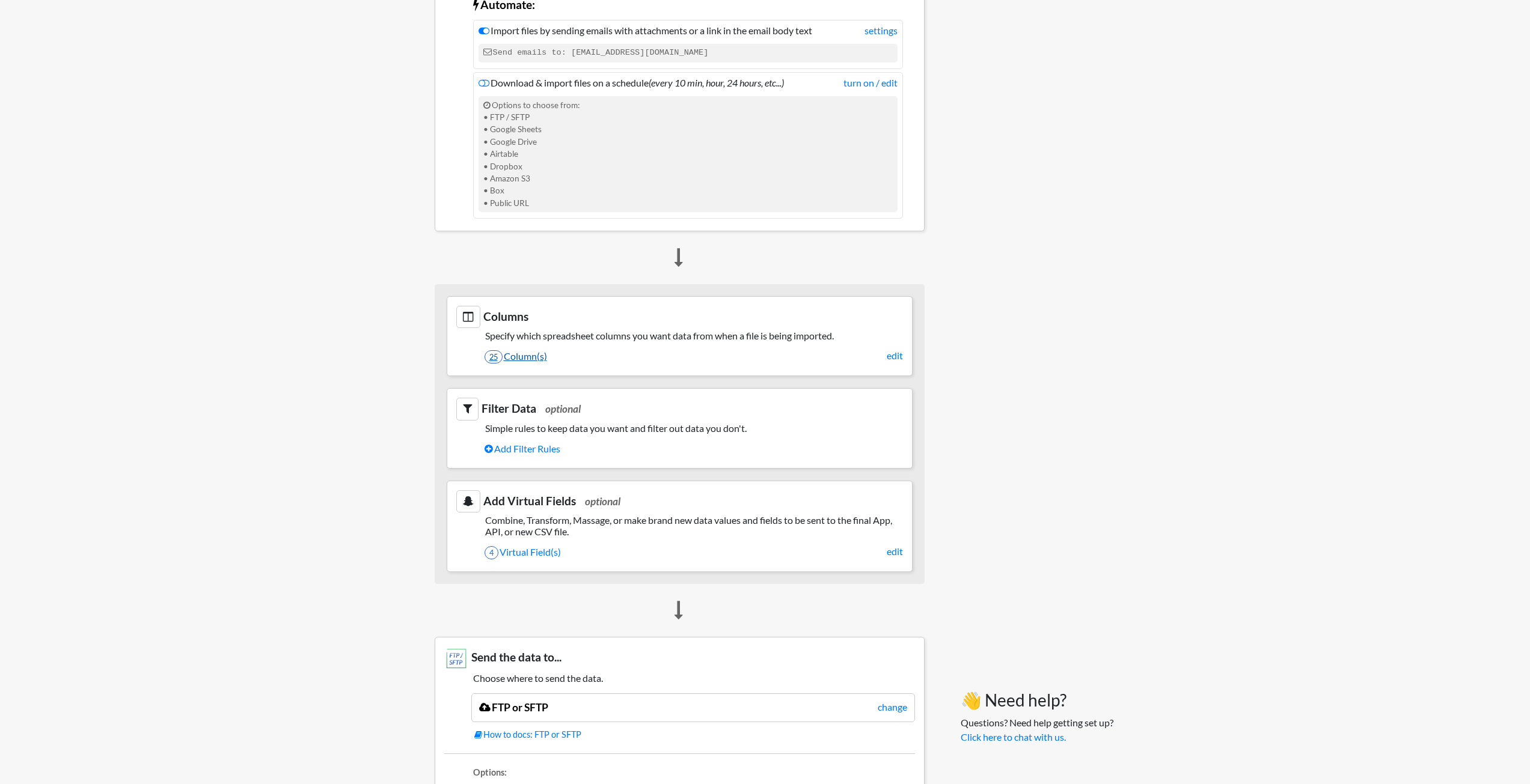
click at [602, 352] on link "25 Column(s)" at bounding box center [694, 356] width 418 height 20
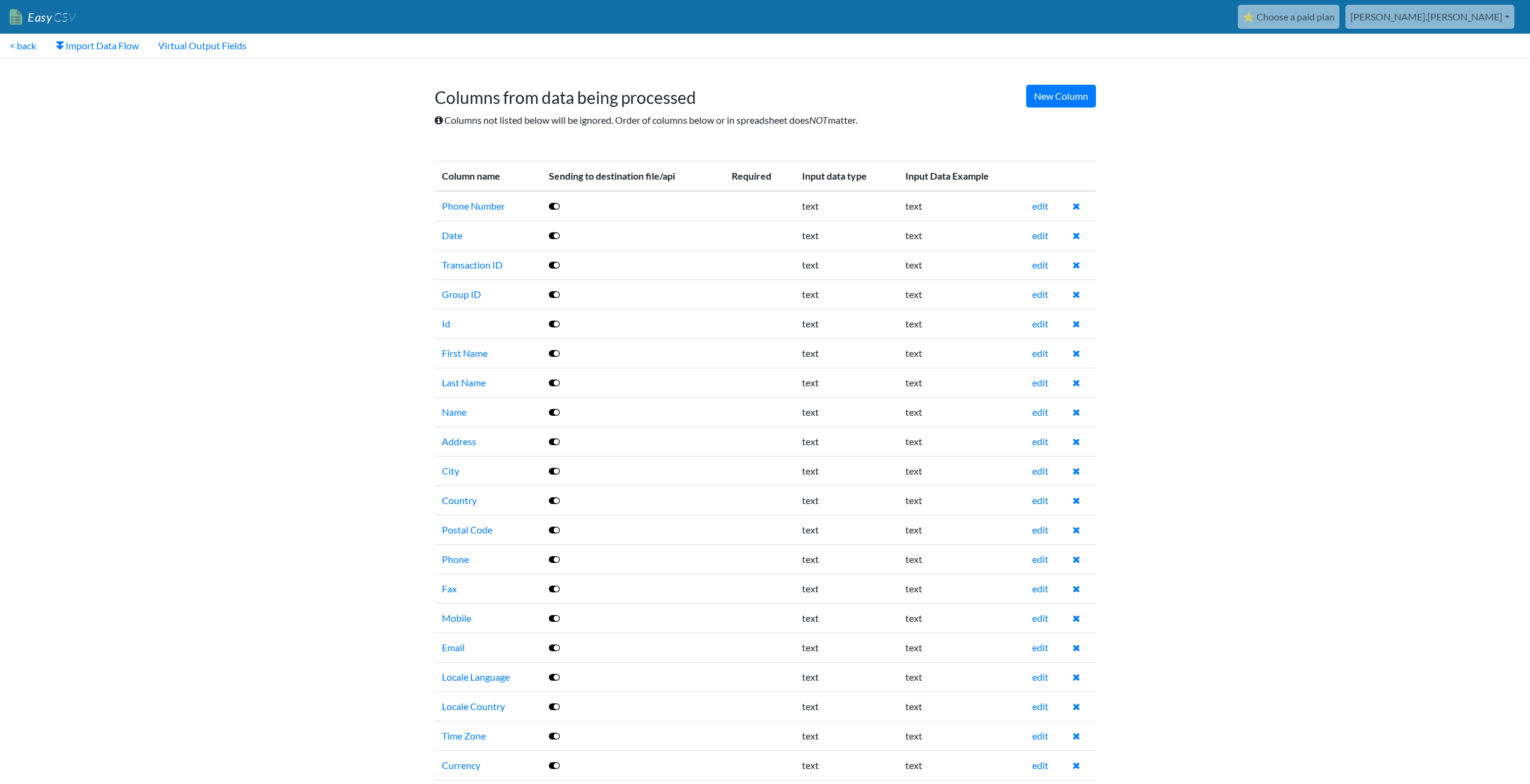
click at [553, 209] on icon at bounding box center [554, 206] width 11 height 10
click at [555, 233] on icon at bounding box center [554, 235] width 11 height 10
click at [553, 266] on icon at bounding box center [554, 264] width 11 height 10
click at [26, 52] on link "< back" at bounding box center [23, 46] width 46 height 24
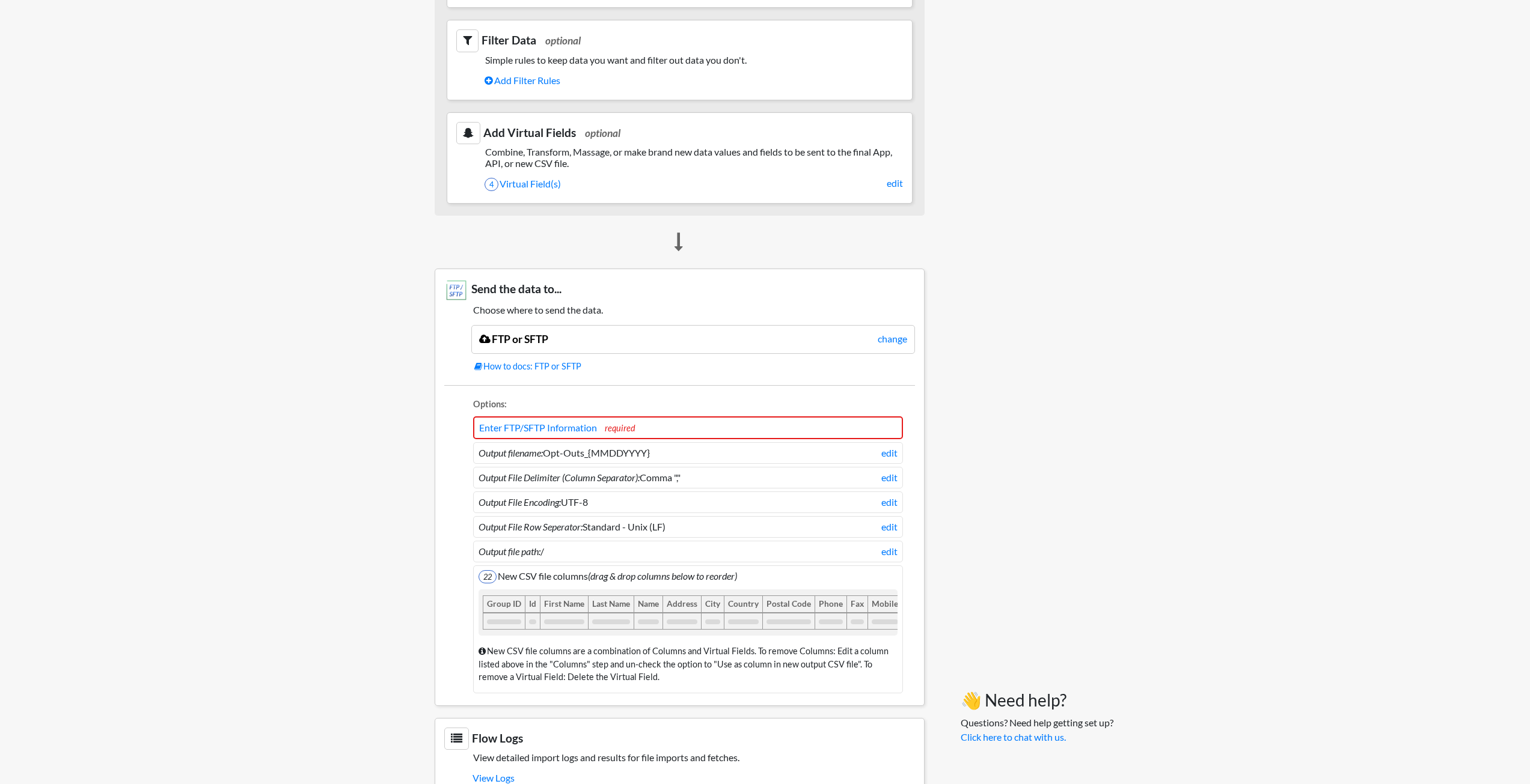
scroll to position [713, 0]
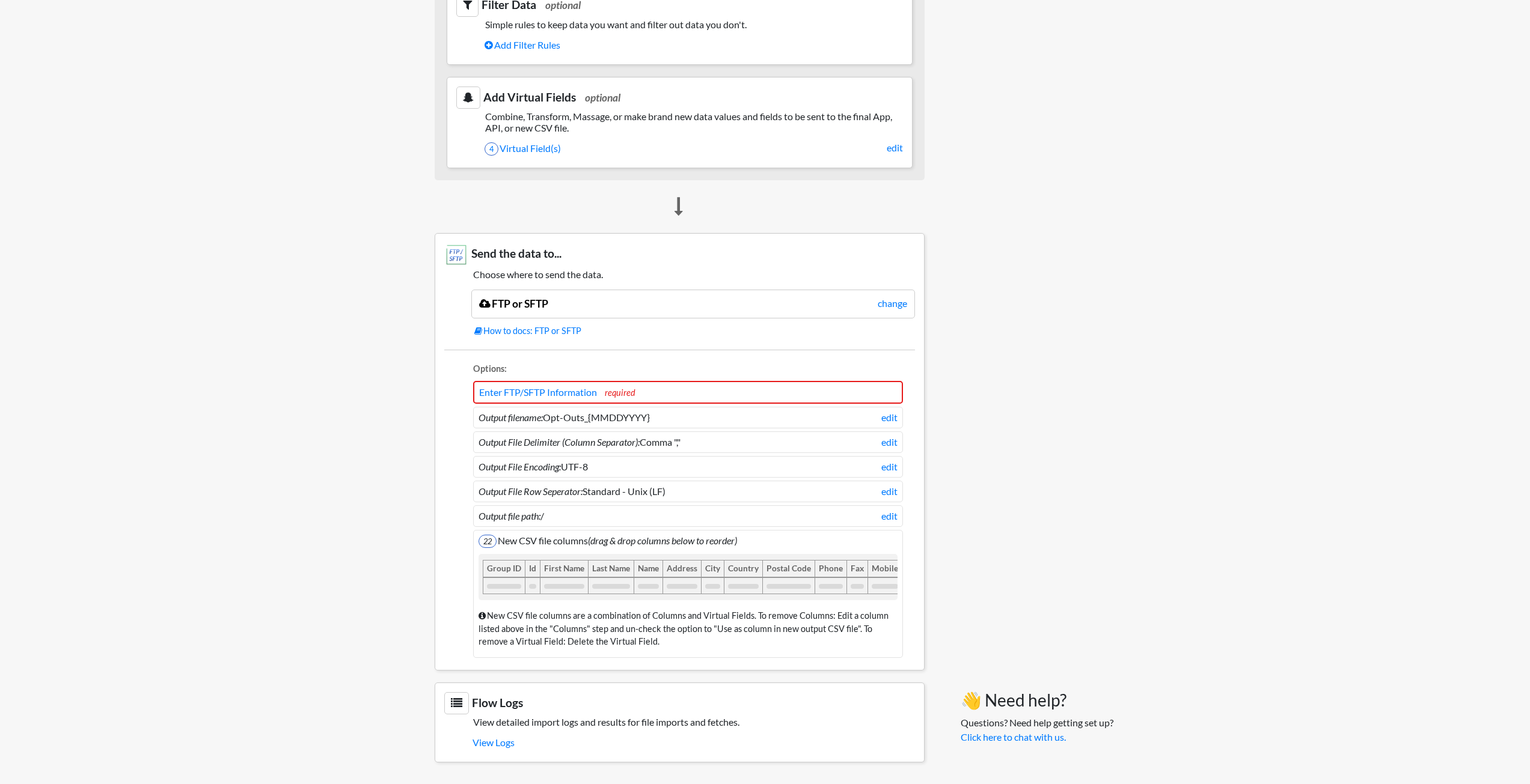
click at [632, 388] on span "required" at bounding box center [620, 393] width 31 height 10
click at [585, 530] on li "22 New CSV file columns (drag & drop columns below to reorder) Group ID Id Firs…" at bounding box center [688, 594] width 430 height 128
click at [576, 386] on link "Enter FTP/SFTP Information" at bounding box center [538, 392] width 118 height 11
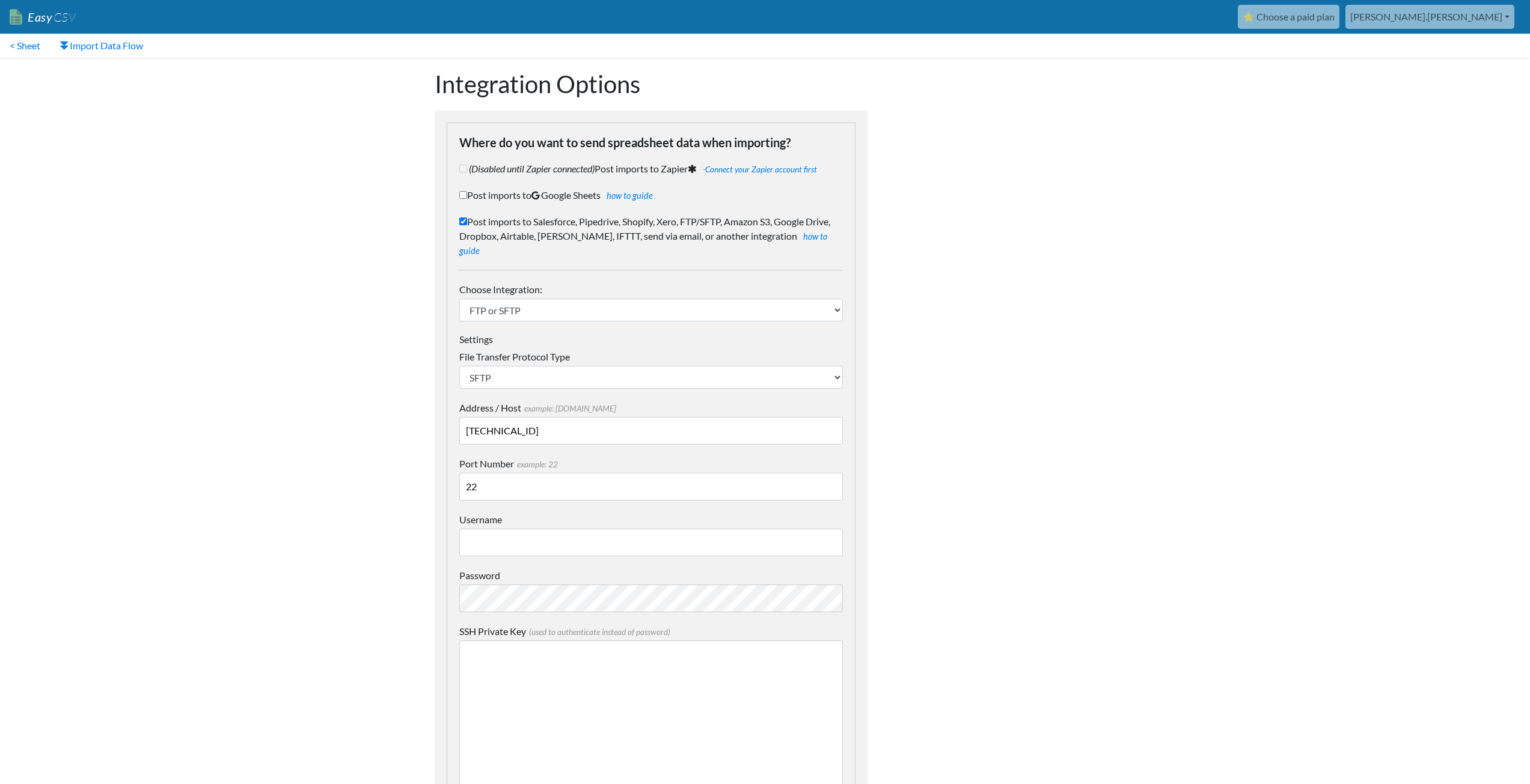
scroll to position [301, 0]
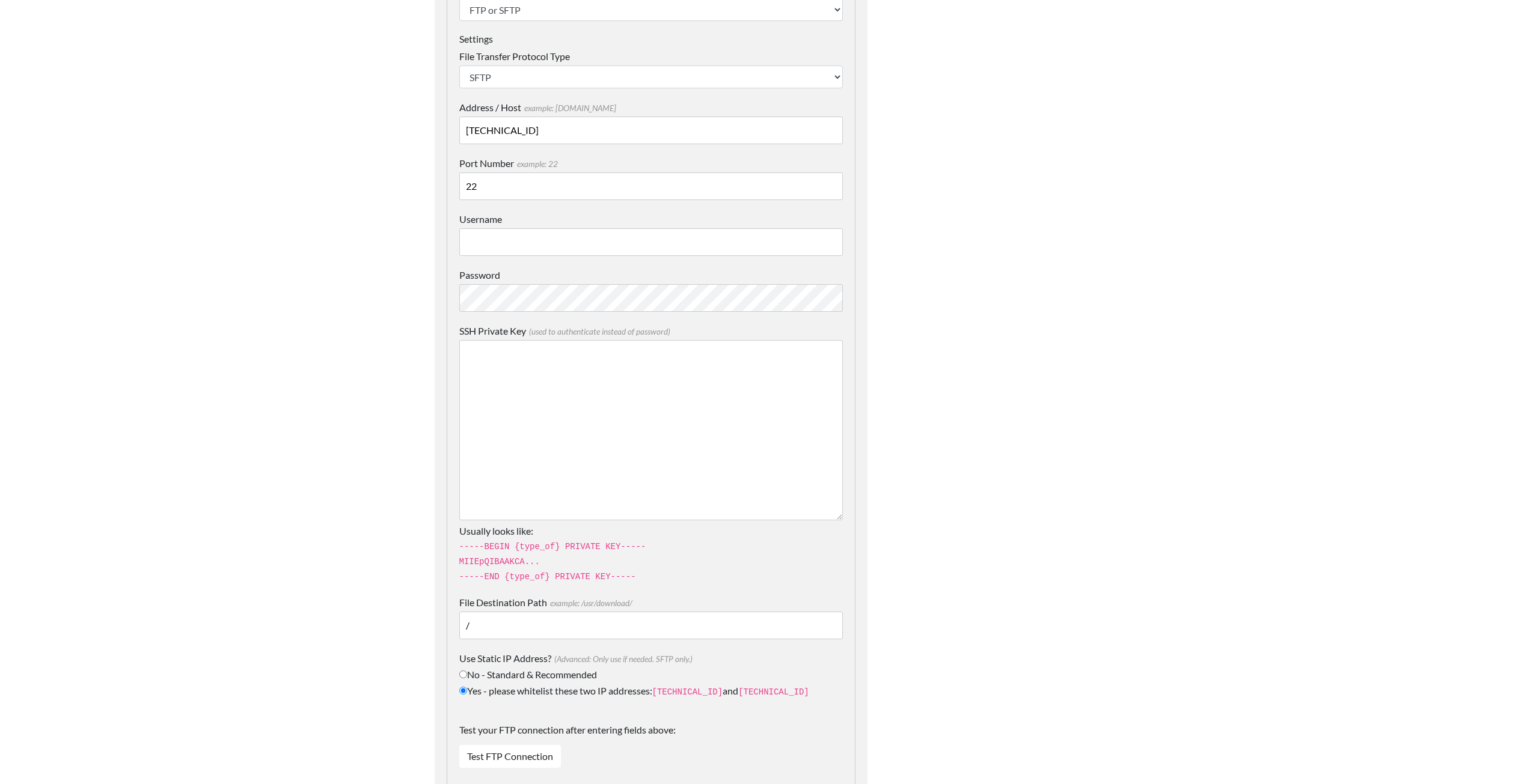
click at [525, 232] on input "Username" at bounding box center [651, 242] width 383 height 27
type input "OAGSoprano"
click at [379, 545] on body "Easy CSV ⭐ Choose a paid plan [PERSON_NAME].[PERSON_NAME] Oag [US_STATE] Gov Al…" at bounding box center [765, 490] width 1530 height 1582
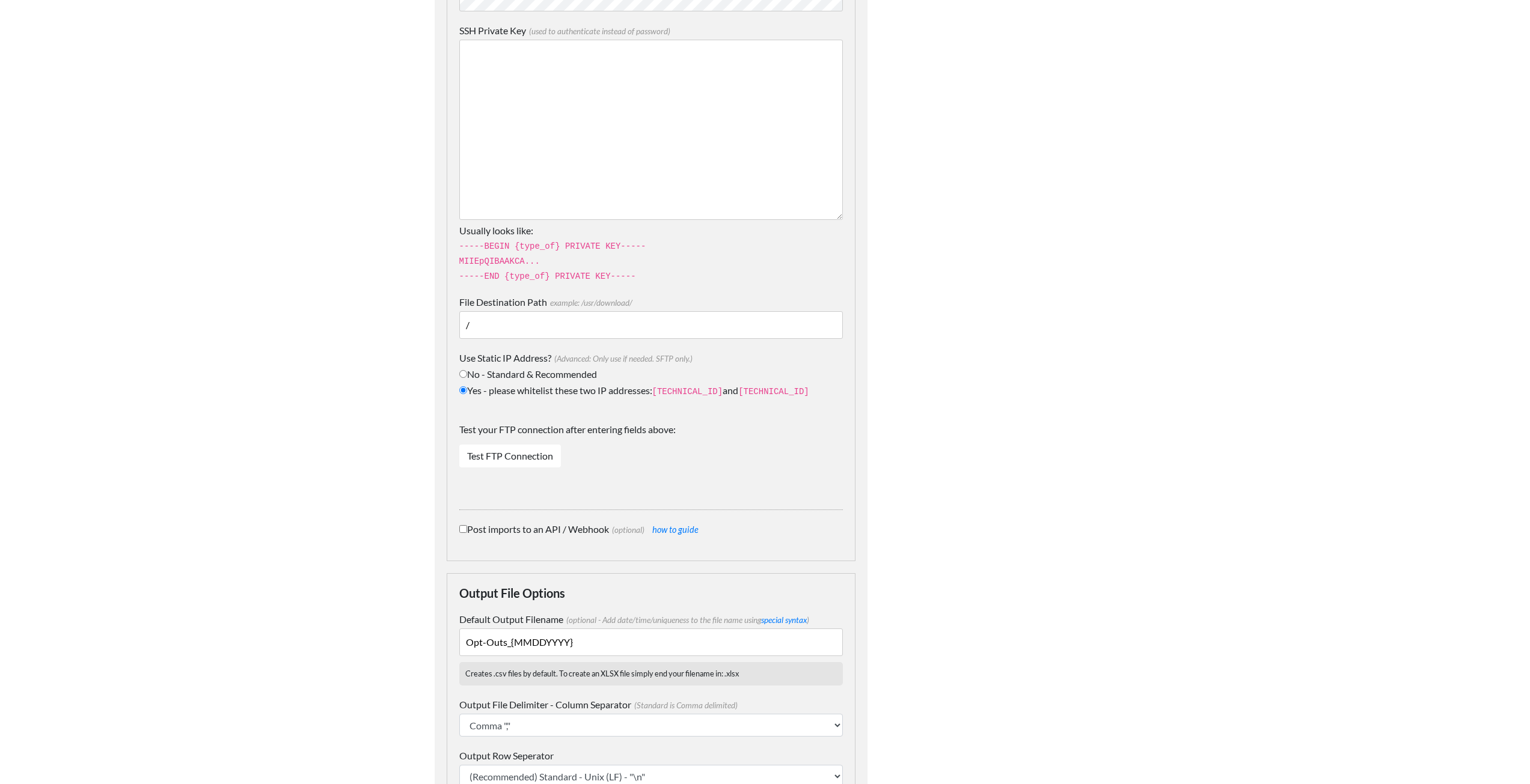
scroll to position [790, 0]
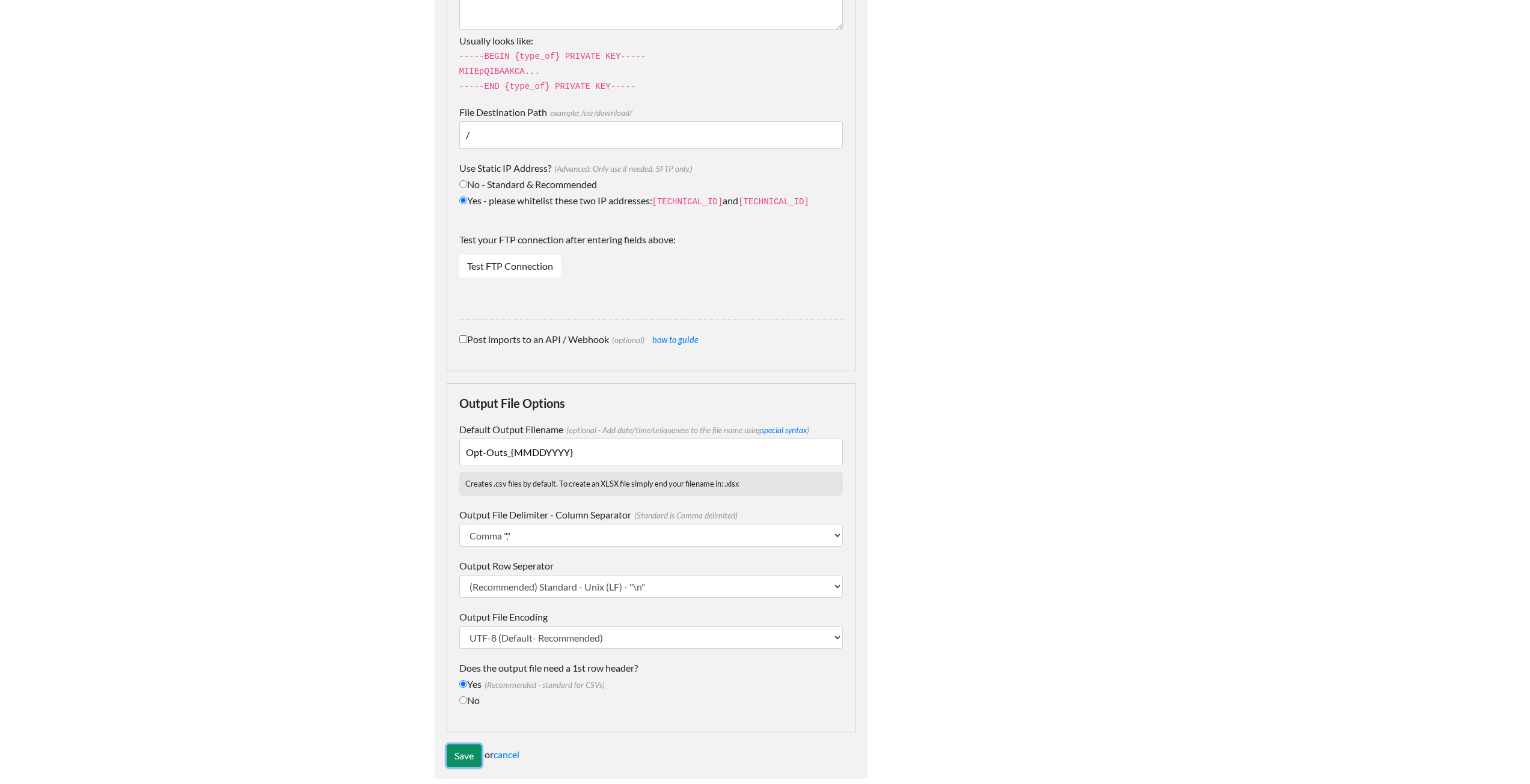
click at [462, 744] on input "Save" at bounding box center [464, 756] width 35 height 23
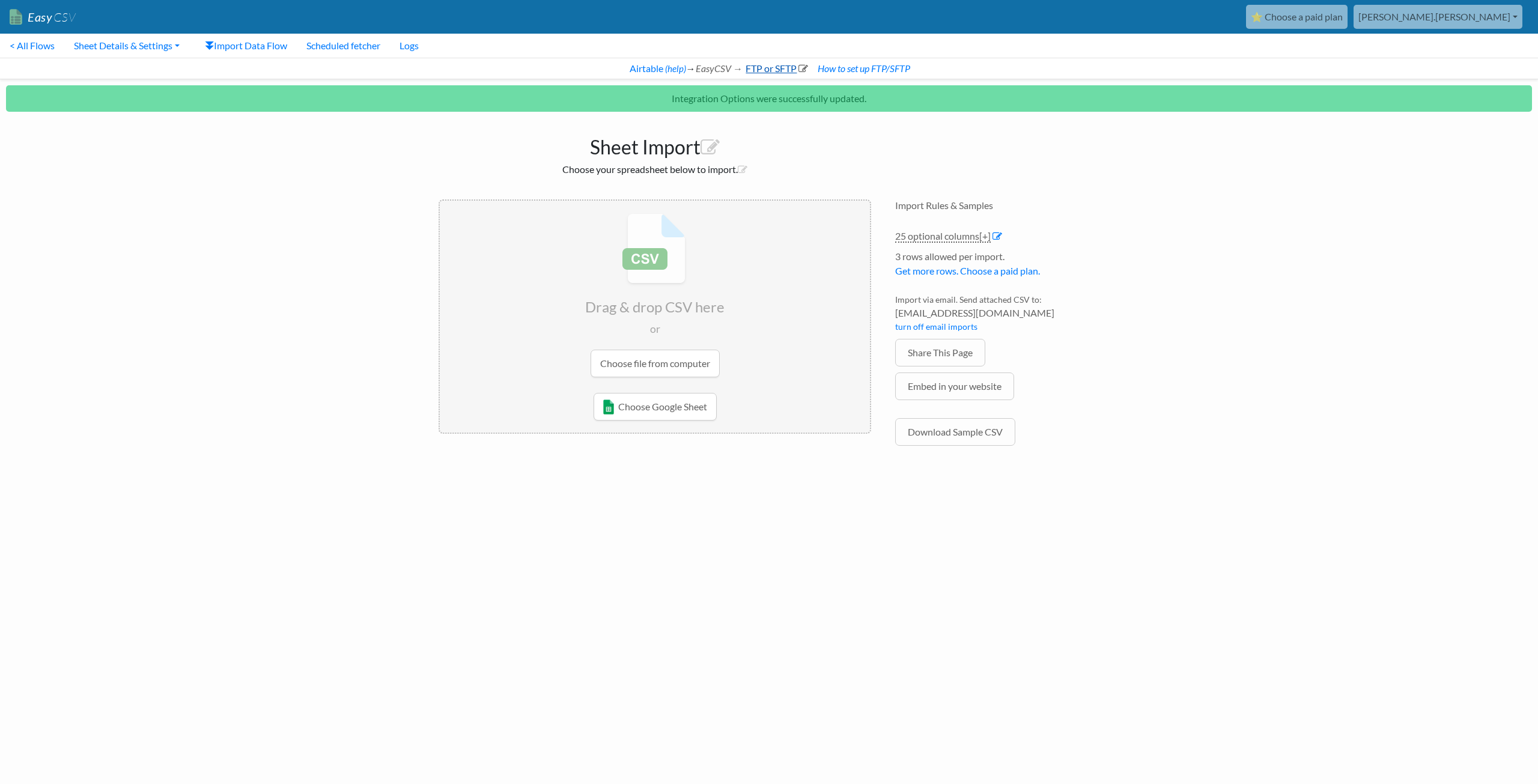
click at [774, 66] on link "FTP or SFTP" at bounding box center [776, 68] width 64 height 11
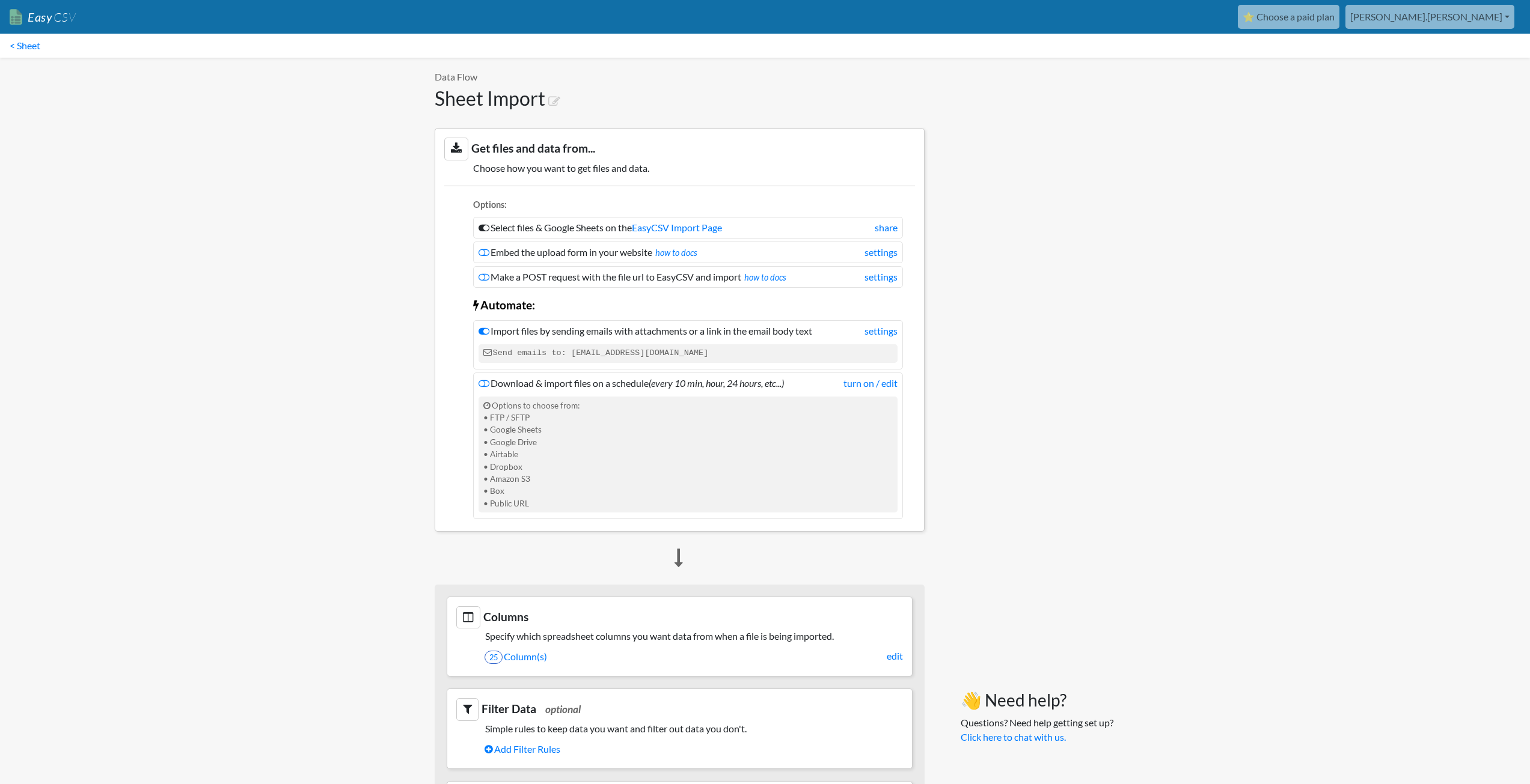
scroll to position [301, 0]
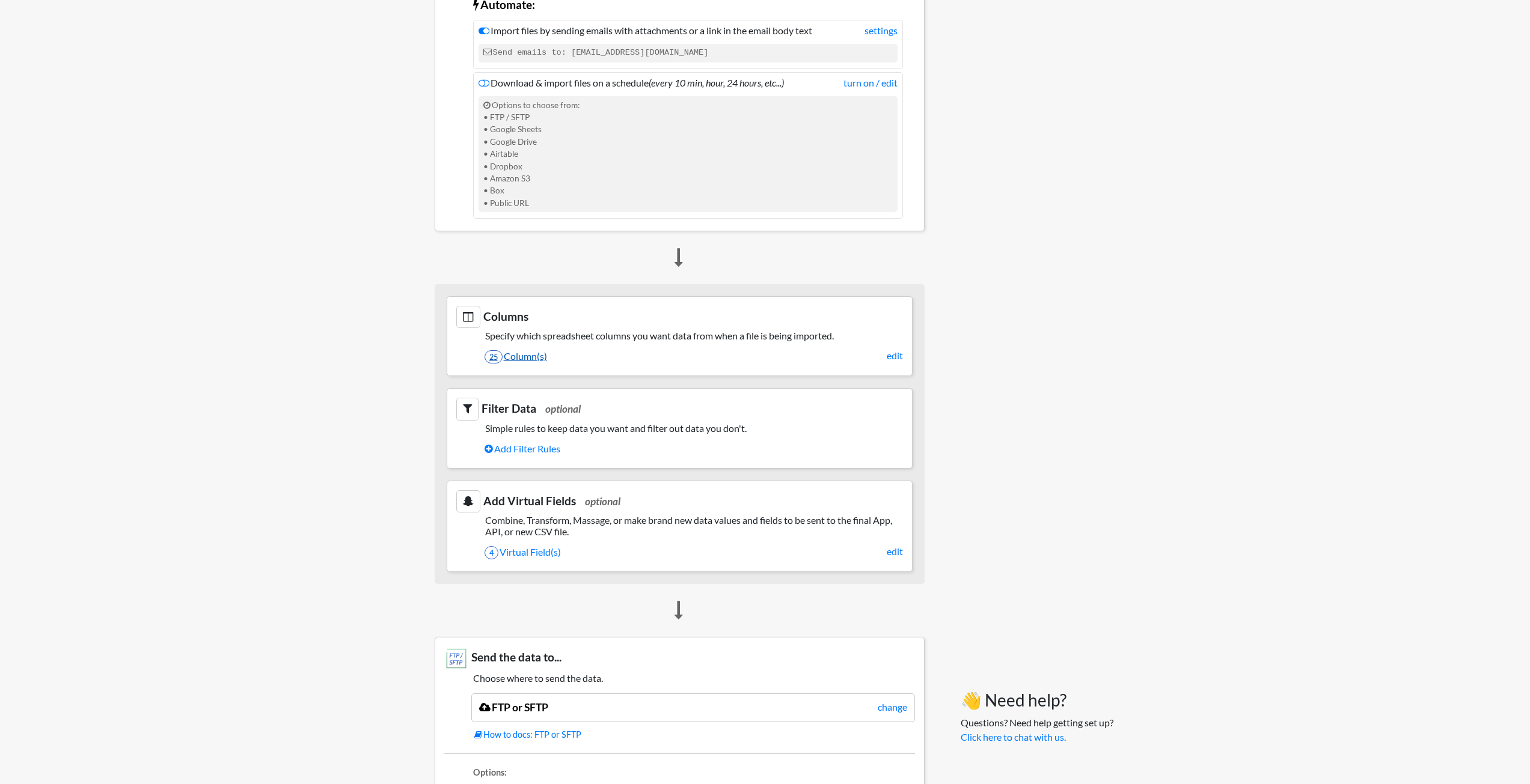
click at [663, 354] on link "25 Column(s)" at bounding box center [694, 356] width 418 height 20
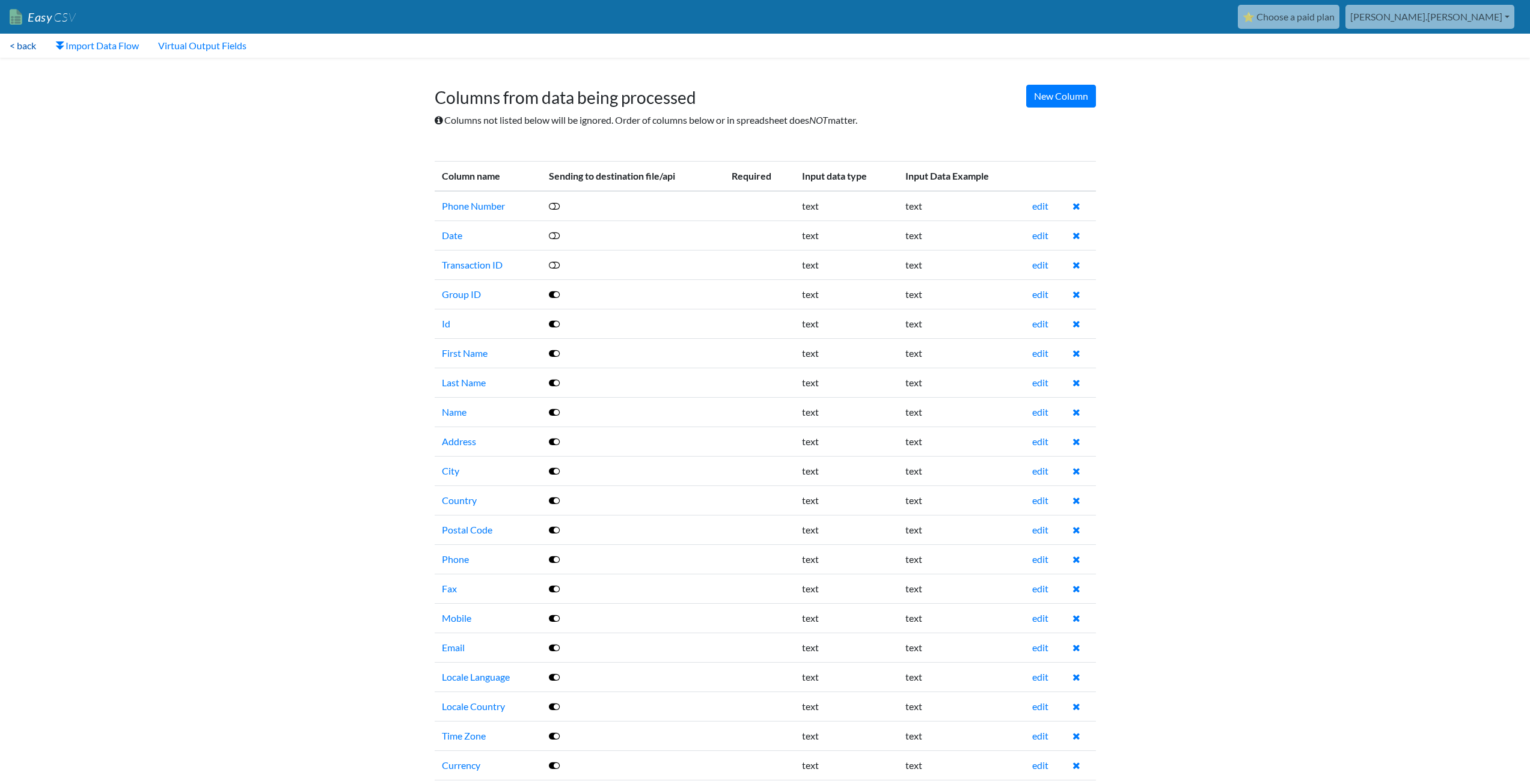
click at [34, 49] on link "< back" at bounding box center [23, 46] width 46 height 24
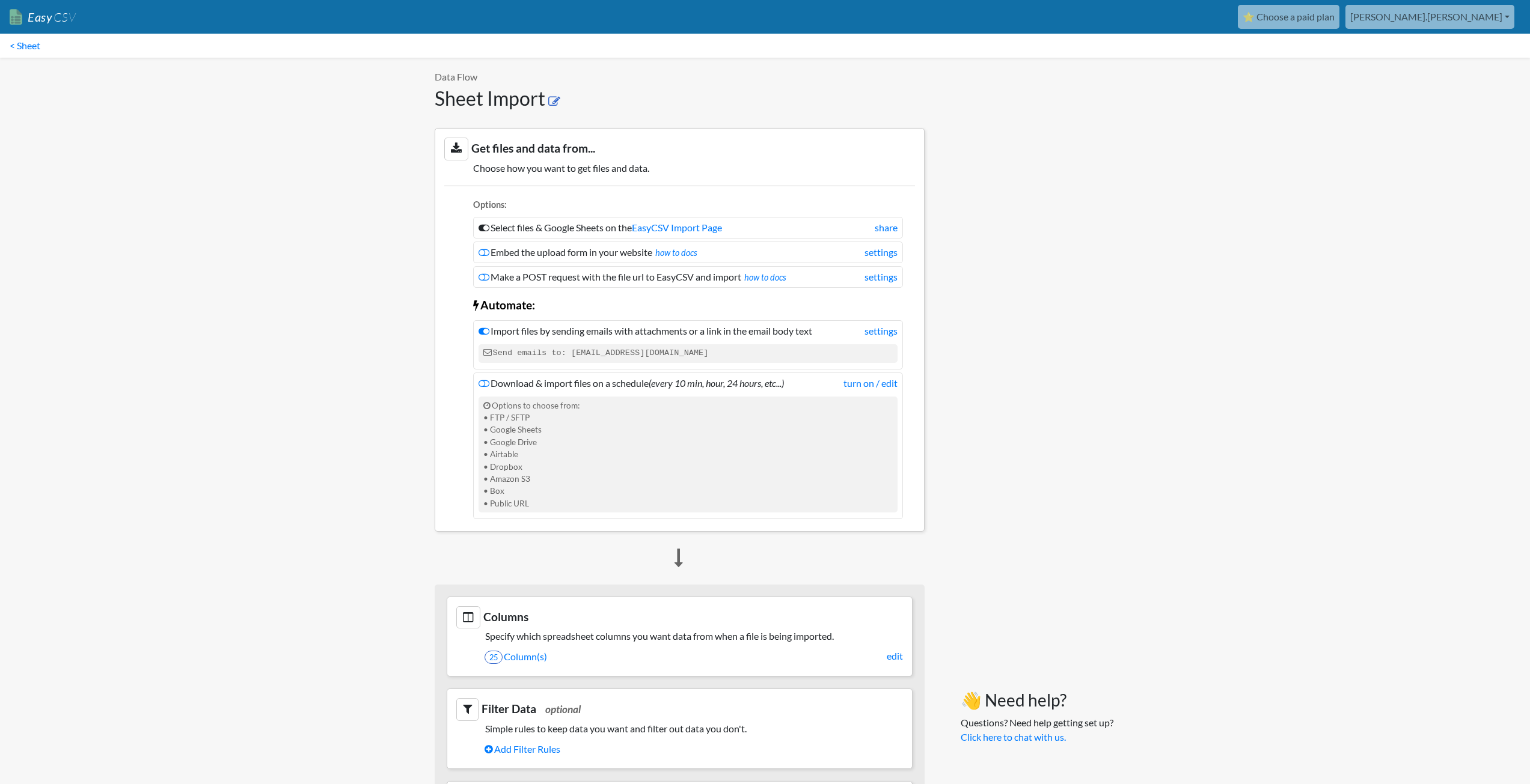
click at [558, 104] on icon at bounding box center [554, 102] width 12 height 12
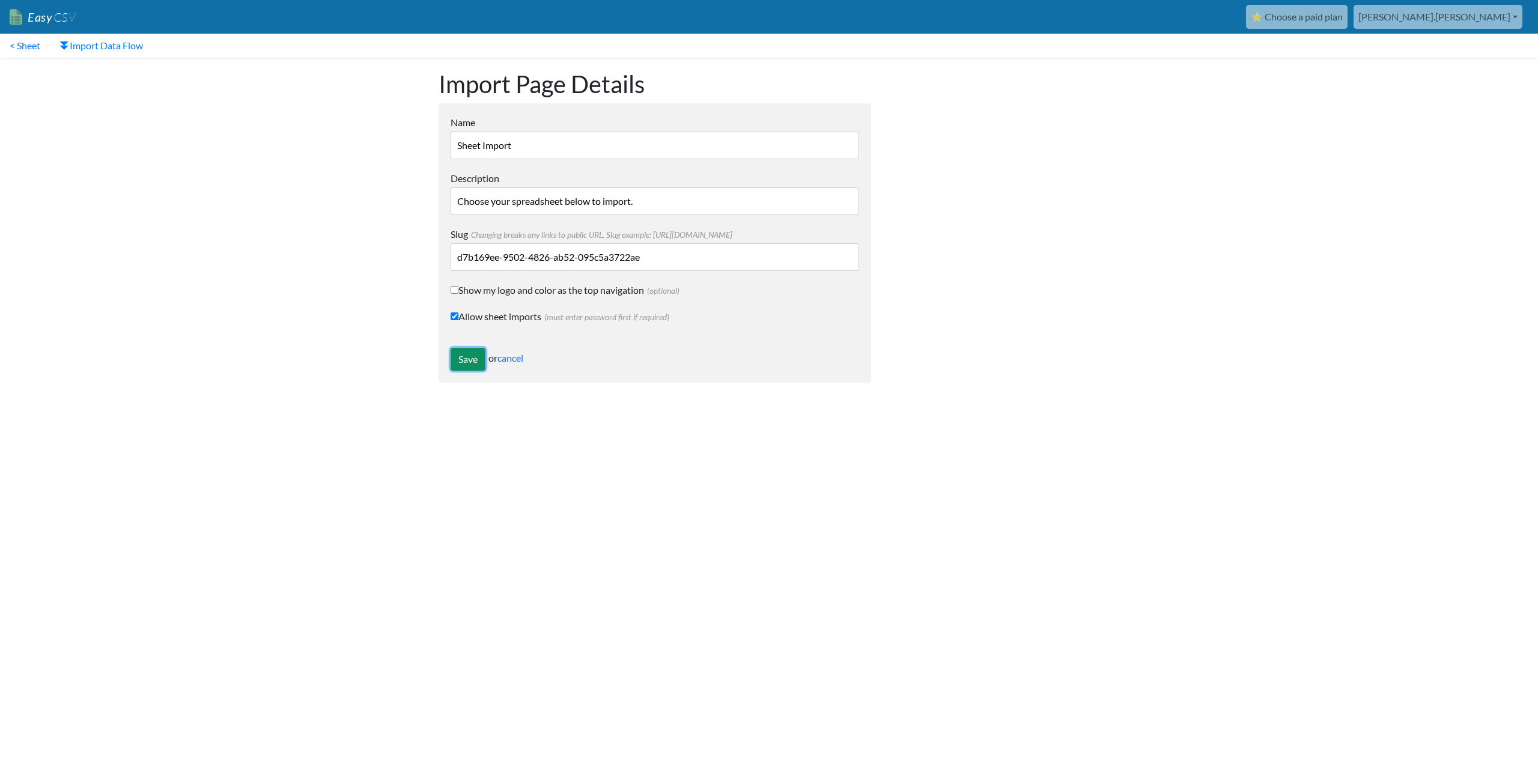
click at [466, 356] on input "Save" at bounding box center [468, 359] width 35 height 23
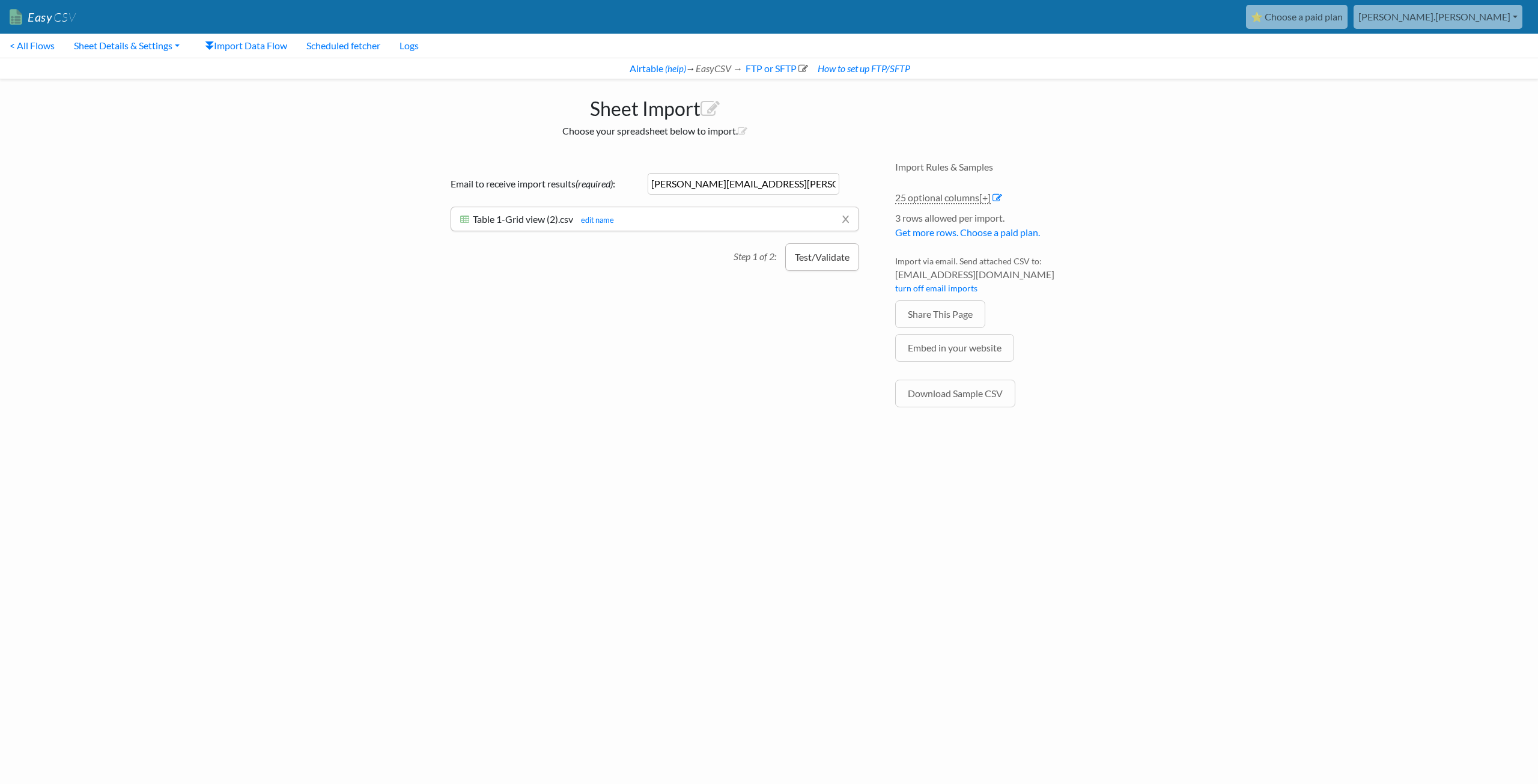
click at [798, 260] on button "Test/Validate" at bounding box center [822, 257] width 74 height 27
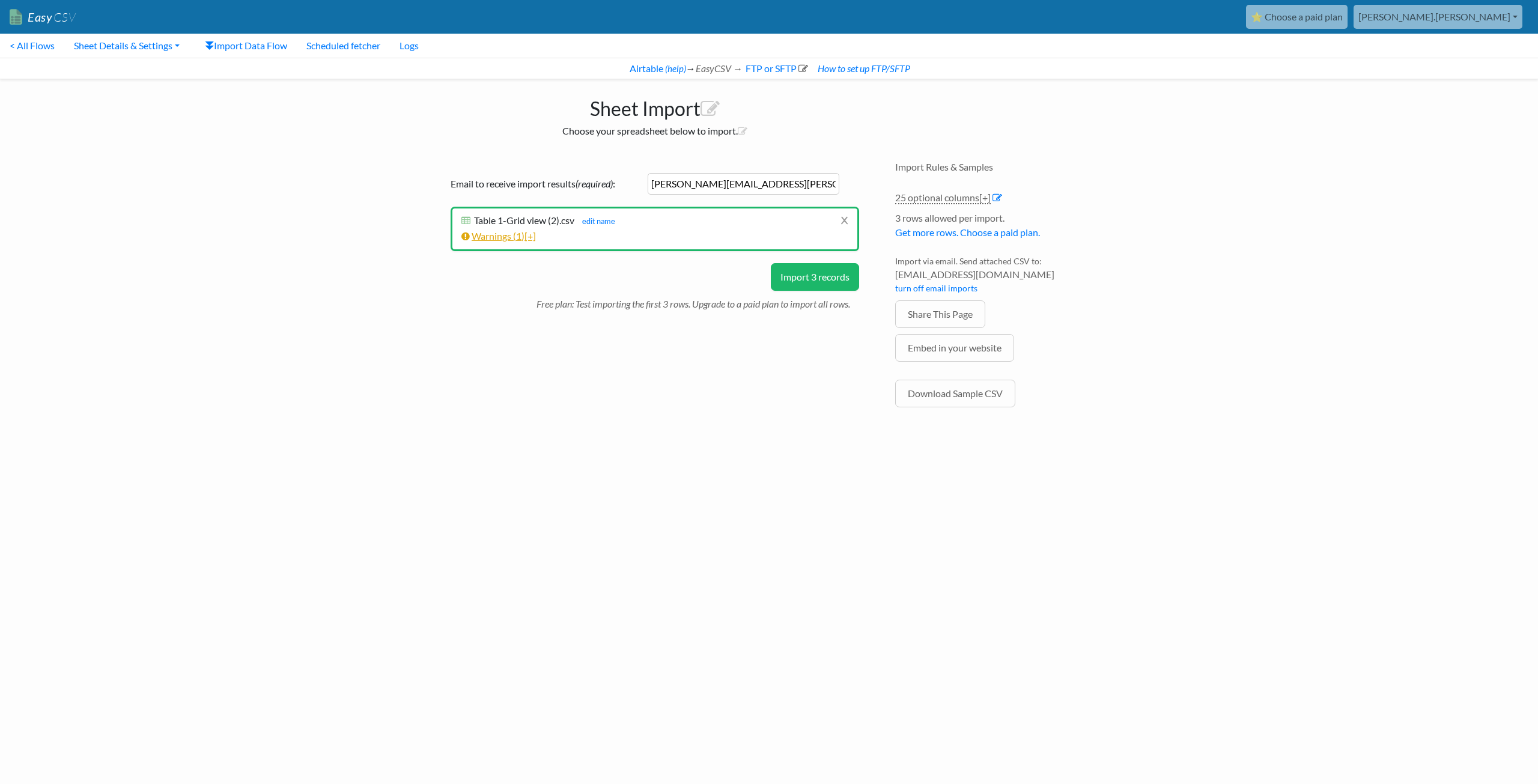
click at [492, 235] on link "Warnings ( 1 ) [+]" at bounding box center [499, 236] width 75 height 11
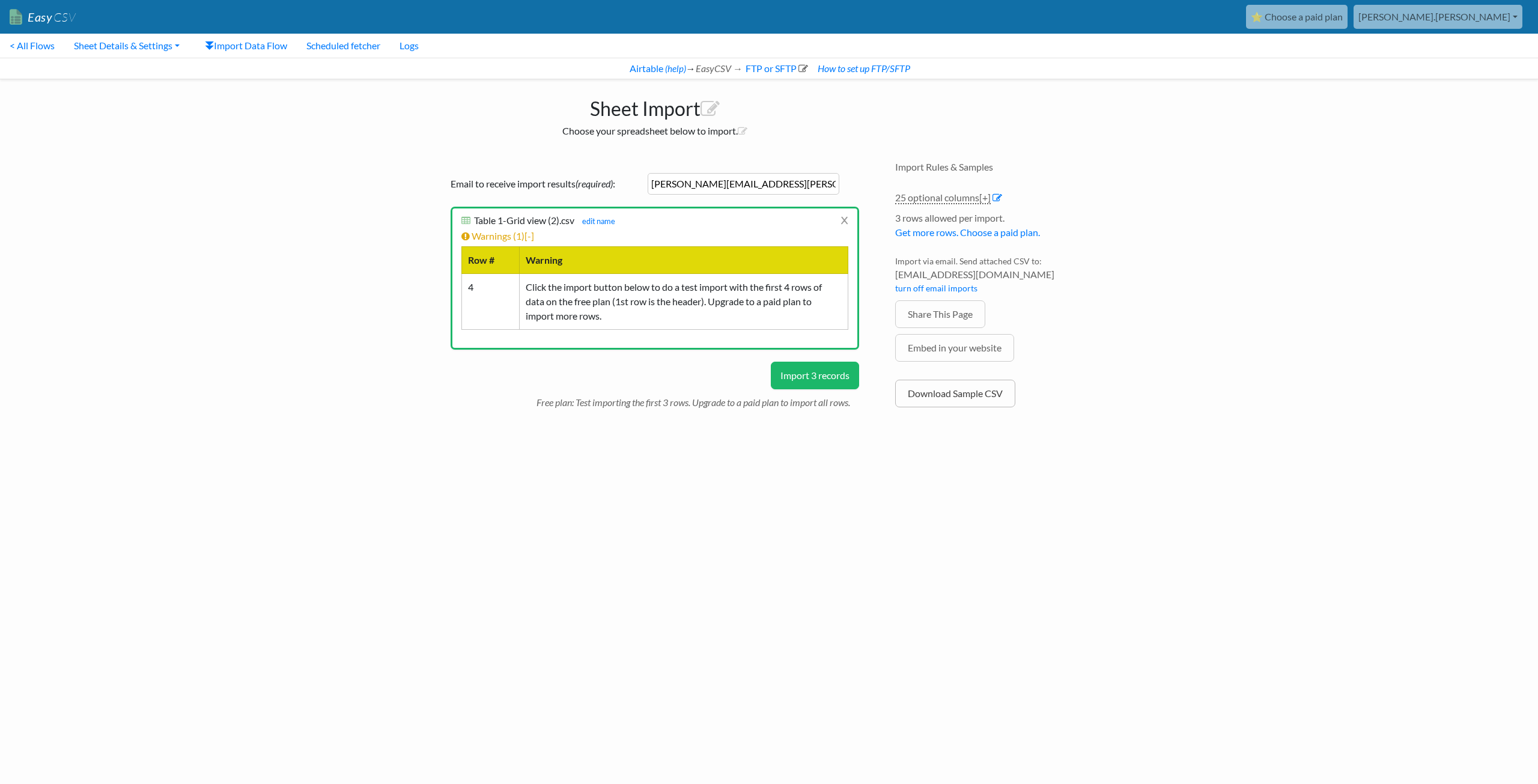
click at [971, 396] on link "Download Sample CSV" at bounding box center [955, 393] width 120 height 27
click at [294, 302] on body "Easy CSV ⭐ Choose a paid plan aaron.tavis Oag Texas Gov All Flows All CSV Gener…" at bounding box center [769, 218] width 1538 height 437
click at [415, 447] on html "Easy CSV ⭐ Choose a paid plan aaron.tavis Oag Texas Gov All Flows All CSV Gener…" at bounding box center [769, 223] width 1538 height 447
click at [761, 67] on link "FTP or SFTP" at bounding box center [776, 68] width 64 height 11
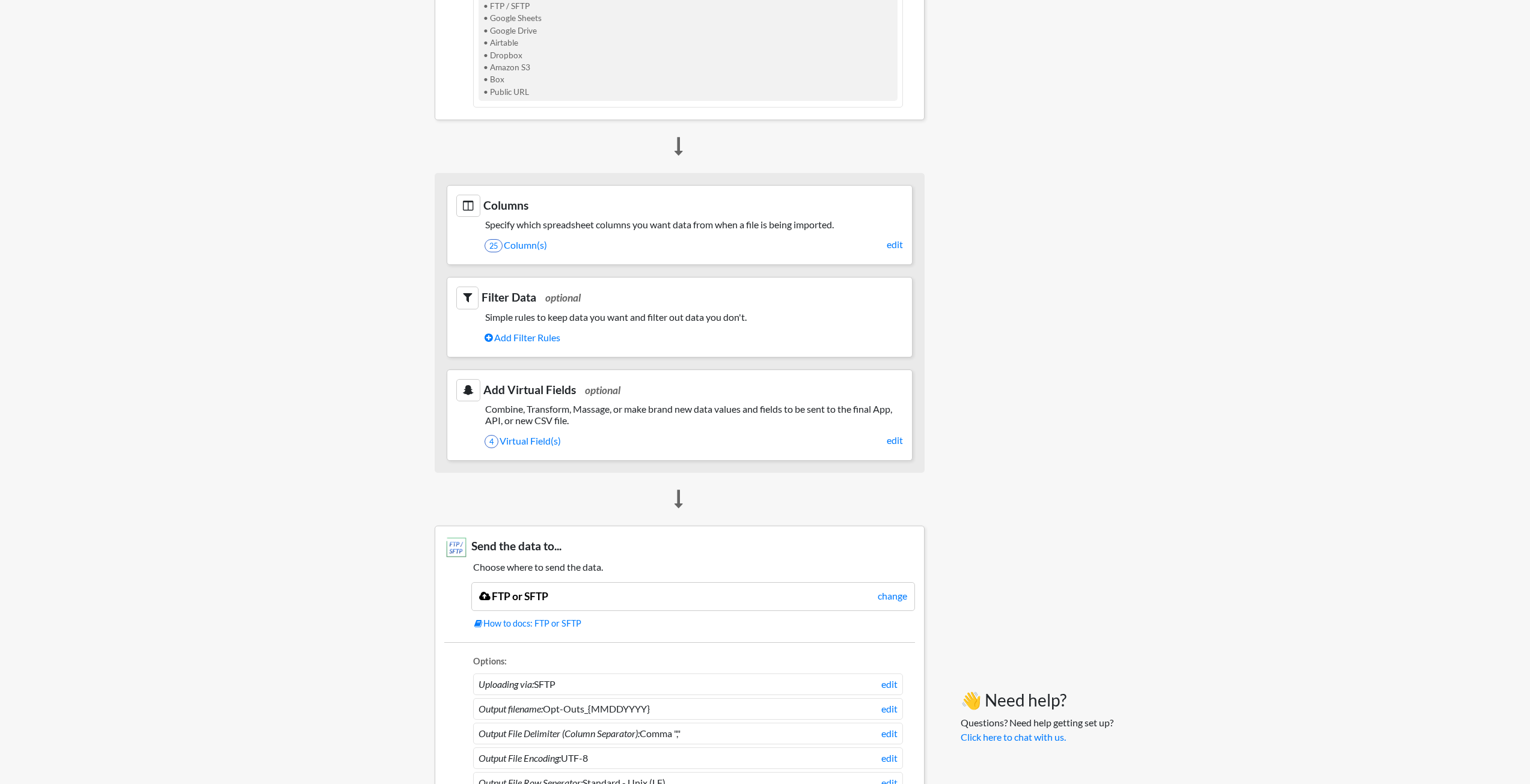
scroll to position [712, 0]
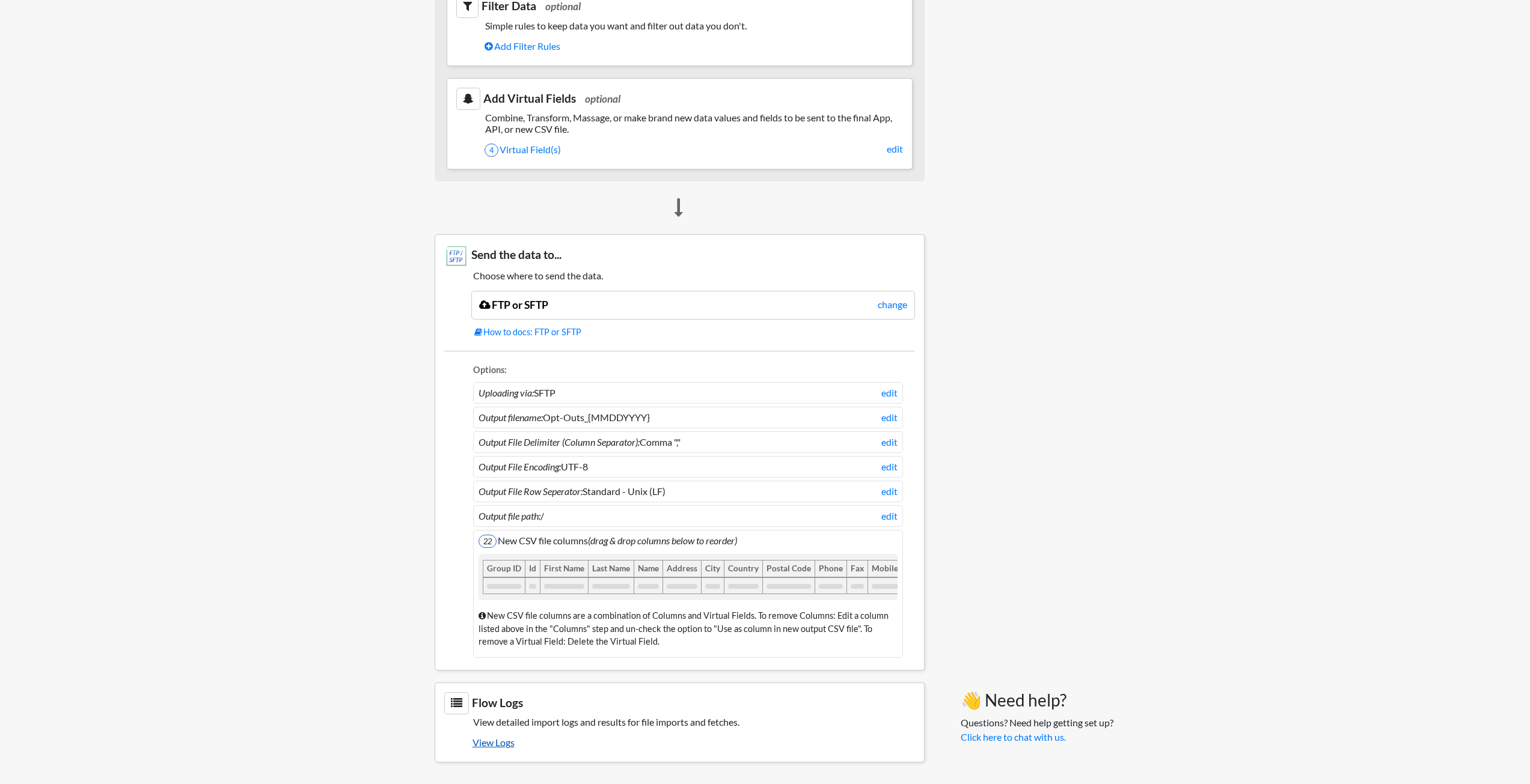
click at [491, 741] on link "View Logs" at bounding box center [694, 743] width 443 height 20
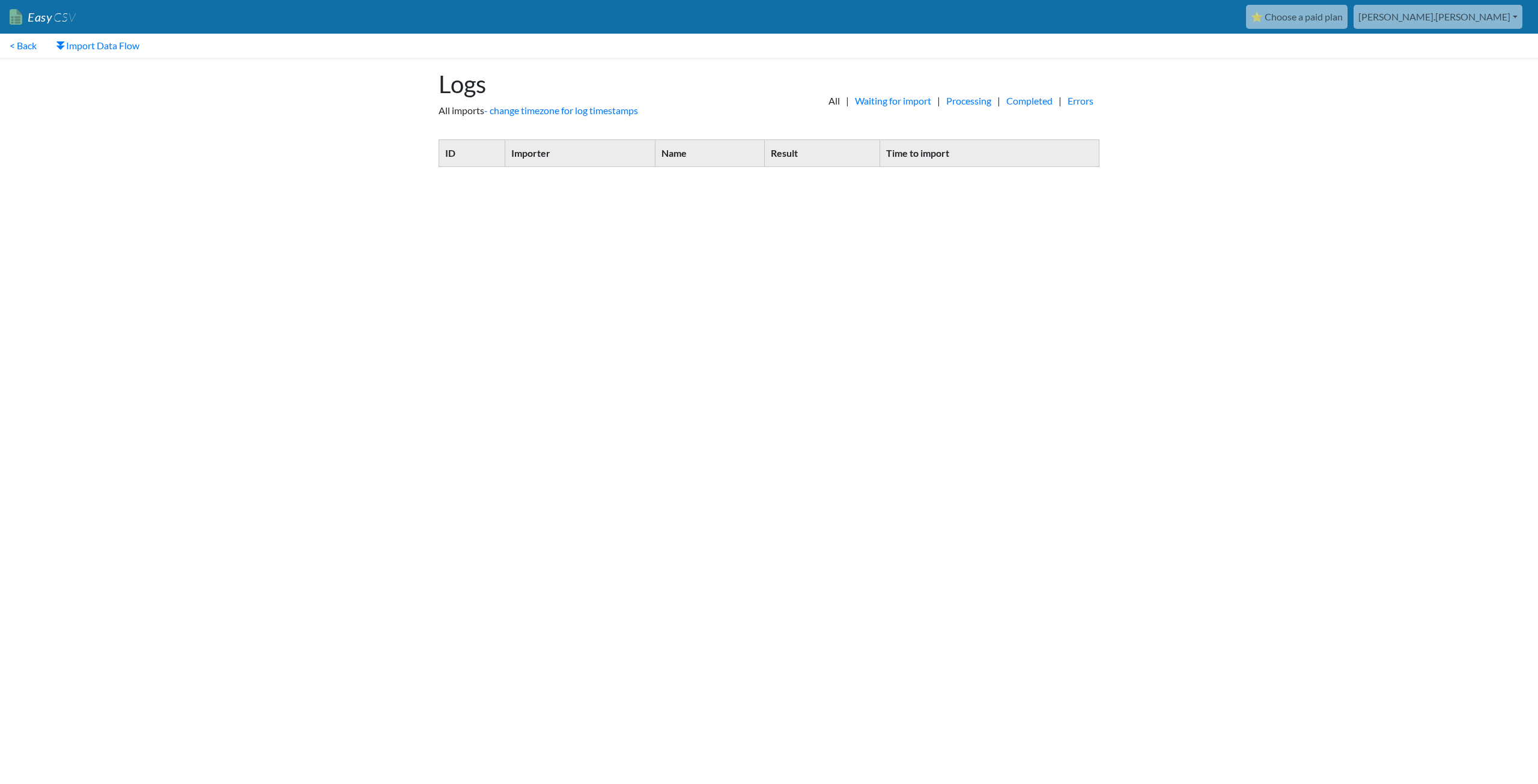
click at [539, 169] on div "ID Importer Name Result Time to import" at bounding box center [769, 159] width 685 height 40
click at [854, 101] on link "Waiting for import" at bounding box center [893, 101] width 88 height 15
click at [943, 102] on link "Processing" at bounding box center [969, 101] width 57 height 15
click at [1022, 98] on link "Completed" at bounding box center [1029, 101] width 58 height 15
click at [1075, 98] on link "Errors" at bounding box center [1080, 101] width 38 height 15
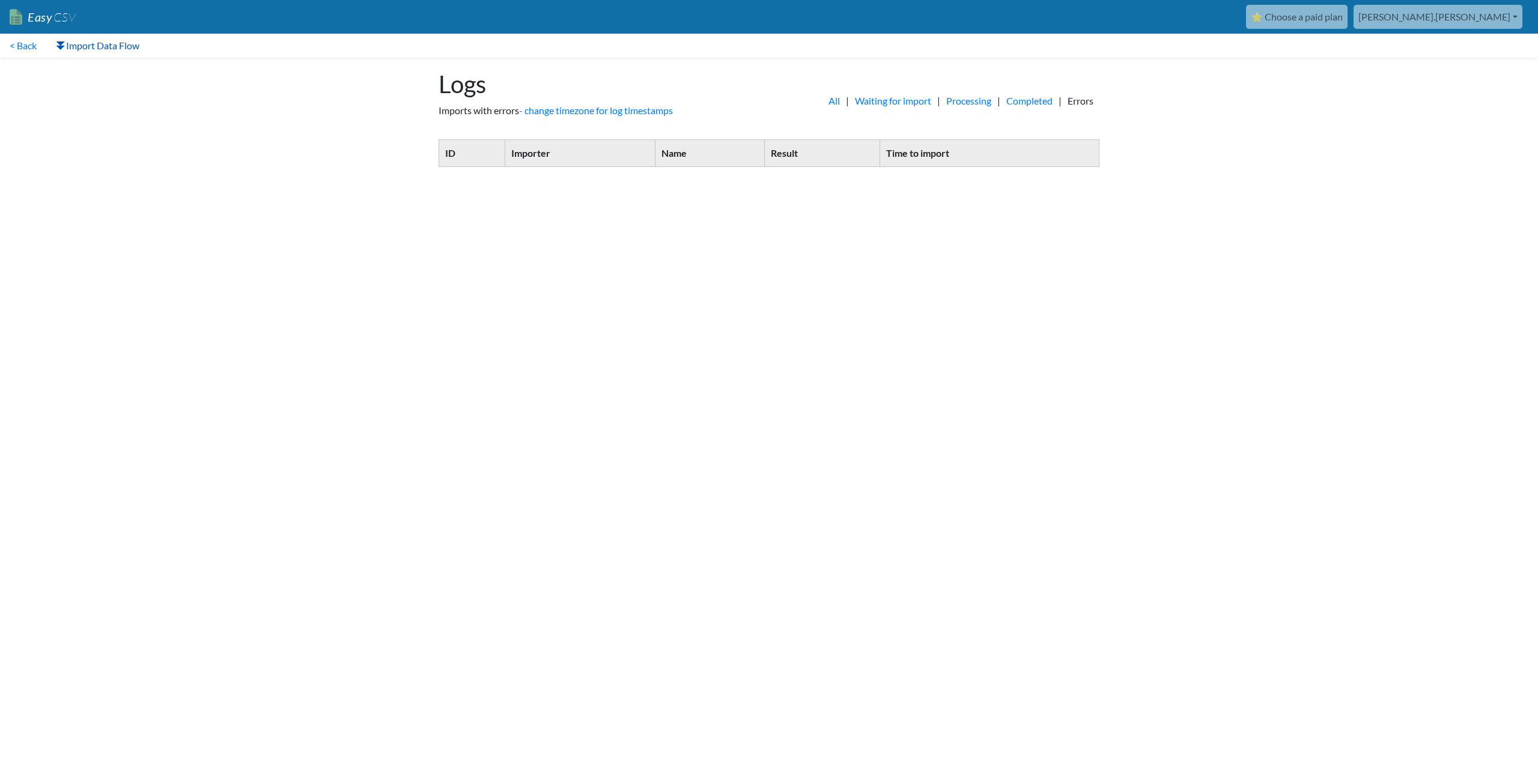
click at [84, 48] on link "Import Data Flow" at bounding box center [97, 46] width 103 height 24
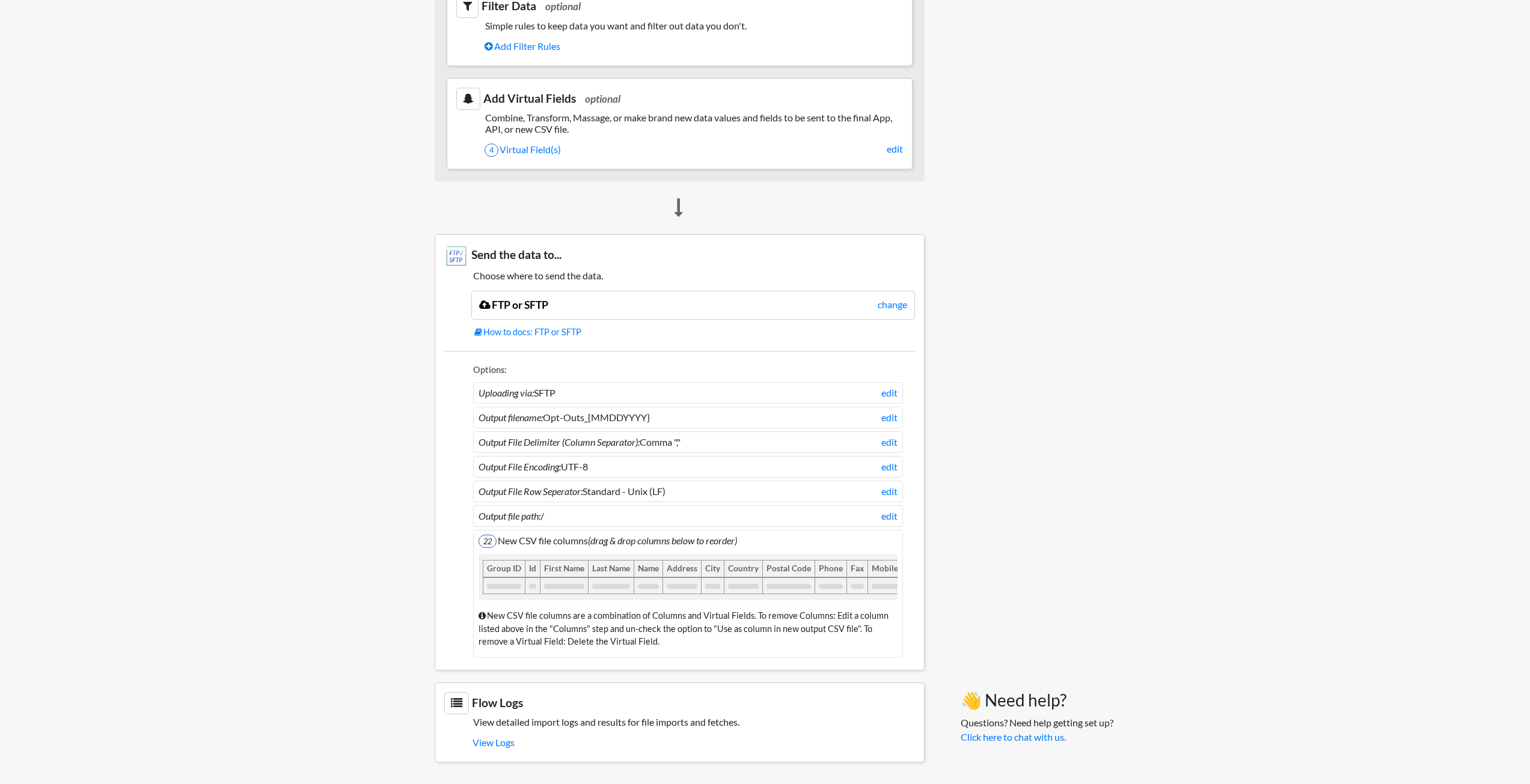
scroll to position [712, 0]
click at [879, 298] on link "change" at bounding box center [892, 305] width 29 height 15
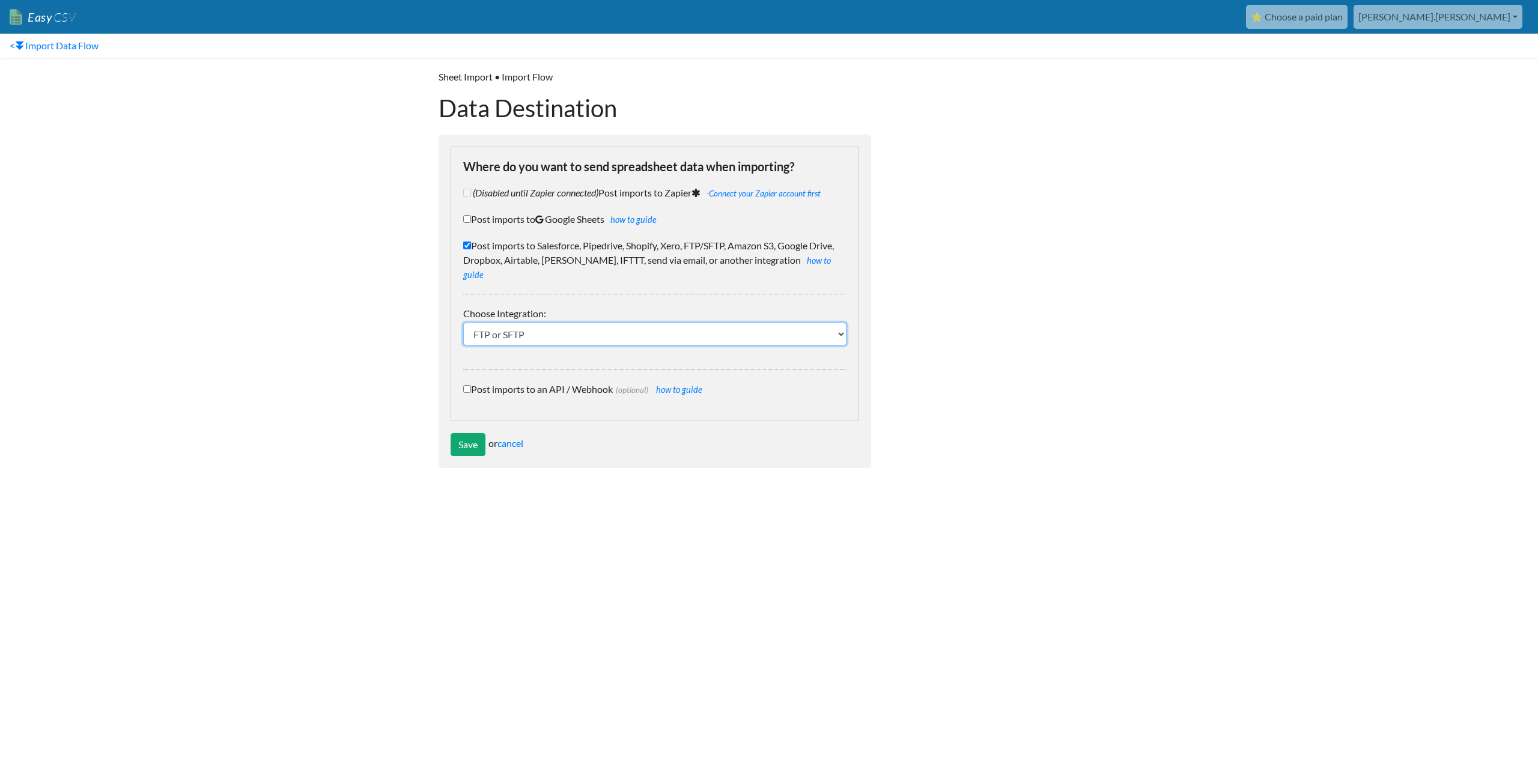
click at [529, 322] on select "IFTTT FTP or SFTP Amazon S3 HubSpot Google Big Query Salesforce Pipedrive Airta…" at bounding box center [655, 334] width 383 height 23
click at [464, 322] on select "IFTTT FTP or SFTP Amazon S3 HubSpot Google Big Query Salesforce Pipedrive Airta…" at bounding box center [655, 334] width 383 height 23
click at [459, 436] on input "Save" at bounding box center [468, 445] width 35 height 23
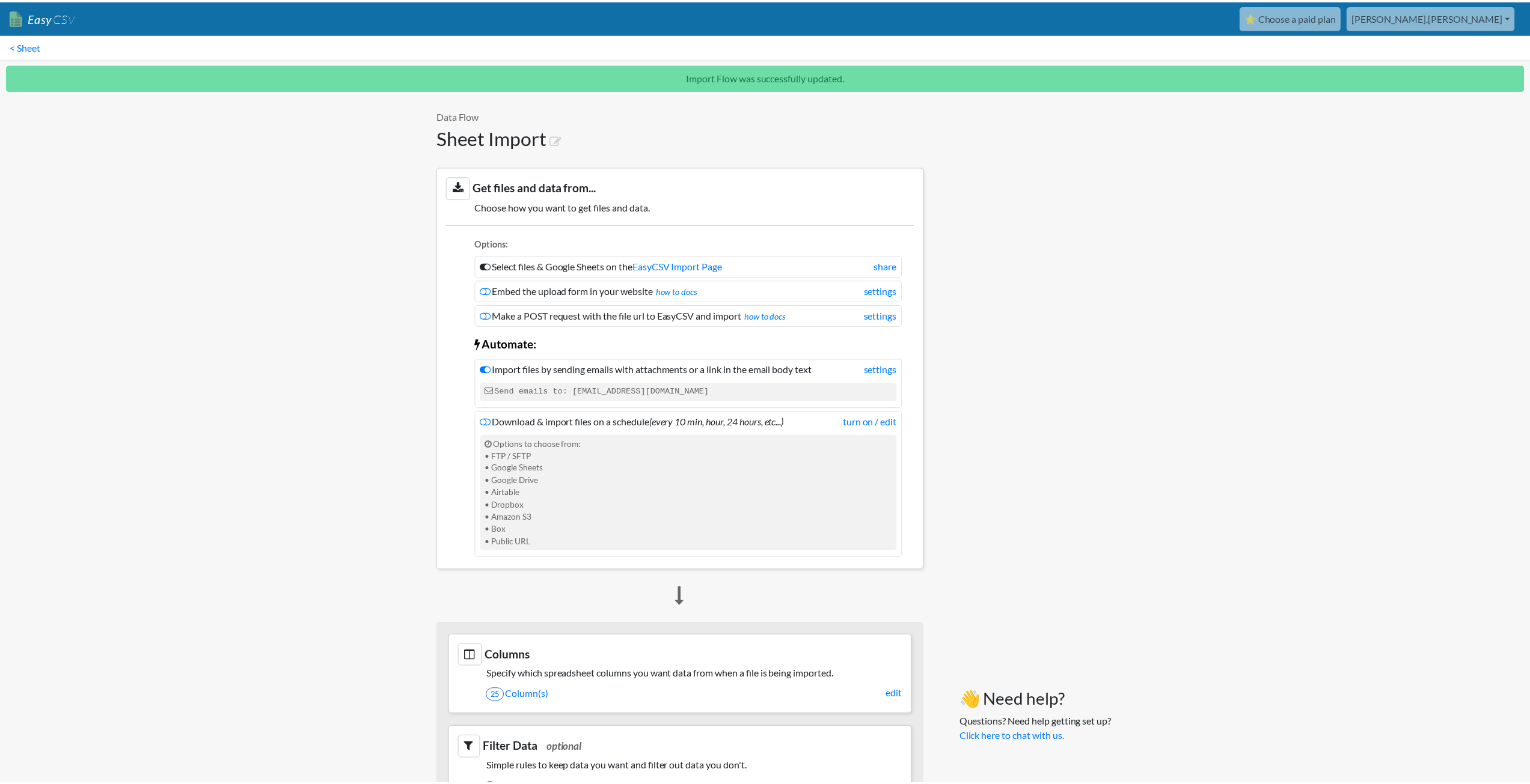
scroll to position [750, 0]
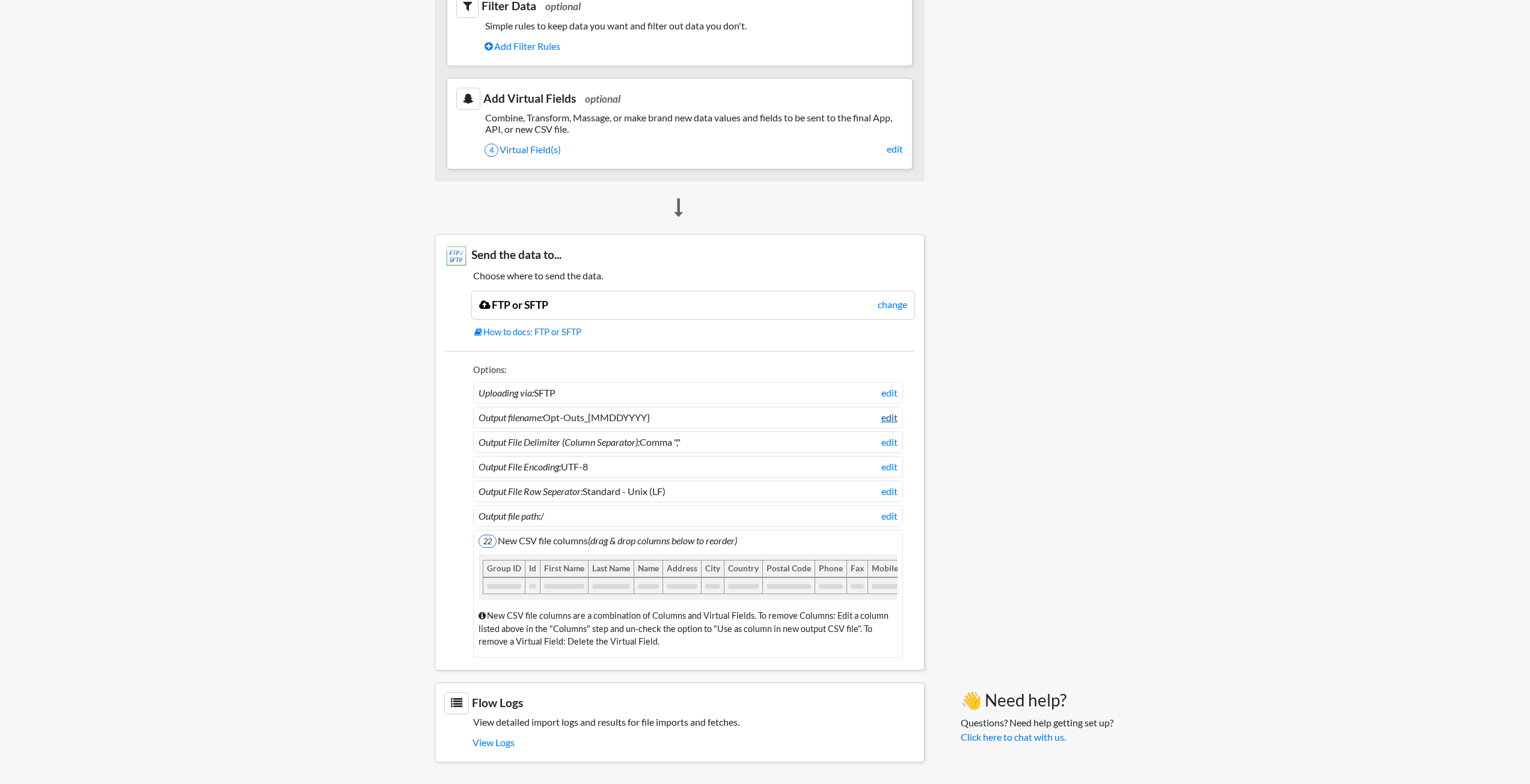
click at [890, 411] on link "edit" at bounding box center [889, 418] width 16 height 15
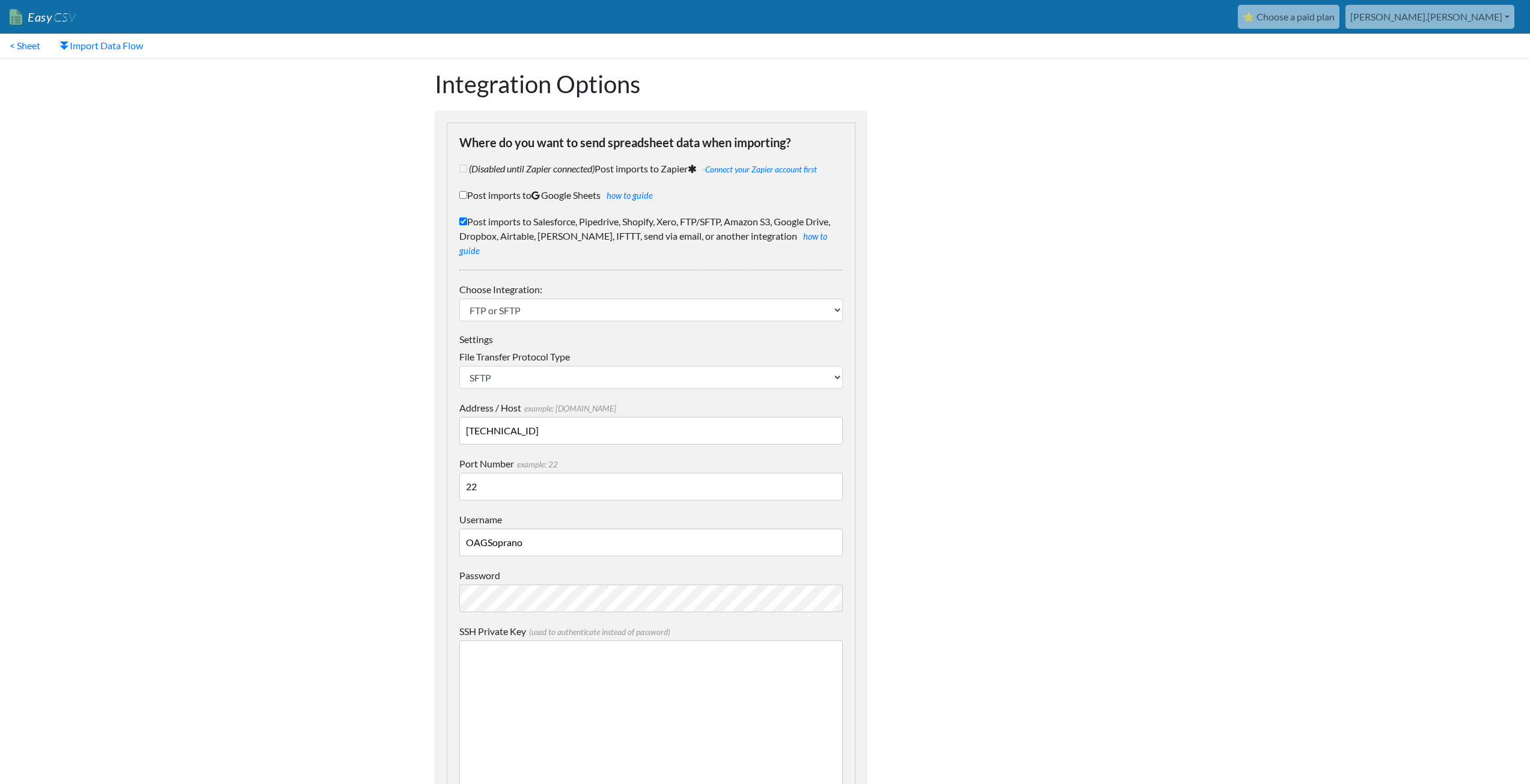
drag, startPoint x: 430, startPoint y: 401, endPoint x: 380, endPoint y: 405, distance: 50.2
click at [378, 403] on body "Easy CSV ⭐ Choose a paid plan aaron.tavis Oag Texas Gov All Flows All CSV Gener…" at bounding box center [765, 791] width 1530 height 1582
paste input "63.147.104.76"
type input "63.147.104.76"
click at [351, 566] on body "Easy CSV ⭐ Choose a paid plan [PERSON_NAME].[PERSON_NAME] Oag [US_STATE] Gov Al…" at bounding box center [765, 791] width 1530 height 1582
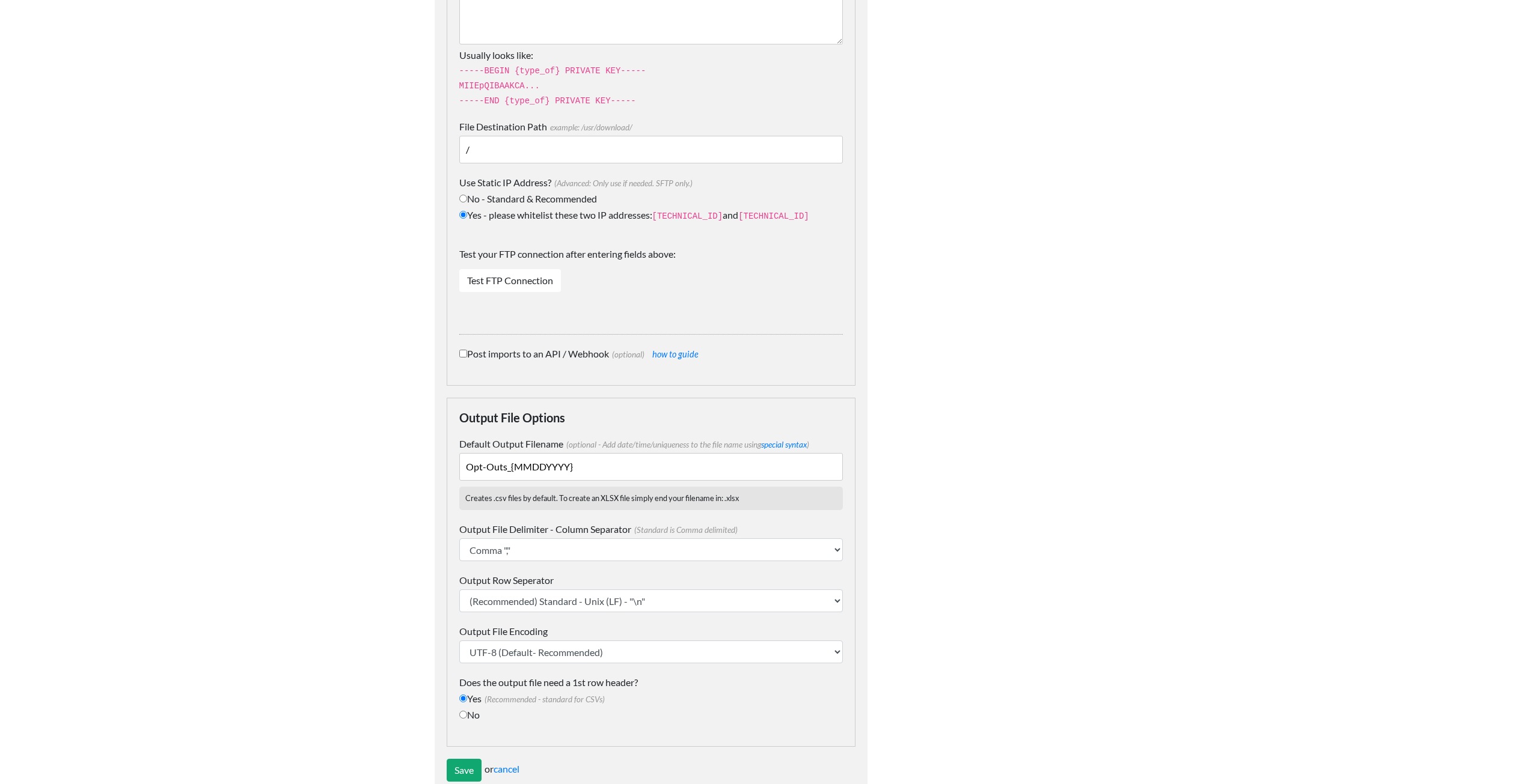
scroll to position [790, 0]
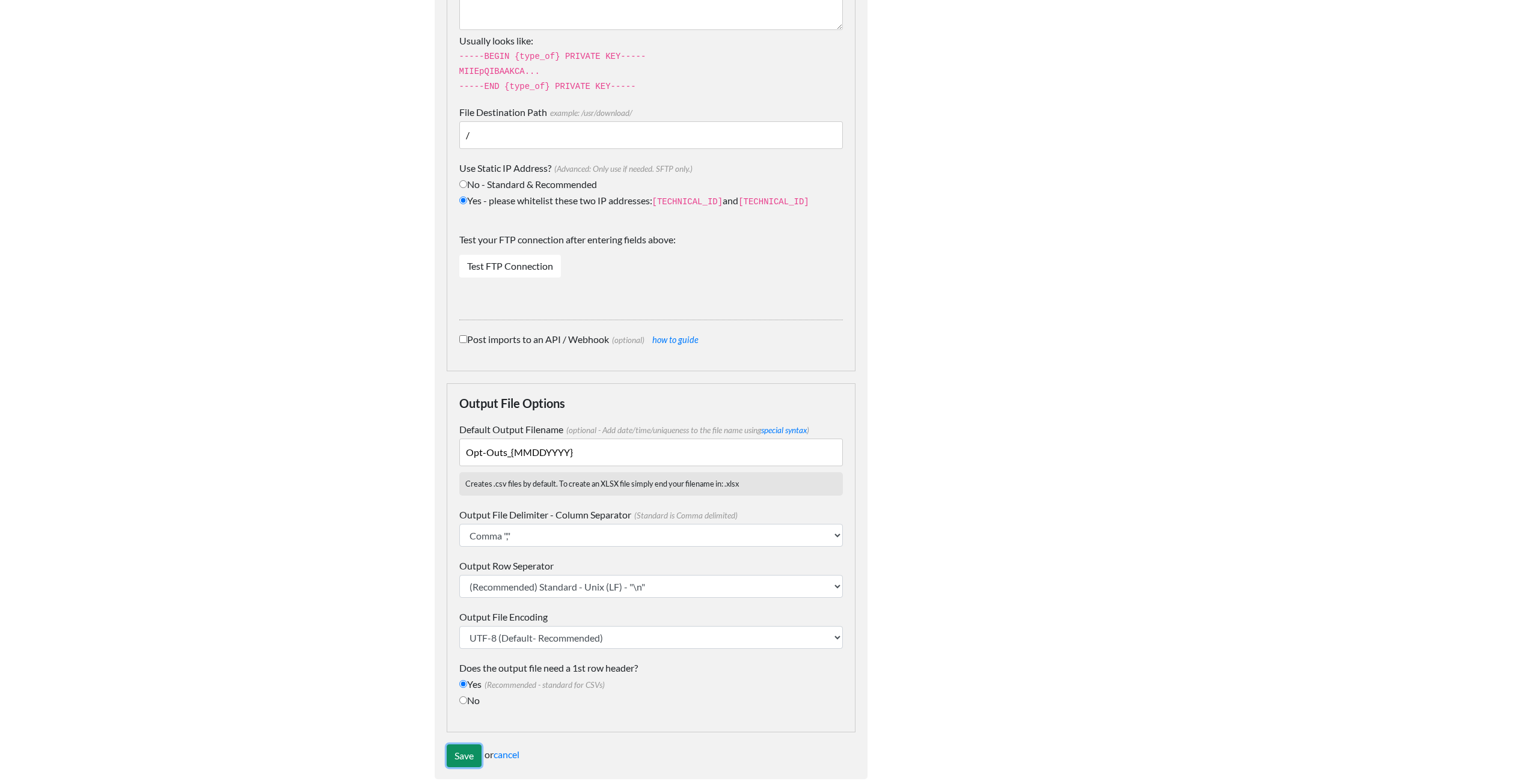
click at [456, 744] on input "Save" at bounding box center [464, 756] width 35 height 23
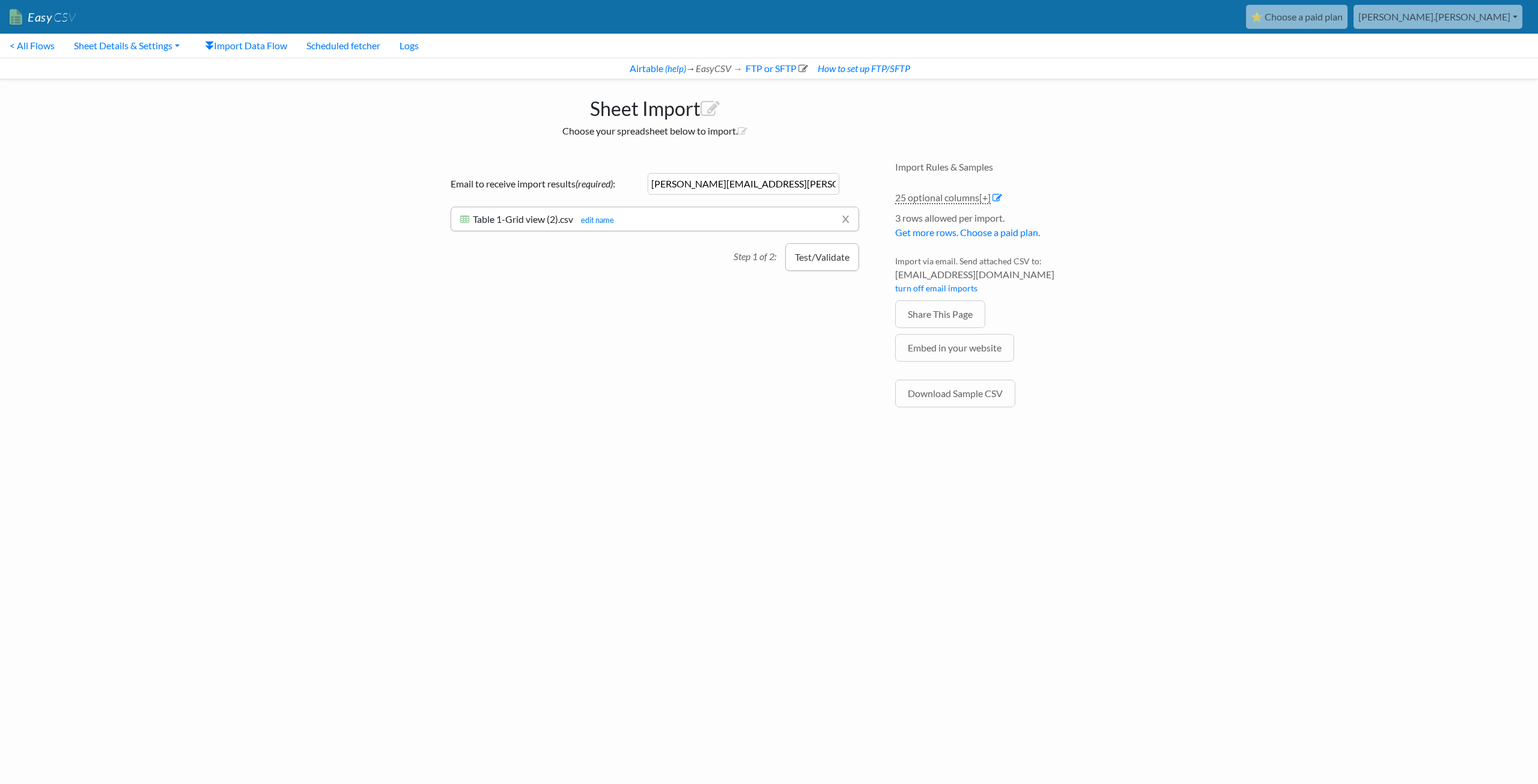
click at [817, 260] on button "Test/Validate" at bounding box center [822, 257] width 74 height 27
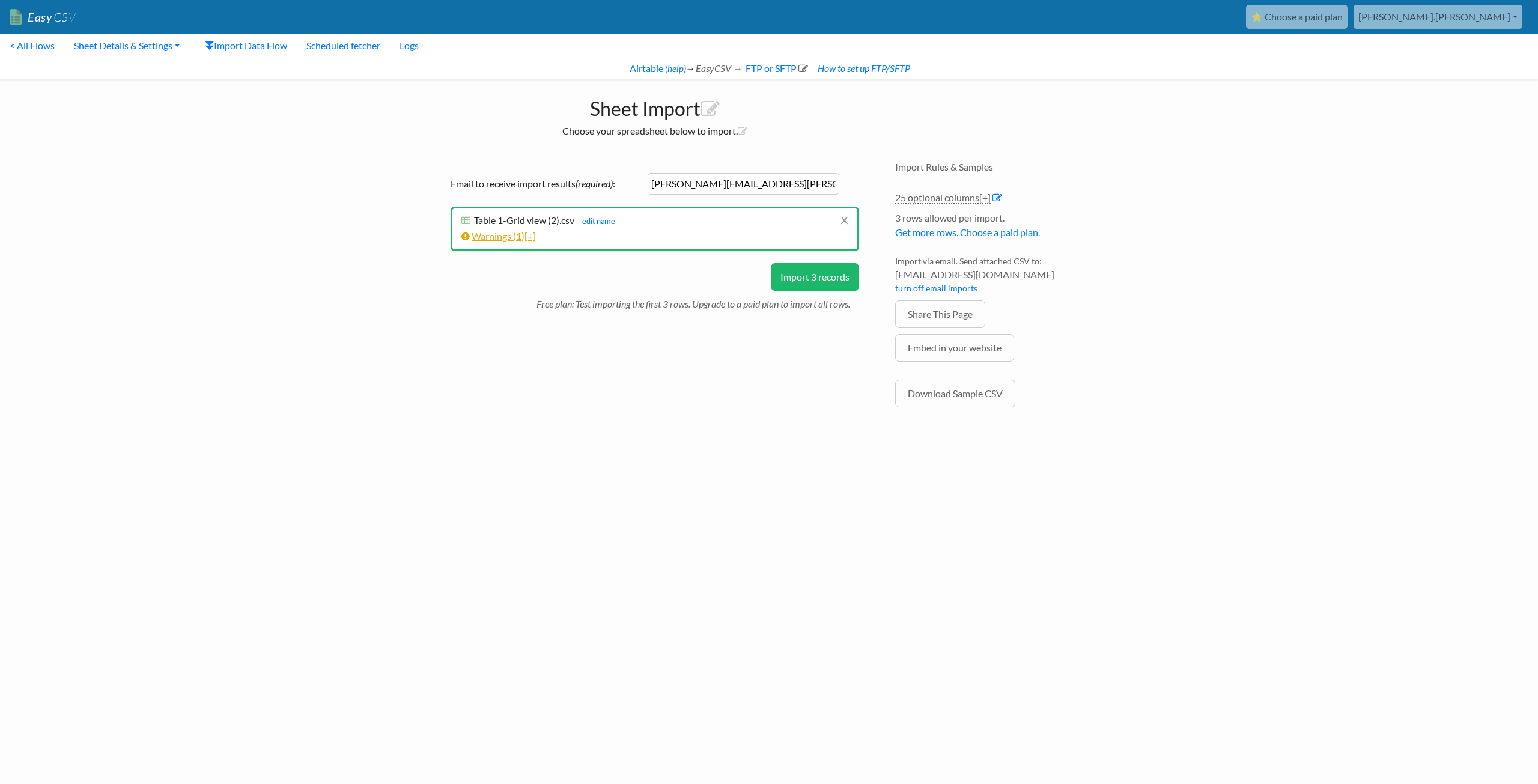
click at [486, 239] on link "Warnings ( 1 ) [+]" at bounding box center [499, 236] width 75 height 11
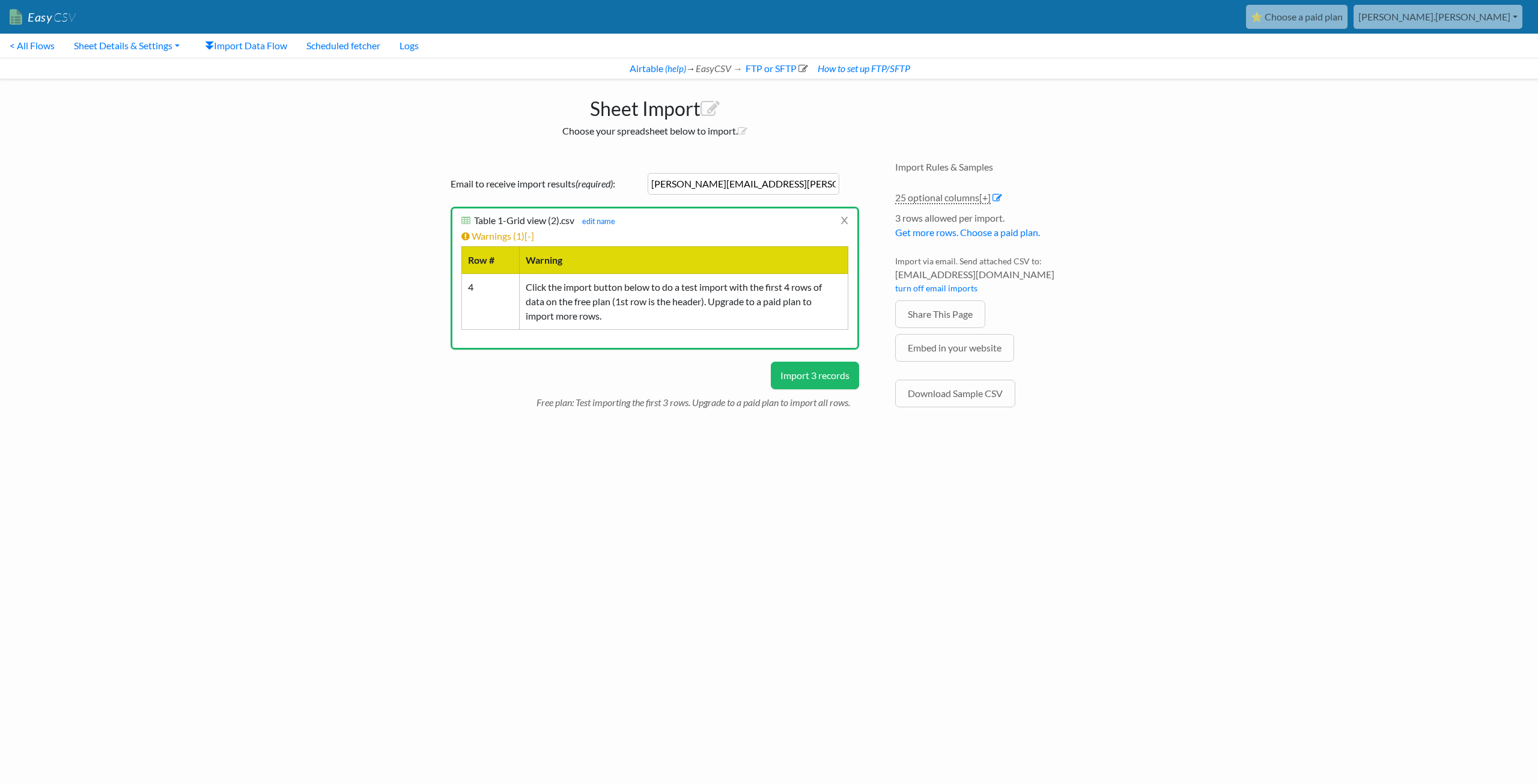
click at [801, 382] on button "Import 3 records" at bounding box center [815, 375] width 88 height 27
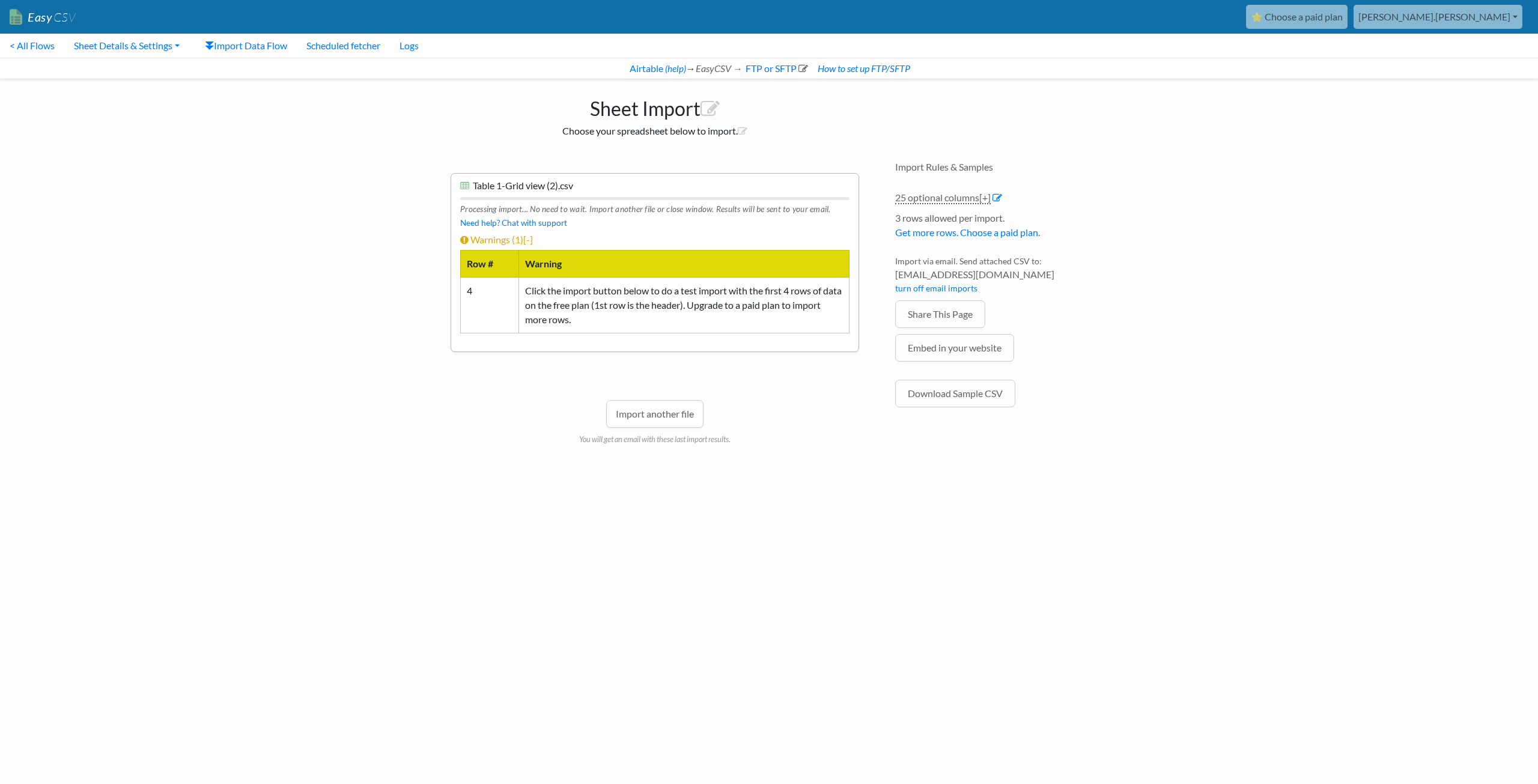
drag, startPoint x: 347, startPoint y: 430, endPoint x: 229, endPoint y: 230, distance: 232.2
click at [229, 230] on body "Easy CSV ⭐ Choose a paid plan [PERSON_NAME].[PERSON_NAME] Oag [US_STATE] Gov Al…" at bounding box center [769, 239] width 1538 height 479
click at [781, 67] on link "FTP or SFTP" at bounding box center [776, 68] width 64 height 11
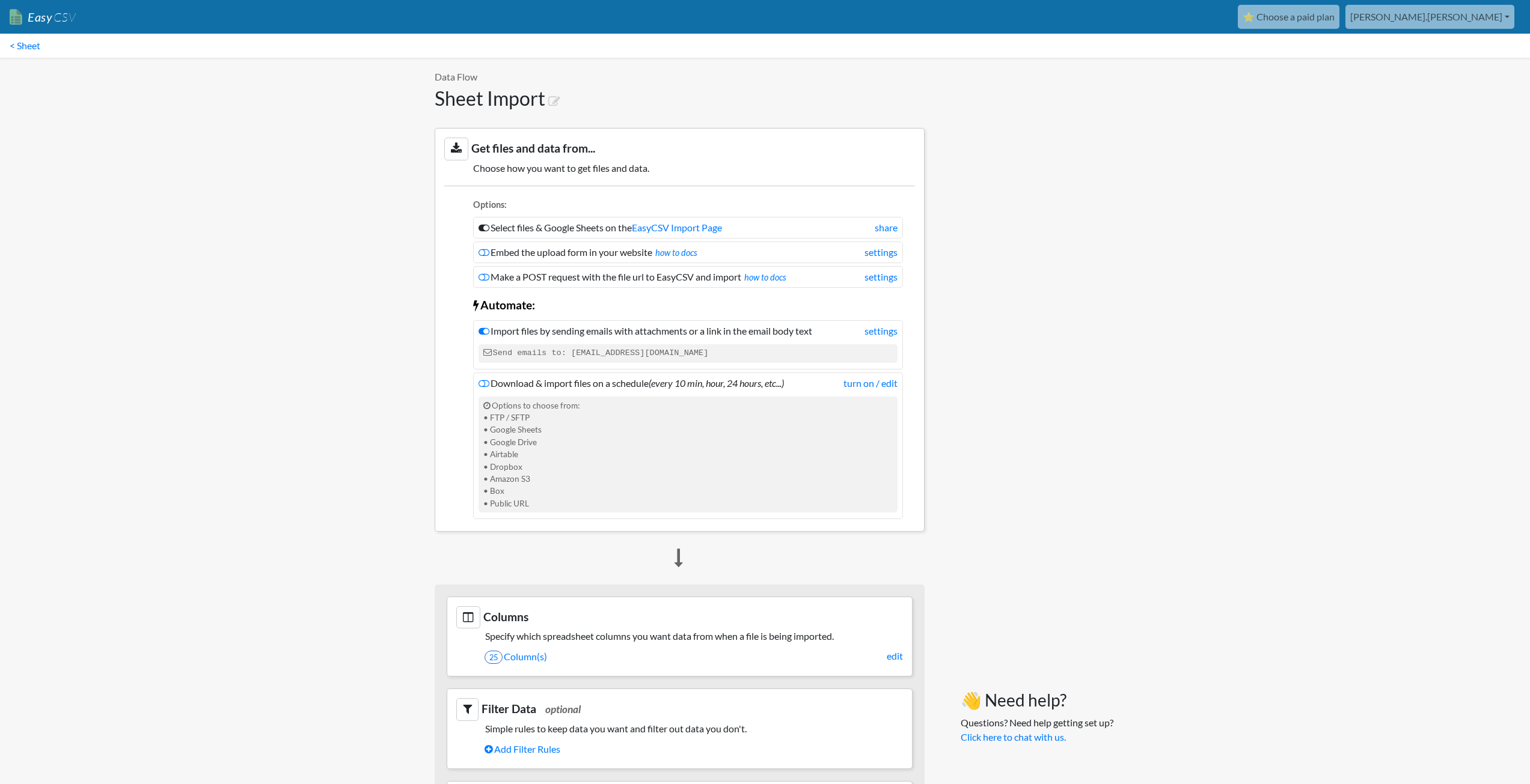
scroll to position [301, 0]
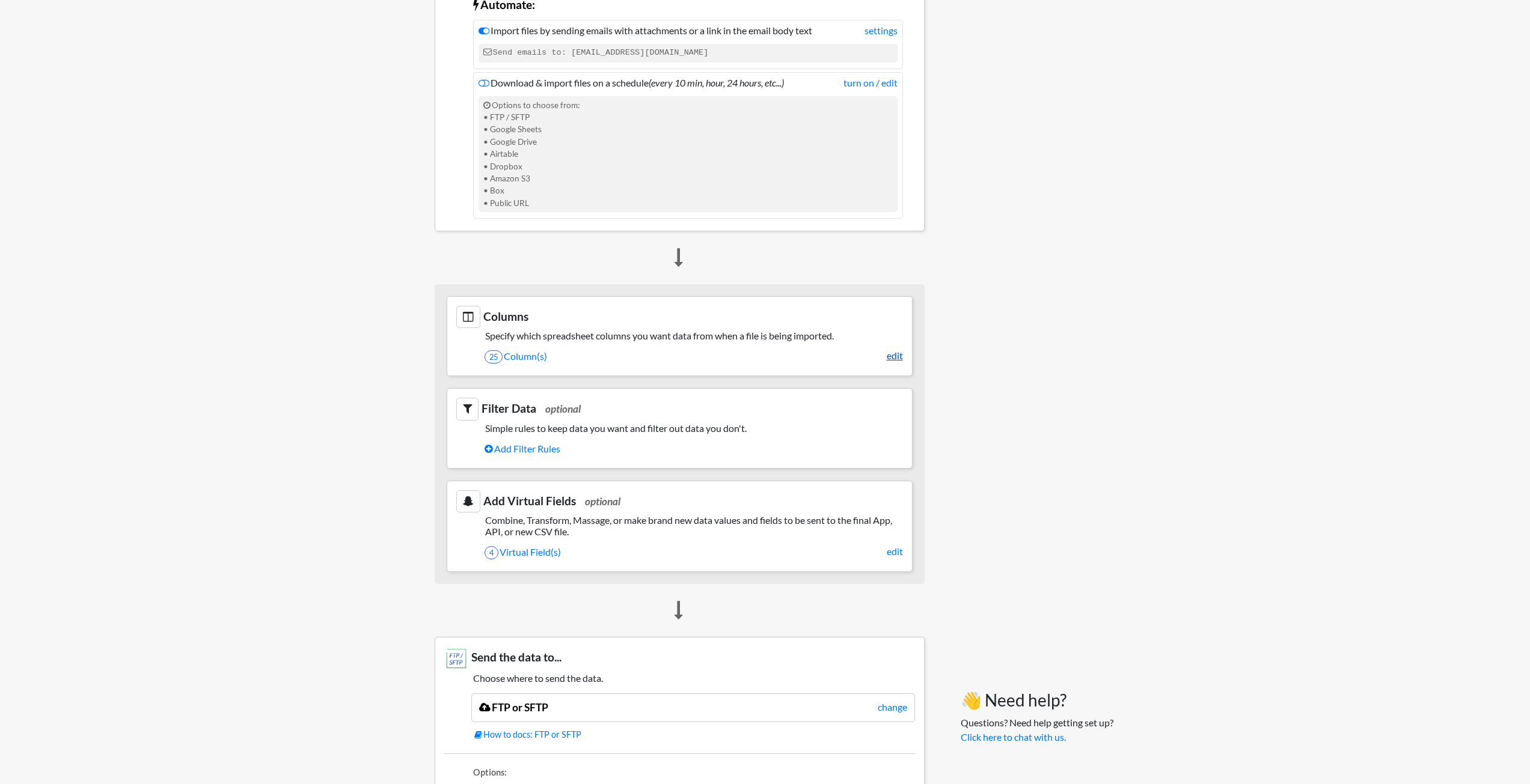
click at [890, 356] on link "edit" at bounding box center [894, 356] width 16 height 15
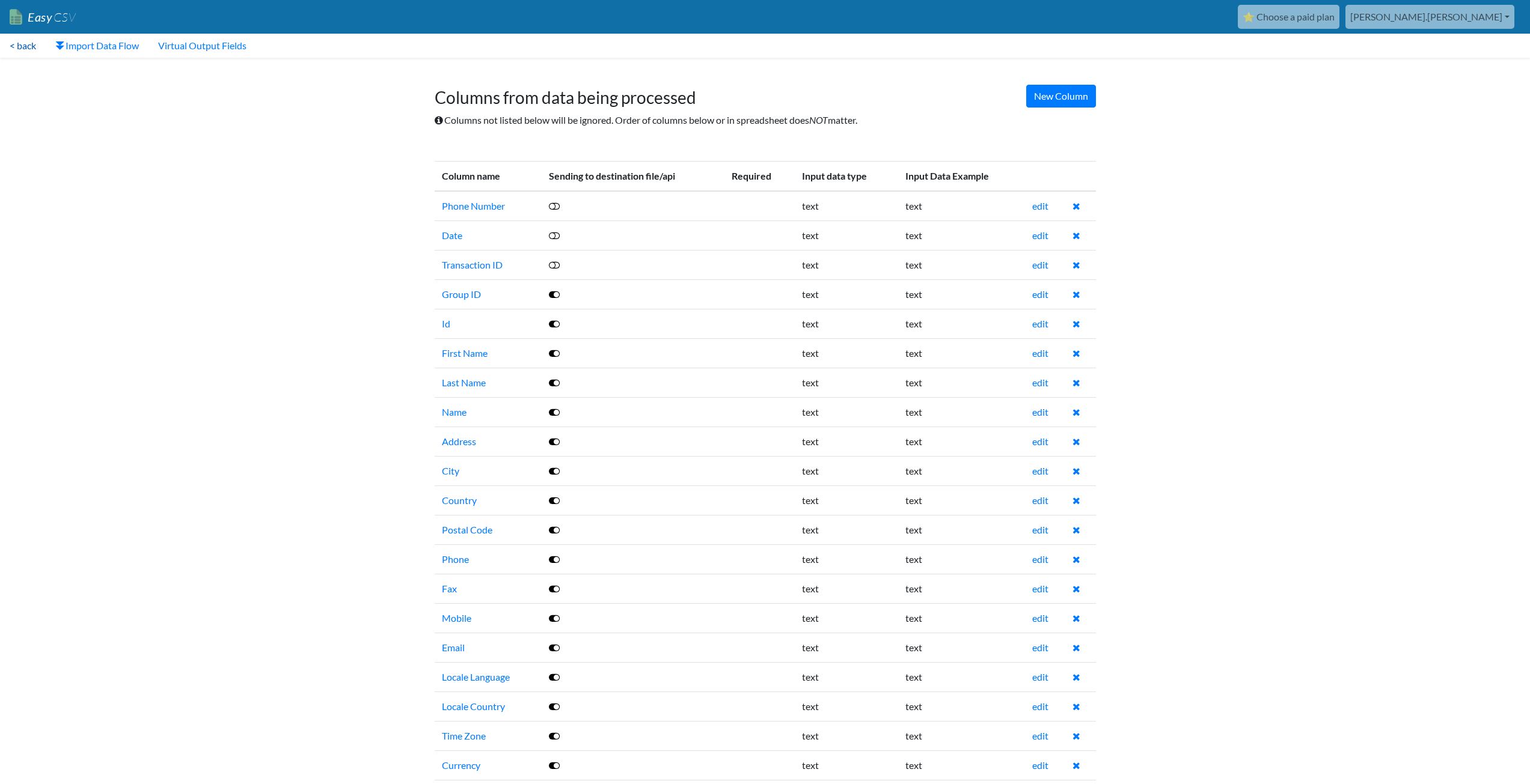
click at [26, 49] on link "< back" at bounding box center [23, 46] width 46 height 24
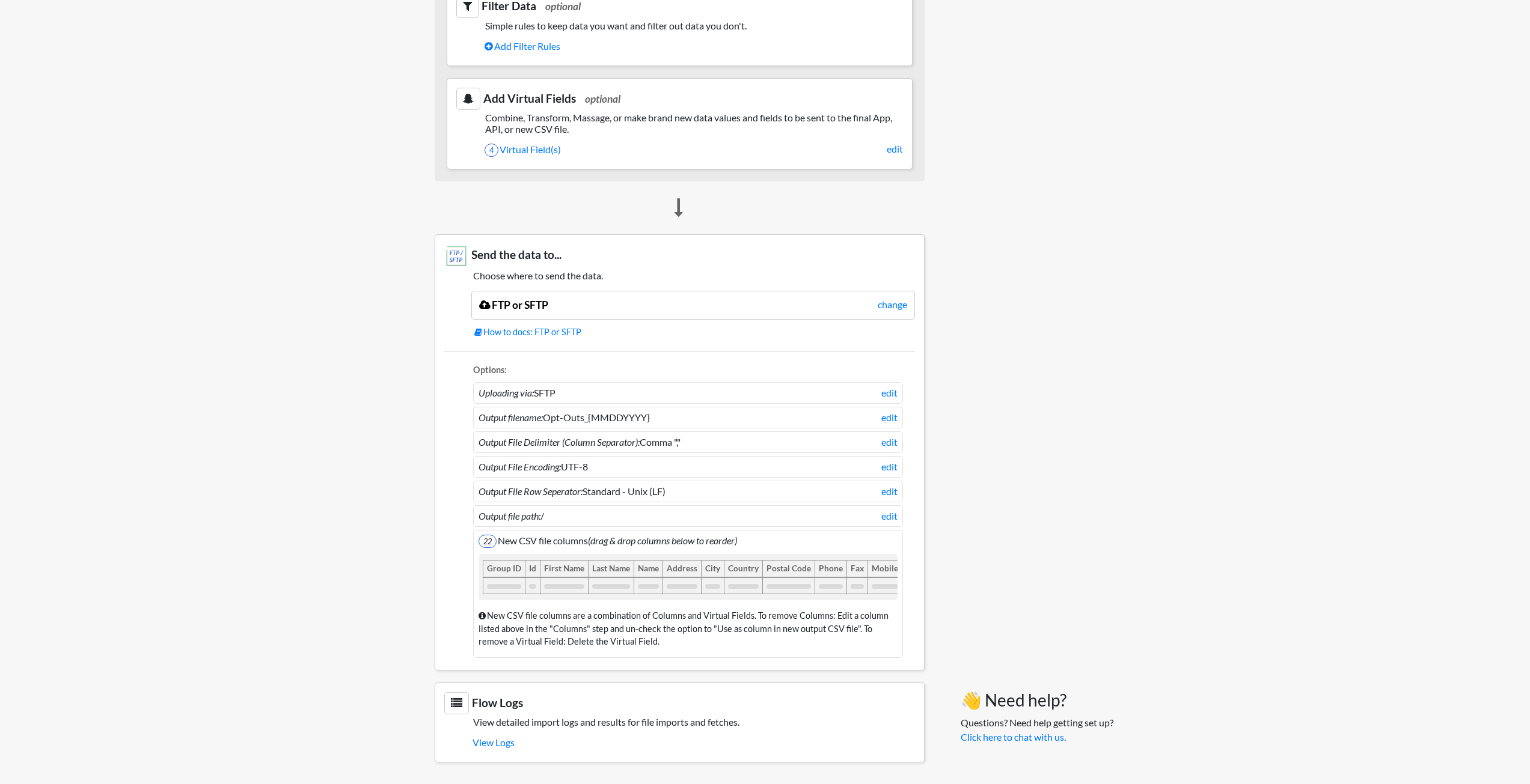
click at [279, 556] on body "Easy CSV ⭐ Choose a paid plan [PERSON_NAME].[PERSON_NAME] Oag [US_STATE] Gov Al…" at bounding box center [765, 36] width 1530 height 1477
click at [480, 741] on link "View Logs" at bounding box center [694, 743] width 443 height 20
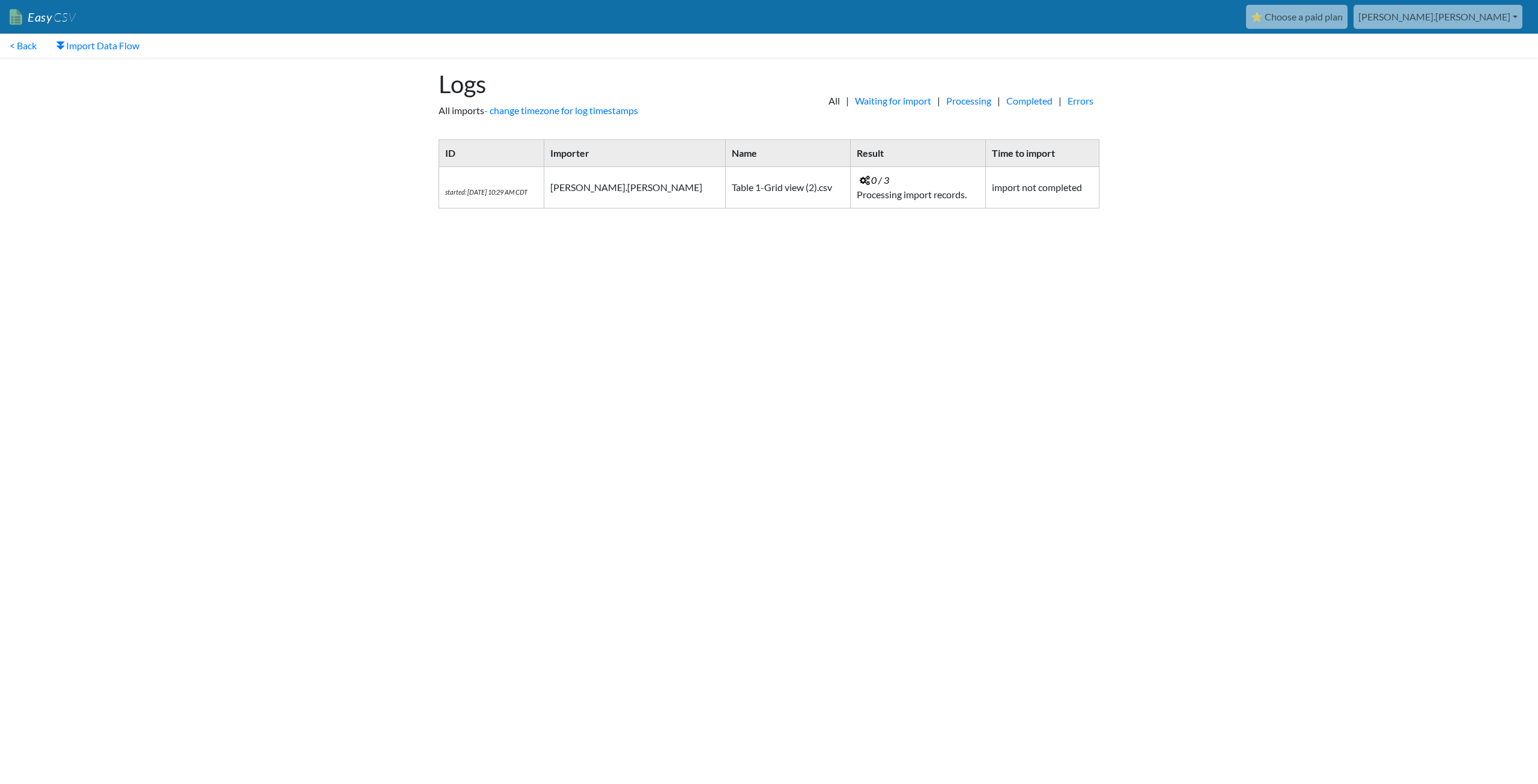
click at [592, 230] on html "Easy CSV ⭐ Choose a paid plan [PERSON_NAME].[PERSON_NAME] Oag [US_STATE] Gov Al…" at bounding box center [769, 115] width 1538 height 230
click at [892, 101] on link "Waiting for import" at bounding box center [893, 101] width 88 height 15
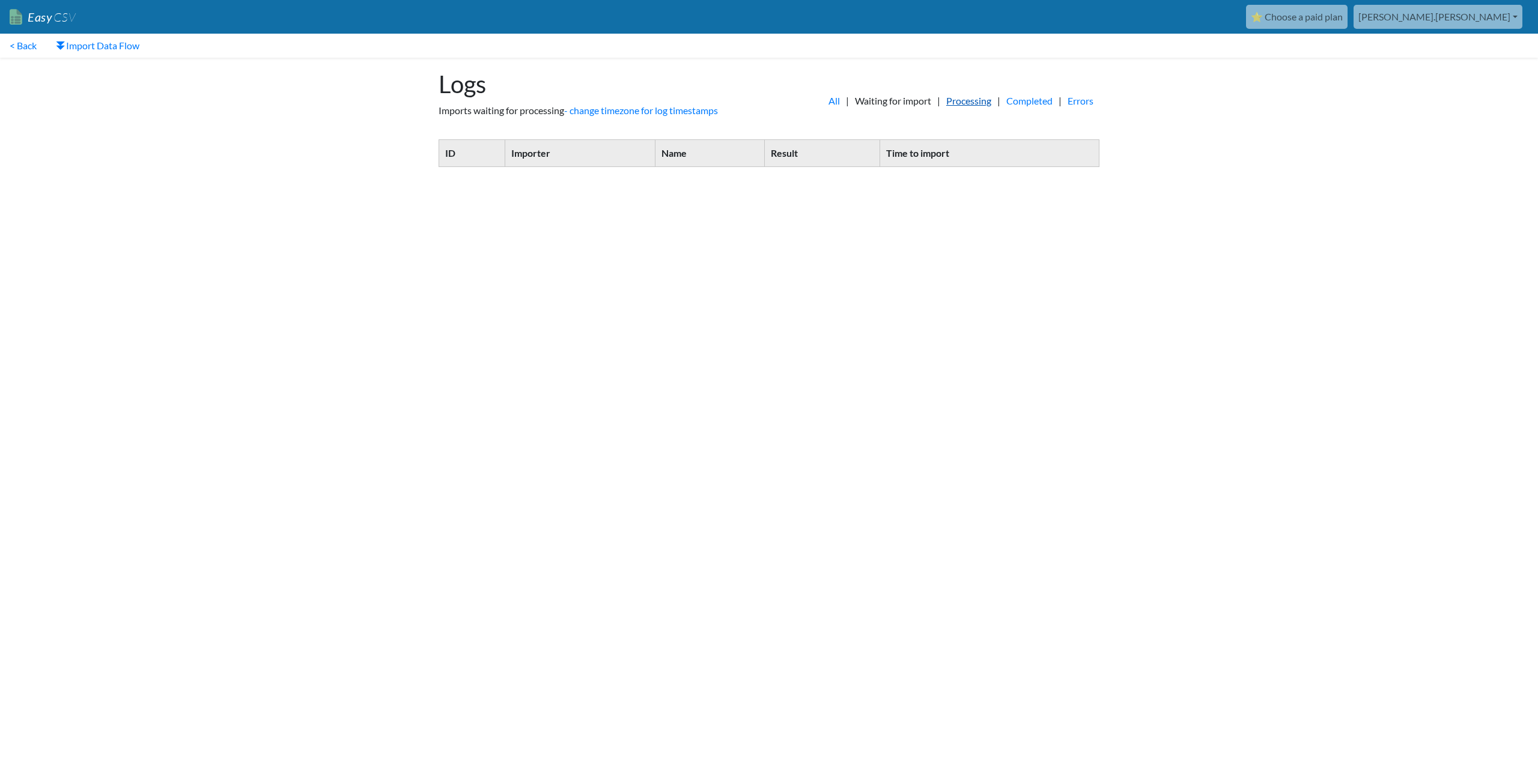
click at [963, 100] on link "Processing" at bounding box center [969, 101] width 57 height 15
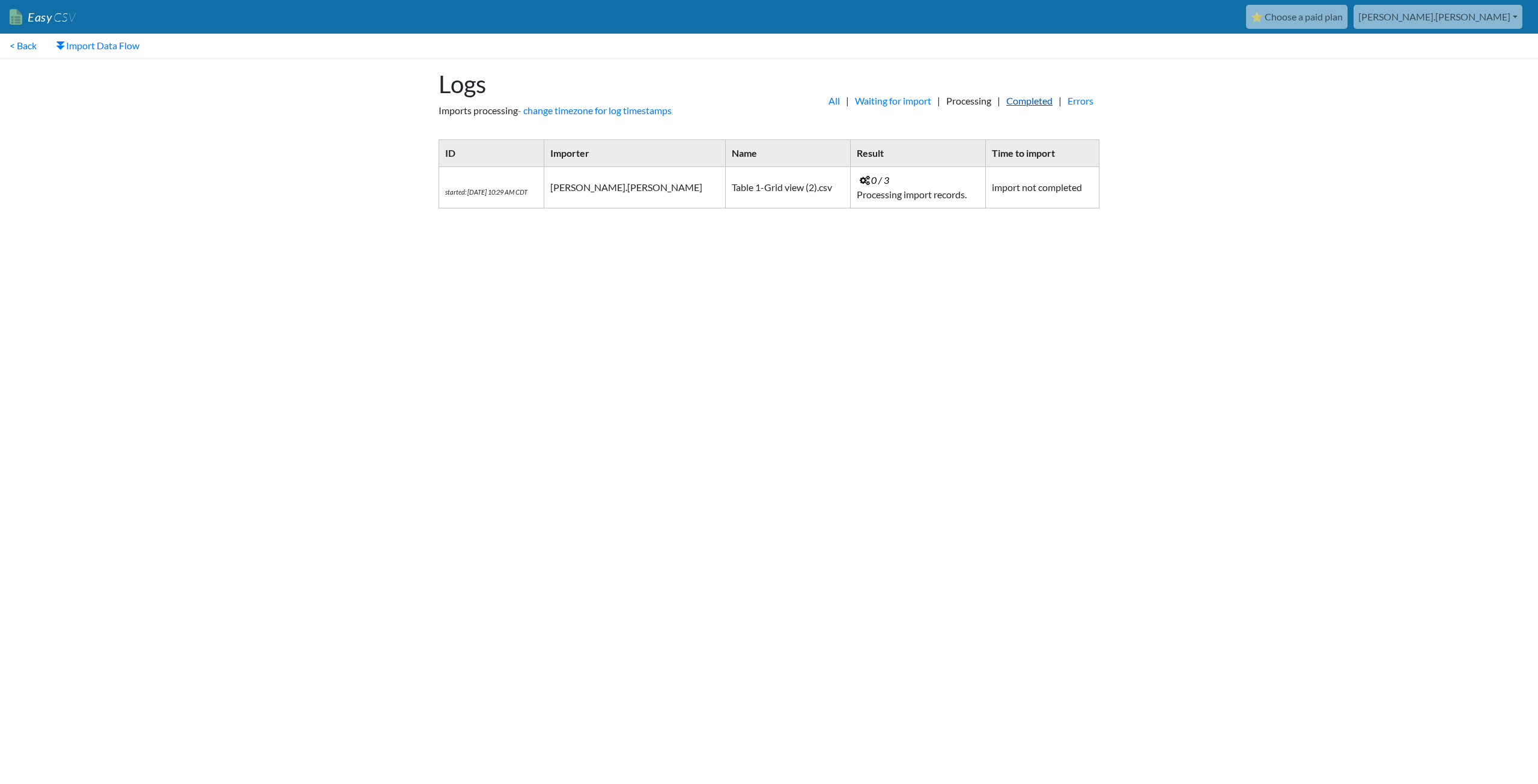
click at [1020, 103] on link "Completed" at bounding box center [1029, 101] width 58 height 15
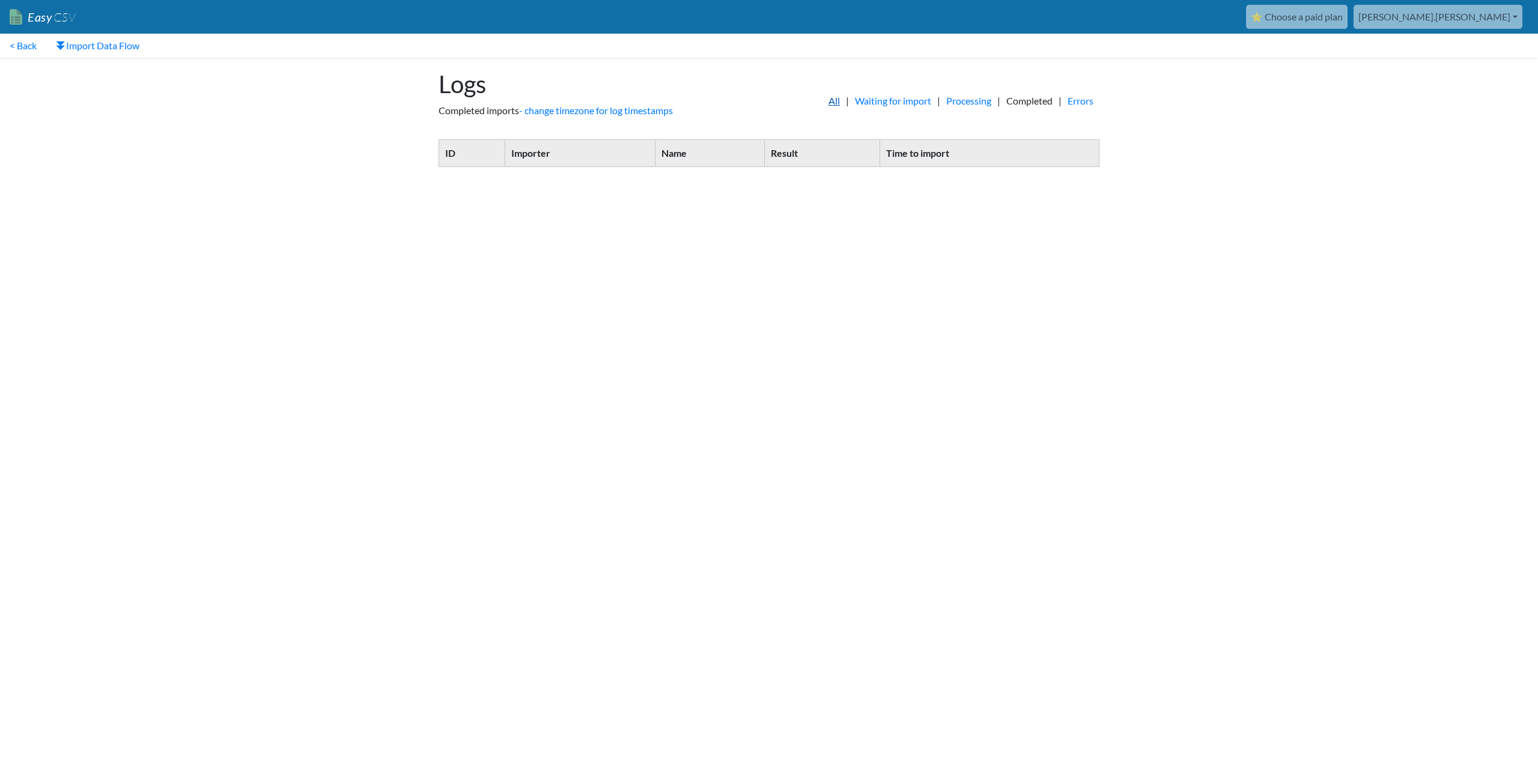
click at [822, 102] on link "All" at bounding box center [834, 101] width 24 height 15
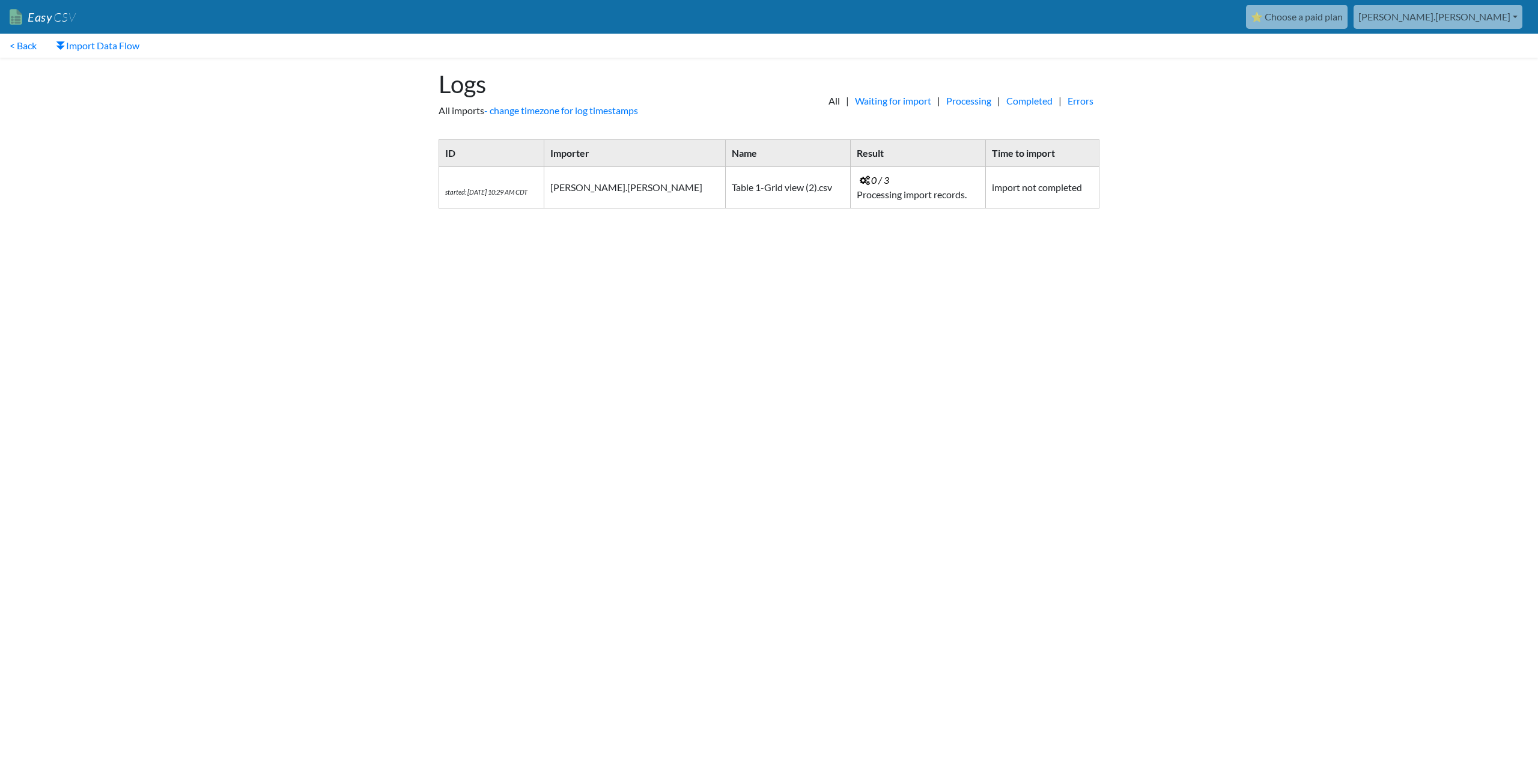
click at [515, 193] on icon "started: [DATE] 10:29 AM CDT" at bounding box center [486, 192] width 82 height 8
click at [86, 52] on link "Import Data Flow" at bounding box center [97, 46] width 103 height 24
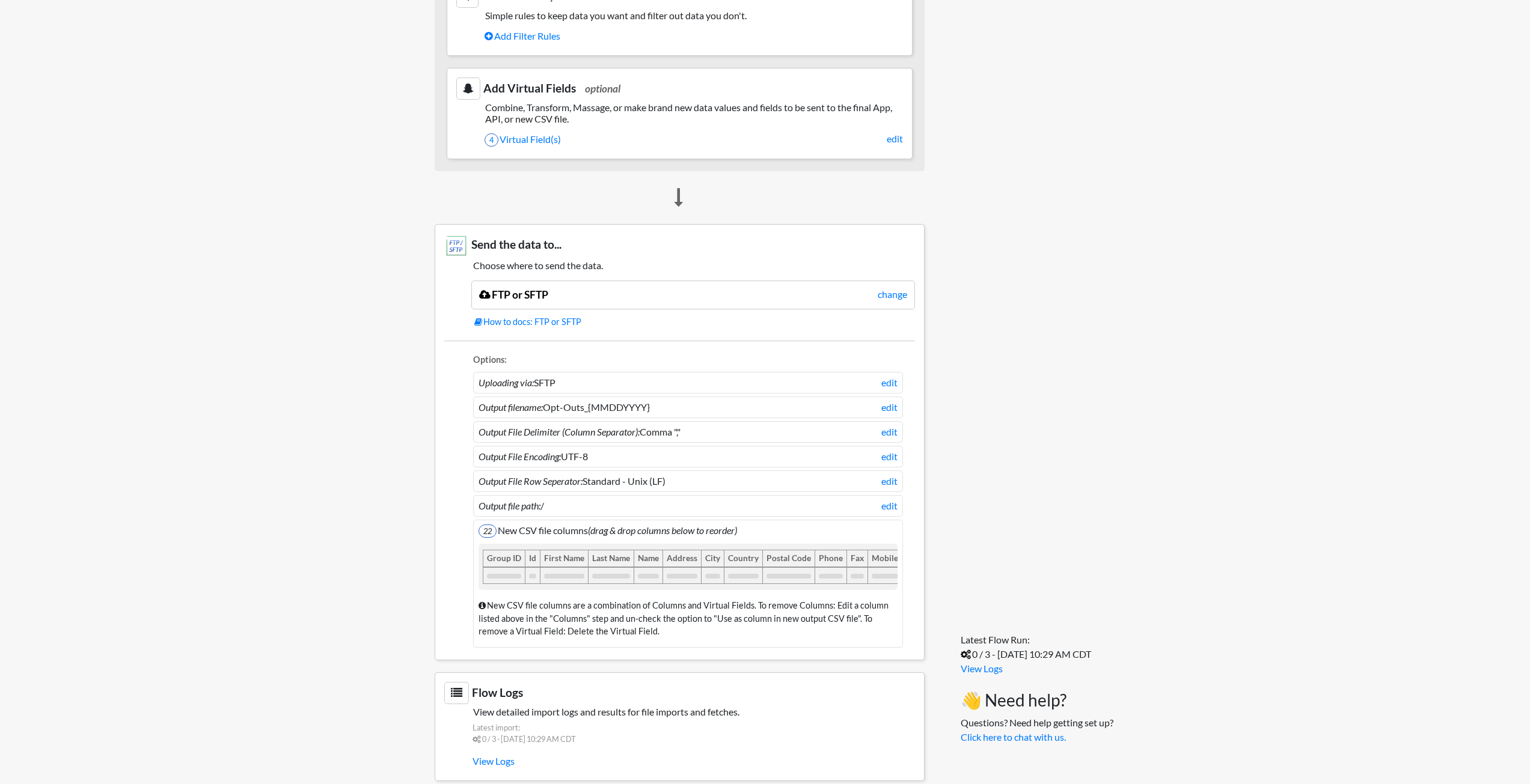
scroll to position [741, 0]
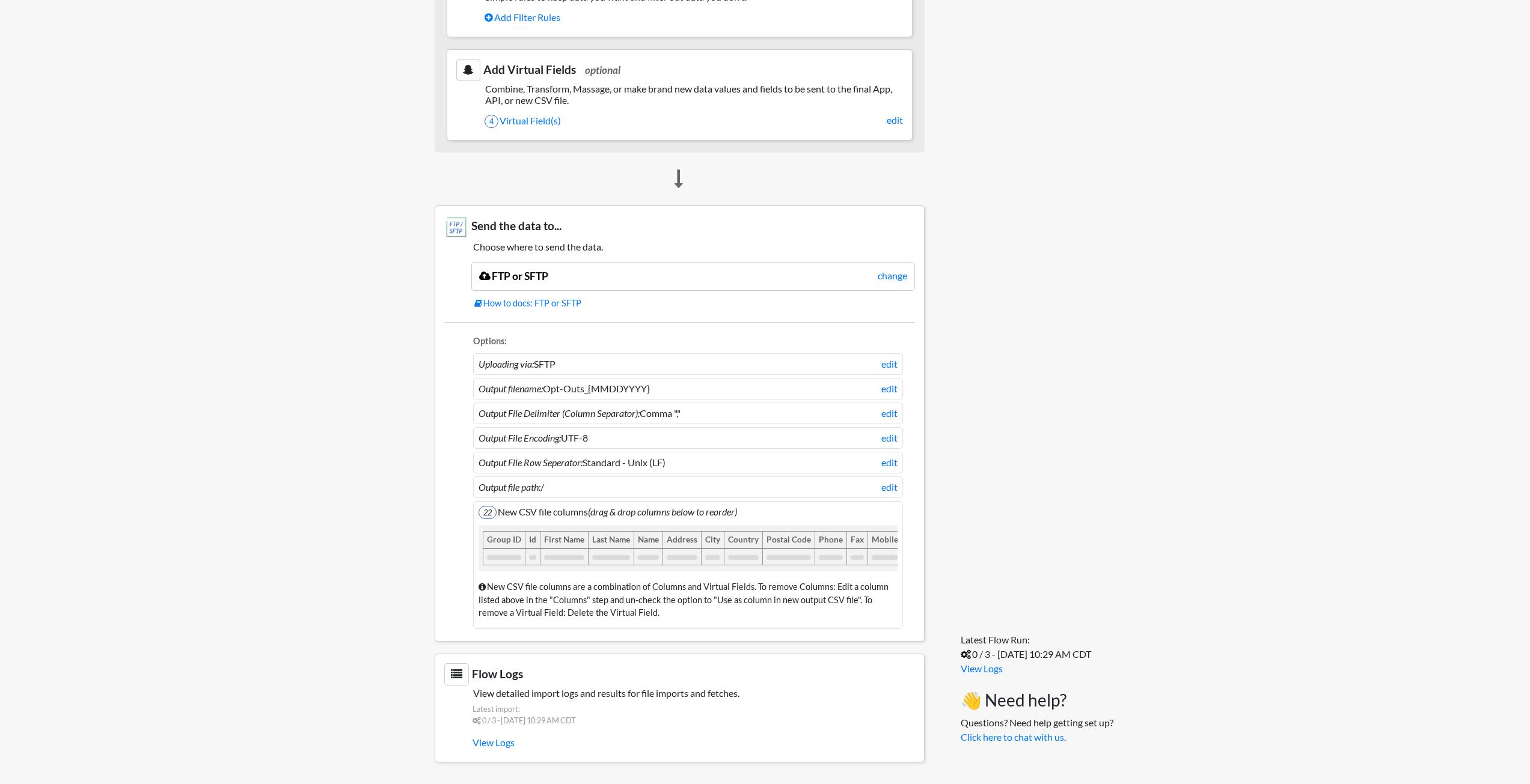
click at [333, 505] on body "Easy CSV ⭐ Choose a paid plan aaron.tavis Oag Texas Gov All Flows All CSV Gener…" at bounding box center [765, 21] width 1530 height 1506
click at [989, 664] on link "View Logs" at bounding box center [982, 668] width 42 height 11
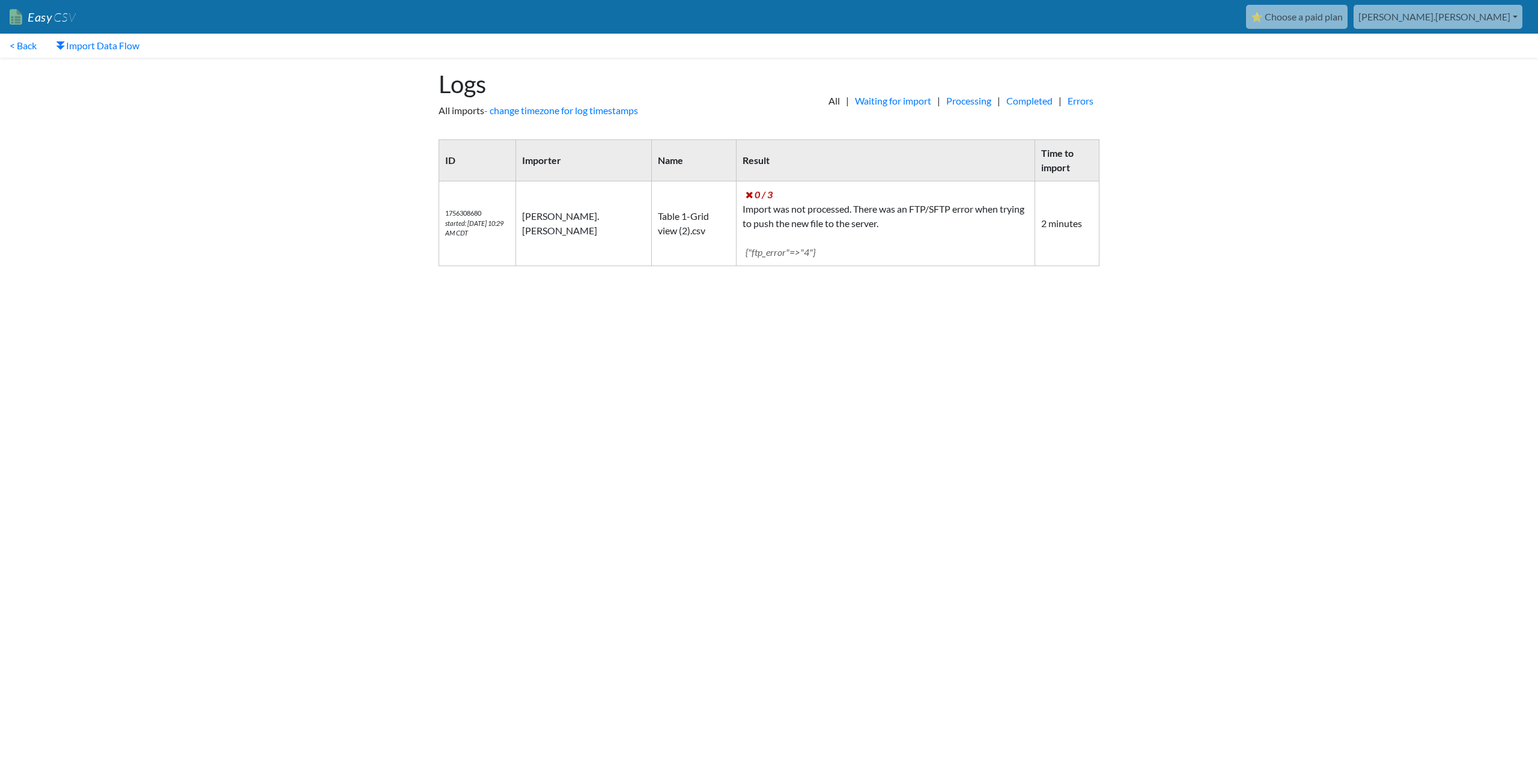
click at [652, 216] on td "Table 1-Grid view (2).csv" at bounding box center [694, 223] width 85 height 85
click at [970, 104] on link "Processing" at bounding box center [969, 101] width 57 height 15
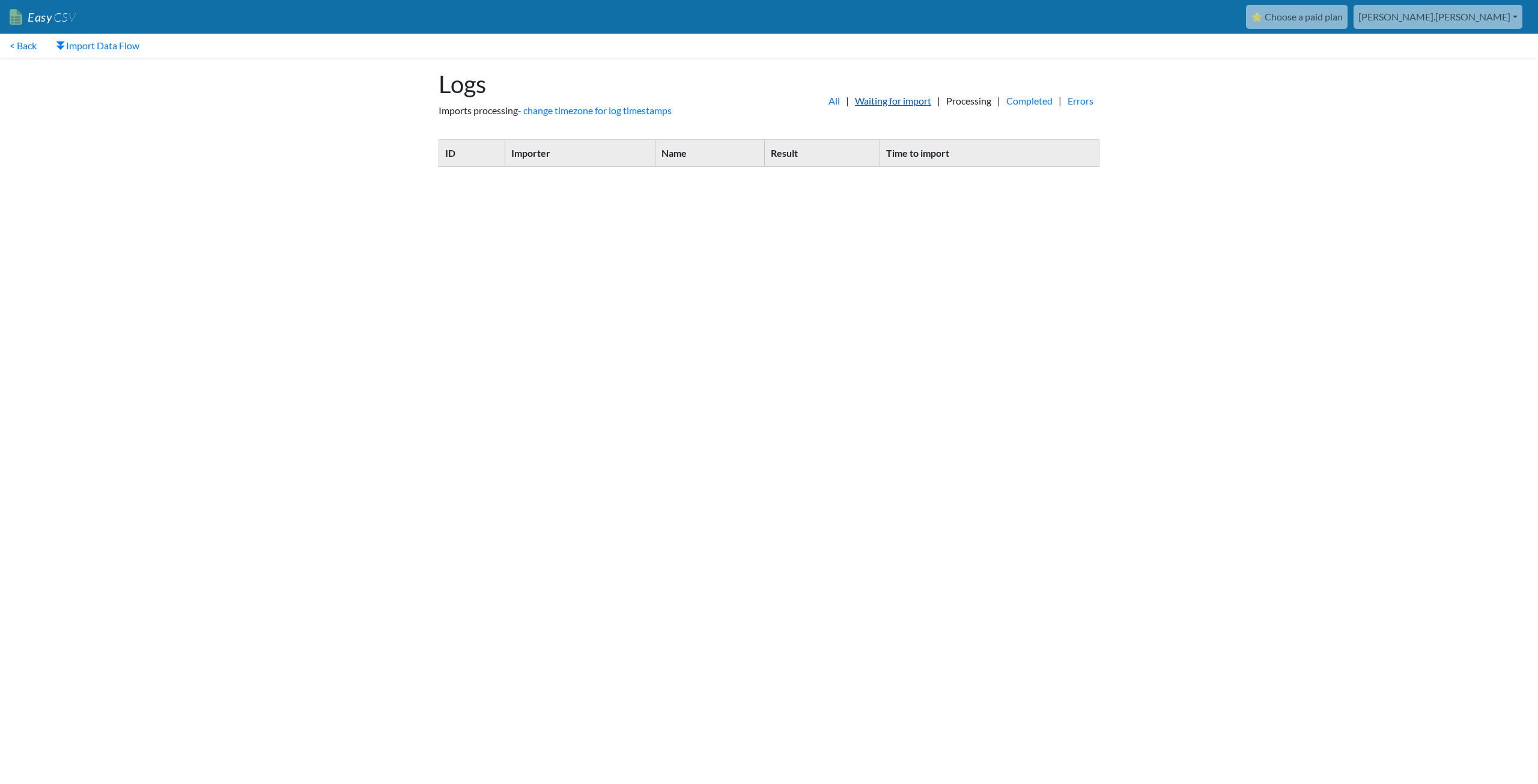
click at [868, 107] on link "Waiting for import" at bounding box center [893, 101] width 88 height 15
click at [85, 49] on link "Import Data Flow" at bounding box center [97, 46] width 103 height 24
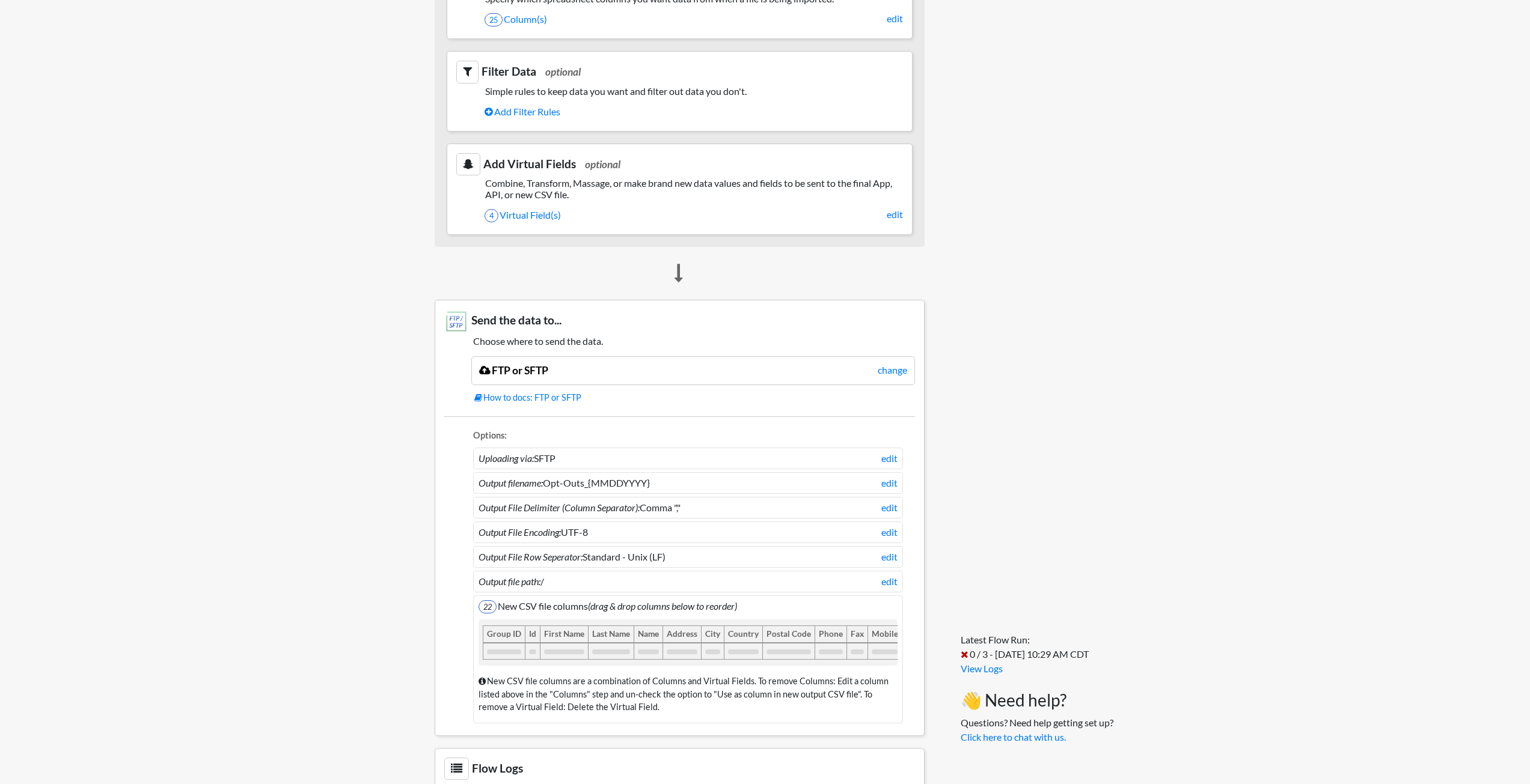
scroll to position [741, 0]
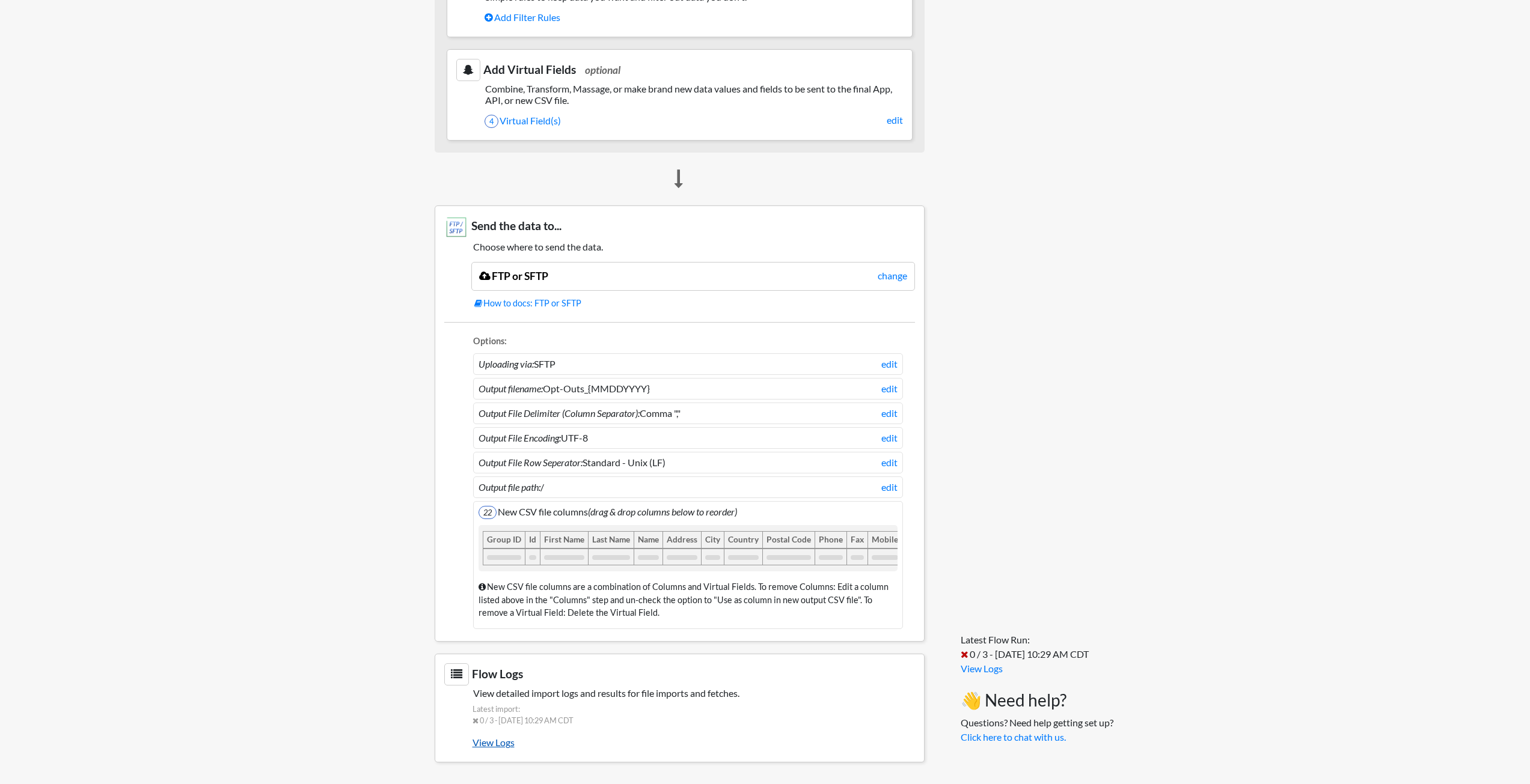
click at [489, 743] on link "View Logs" at bounding box center [694, 743] width 443 height 20
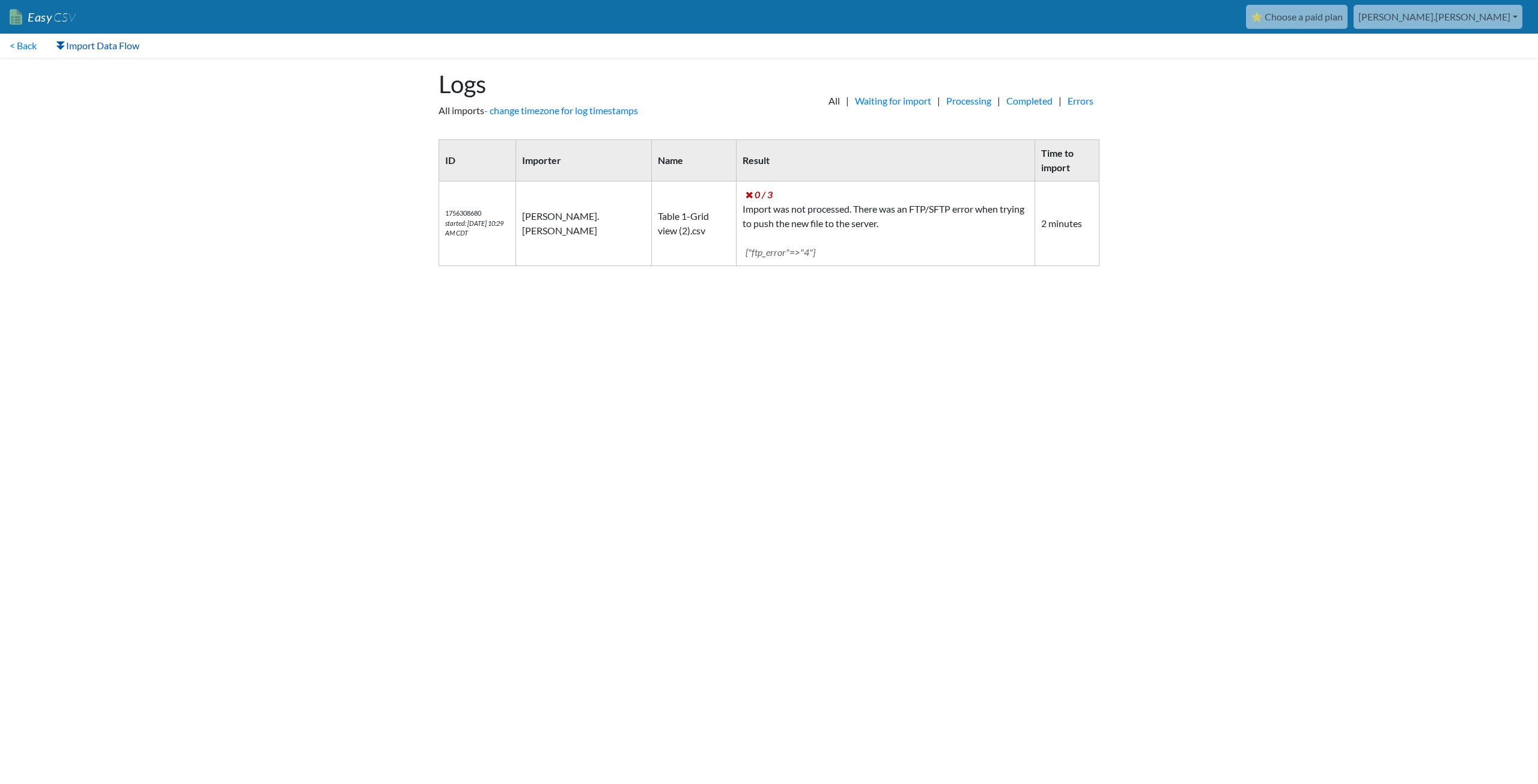
click at [80, 52] on link "Import Data Flow" at bounding box center [97, 46] width 103 height 24
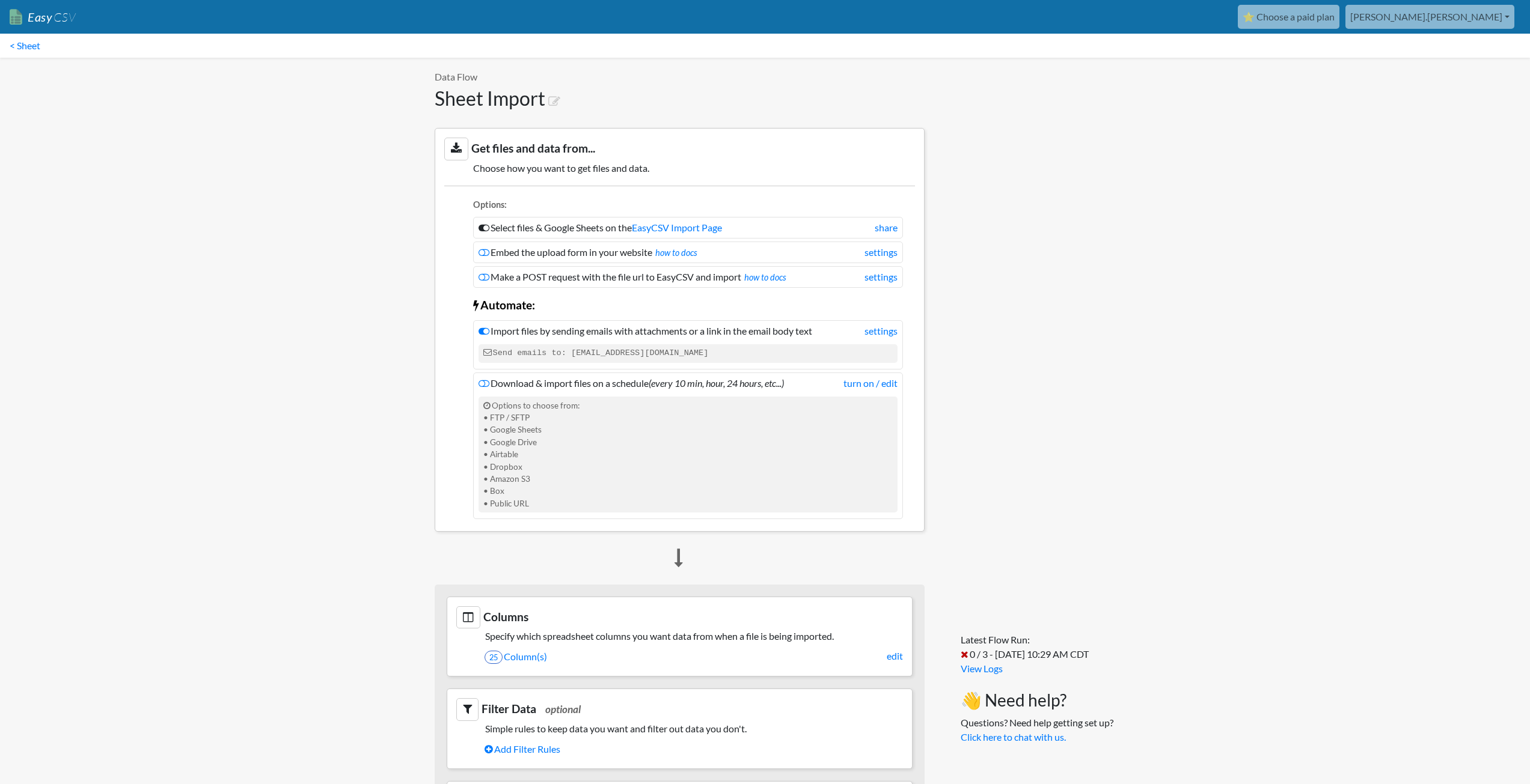
click at [346, 34] on nav "< Sheet" at bounding box center [765, 46] width 1530 height 24
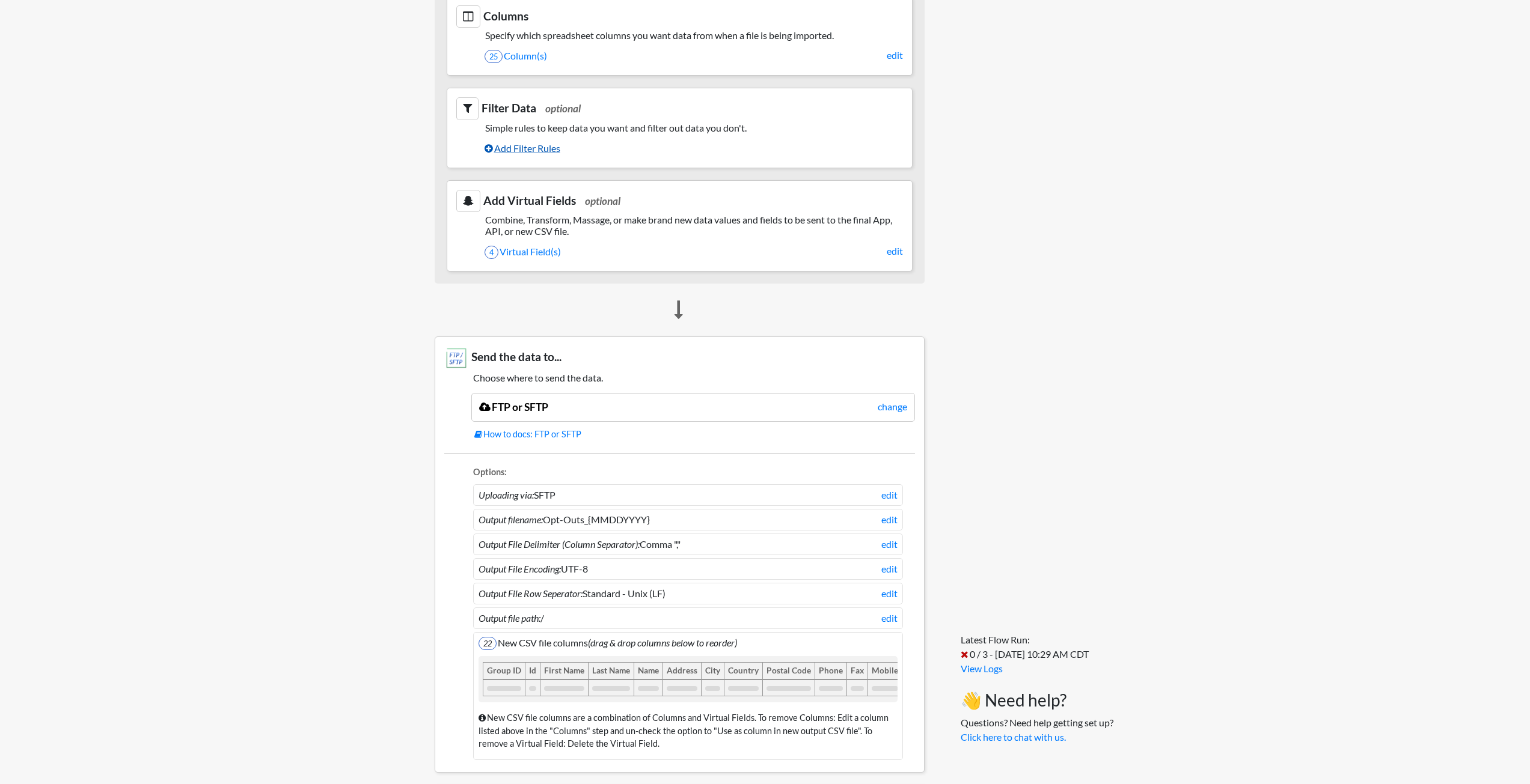
scroll to position [301, 0]
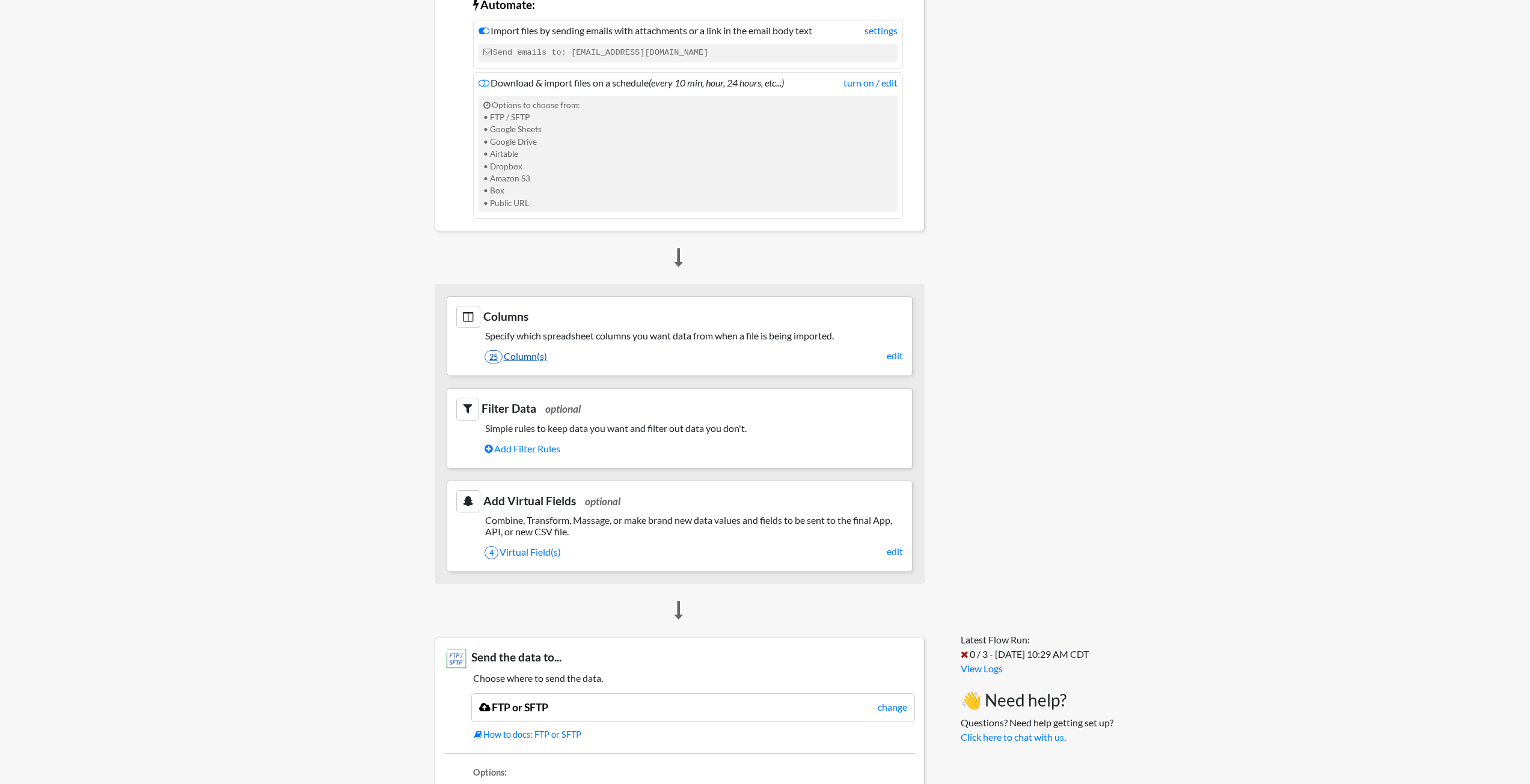
click at [535, 355] on link "25 Column(s)" at bounding box center [694, 356] width 418 height 20
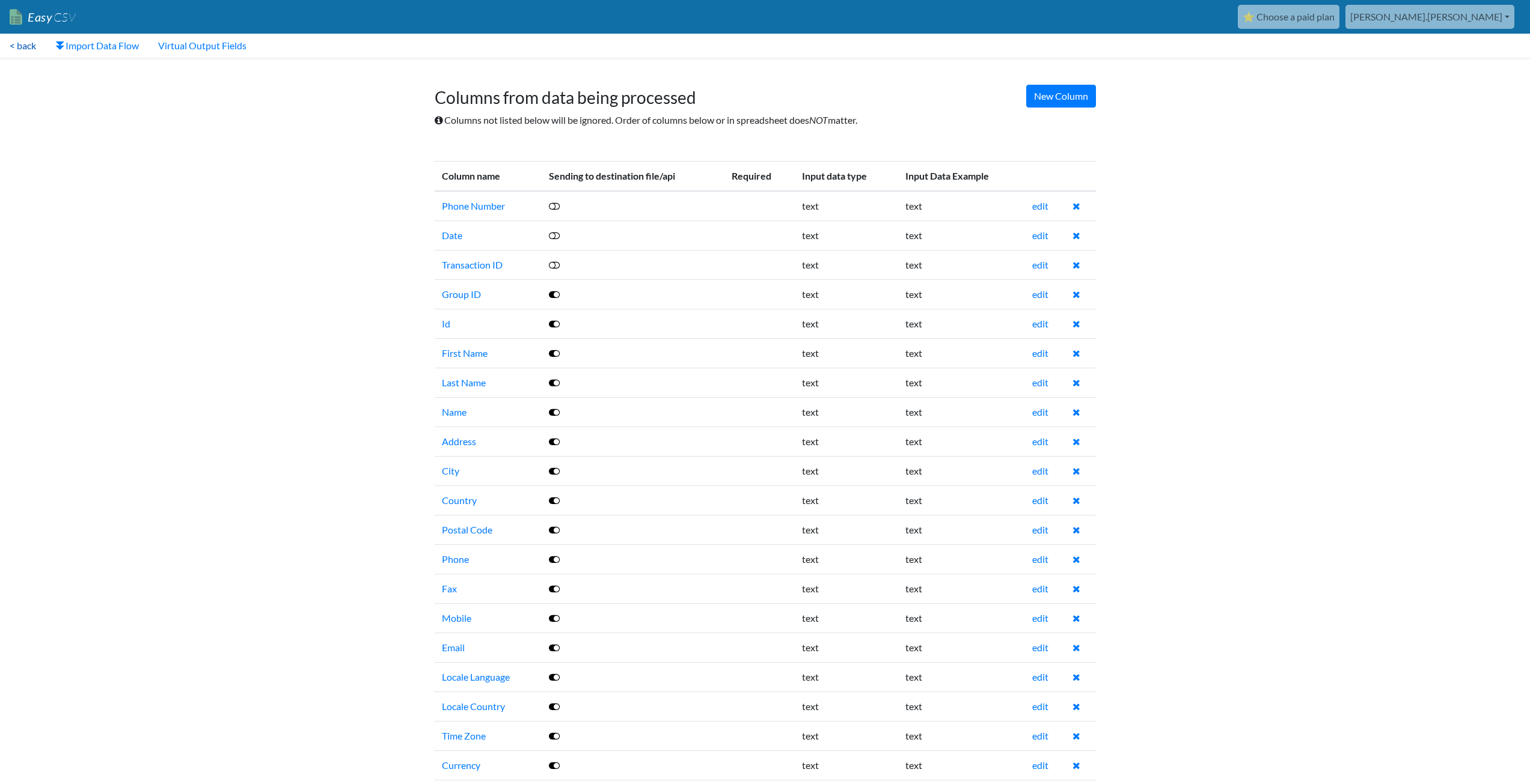
click at [31, 45] on link "< back" at bounding box center [23, 46] width 46 height 24
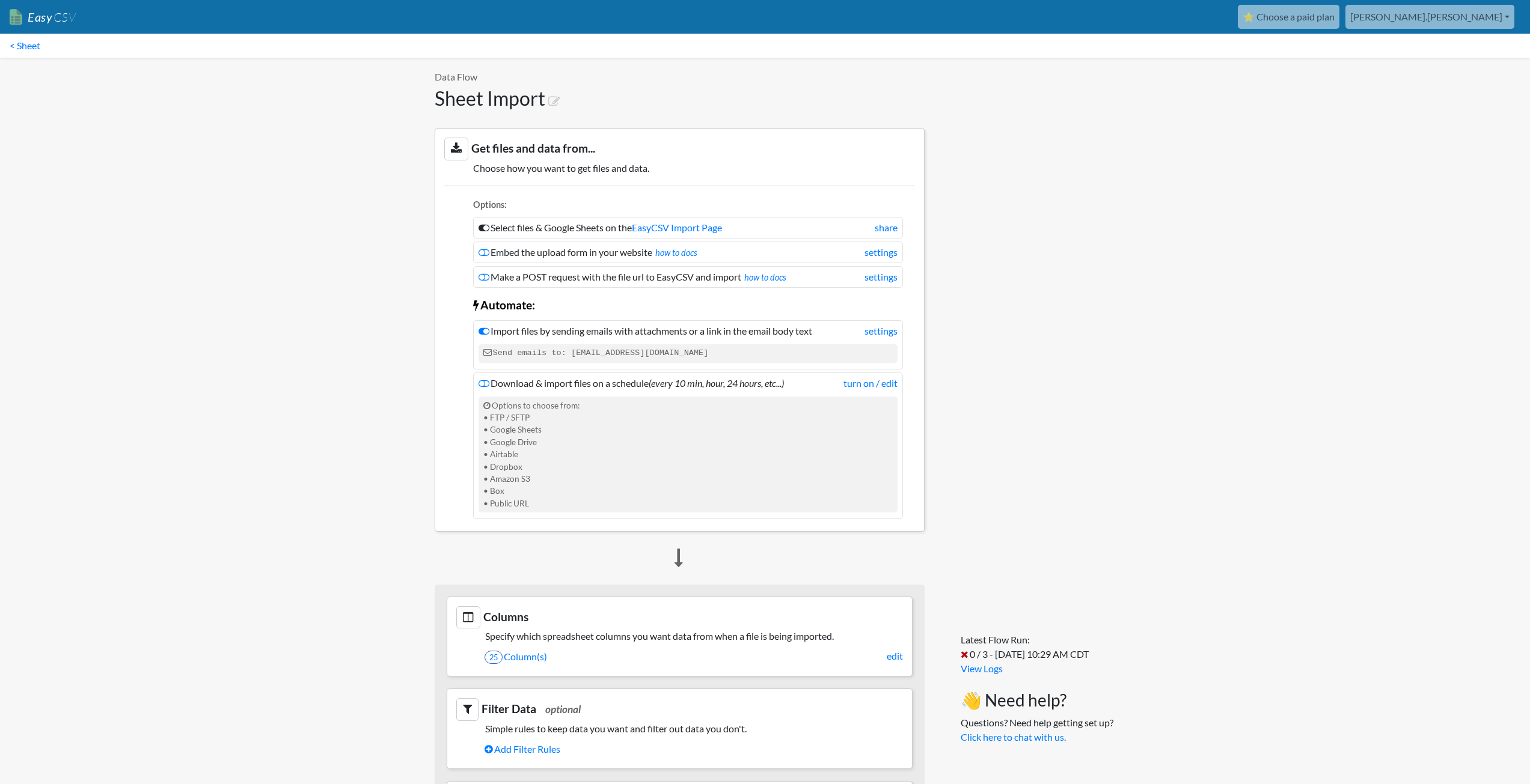
scroll to position [301, 0]
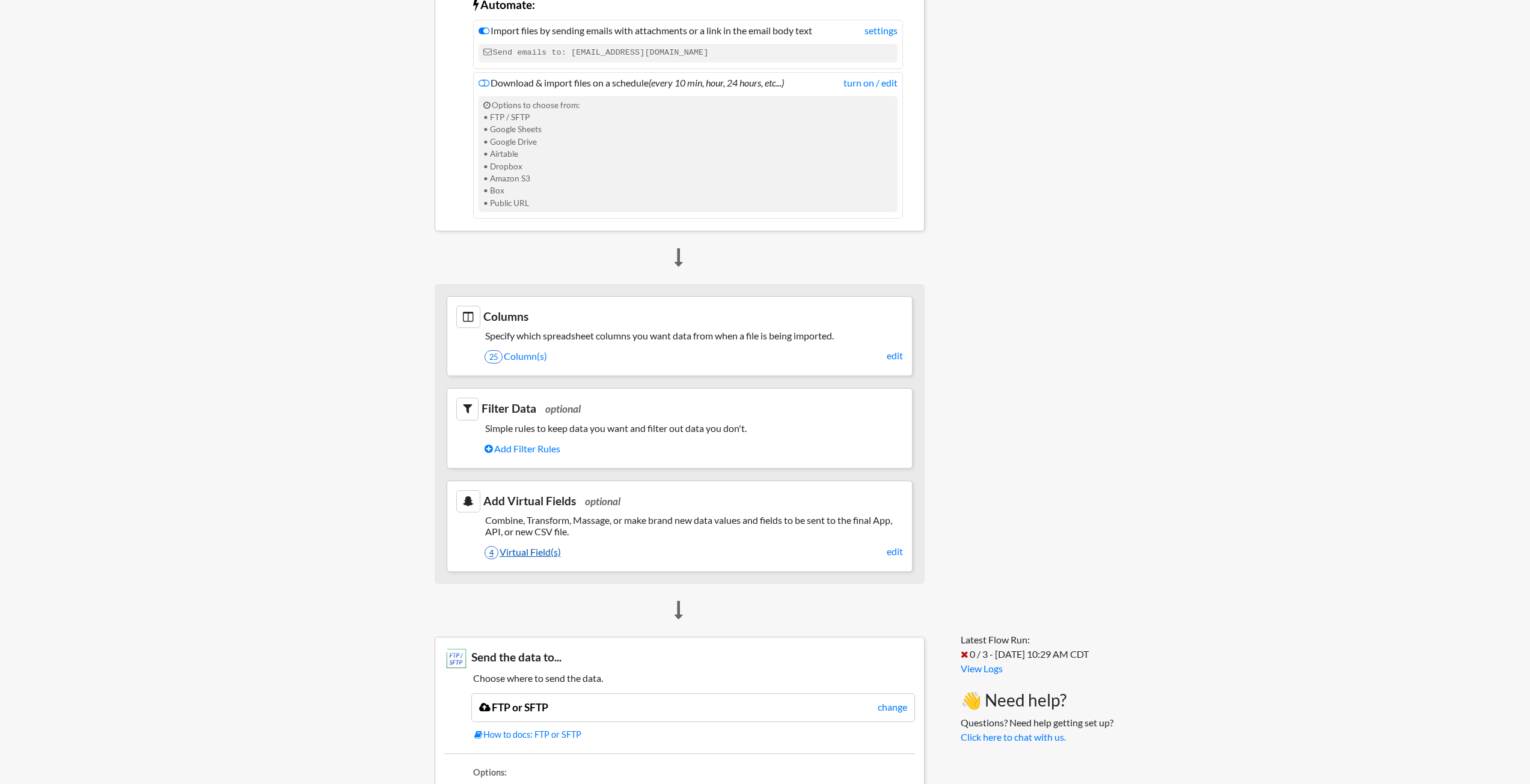
click at [547, 555] on link "4 Virtual Field(s)" at bounding box center [694, 552] width 418 height 20
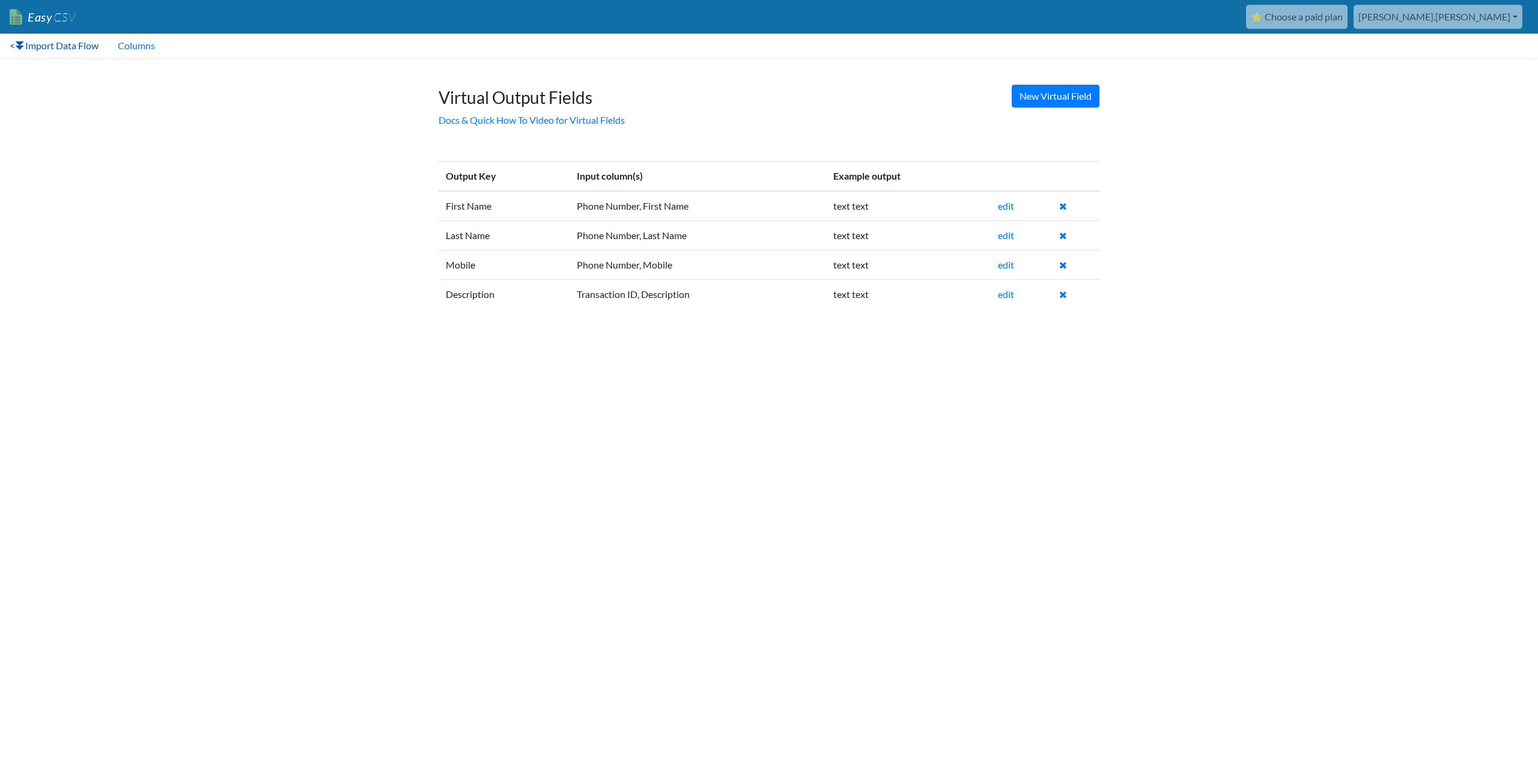
click at [50, 46] on link "< Import Data Flow" at bounding box center [54, 46] width 108 height 24
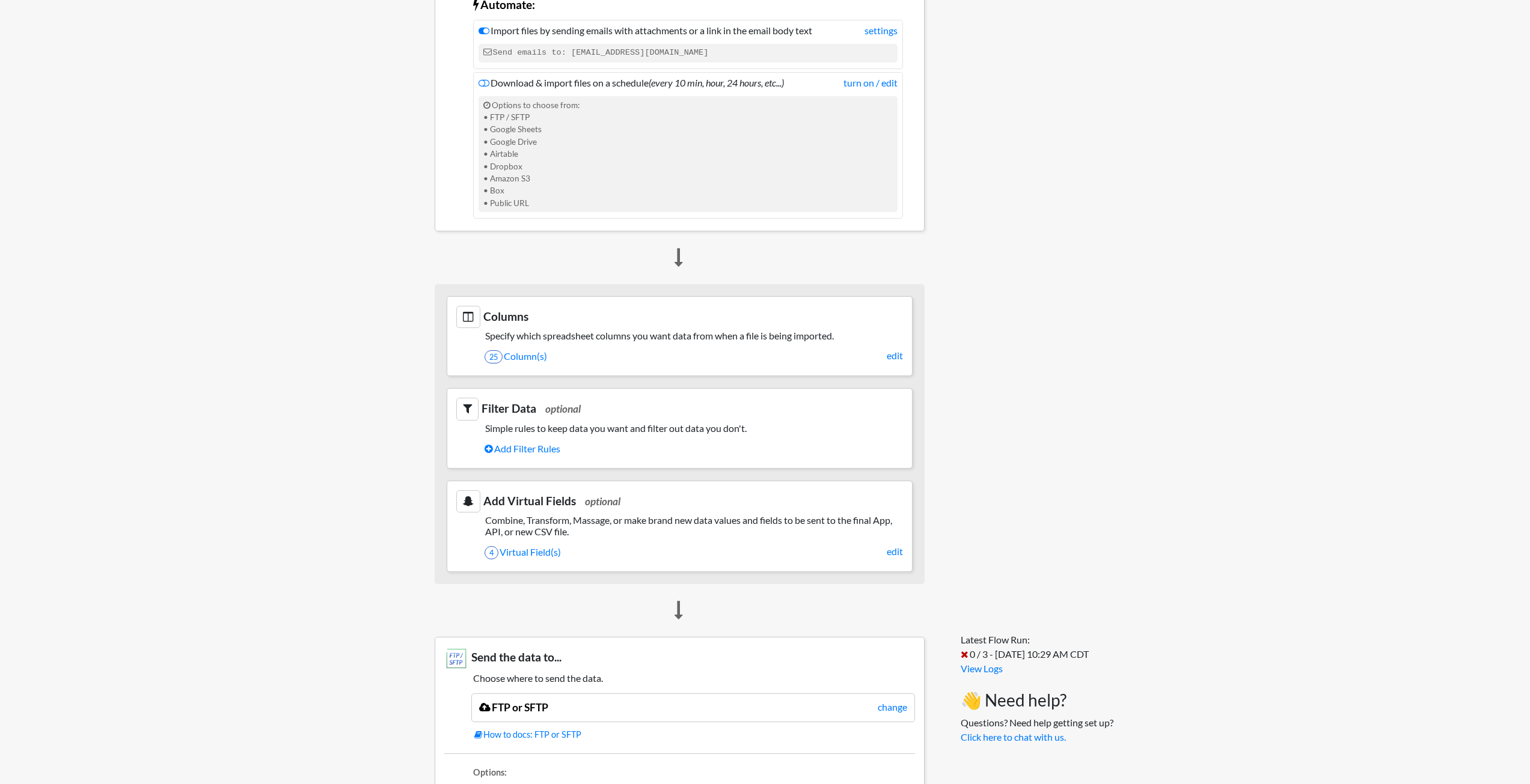
scroll to position [601, 0]
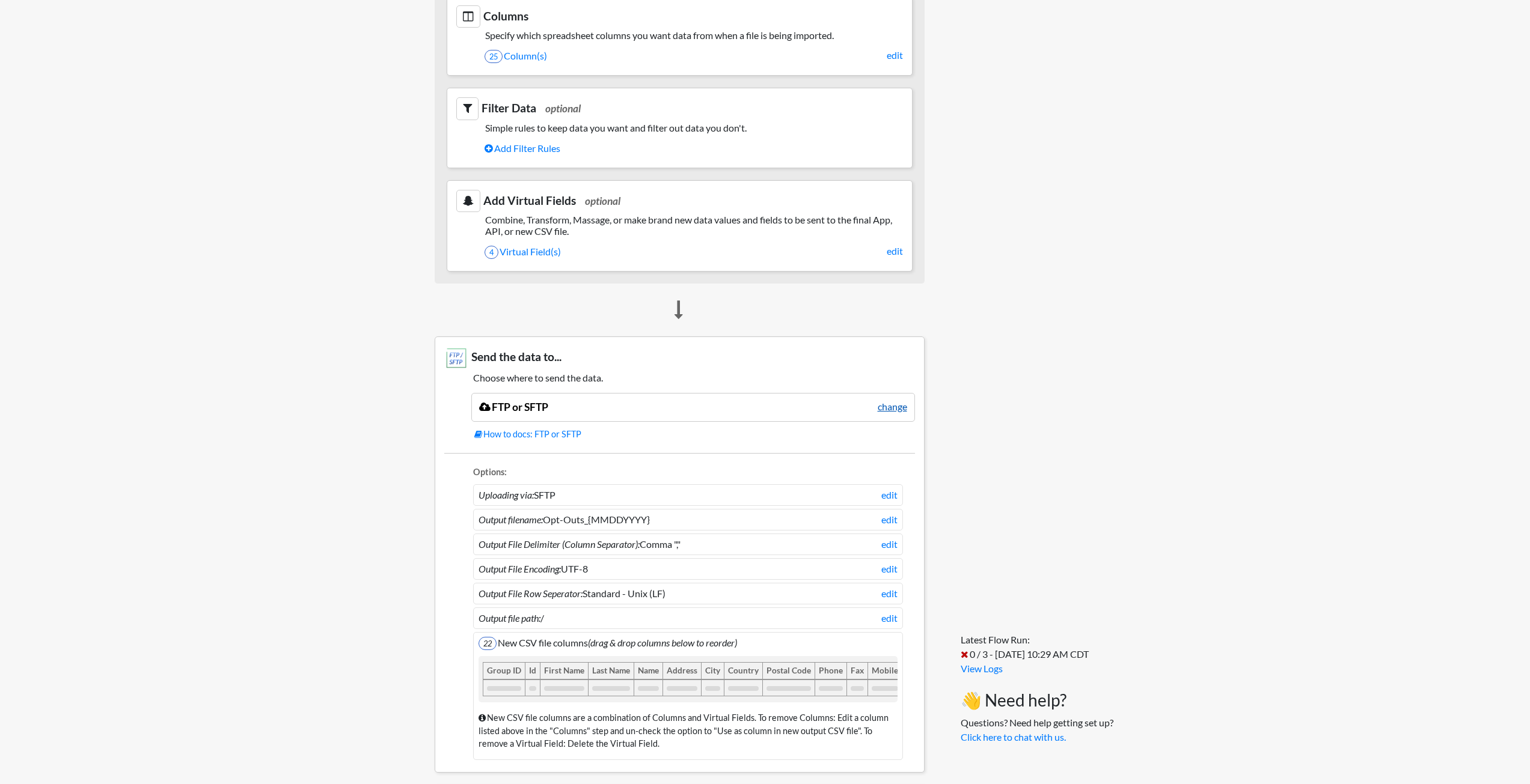
click at [882, 411] on link "change" at bounding box center [892, 407] width 29 height 15
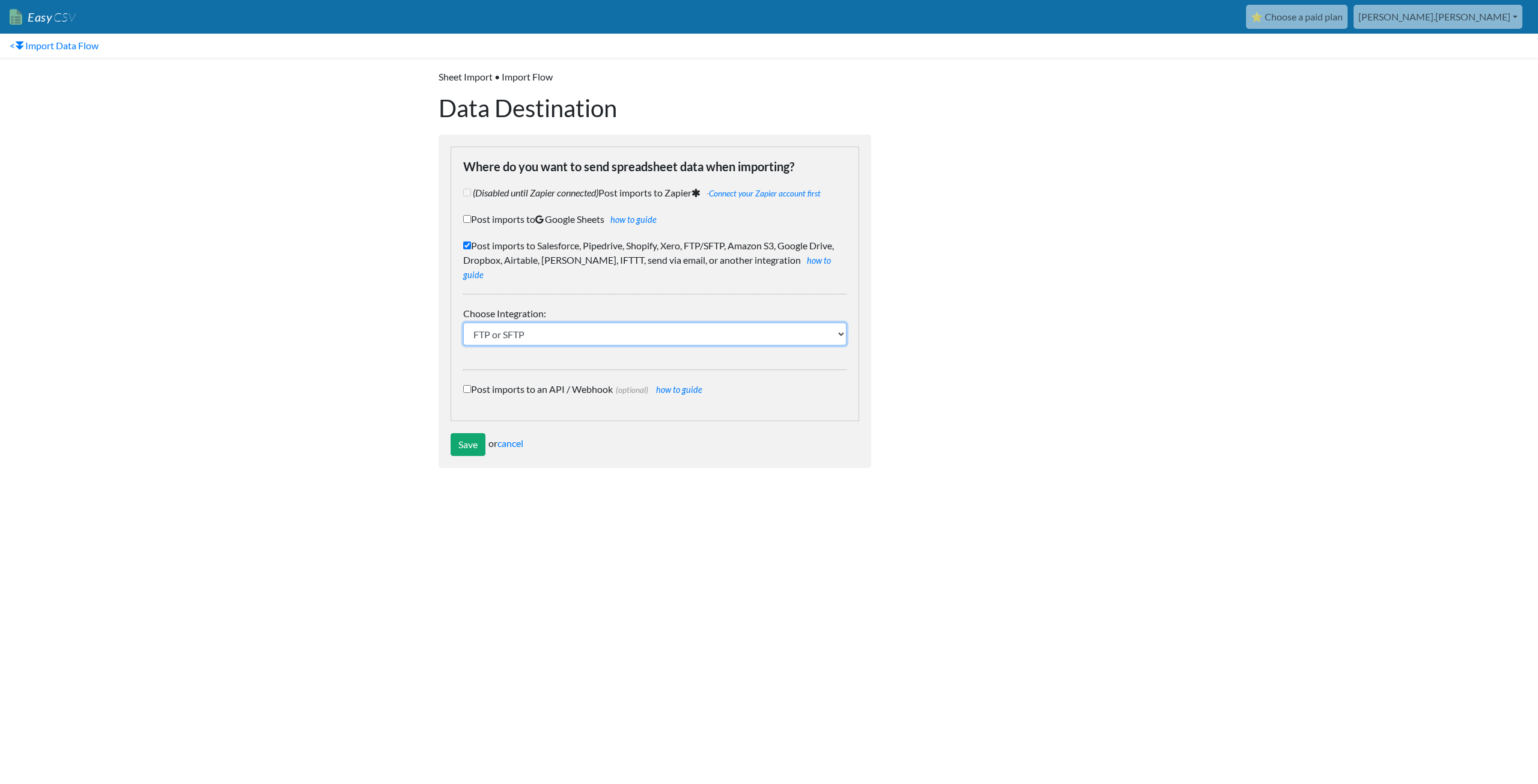
click at [525, 324] on select "IFTTT FTP or SFTP Amazon S3 HubSpot Google Big Query Salesforce Pipedrive Airta…" at bounding box center [655, 334] width 383 height 23
click at [287, 348] on body "Easy CSV ⭐ Choose a paid plan [PERSON_NAME].[PERSON_NAME] Oag [US_STATE] Gov Al…" at bounding box center [769, 240] width 1538 height 480
click at [47, 46] on link "< Import Data Flow" at bounding box center [54, 46] width 108 height 24
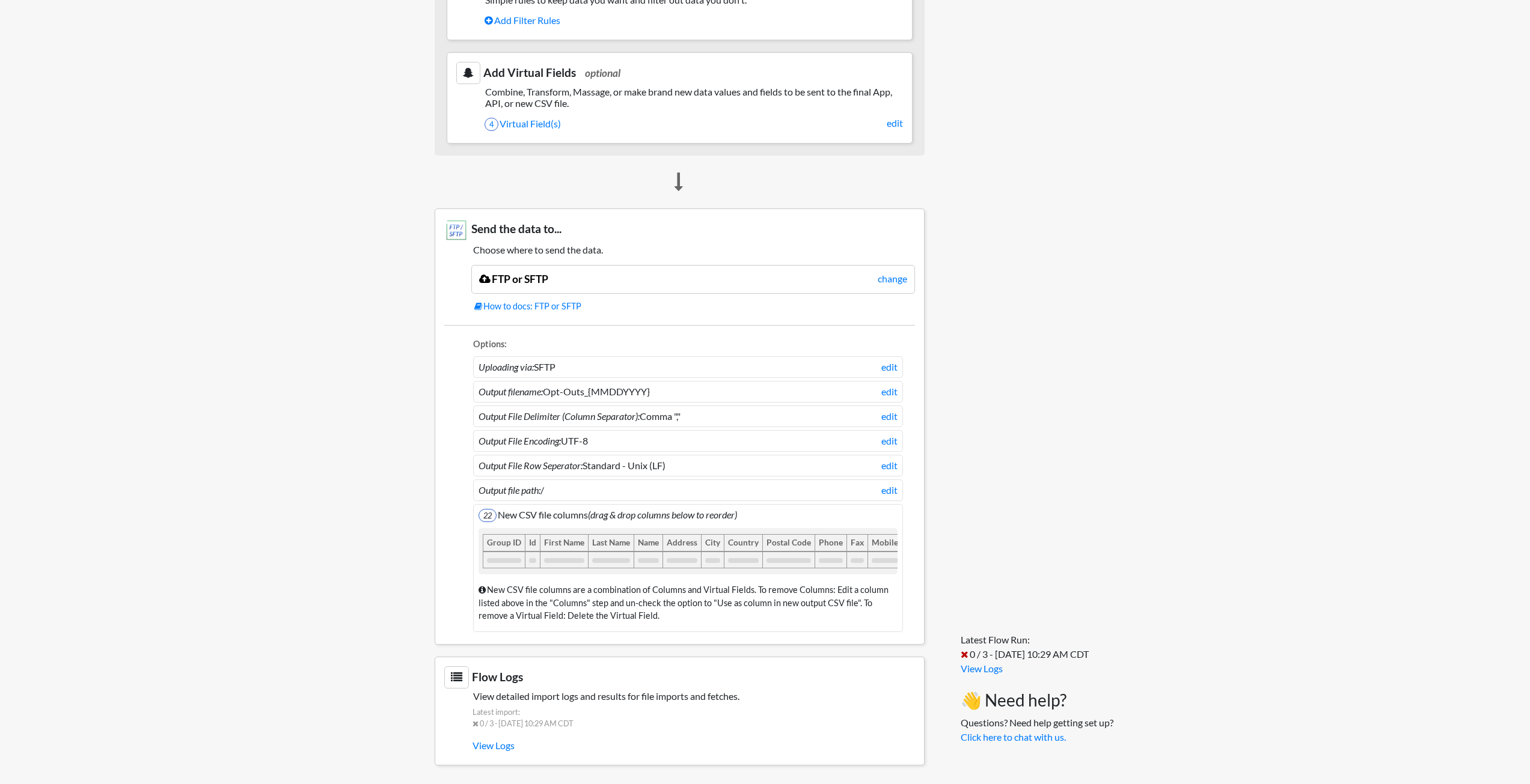
scroll to position [741, 0]
click at [1027, 191] on div "Latest Flow Run: 0 / 3 - 8/27/2025 10:29 AM CDT View Logs 👋 Need help? Question…" at bounding box center [1022, 50] width 171 height 1449
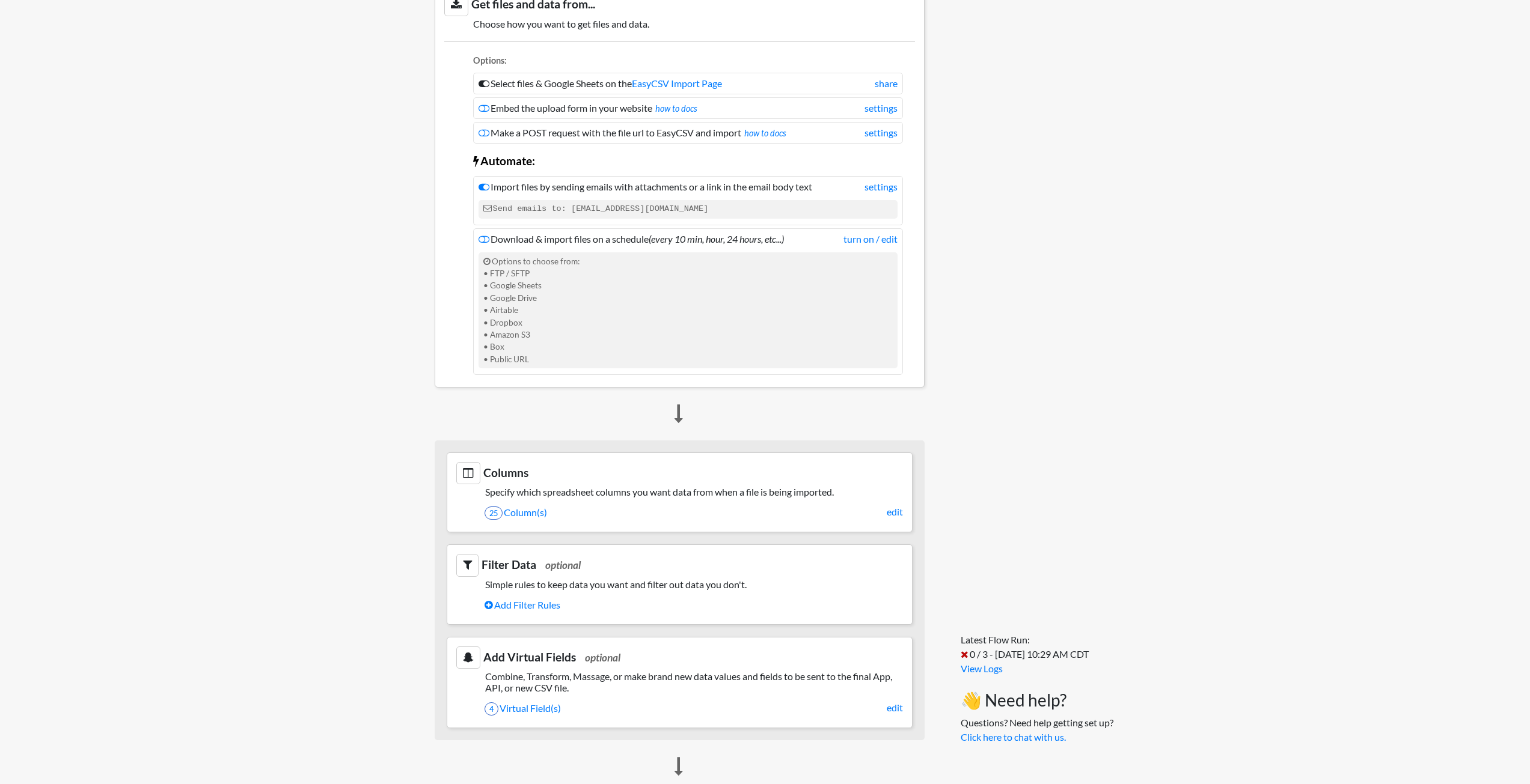
scroll to position [0, 0]
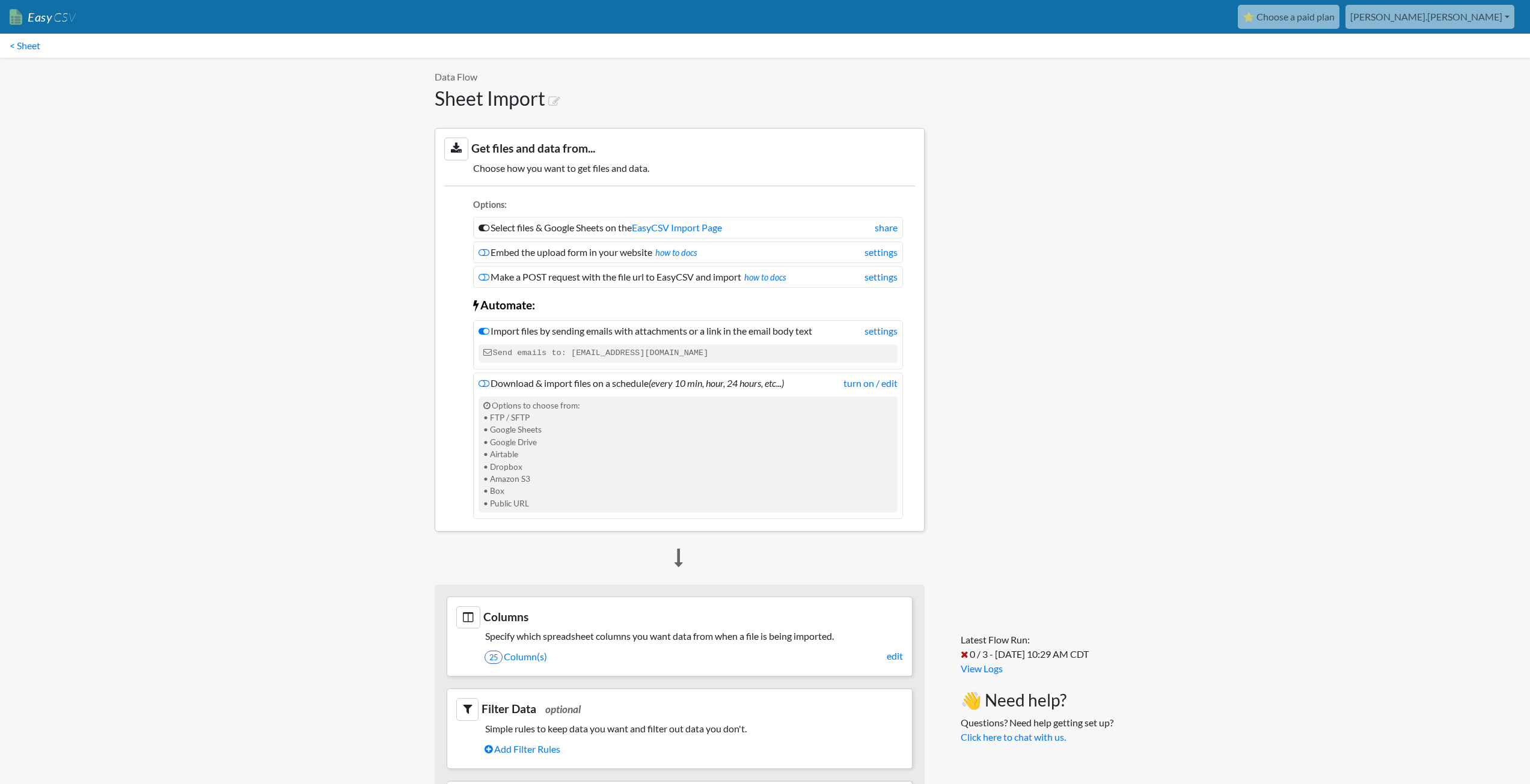
click at [1340, 14] on link "⭐ Choose a paid plan" at bounding box center [1289, 17] width 102 height 24
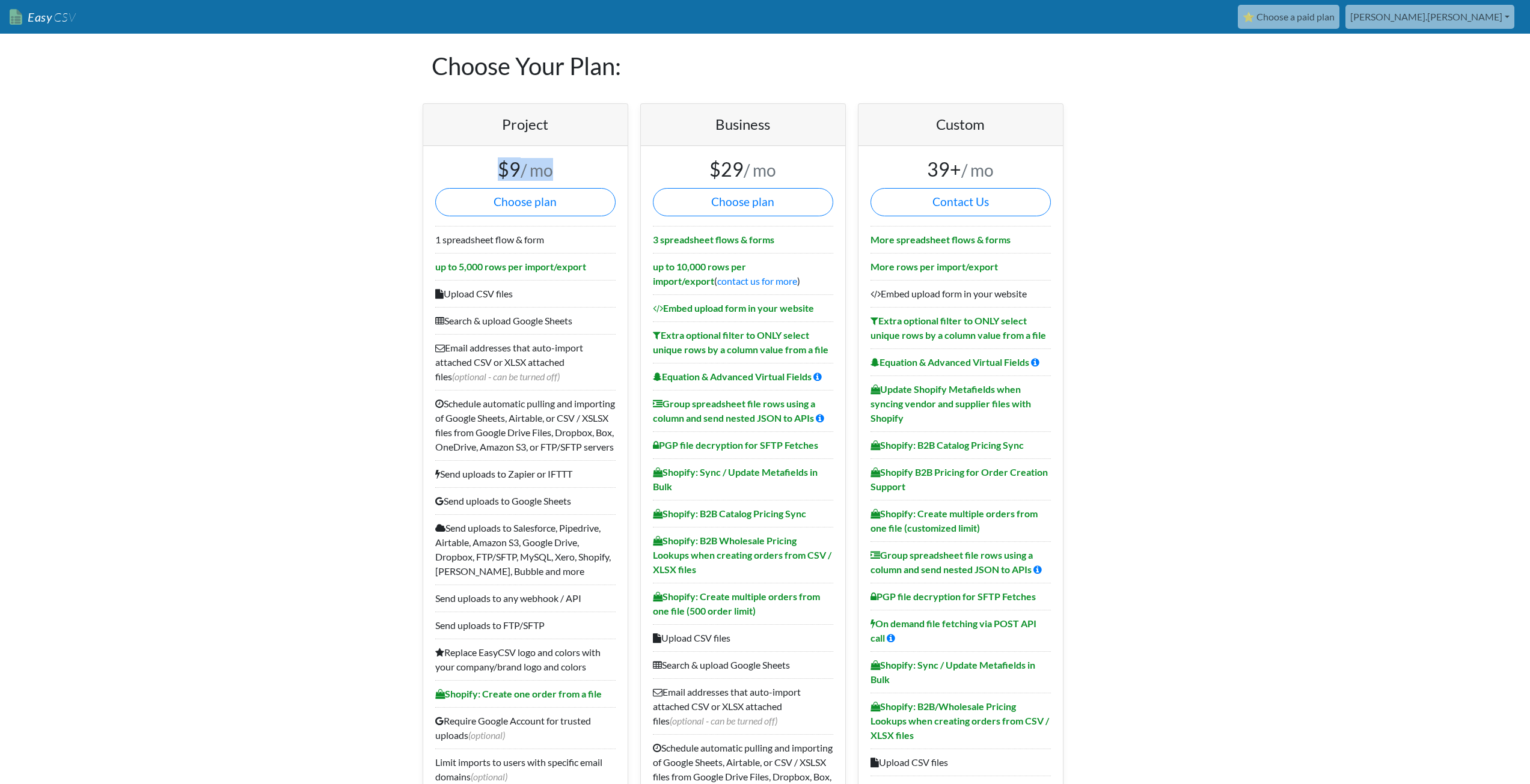
drag, startPoint x: 498, startPoint y: 171, endPoint x: 574, endPoint y: 173, distance: 76.0
click at [574, 173] on h3 "$9 / mo" at bounding box center [525, 170] width 180 height 23
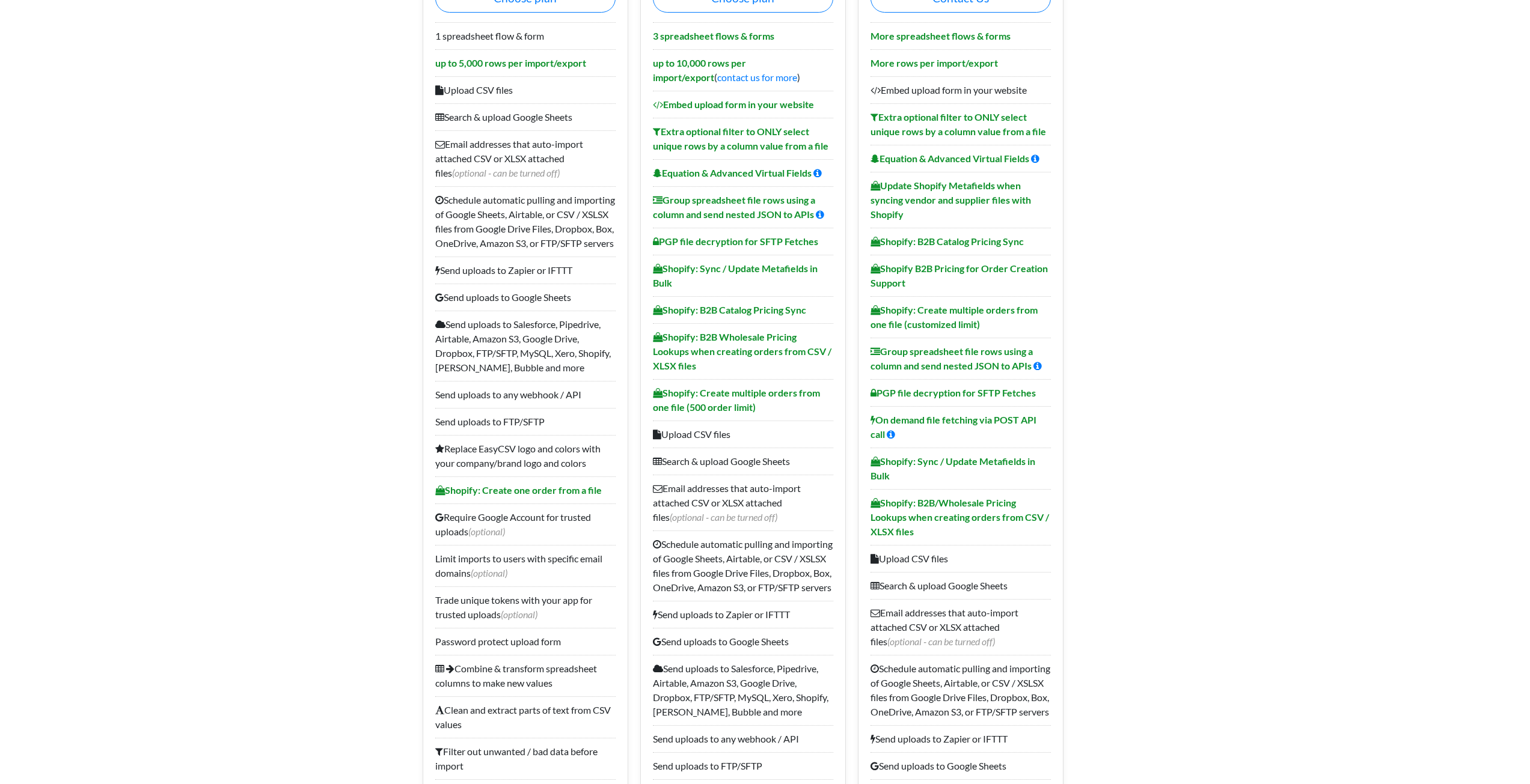
scroll to position [0, 0]
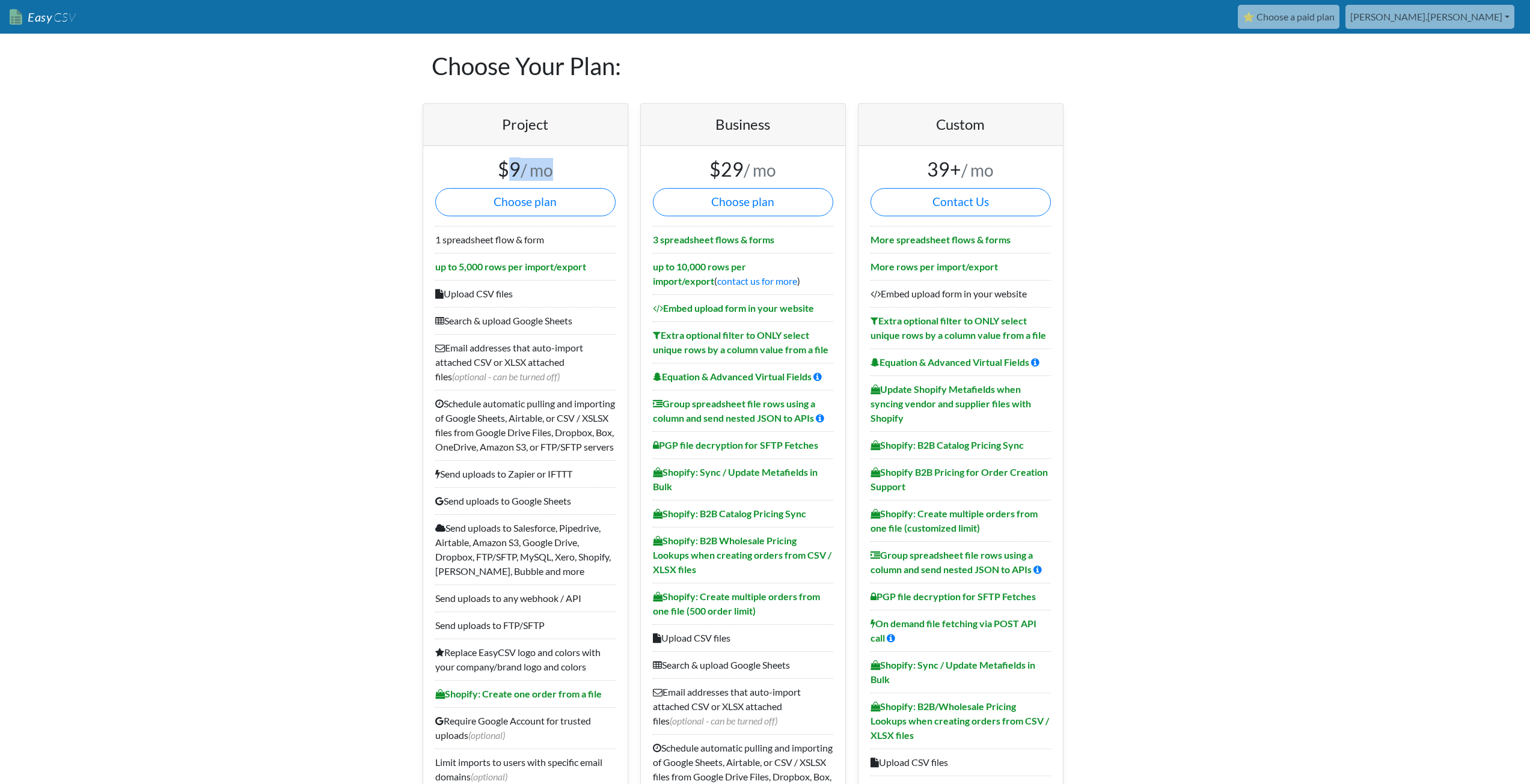
drag, startPoint x: 503, startPoint y: 168, endPoint x: 561, endPoint y: 163, distance: 58.2
click at [561, 163] on h3 "$9 / mo" at bounding box center [525, 170] width 180 height 23
click at [483, 203] on button "Choose plan" at bounding box center [525, 202] width 180 height 28
click at [1340, 17] on link "⭐ Choose a paid plan" at bounding box center [1289, 17] width 102 height 24
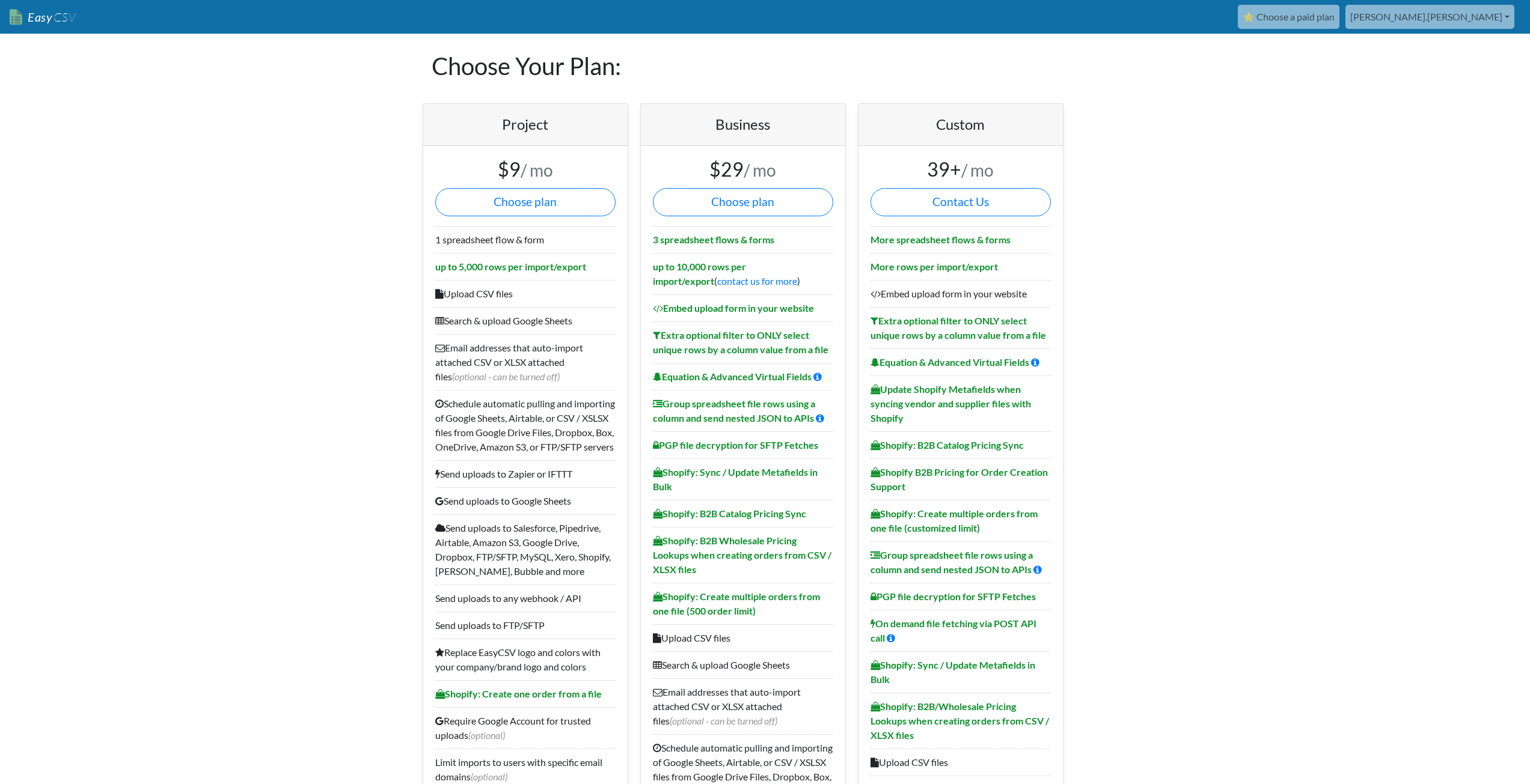
click at [1481, 19] on link "[PERSON_NAME].[PERSON_NAME]" at bounding box center [1430, 17] width 169 height 24
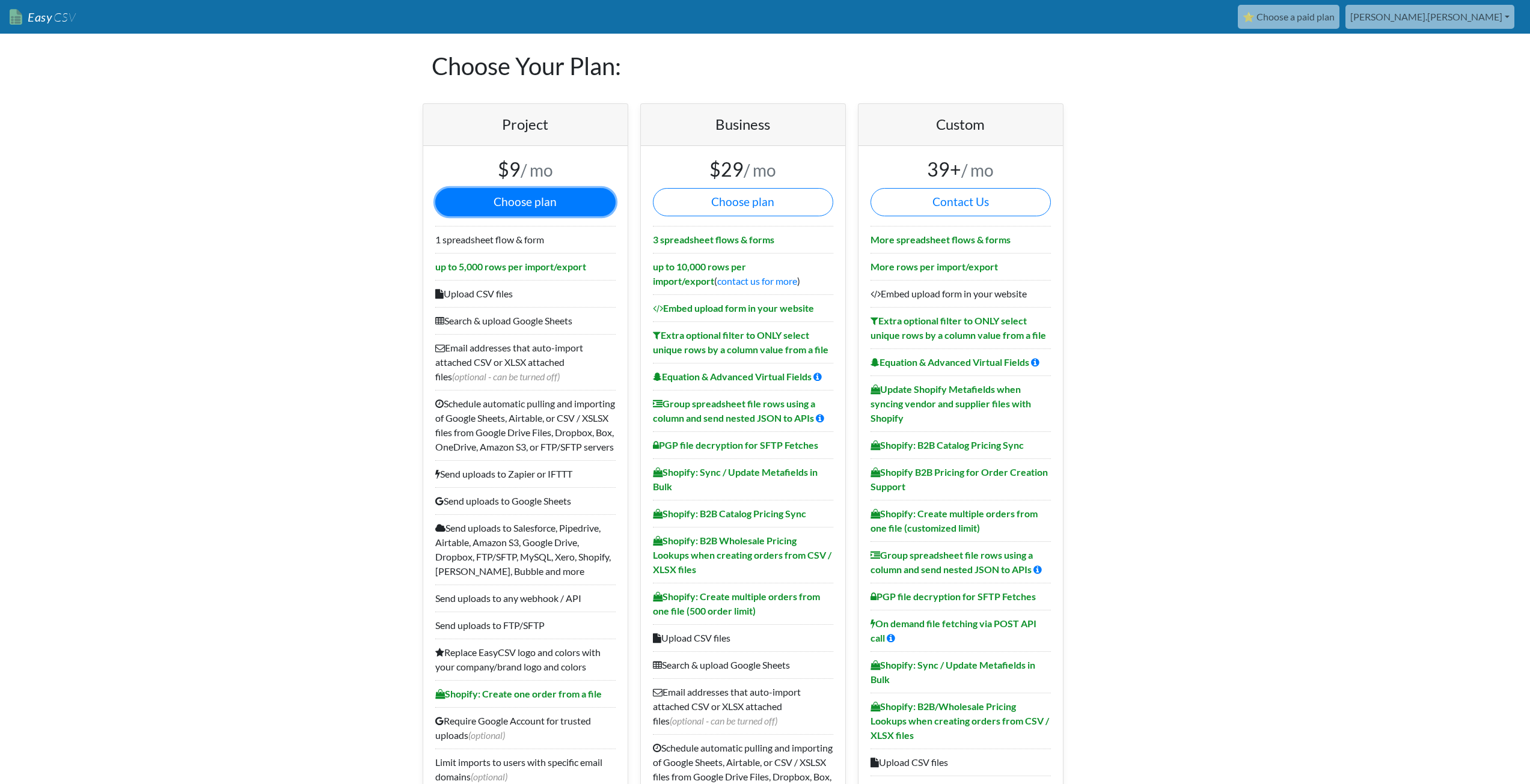
click at [513, 209] on button "Choose plan" at bounding box center [525, 202] width 180 height 28
click at [40, 12] on link "Easy CSV" at bounding box center [43, 17] width 66 height 25
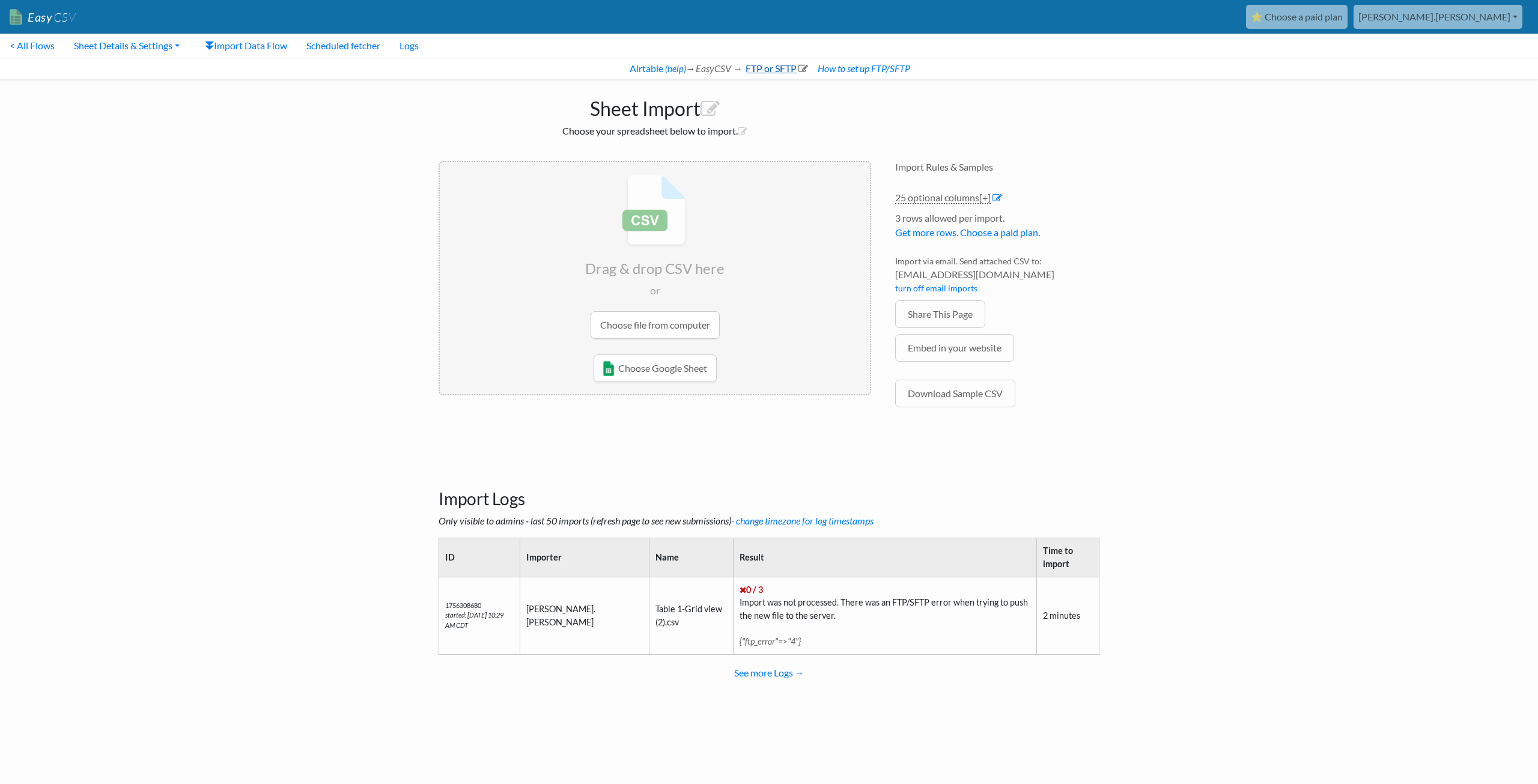
click at [764, 69] on link "FTP or SFTP" at bounding box center [776, 68] width 64 height 11
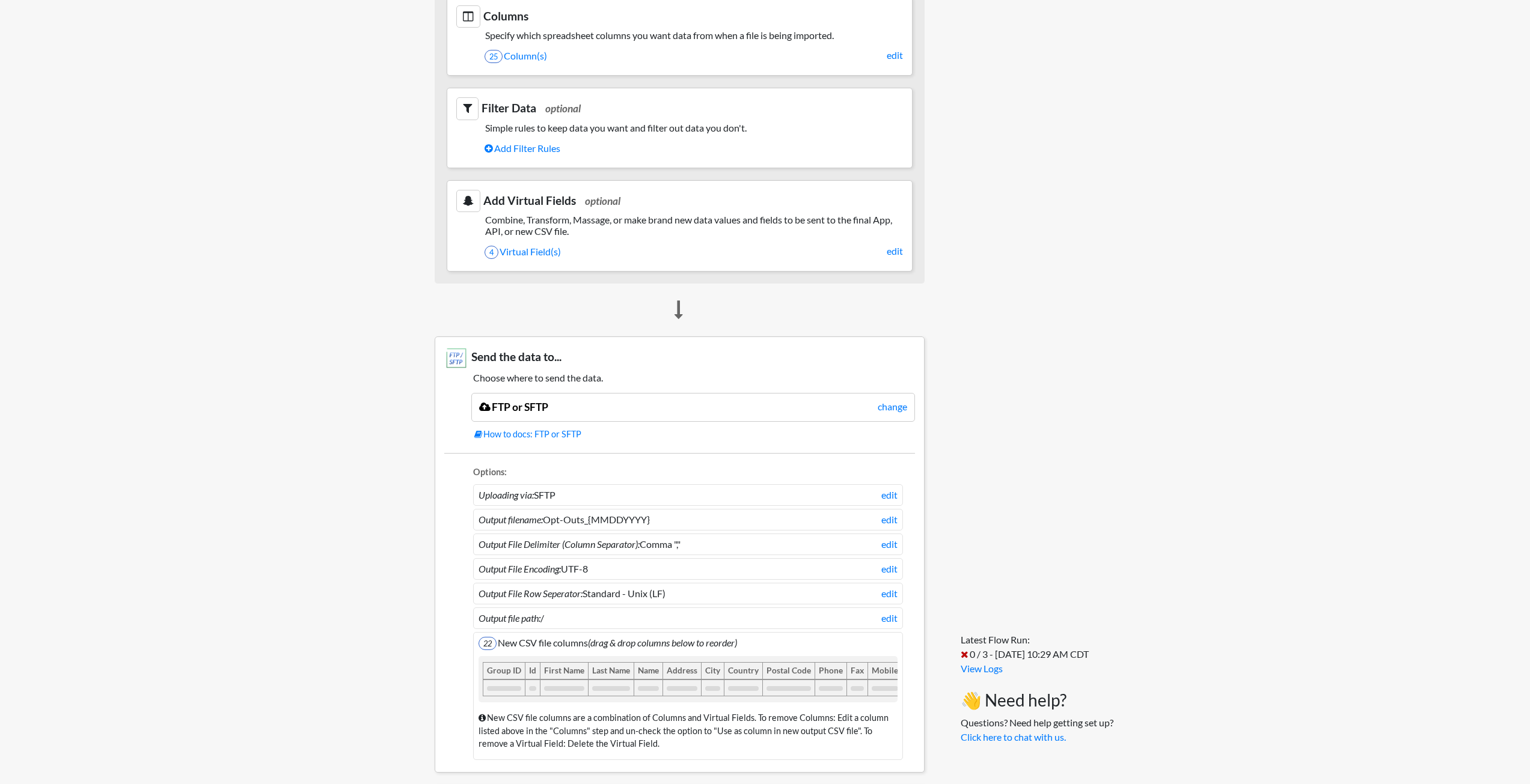
scroll to position [741, 0]
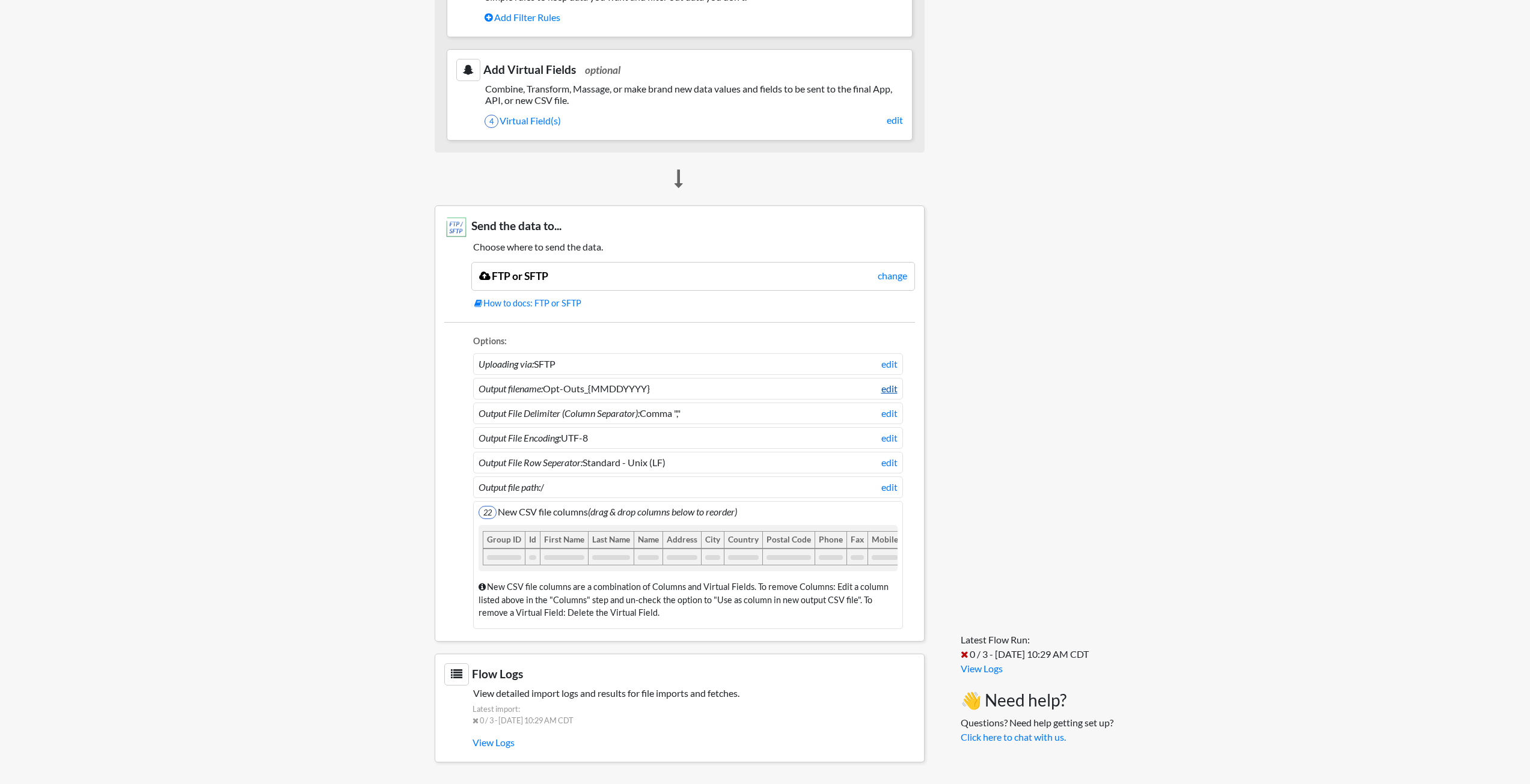
click at [887, 383] on link "edit" at bounding box center [889, 389] width 16 height 15
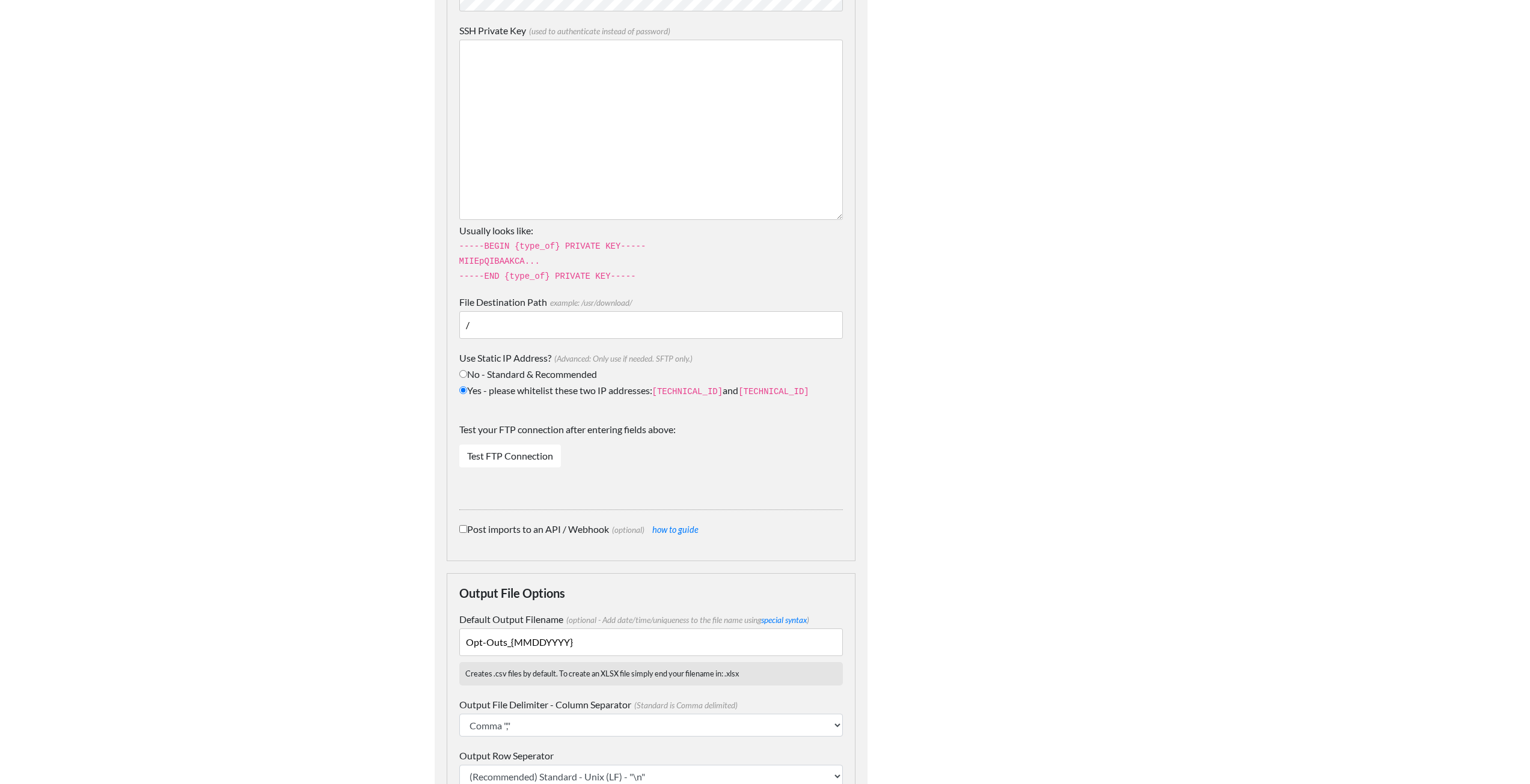
scroll to position [790, 0]
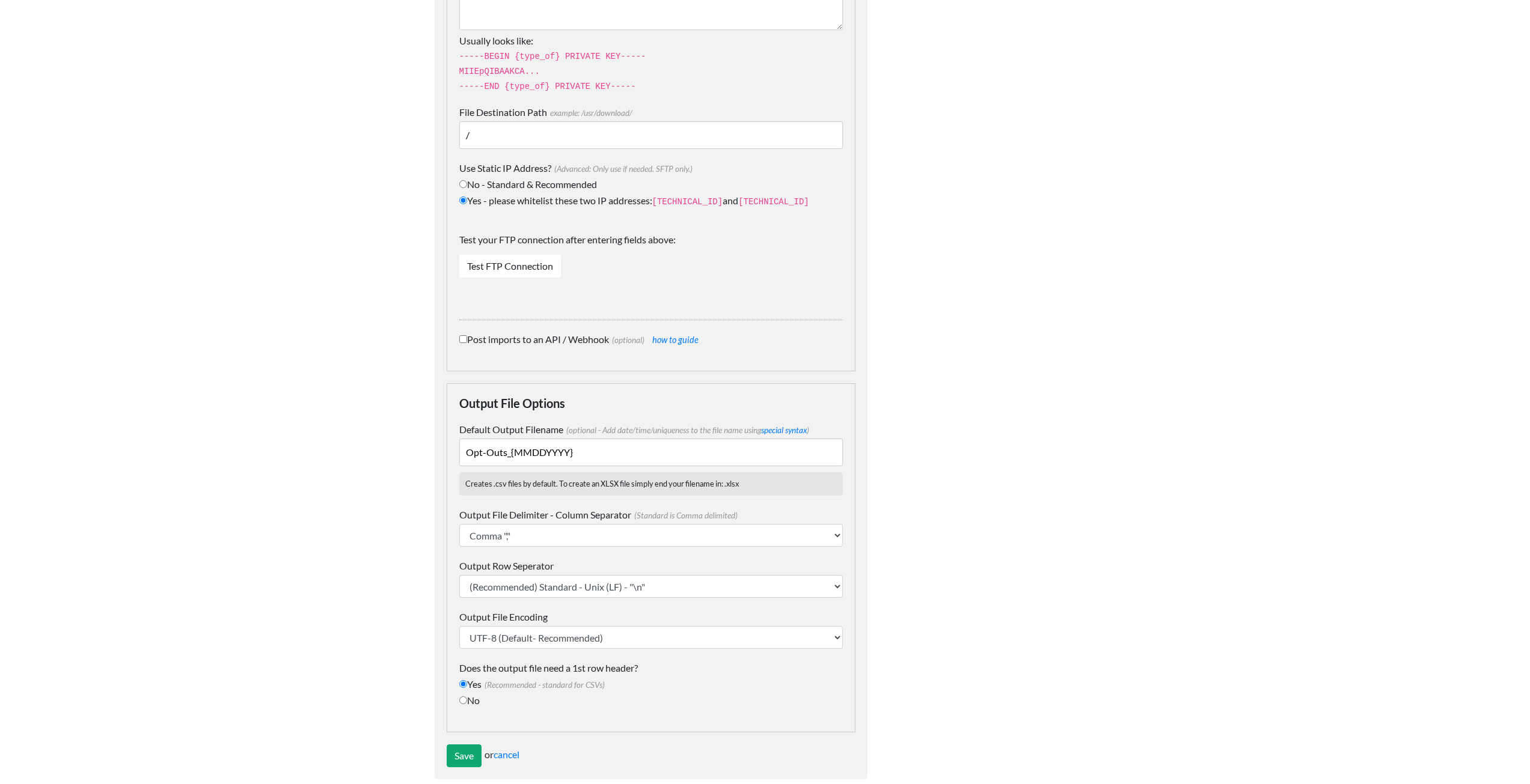
click at [1177, 381] on body "Easy CSV ⭐ Choose a paid plan aaron.tavis Oag Texas Gov All Flows All CSV Gener…" at bounding box center [765, 1] width 1530 height 1582
drag, startPoint x: 623, startPoint y: 439, endPoint x: 422, endPoint y: 442, distance: 201.0
click at [422, 442] on body "Easy CSV ⭐ Choose a paid plan aaron.tavis Oag Texas Gov All Flows All CSV Gener…" at bounding box center [765, 1] width 1530 height 1582
type input "MemberOptOut"
click at [456, 744] on input "Save" at bounding box center [464, 756] width 35 height 23
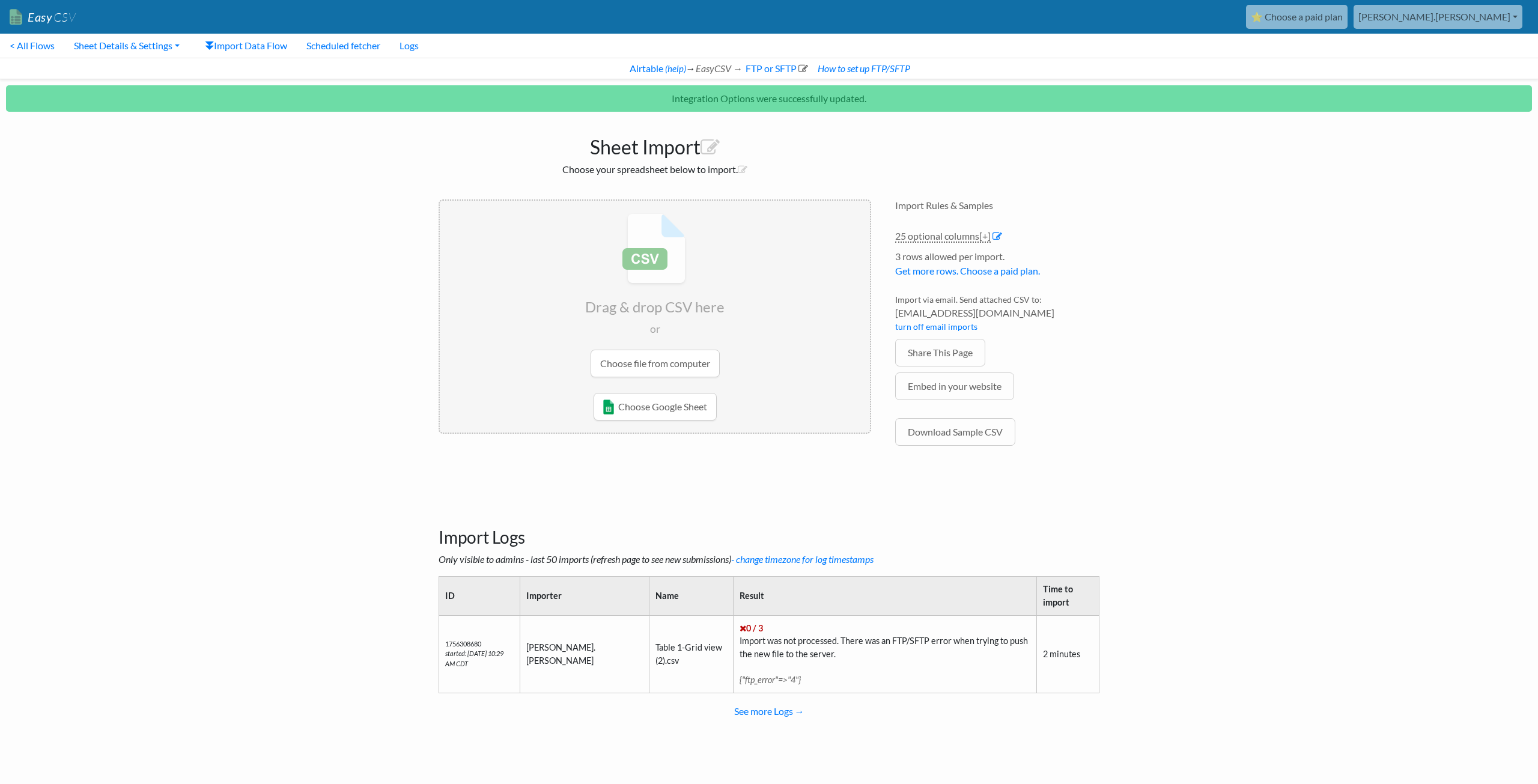
click at [1370, 308] on body "Easy CSV ⭐ Choose a paid plan aaron.tavis Oag Texas Gov All Flows All CSV Gener…" at bounding box center [769, 375] width 1538 height 751
click at [804, 66] on icon at bounding box center [803, 68] width 10 height 10
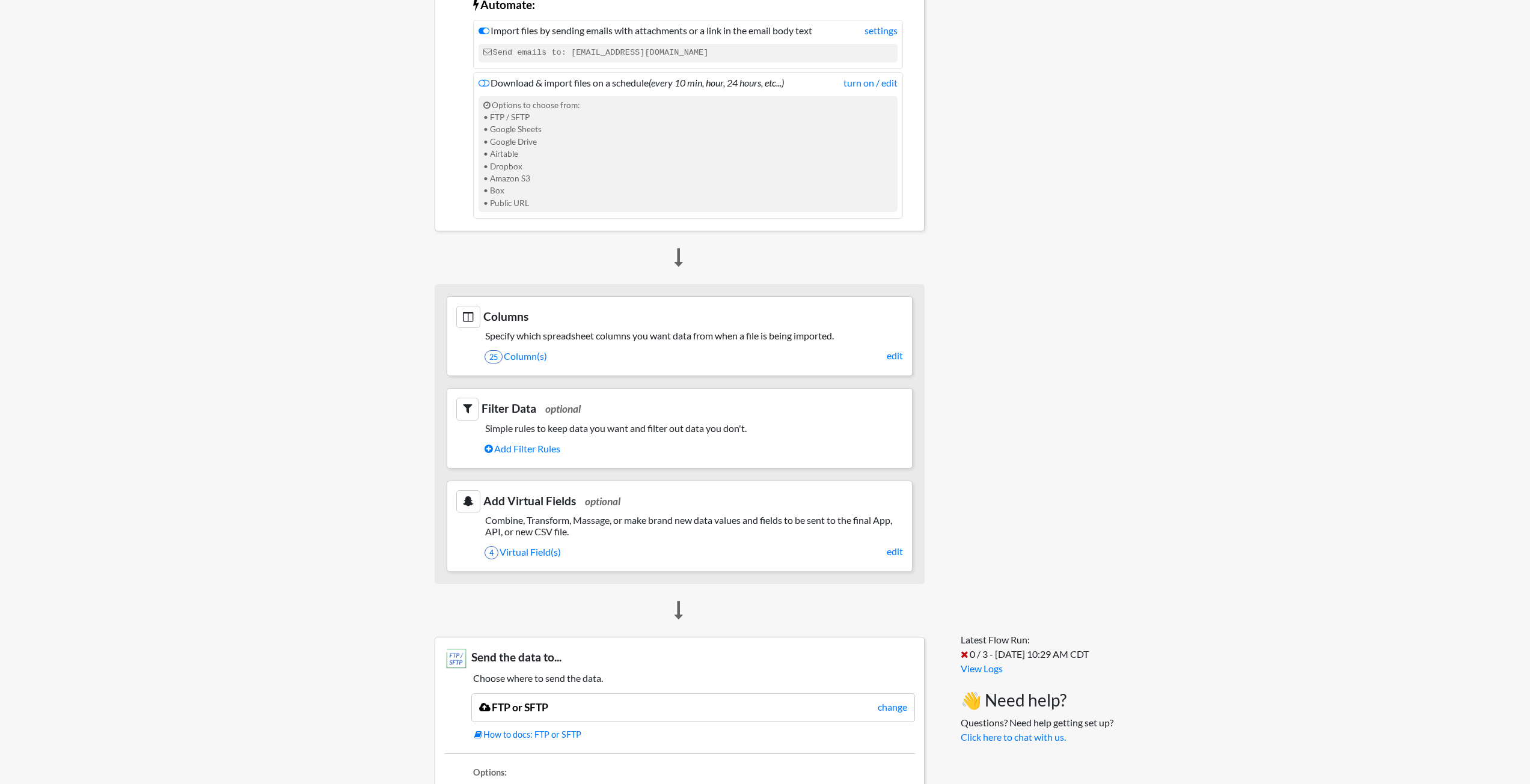
scroll to position [601, 0]
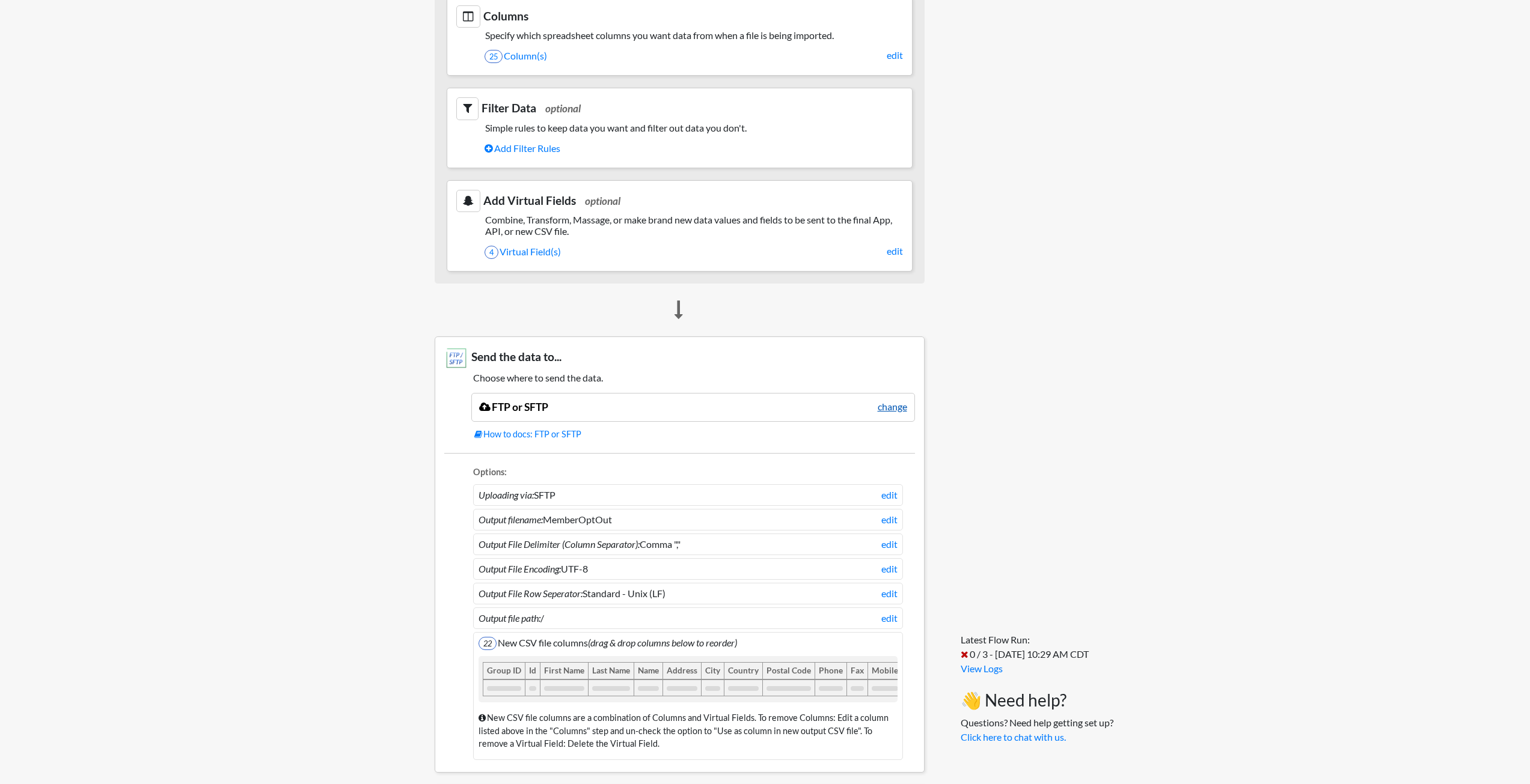
click at [882, 408] on link "change" at bounding box center [892, 407] width 29 height 15
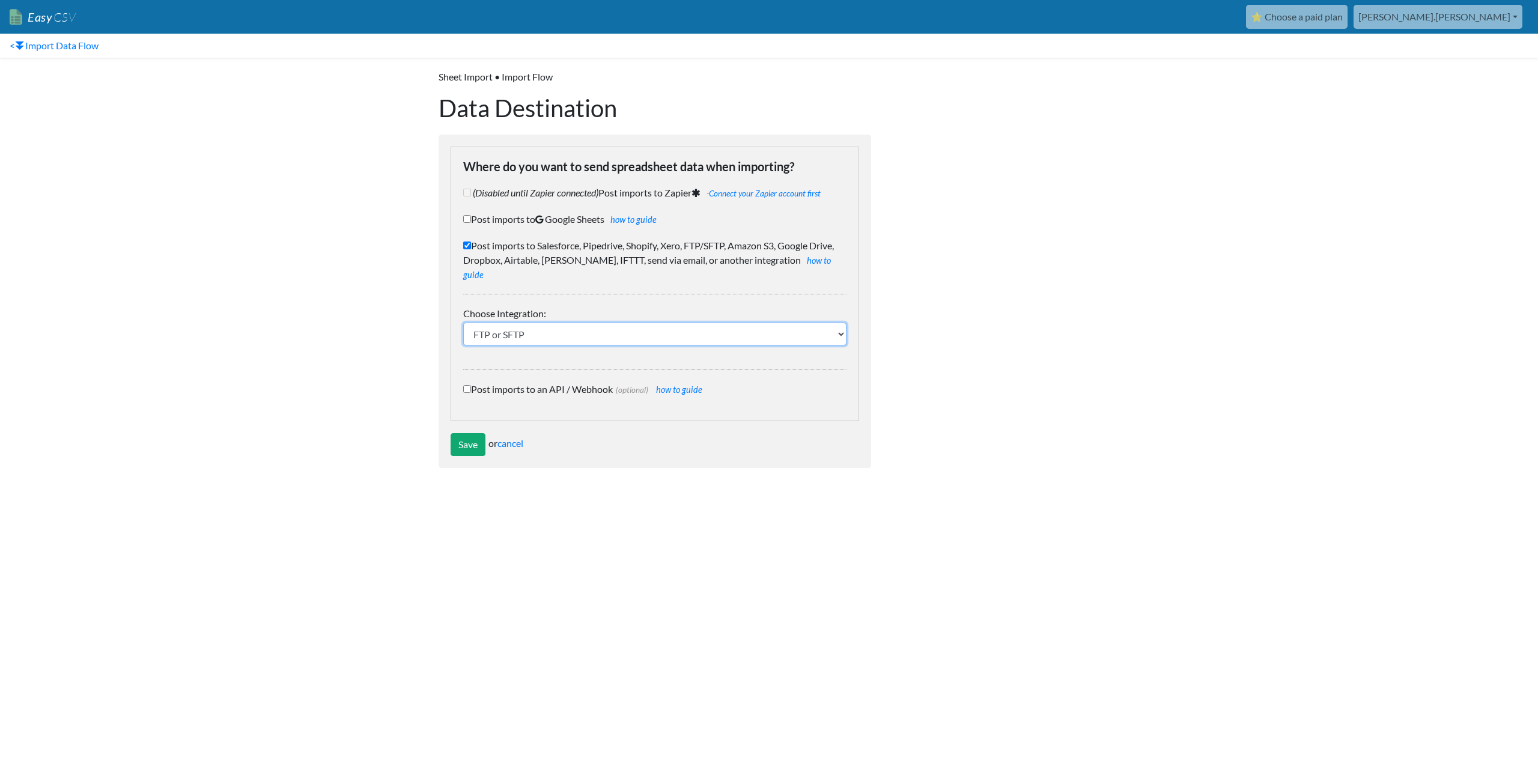
click at [640, 322] on select "IFTTT FTP or SFTP Amazon S3 HubSpot Google Big Query Salesforce Pipedrive Airta…" at bounding box center [655, 334] width 383 height 23
click at [1076, 266] on div at bounding box center [997, 269] width 229 height 423
